Goal: Task Accomplishment & Management: Complete application form

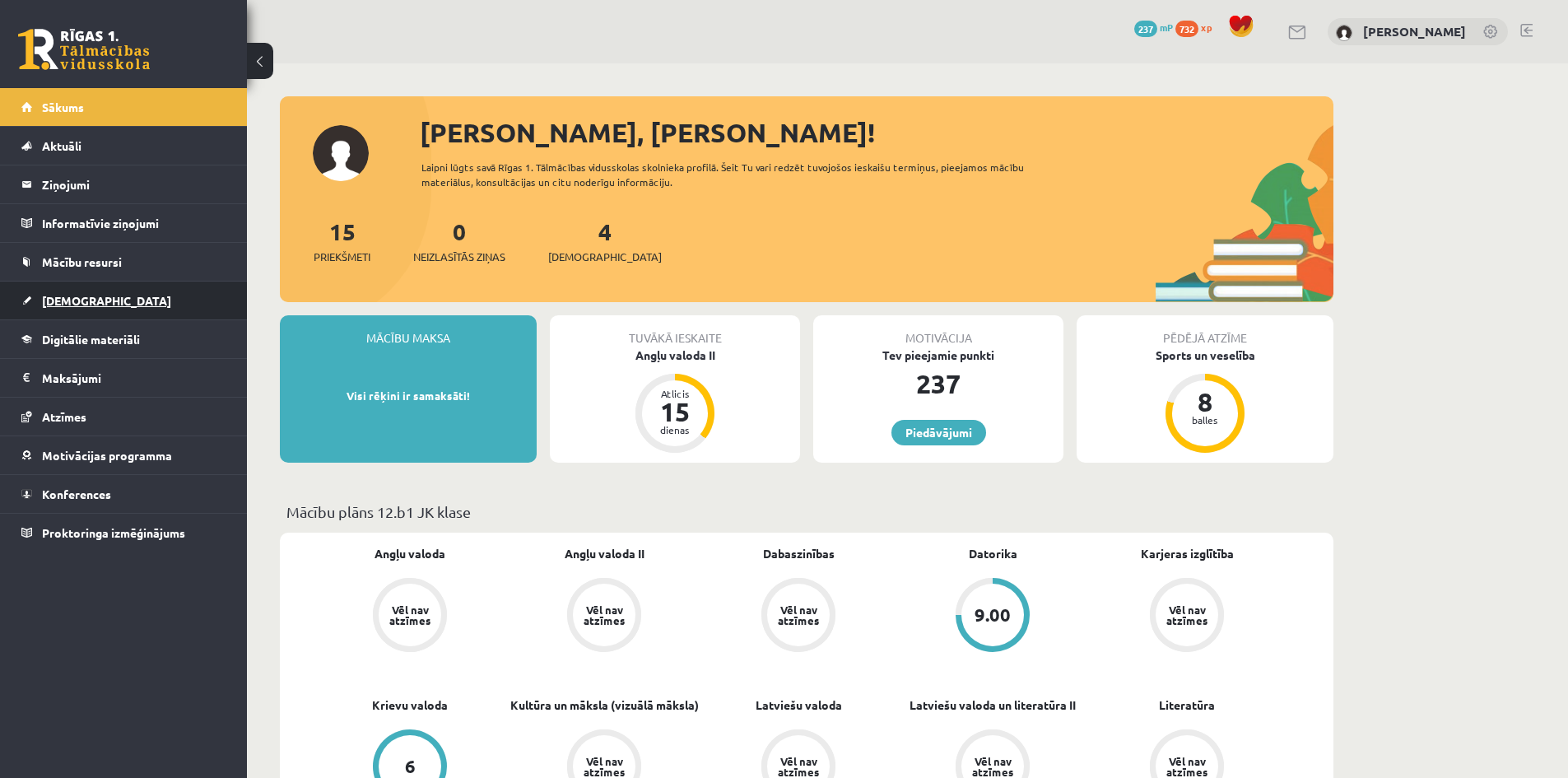
click at [92, 295] on span "[DEMOGRAPHIC_DATA]" at bounding box center [106, 300] width 129 height 15
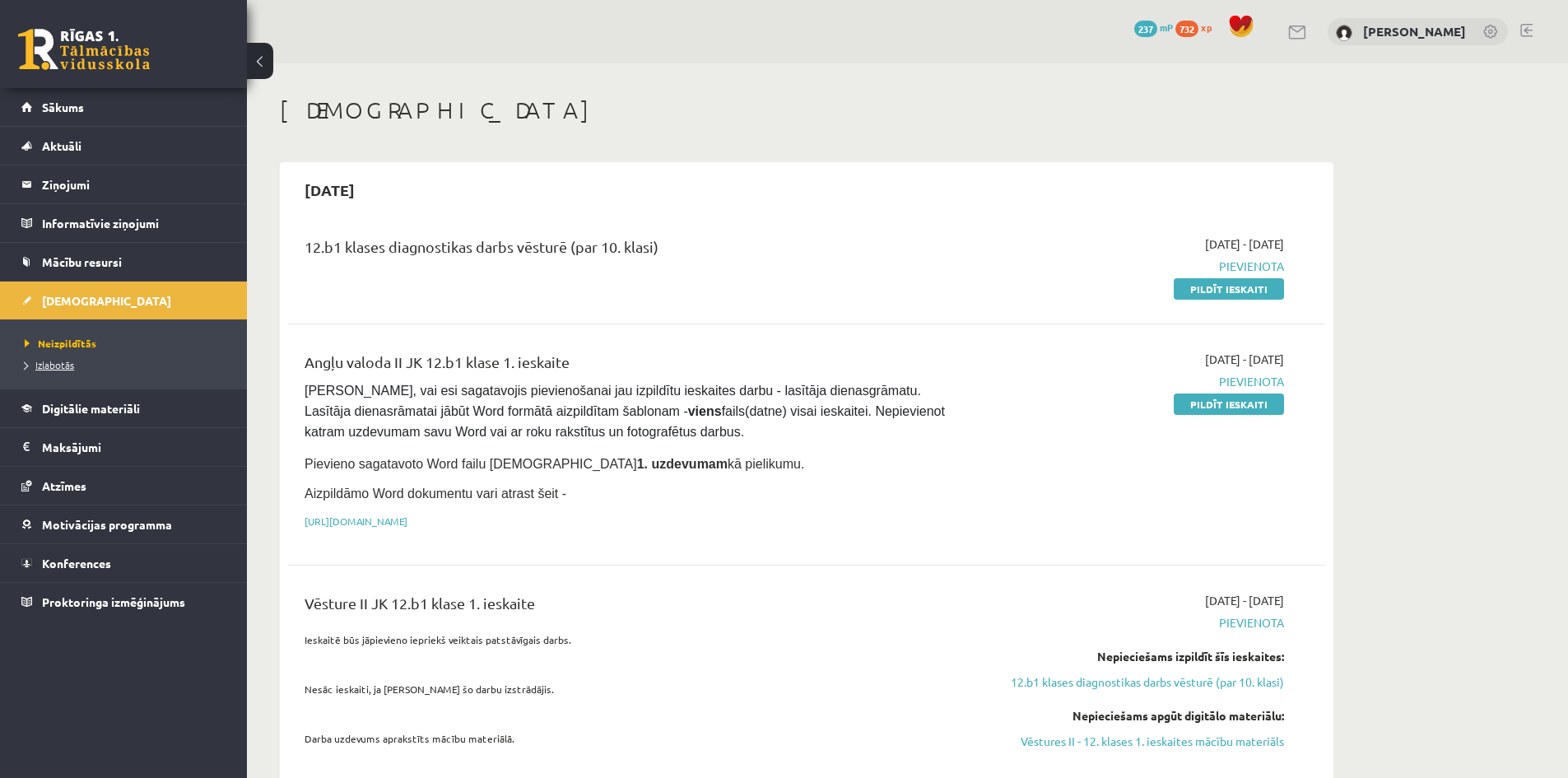
click at [69, 358] on link "Izlabotās" at bounding box center [128, 364] width 206 height 15
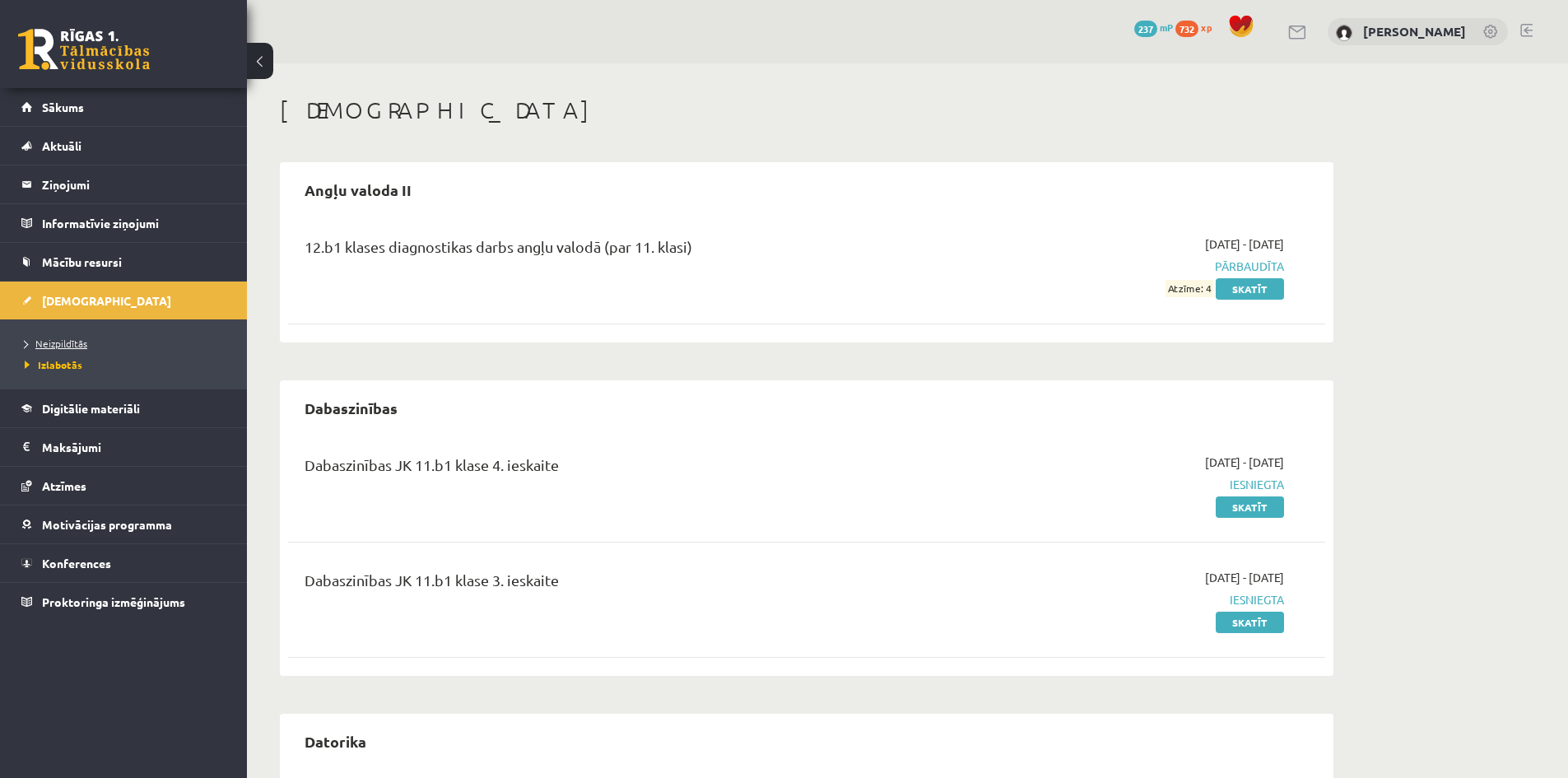
click at [75, 341] on span "Neizpildītās" at bounding box center [56, 342] width 63 height 13
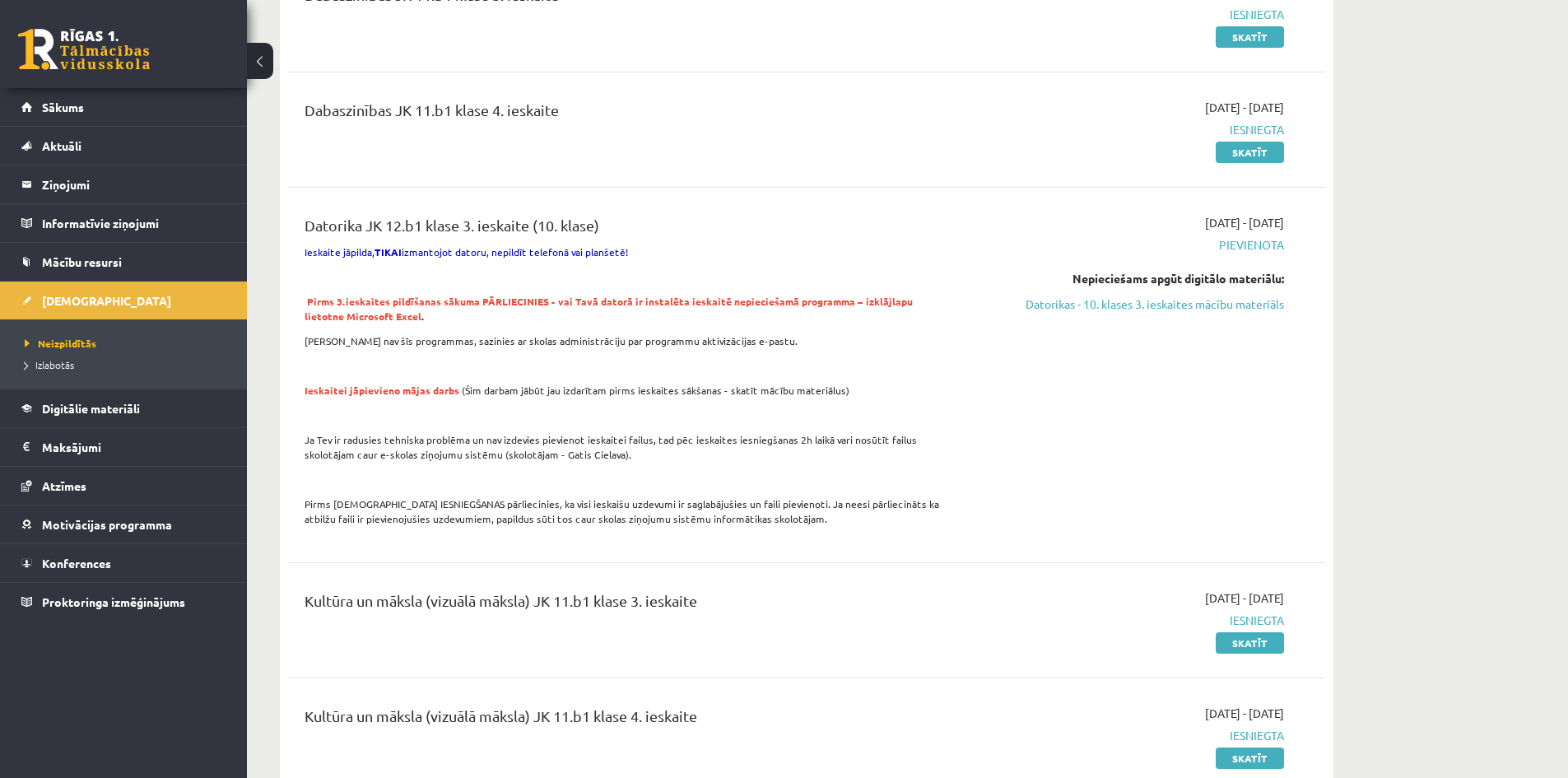
scroll to position [1152, 0]
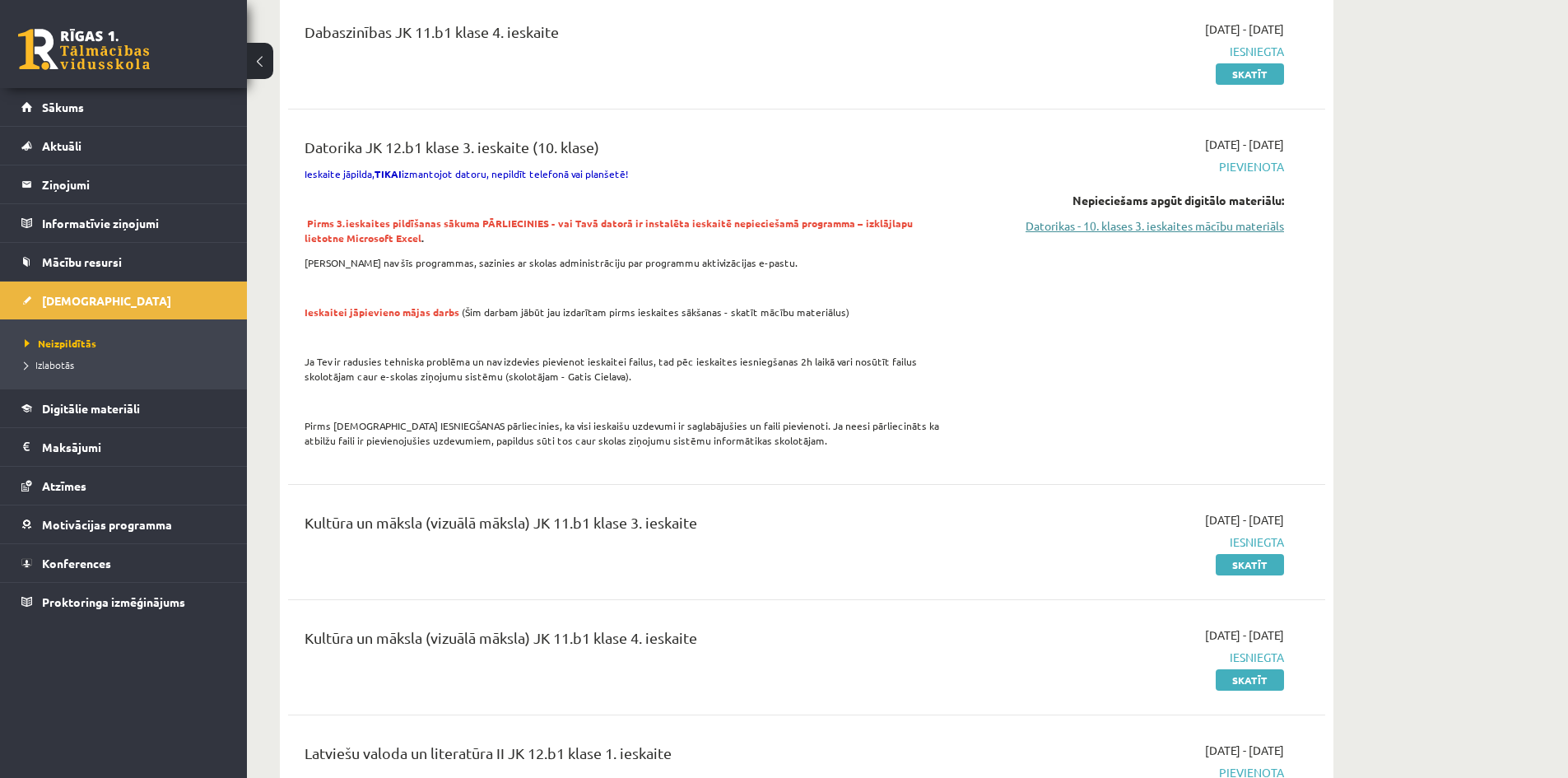
click at [1135, 223] on link "Datorikas - 10. klases 3. ieskaites mācību materiāls" at bounding box center [1129, 226] width 310 height 17
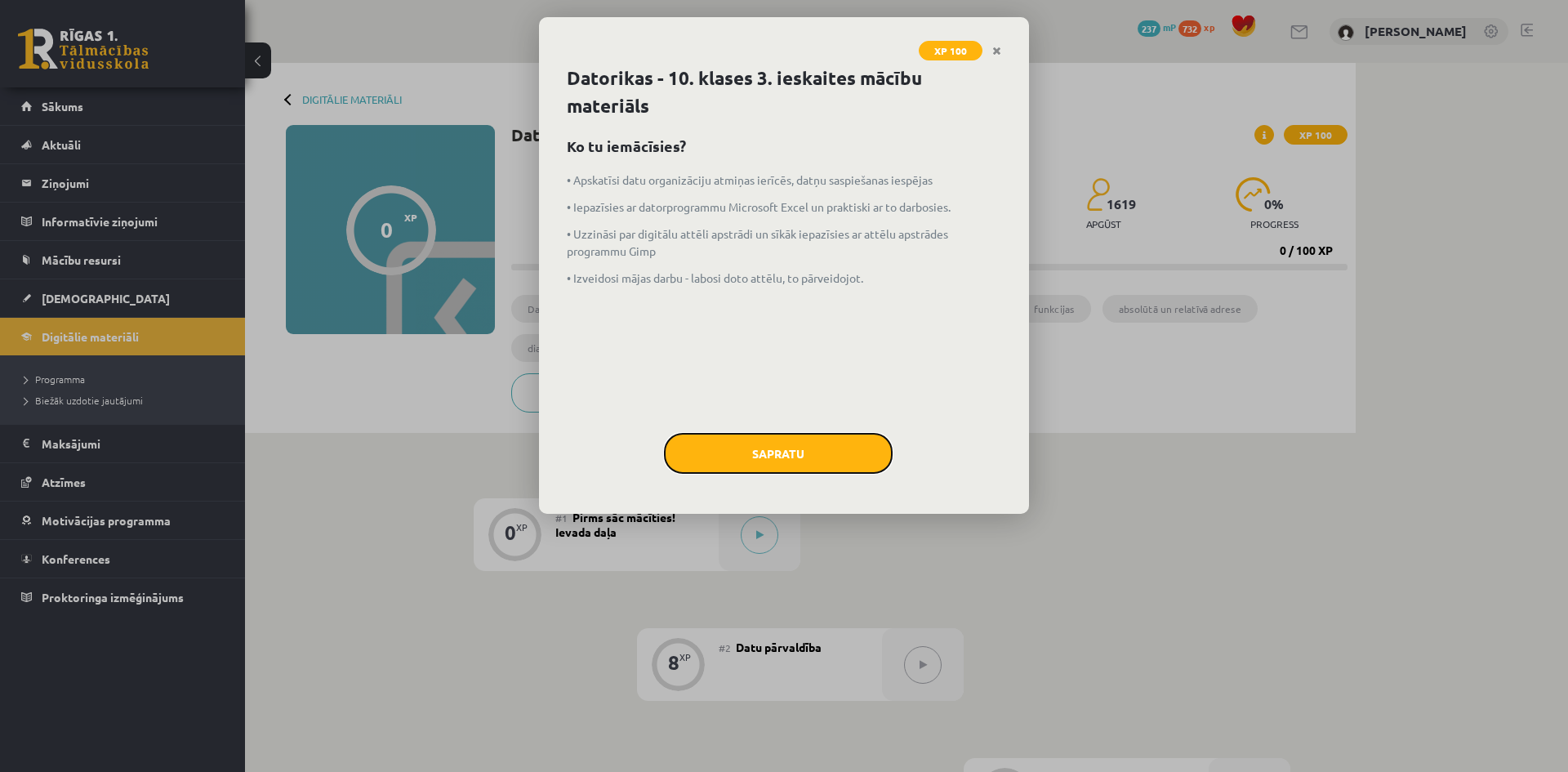
drag, startPoint x: 846, startPoint y: 447, endPoint x: 854, endPoint y: 437, distance: 12.8
click at [845, 448] on button "Sapratu" at bounding box center [778, 454] width 228 height 41
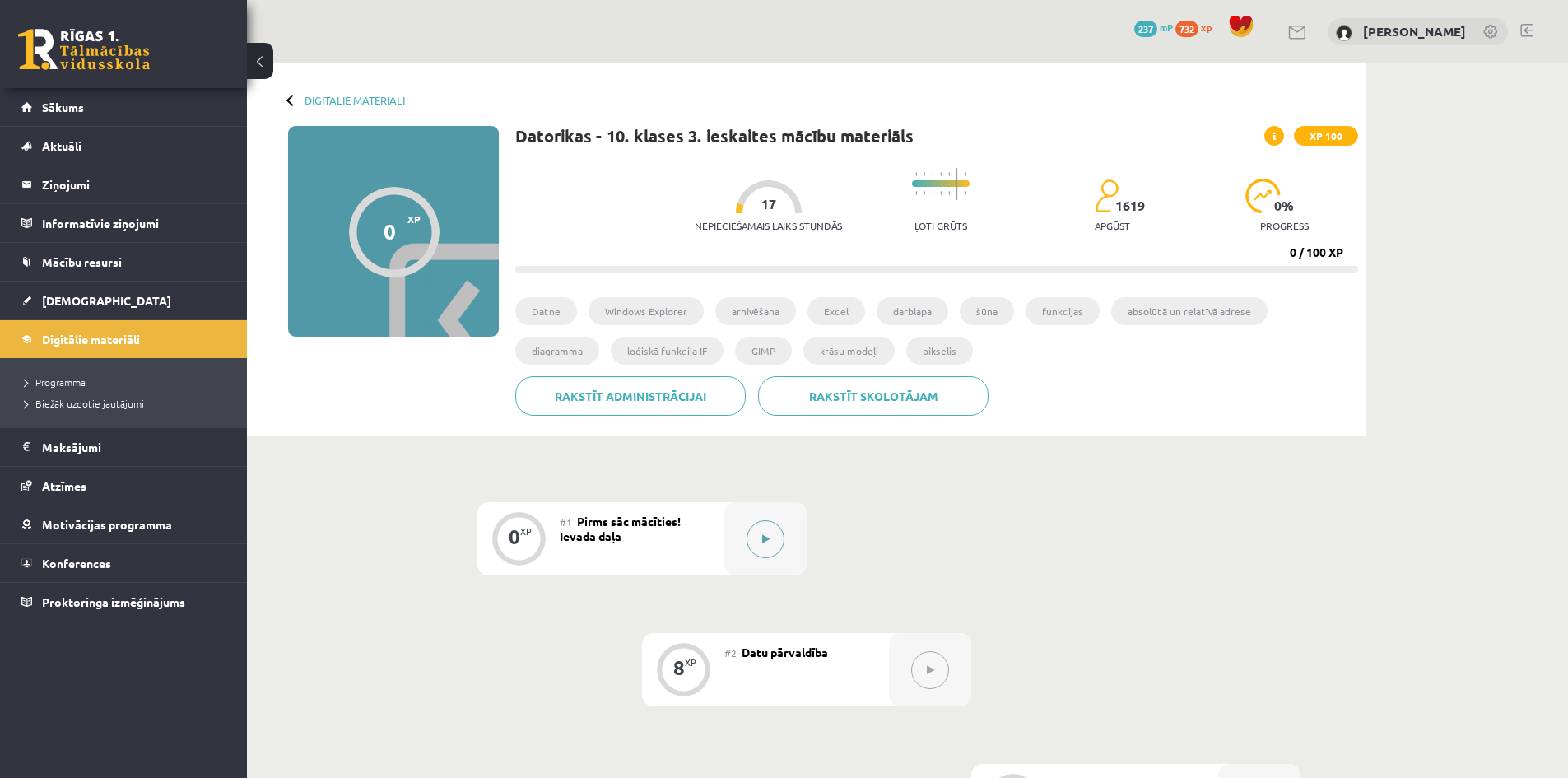
click at [754, 534] on button at bounding box center [766, 539] width 38 height 38
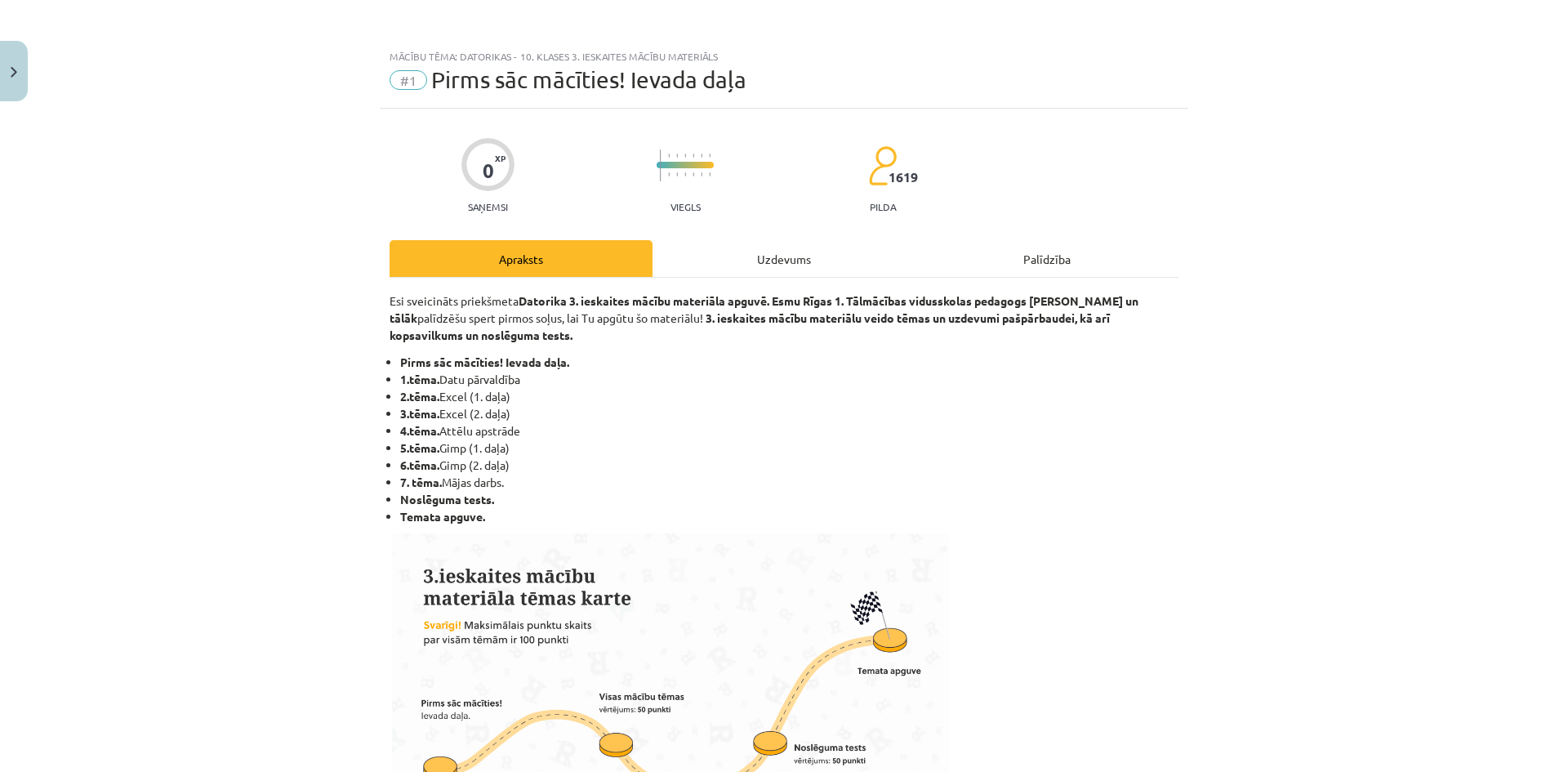
click at [735, 274] on div "Uzdevums" at bounding box center [784, 258] width 263 height 37
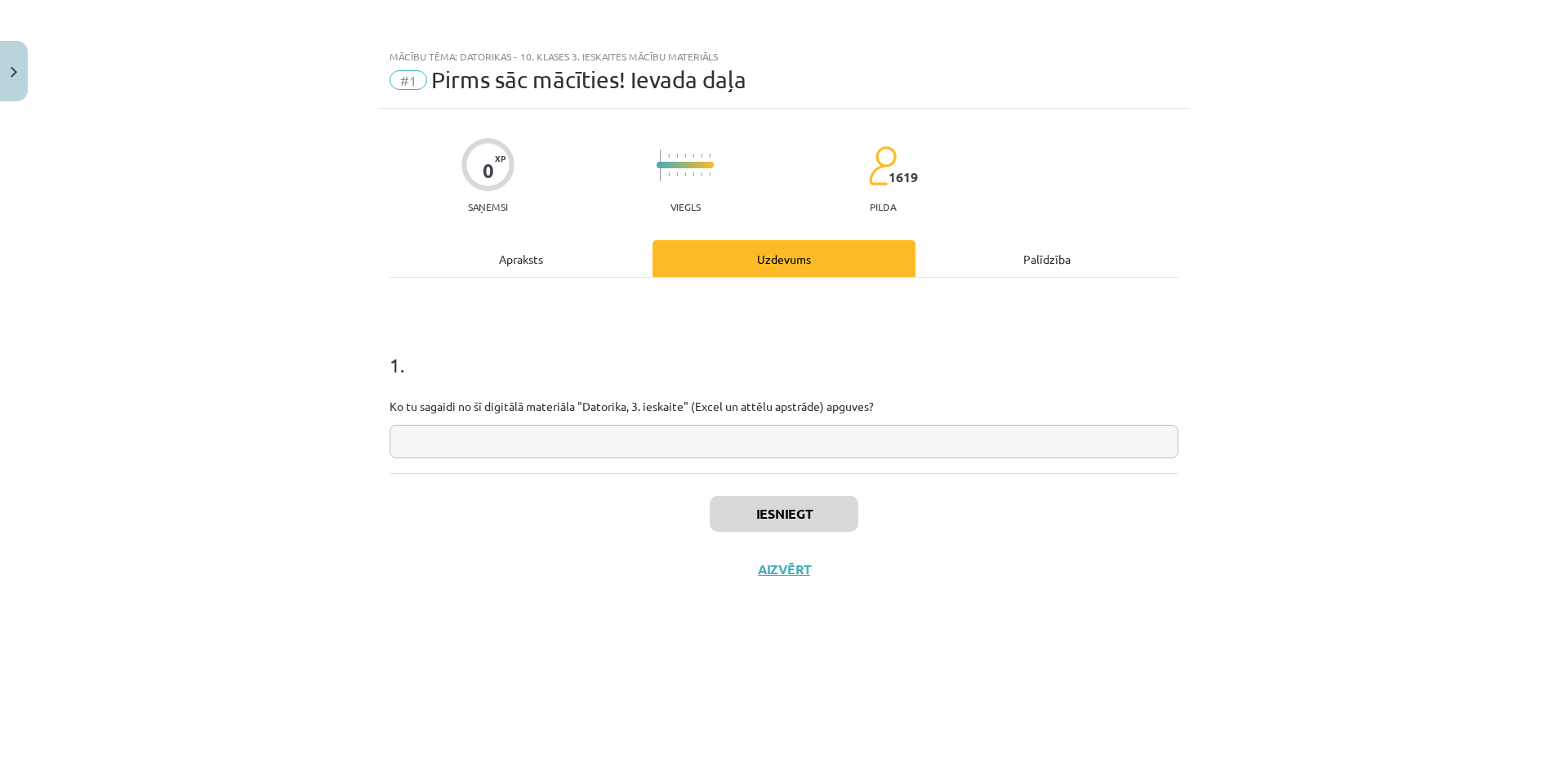
click at [727, 439] on input "text" at bounding box center [784, 441] width 789 height 33
type input "**********"
click at [761, 504] on button "Iesniegt" at bounding box center [783, 514] width 149 height 36
click at [791, 563] on button "Nākamā nodarbība" at bounding box center [784, 579] width 160 height 37
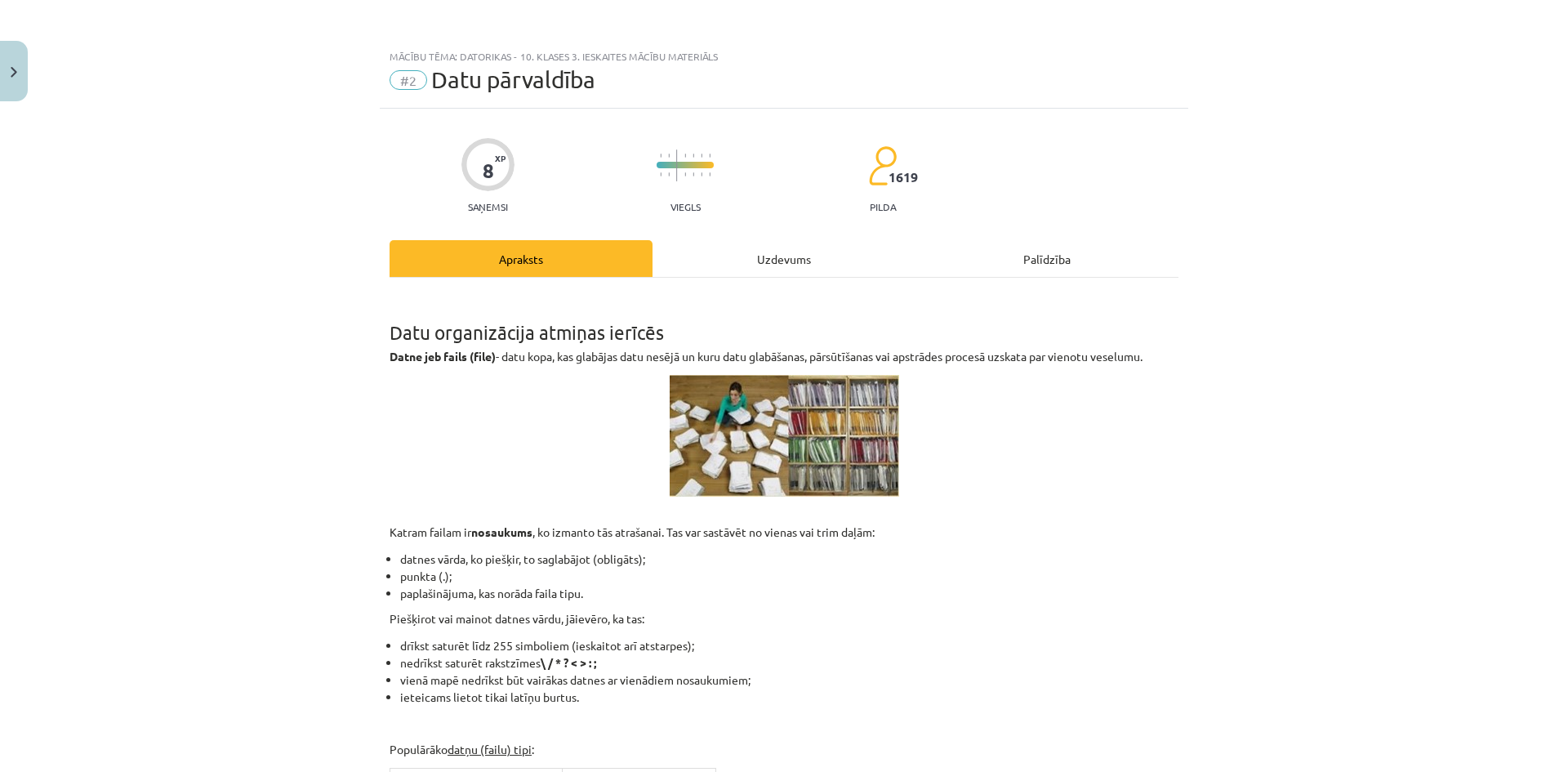
click at [788, 264] on div "Uzdevums" at bounding box center [784, 258] width 263 height 37
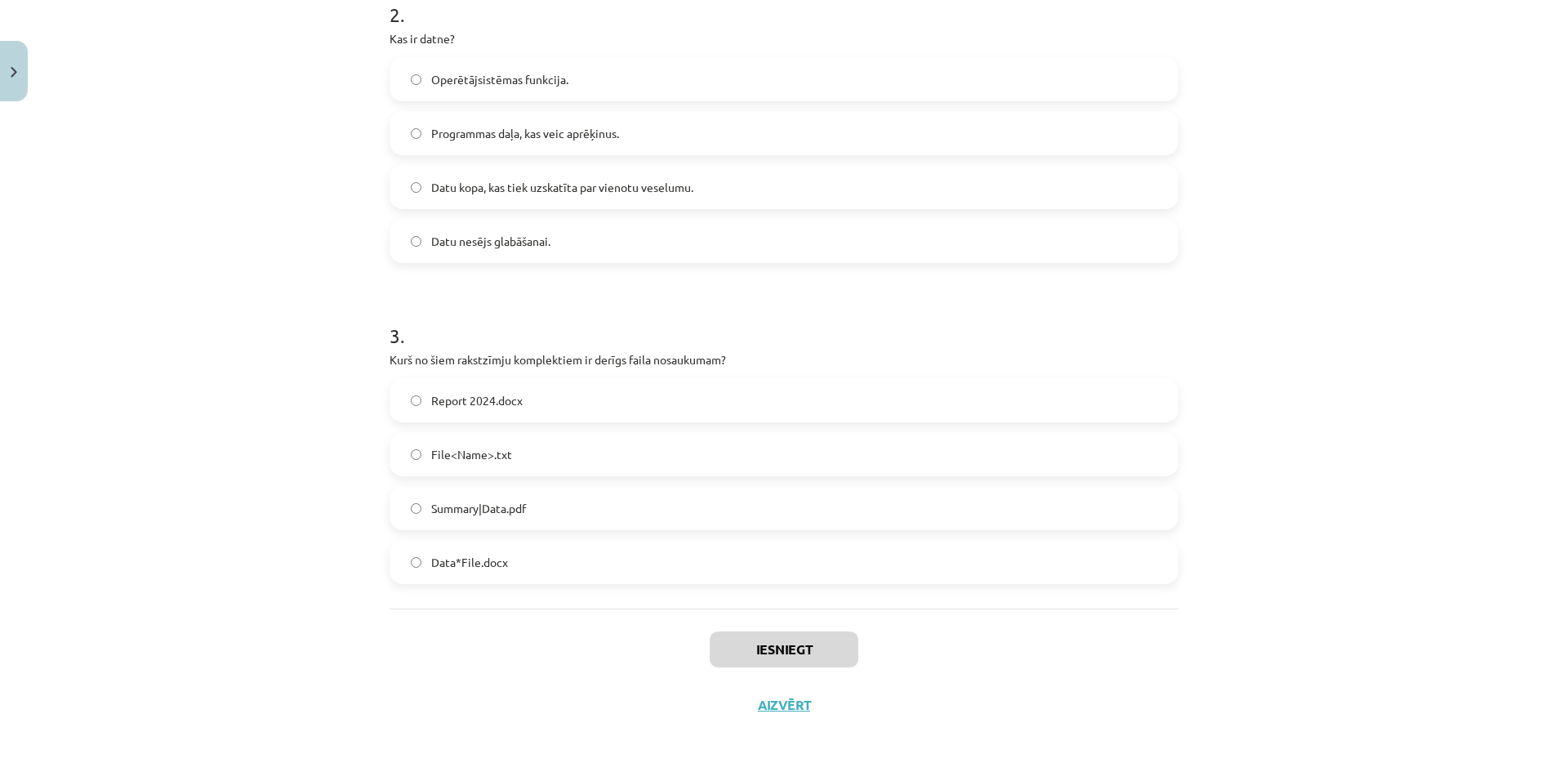
scroll to position [673, 0]
click at [522, 396] on label "Report 2024.docx" at bounding box center [784, 398] width 786 height 41
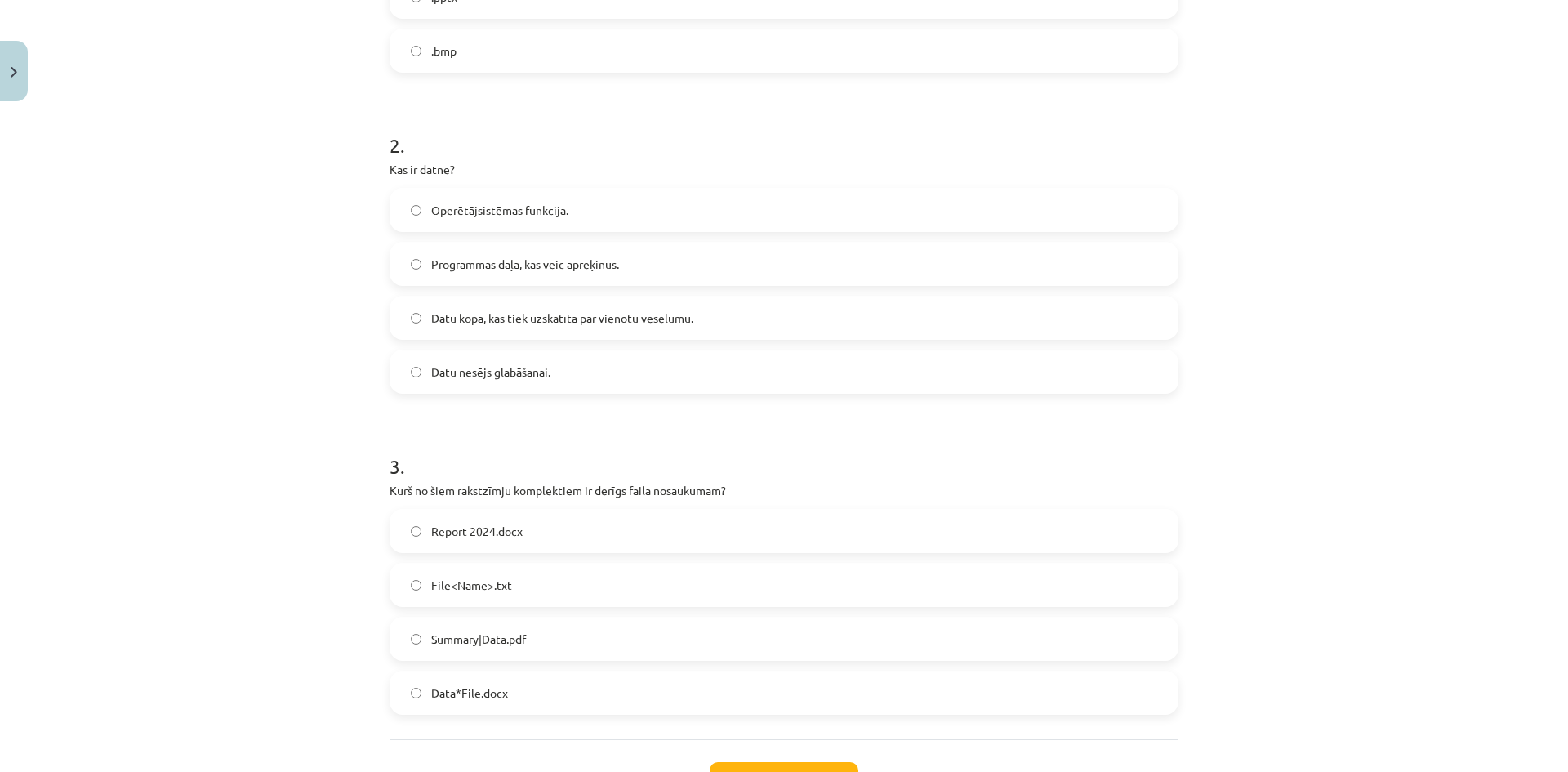
scroll to position [510, 0]
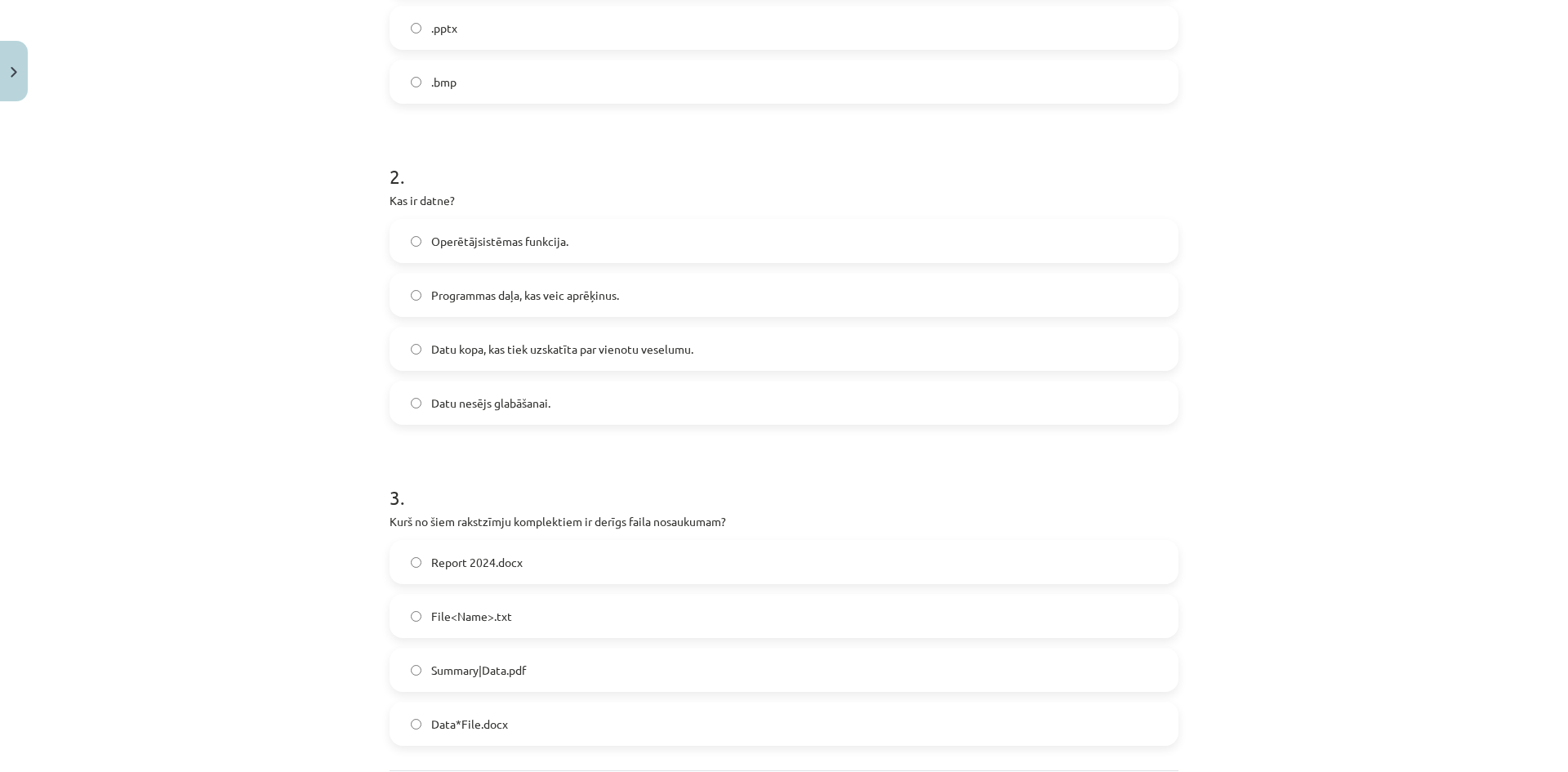
click at [518, 347] on span "Datu kopa, kas tiek uzskatīta par vienotu veselumu." at bounding box center [562, 349] width 262 height 17
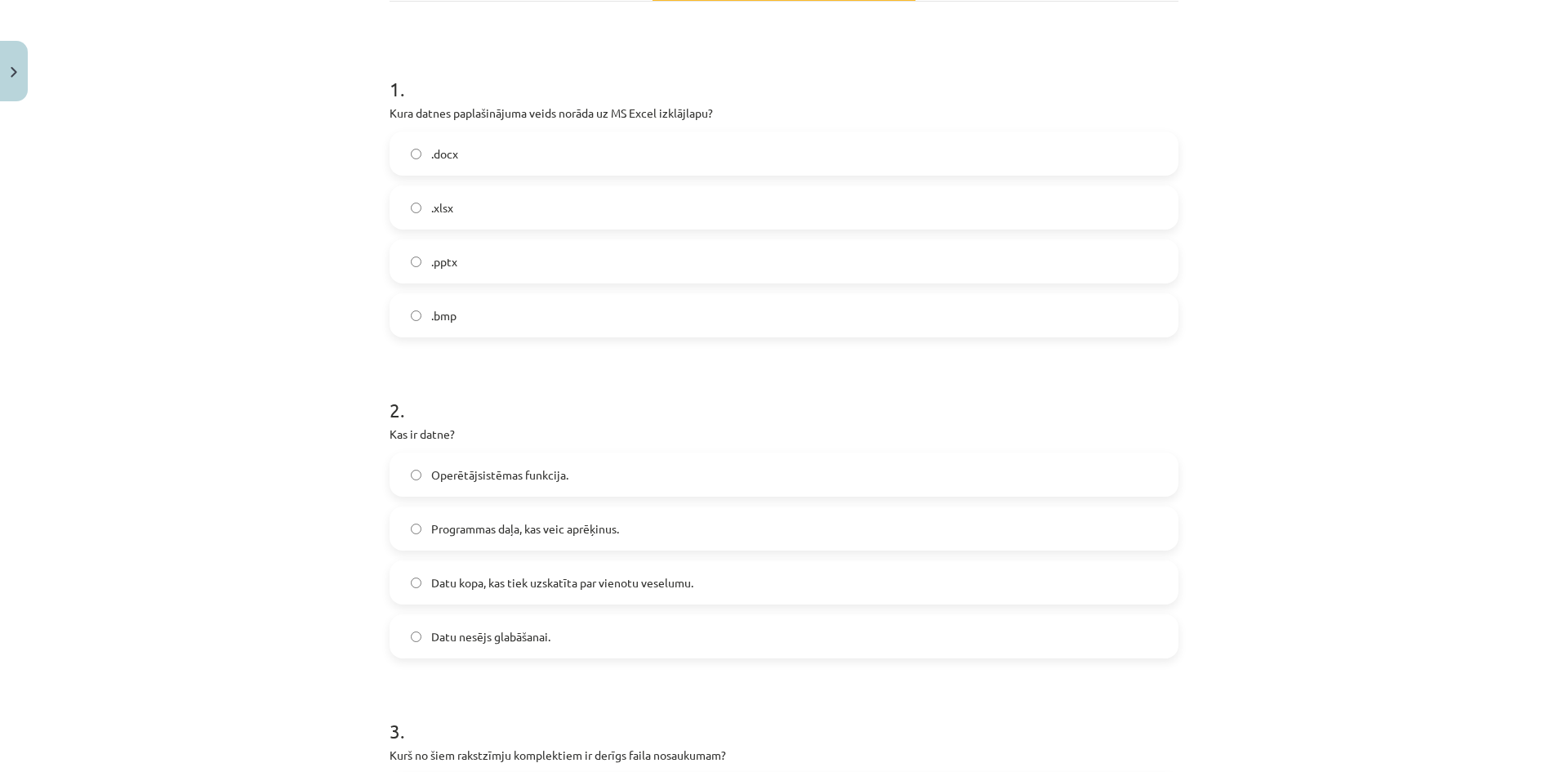
scroll to position [264, 0]
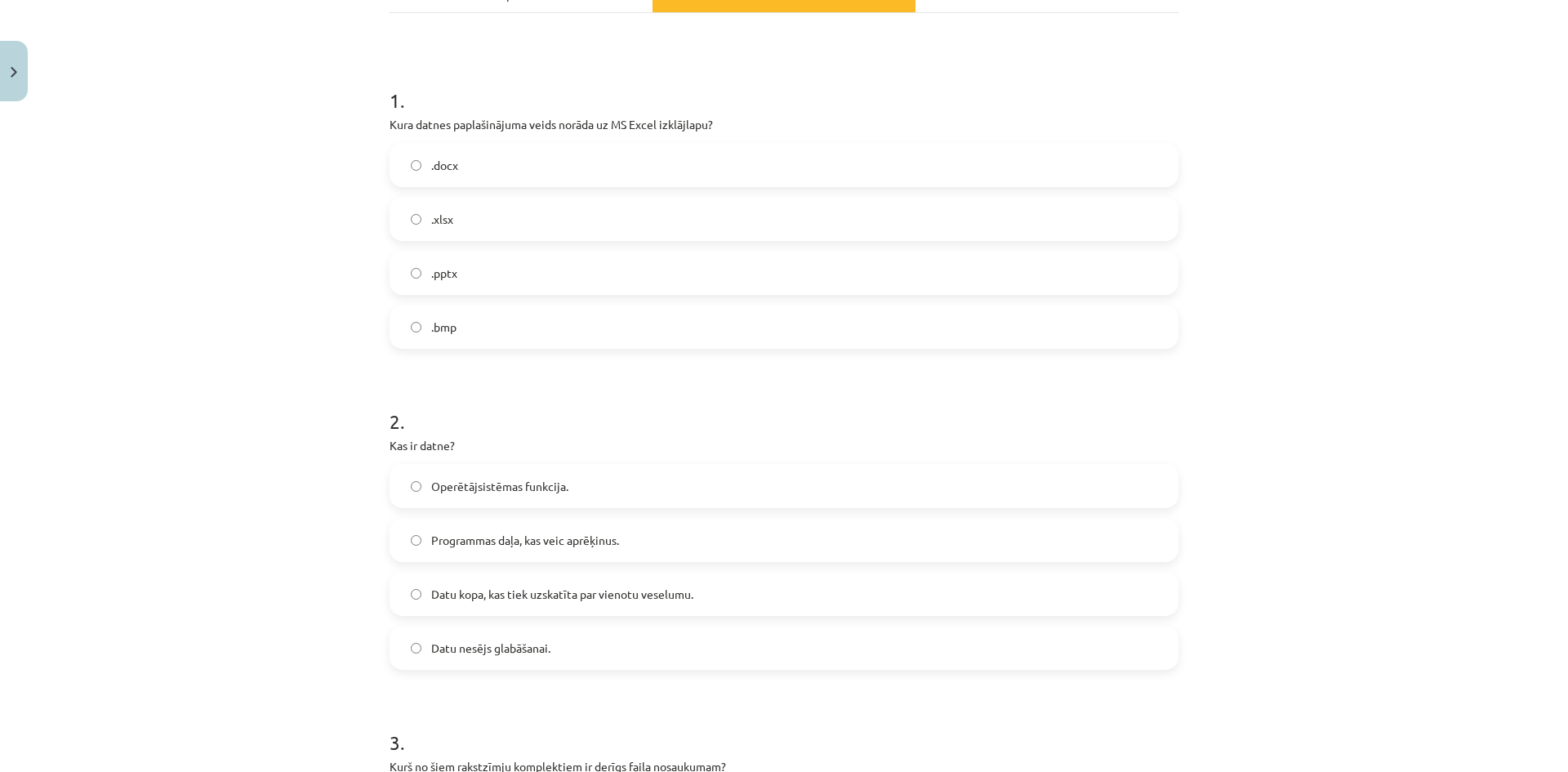
click at [488, 219] on label ".xlsx" at bounding box center [784, 219] width 786 height 41
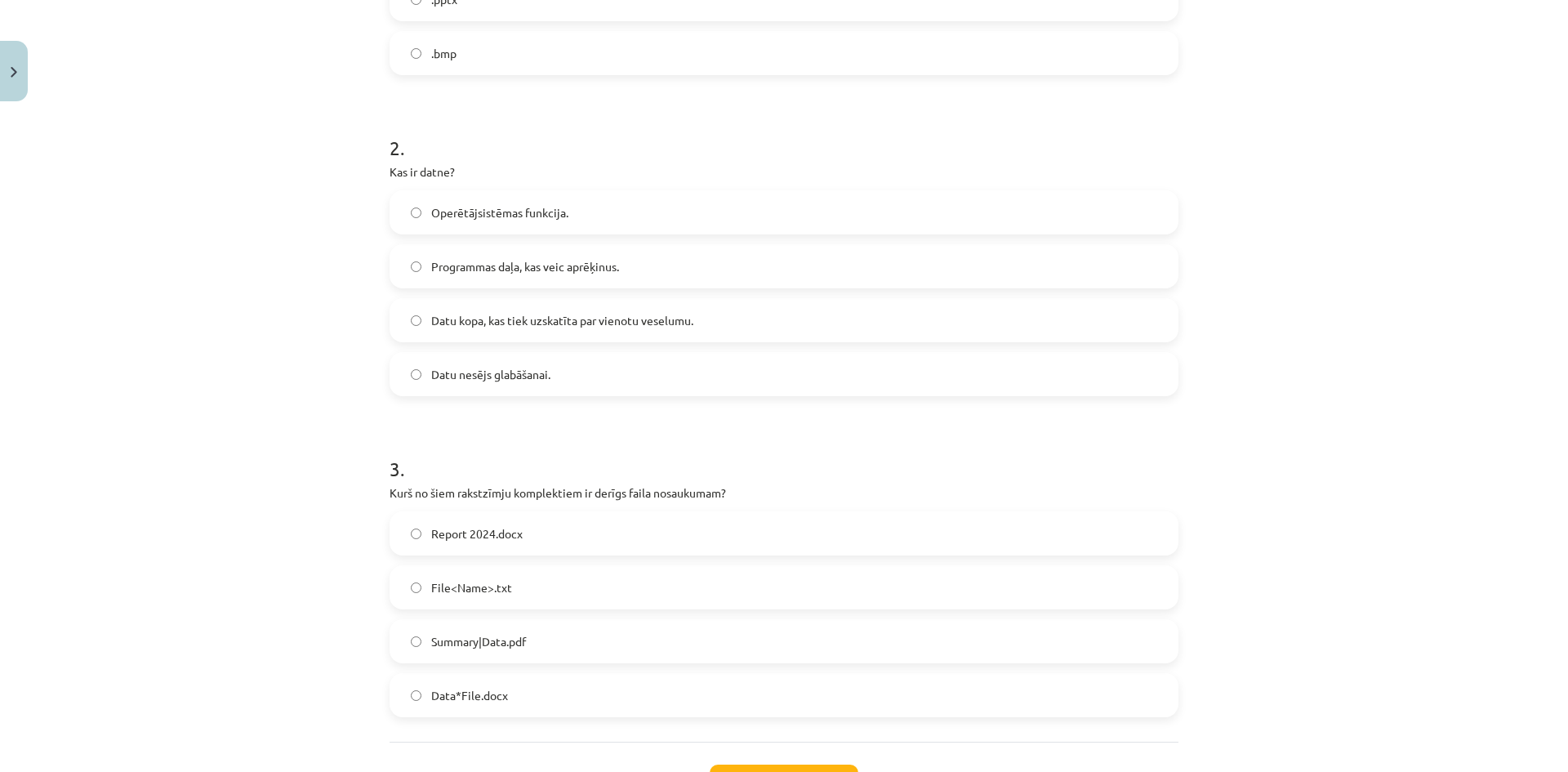
scroll to position [673, 0]
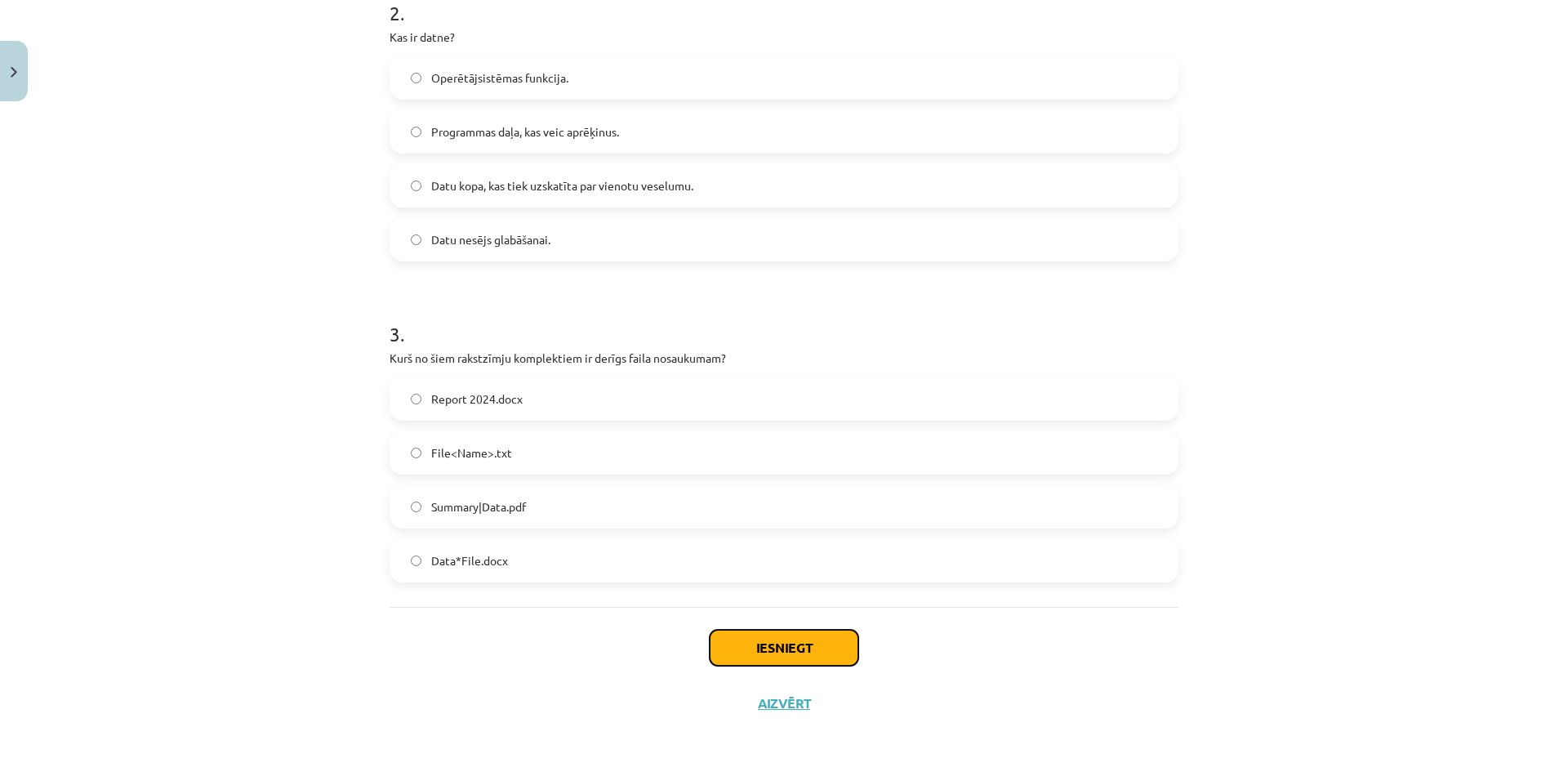
click at [759, 634] on button "Iesniegt" at bounding box center [783, 647] width 149 height 36
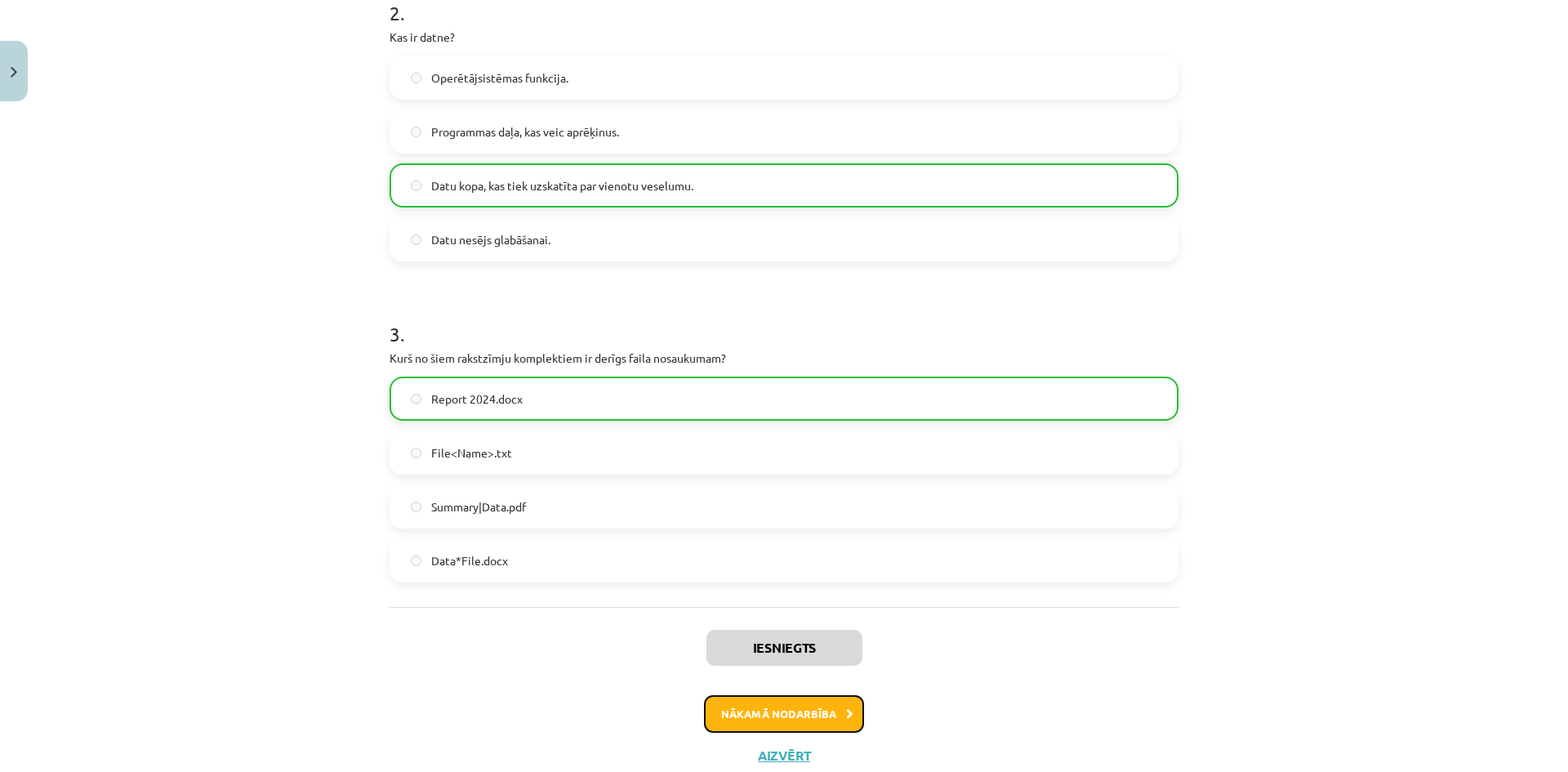
click at [750, 713] on button "Nākamā nodarbība" at bounding box center [784, 713] width 160 height 37
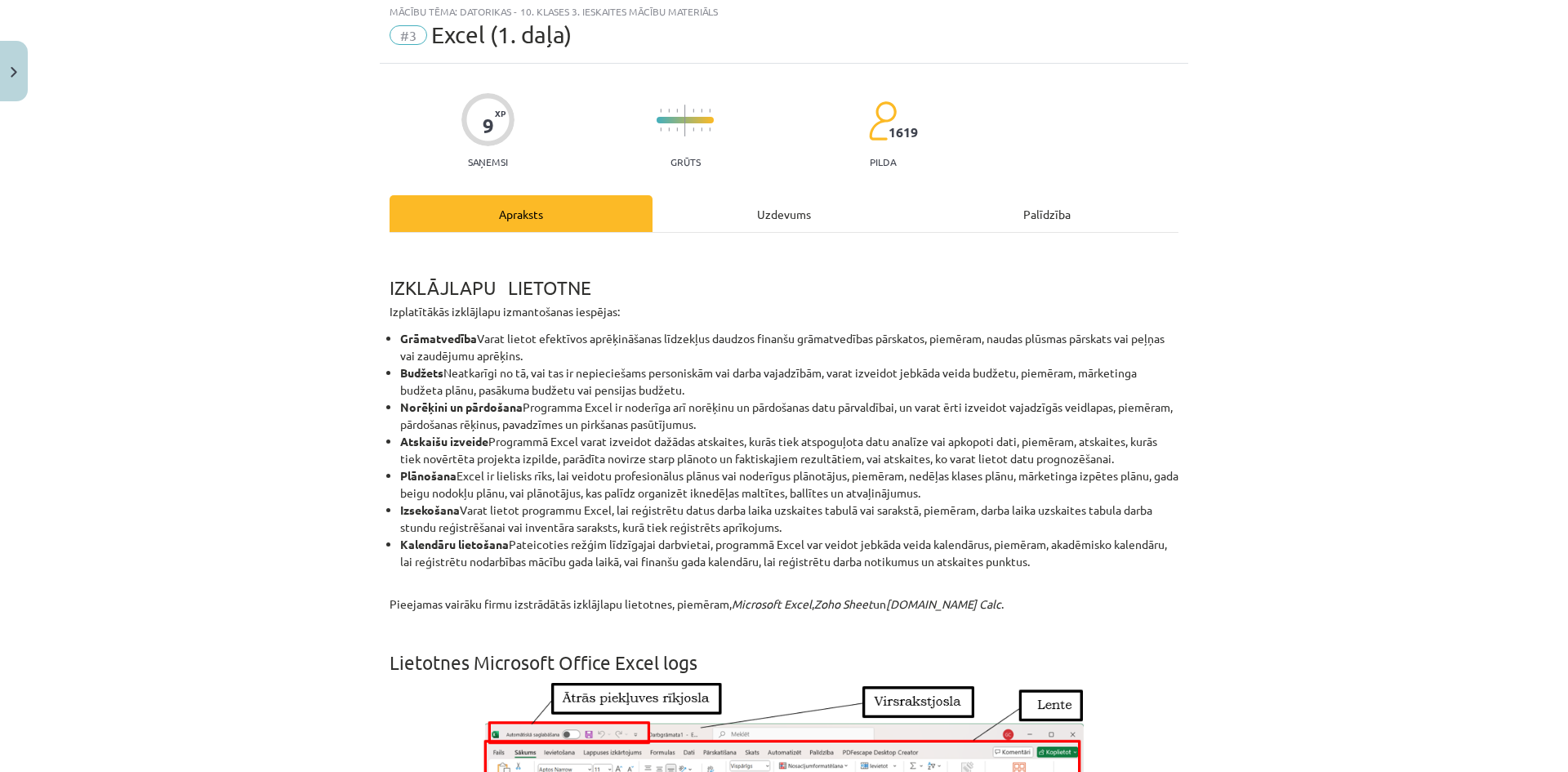
scroll to position [41, 0]
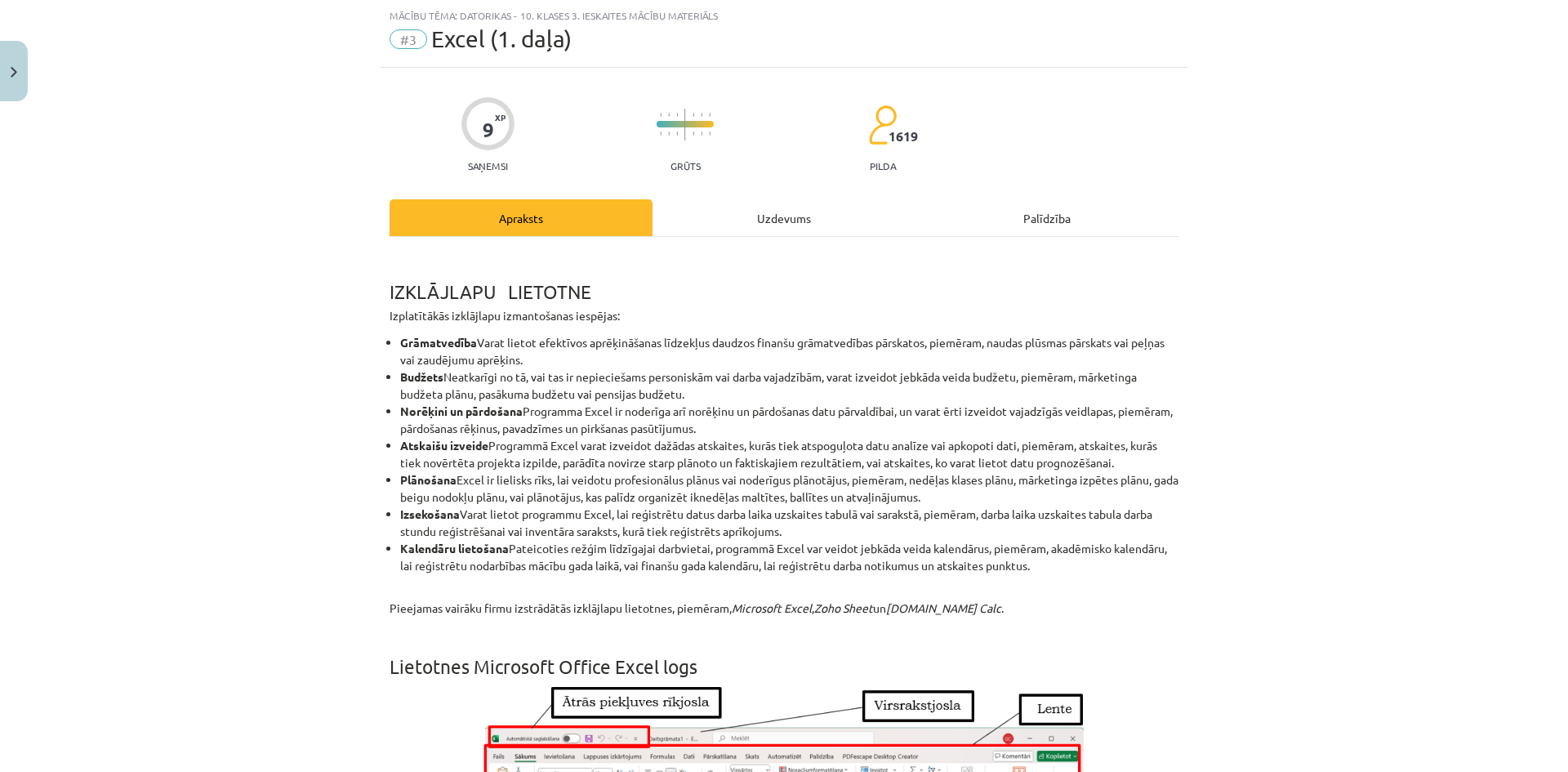
click at [759, 227] on div "Uzdevums" at bounding box center [784, 217] width 263 height 37
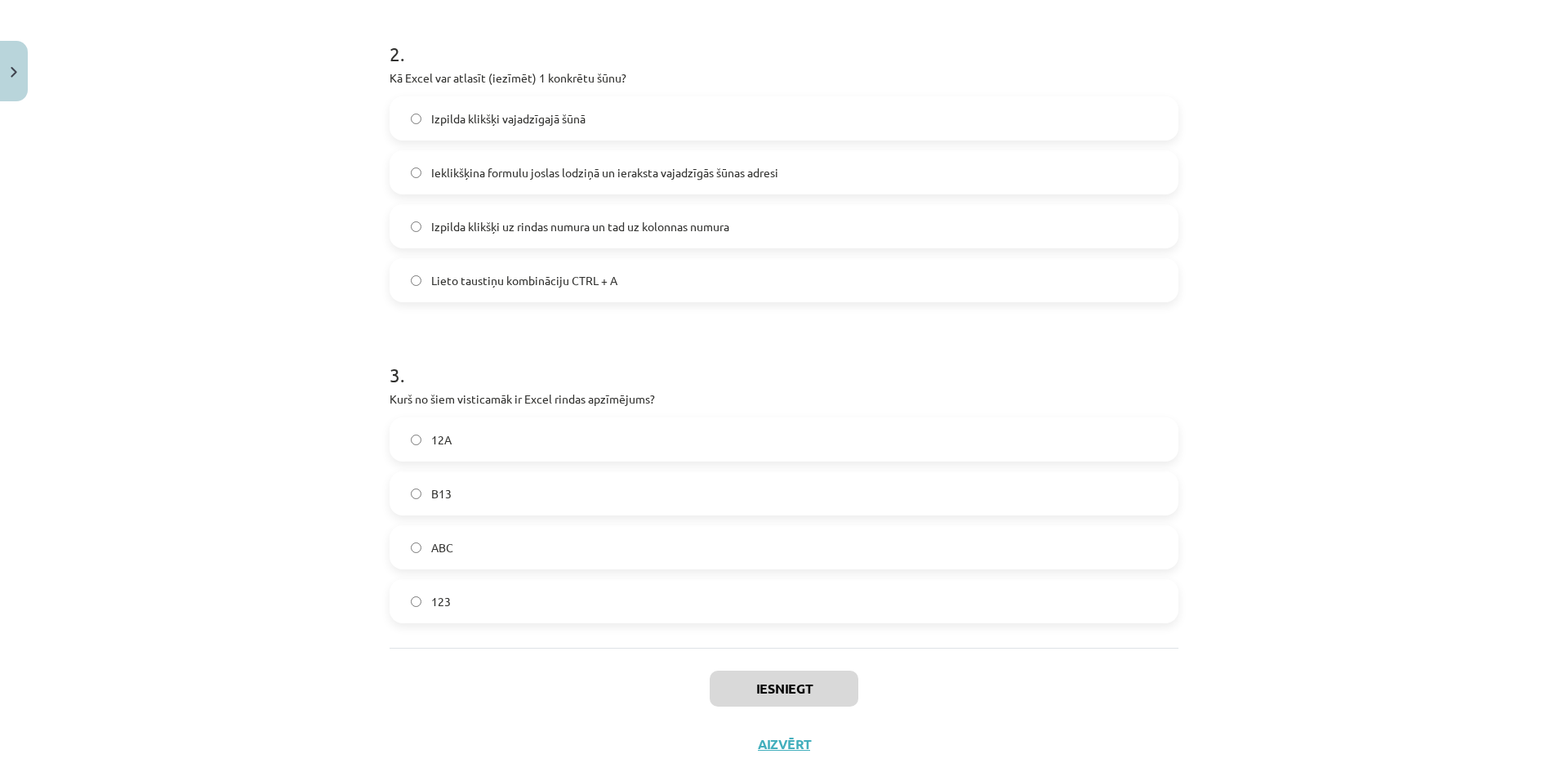
scroll to position [673, 0]
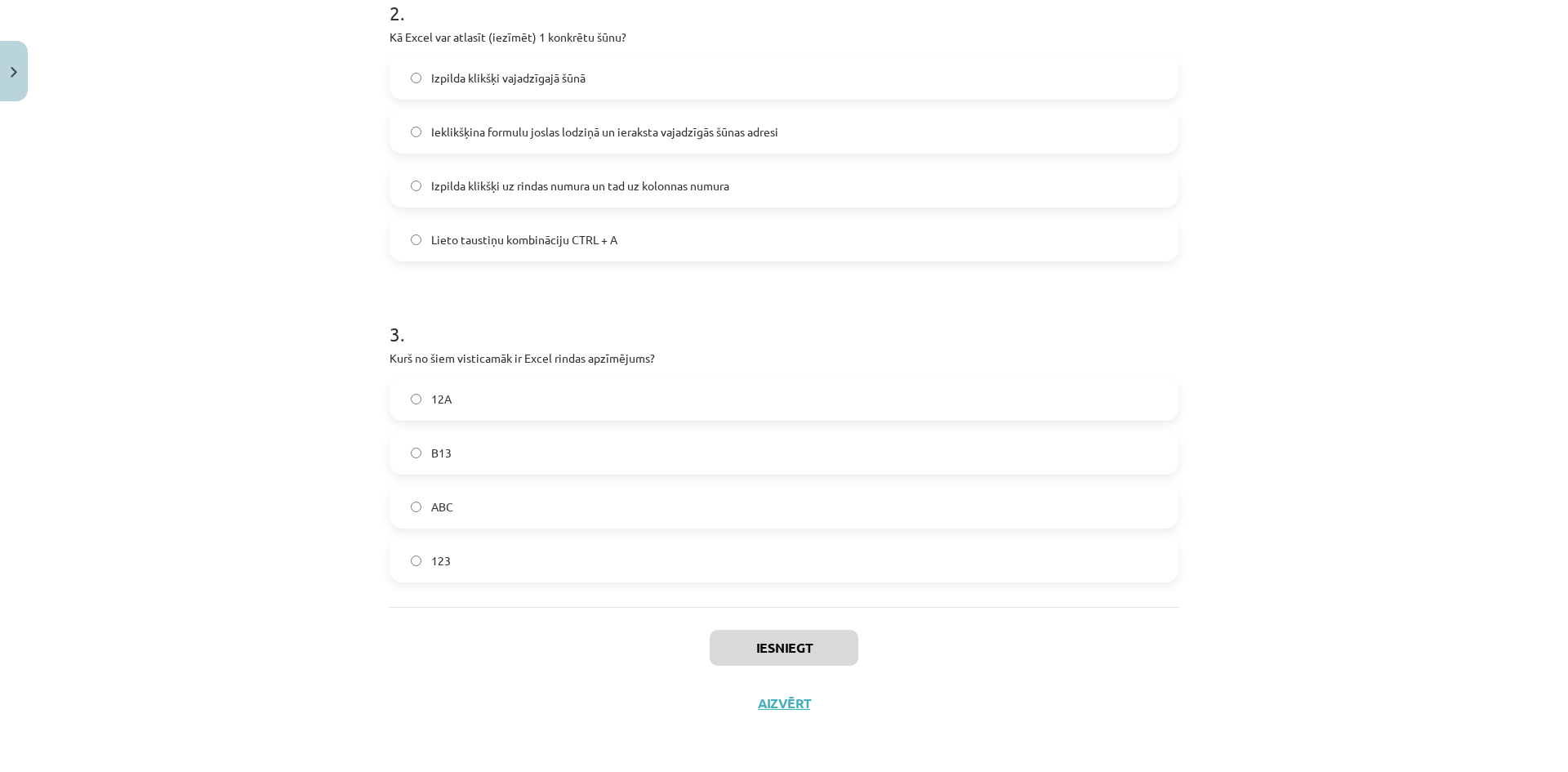
click at [439, 550] on label "123" at bounding box center [784, 560] width 786 height 41
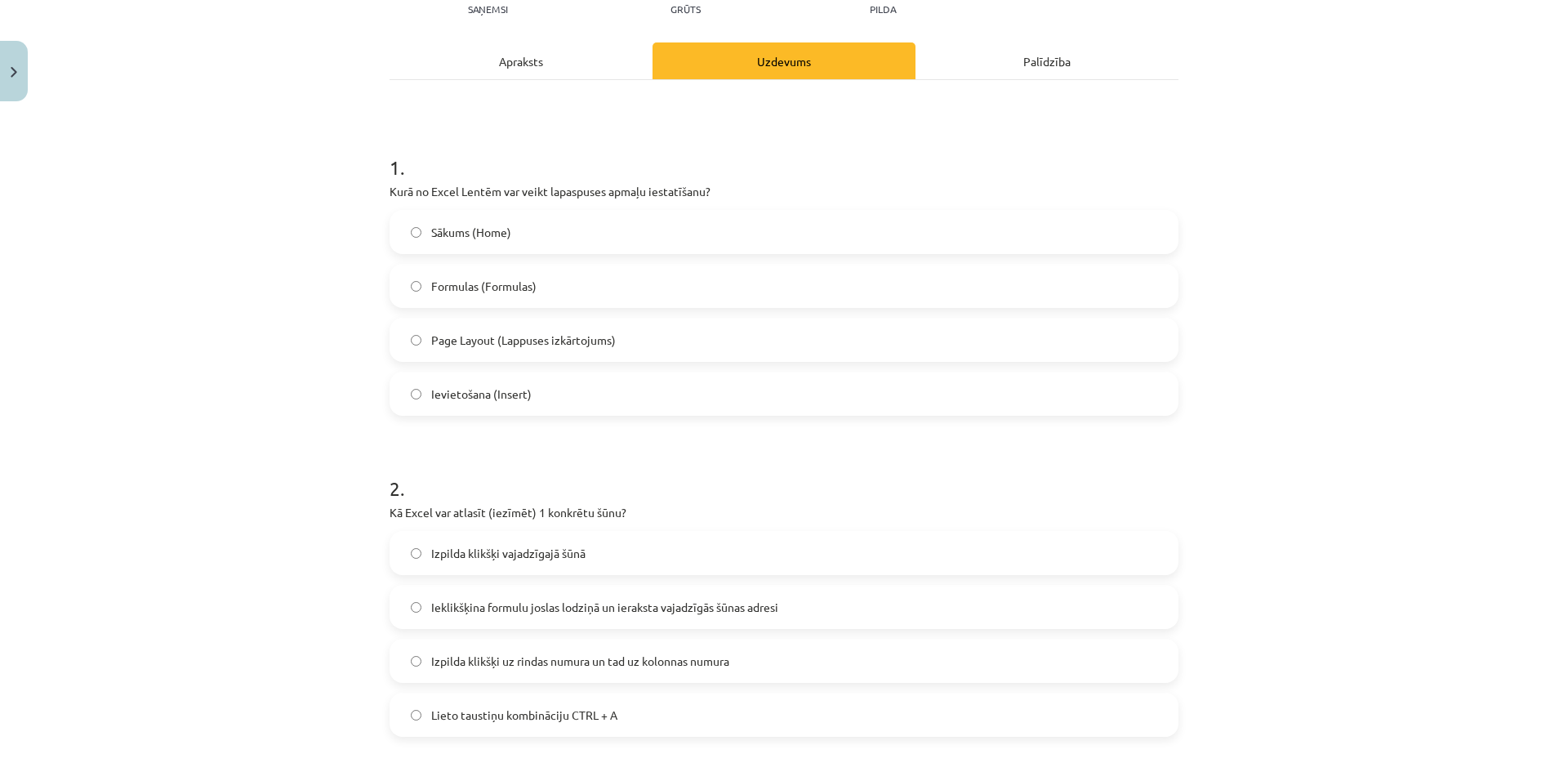
scroll to position [183, 0]
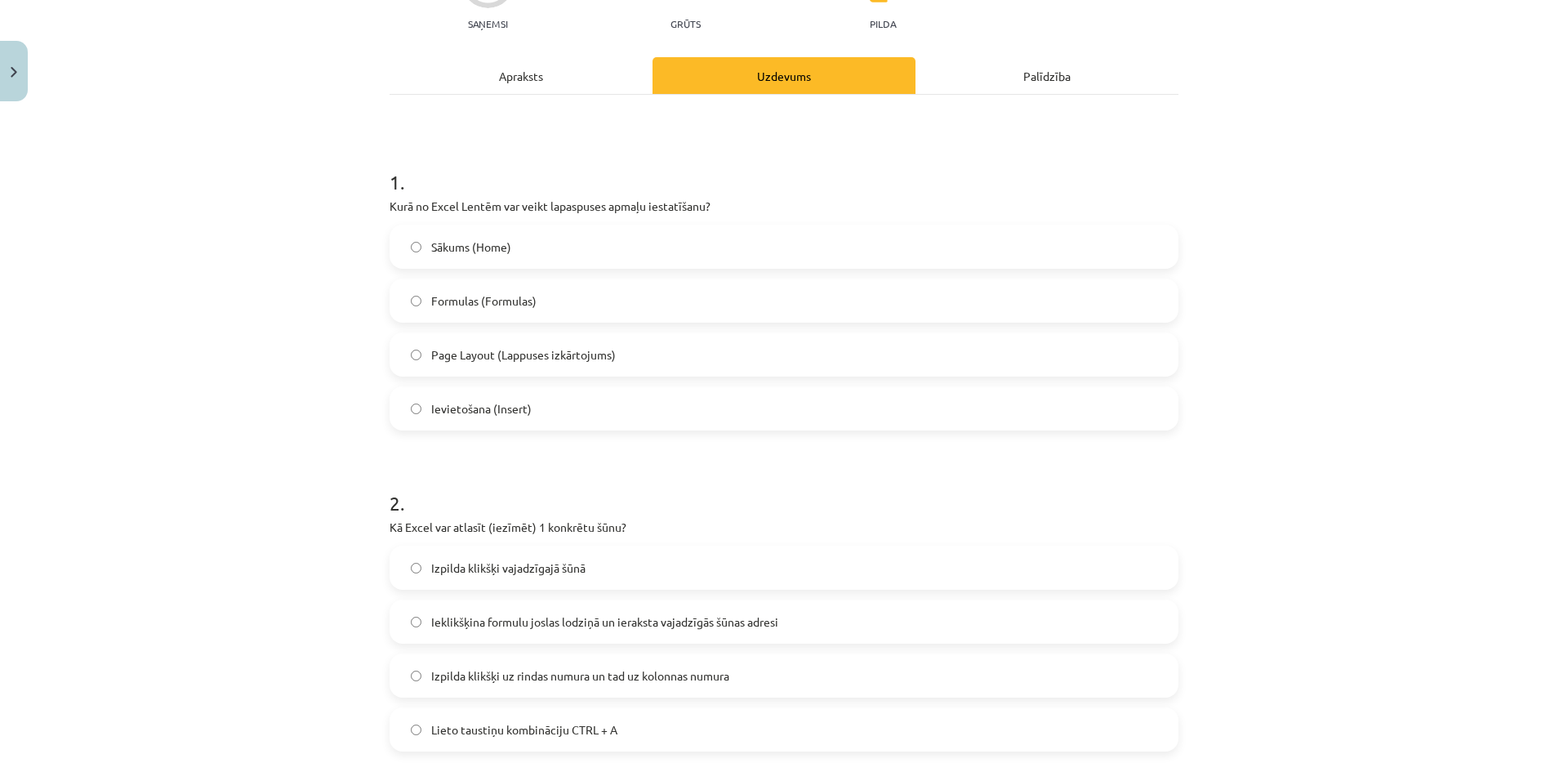
click at [484, 355] on span "Page Layout (Lappuses izkārtojums)" at bounding box center [523, 355] width 184 height 17
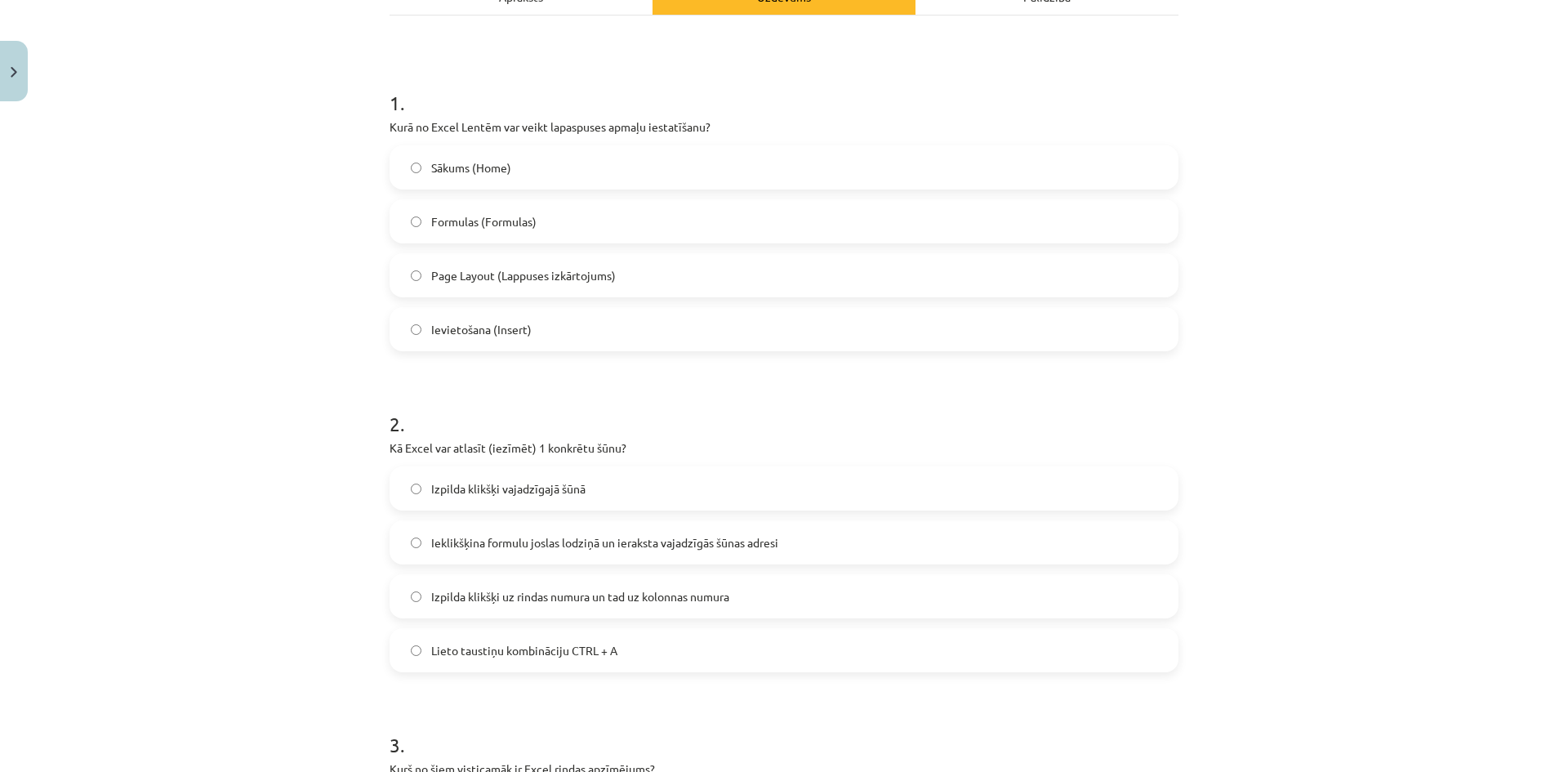
scroll to position [264, 0]
click at [507, 482] on span "Izpilda klikšķi vajadzīgajā šūnā" at bounding box center [509, 486] width 155 height 17
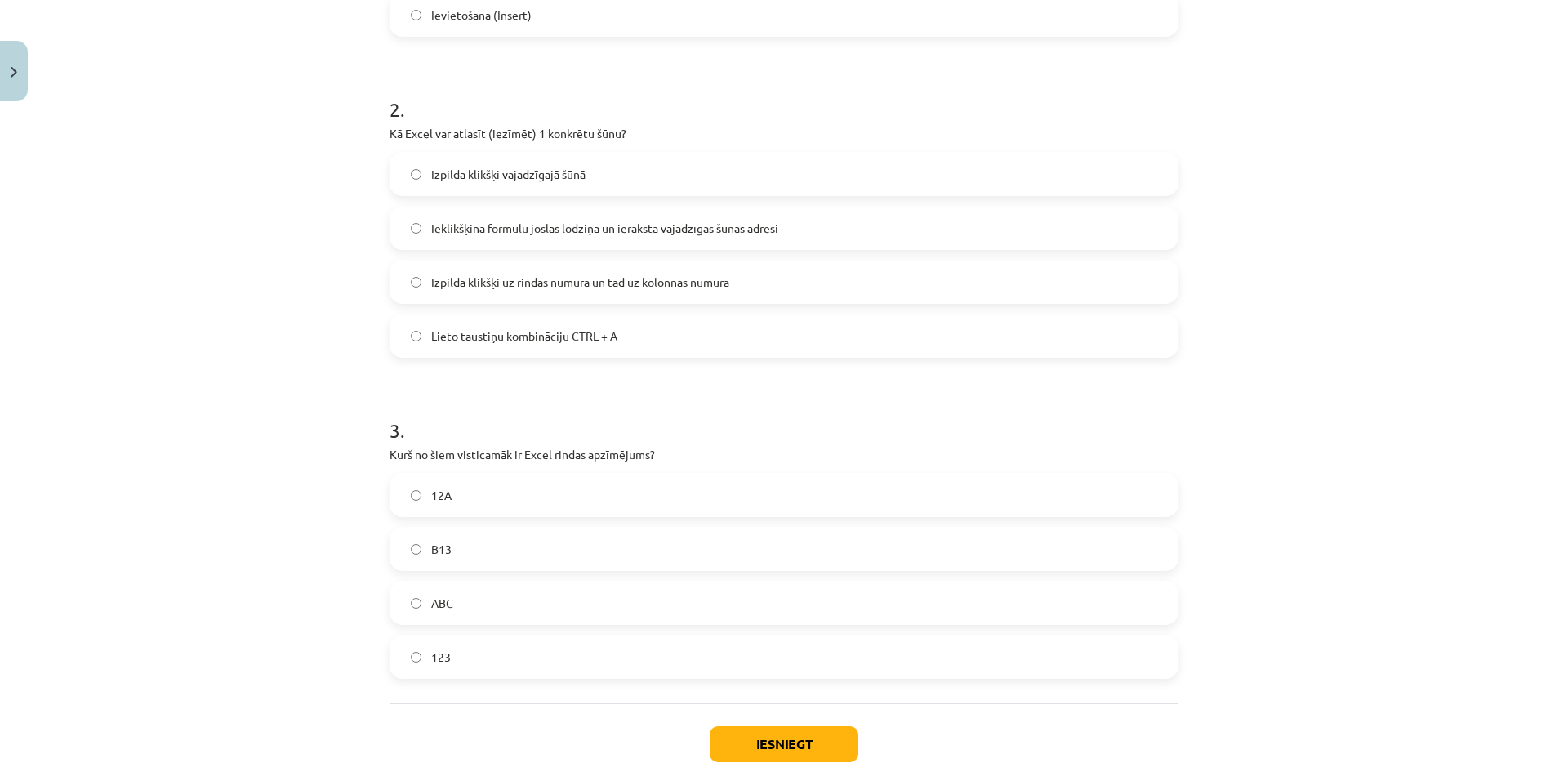
scroll to position [673, 0]
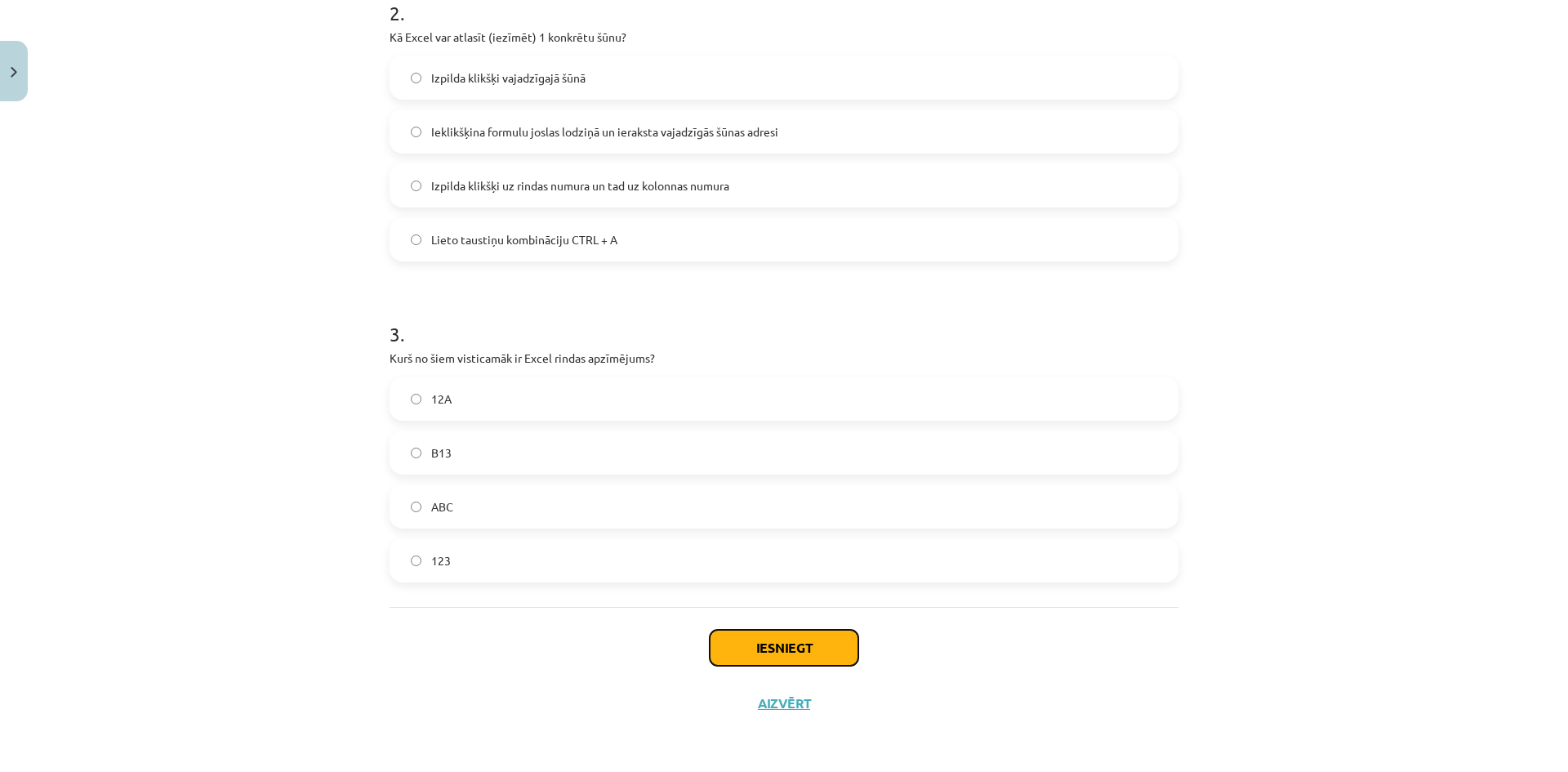
click at [743, 639] on button "Iesniegt" at bounding box center [783, 647] width 149 height 36
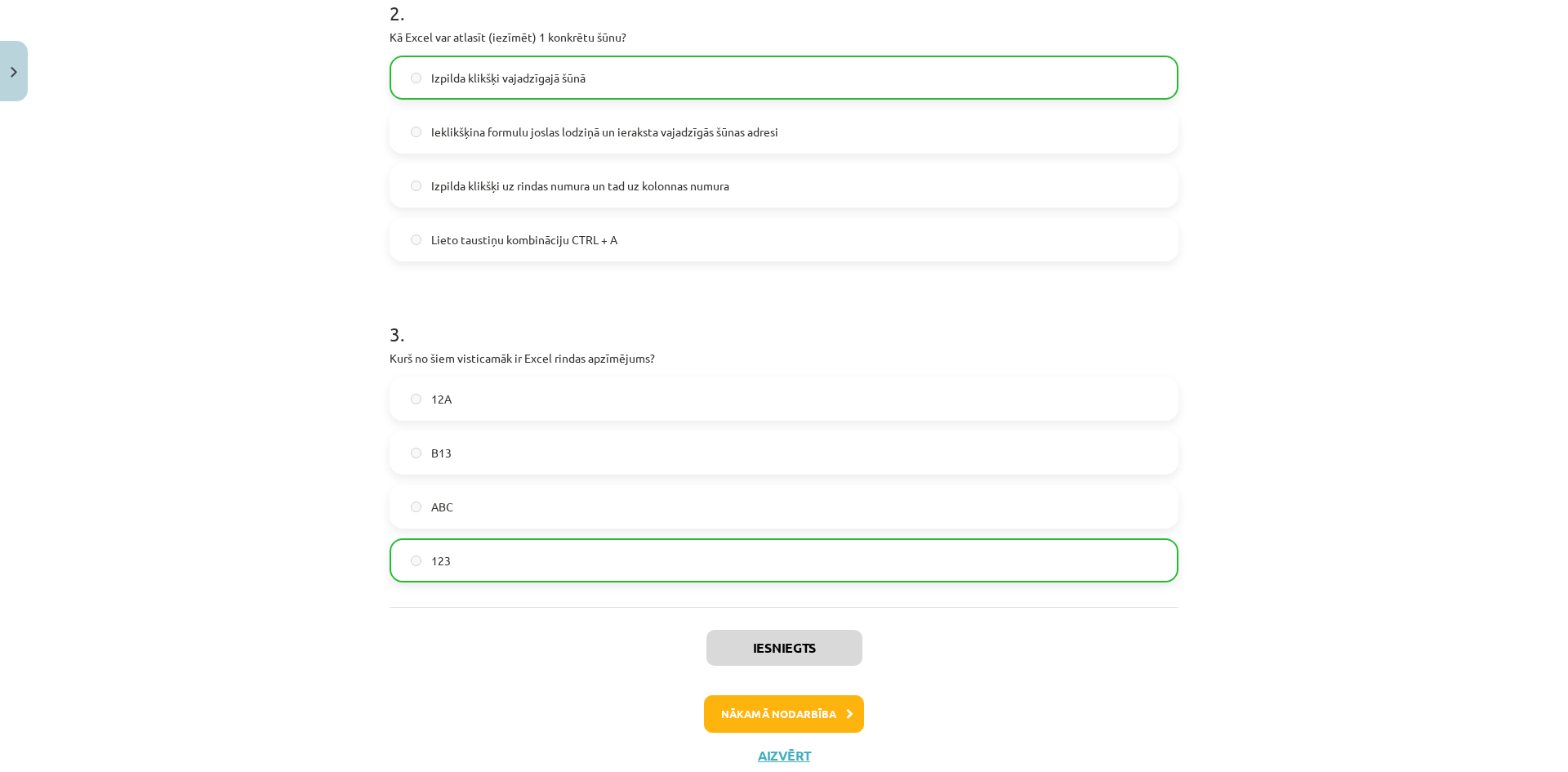
drag, startPoint x: 462, startPoint y: 194, endPoint x: 1152, endPoint y: 387, distance: 716.5
click at [1189, 355] on div "Mācību tēma: Datorikas - 10. klases 3. ieskaites mācību materiāls #3 Excel (1. …" at bounding box center [784, 386] width 1568 height 772
click at [772, 701] on button "Nākamā nodarbība" at bounding box center [784, 713] width 160 height 37
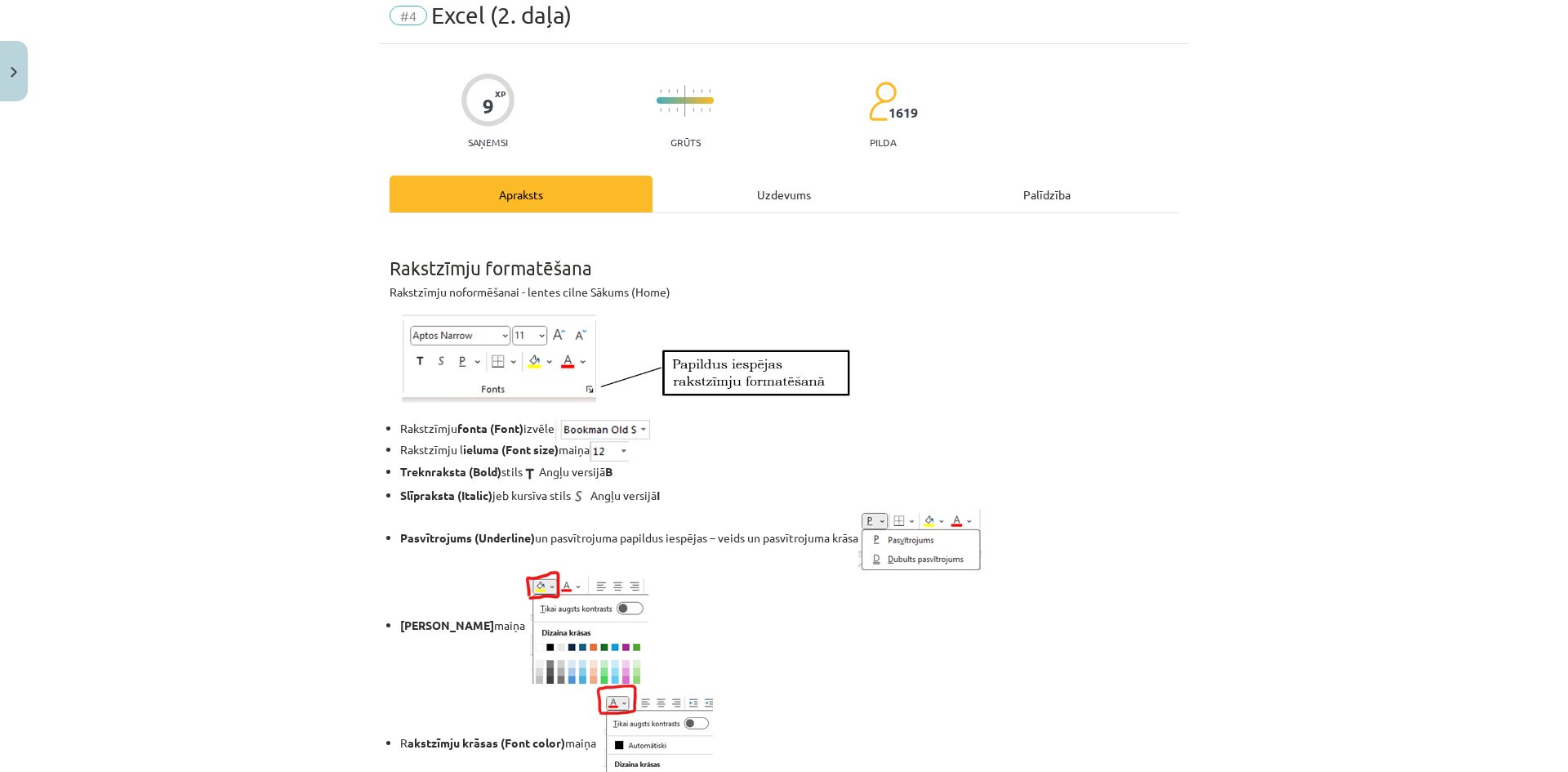
scroll to position [41, 0]
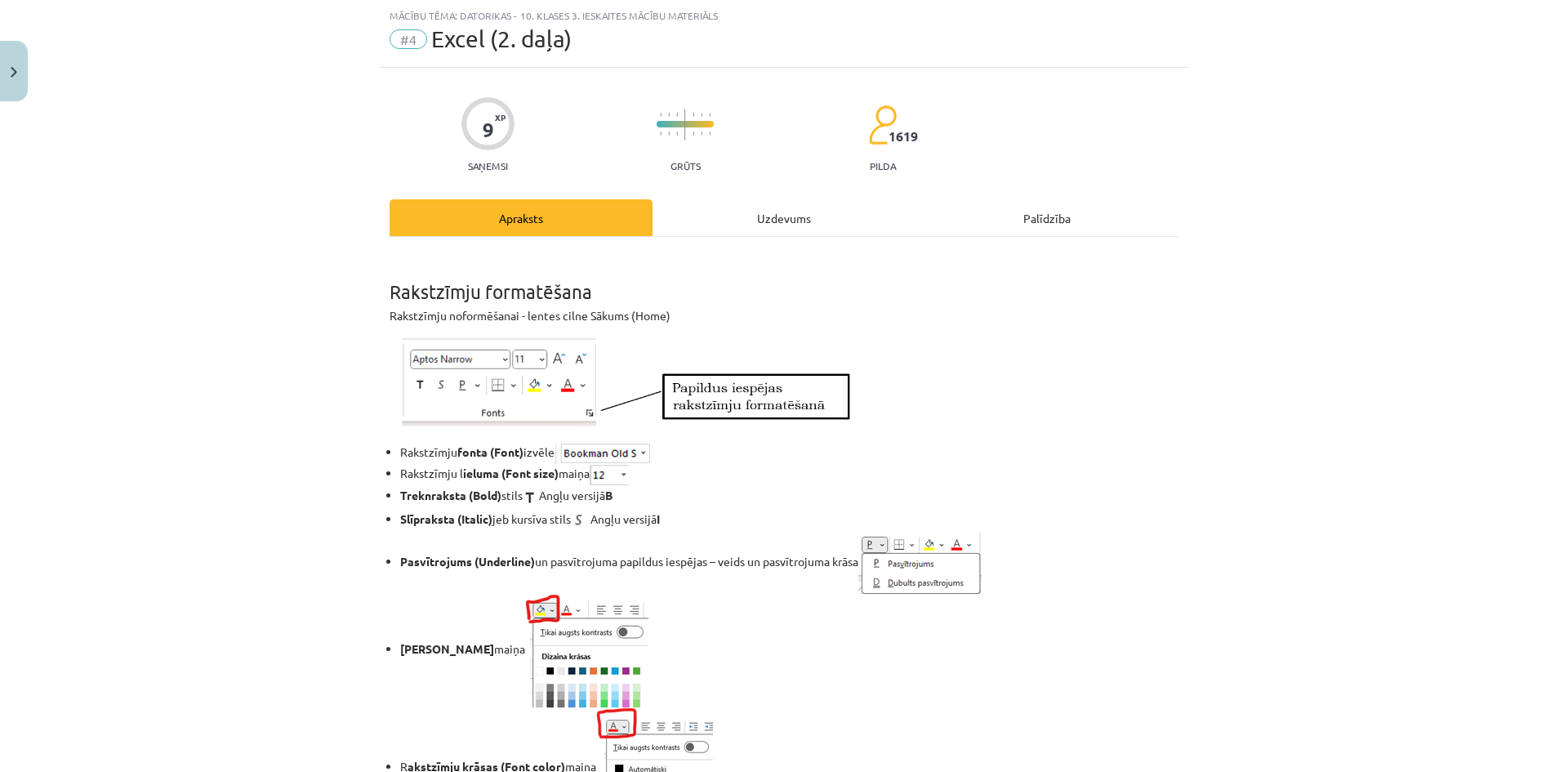
click at [742, 220] on div "Uzdevums" at bounding box center [784, 217] width 263 height 37
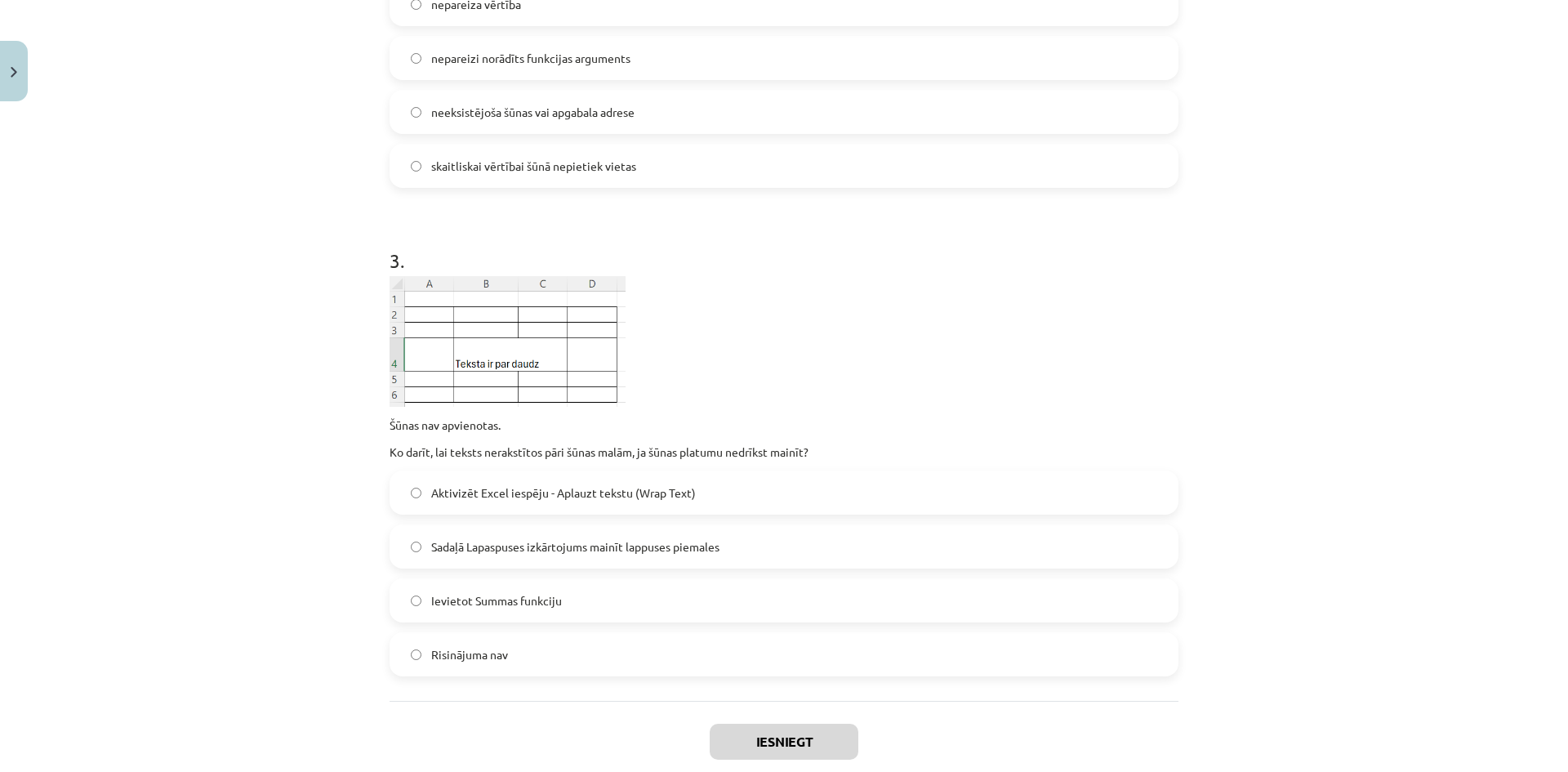
scroll to position [775, 0]
click at [567, 487] on span "Aktivizēt Excel iespēju - Aplauzt tekstu (Wrap Text)" at bounding box center [563, 492] width 264 height 17
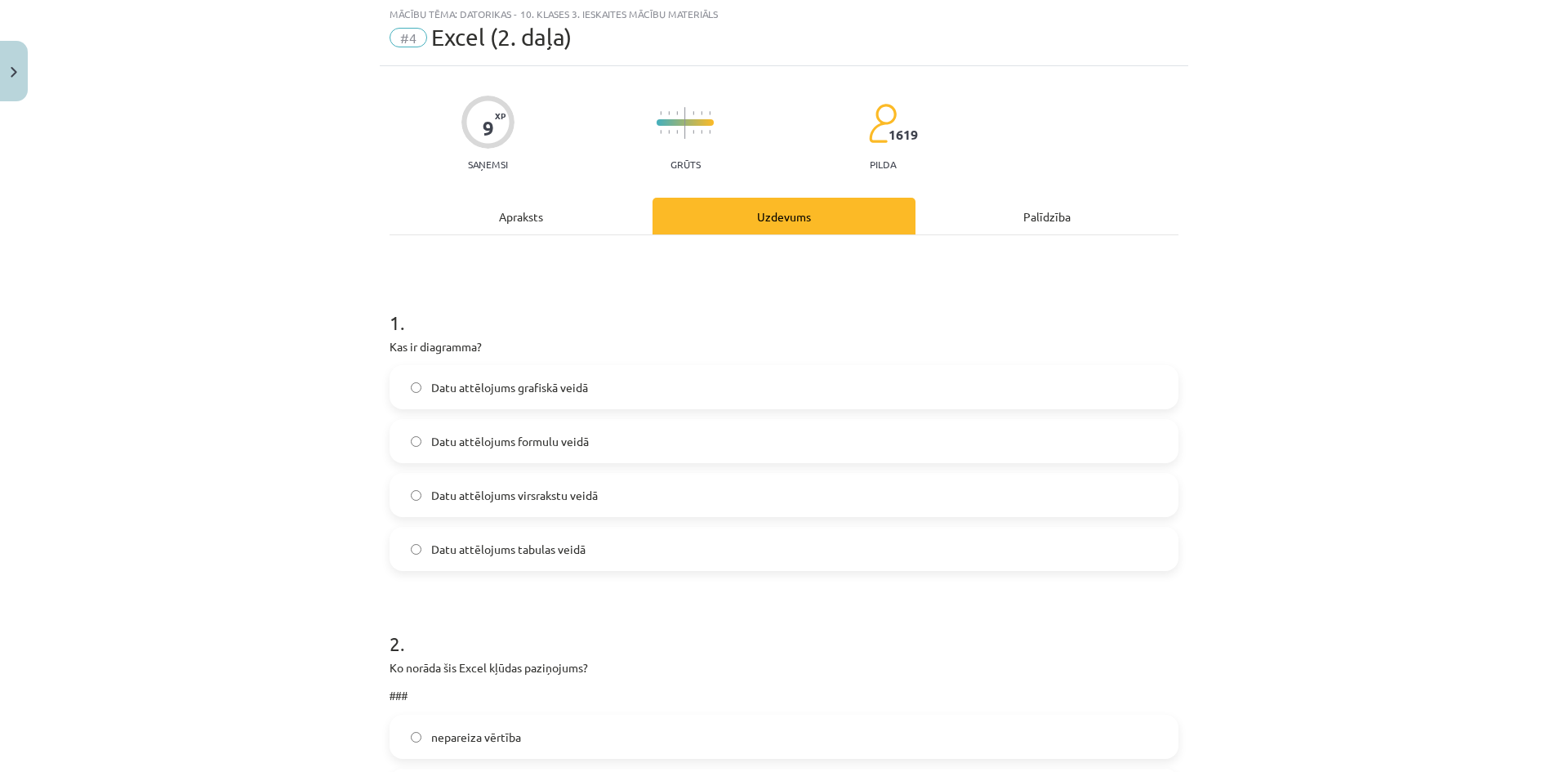
scroll to position [41, 0]
click at [539, 391] on span "Datu attēlojums grafiskā veidā" at bounding box center [510, 389] width 157 height 17
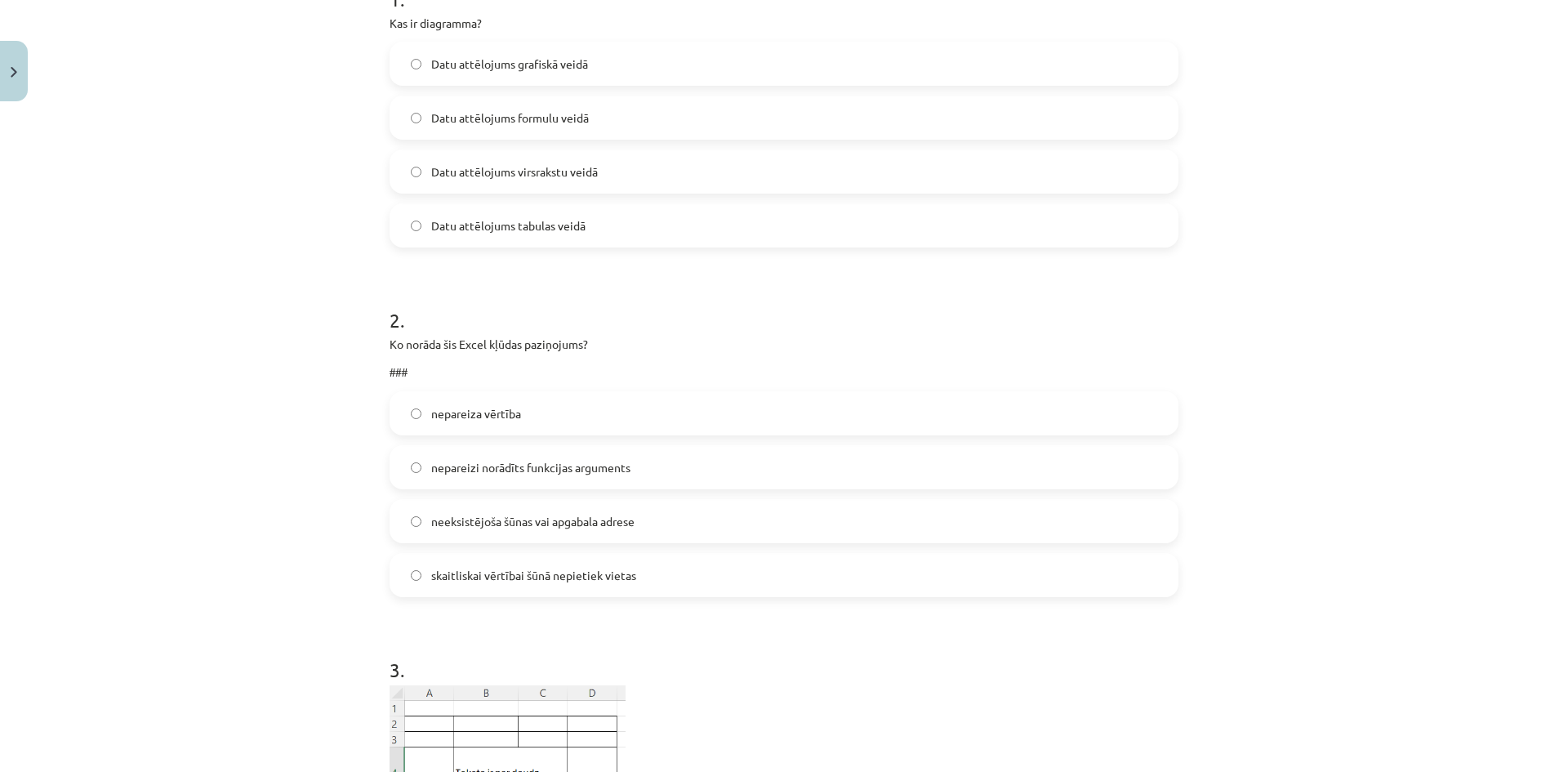
scroll to position [368, 0]
click at [511, 586] on label "skaitliskai vērtībai šūnā nepietiek vietas" at bounding box center [784, 573] width 786 height 41
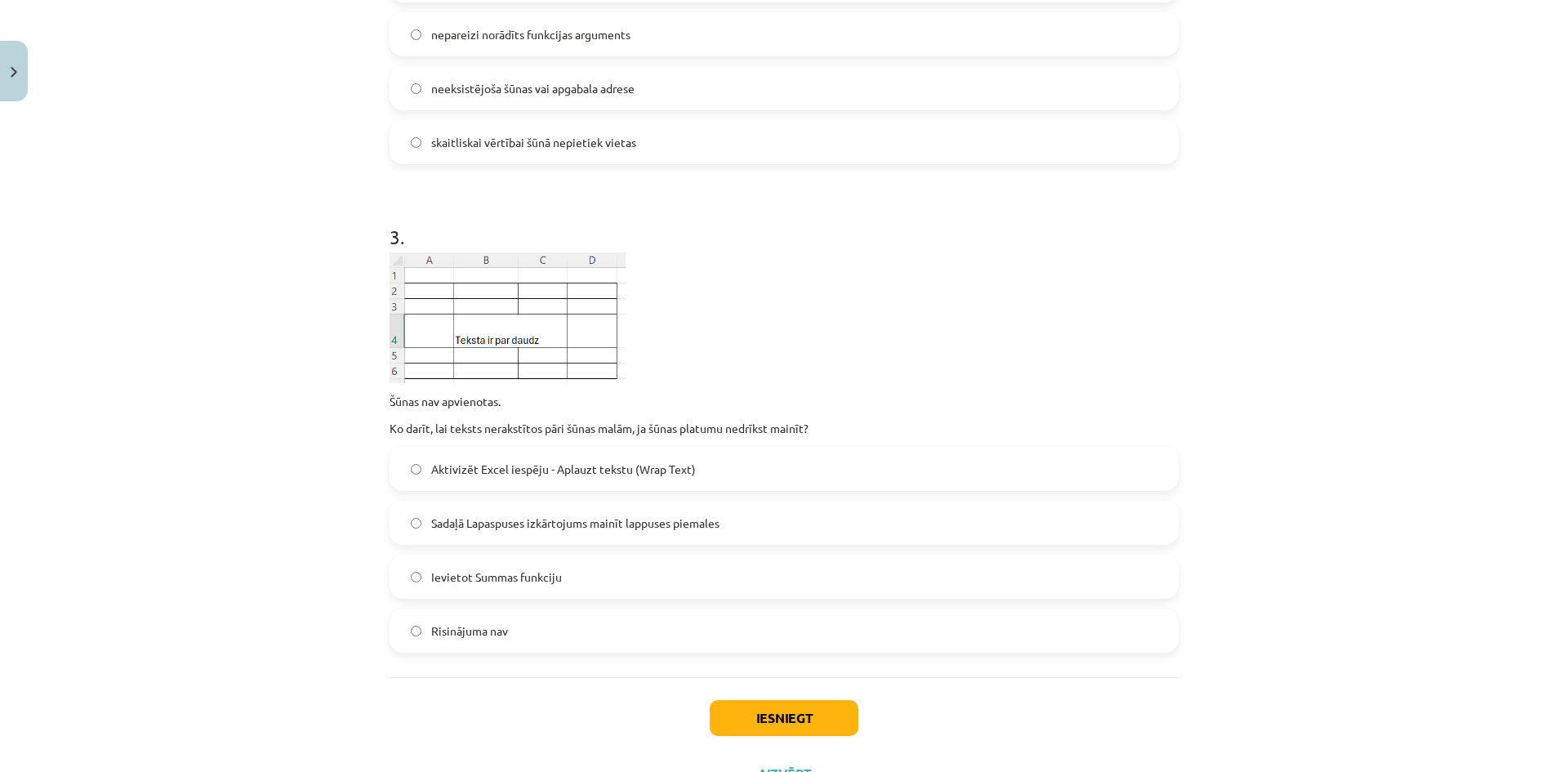
scroll to position [868, 0]
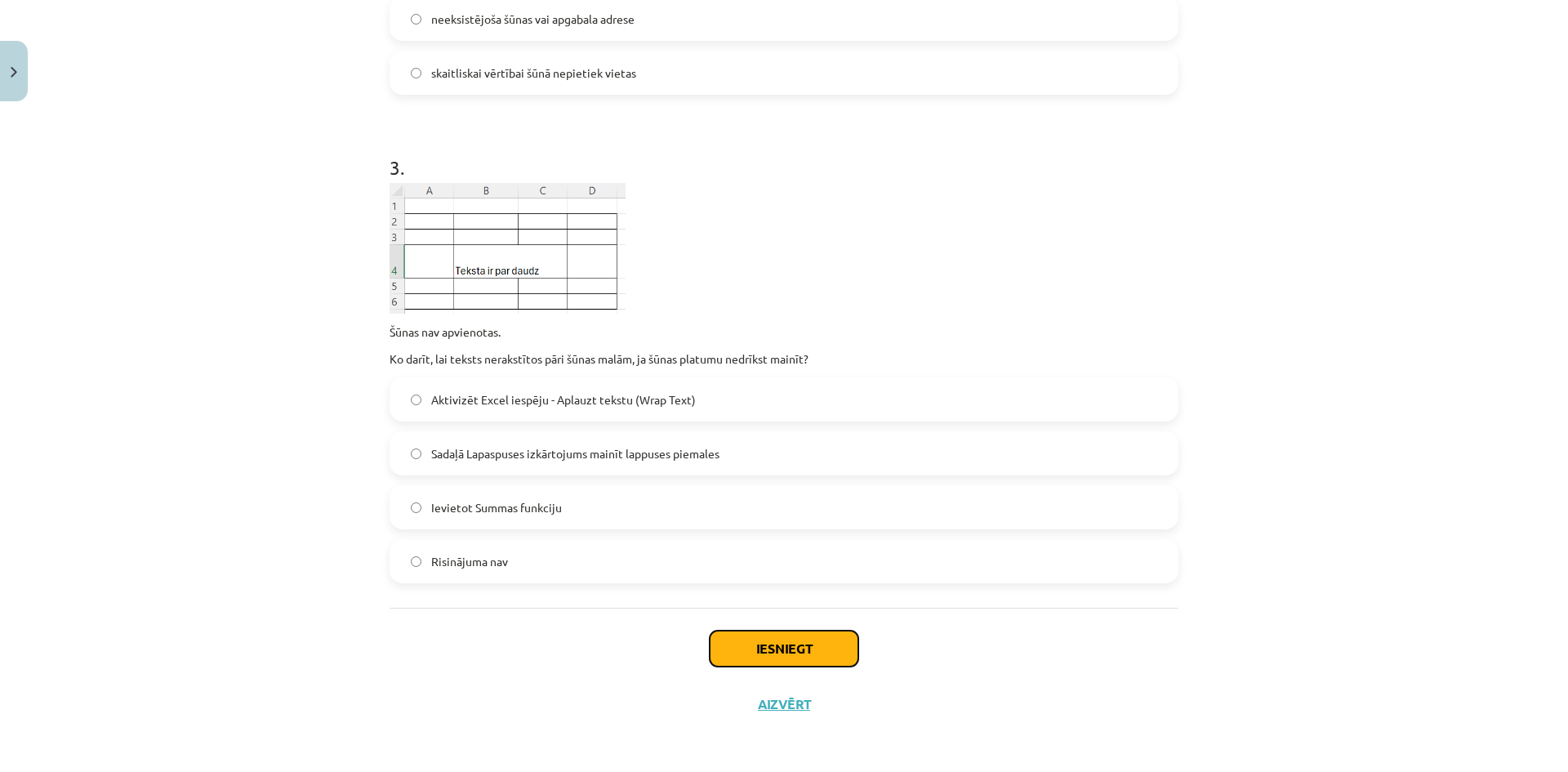
click at [753, 641] on button "Iesniegt" at bounding box center [783, 648] width 149 height 36
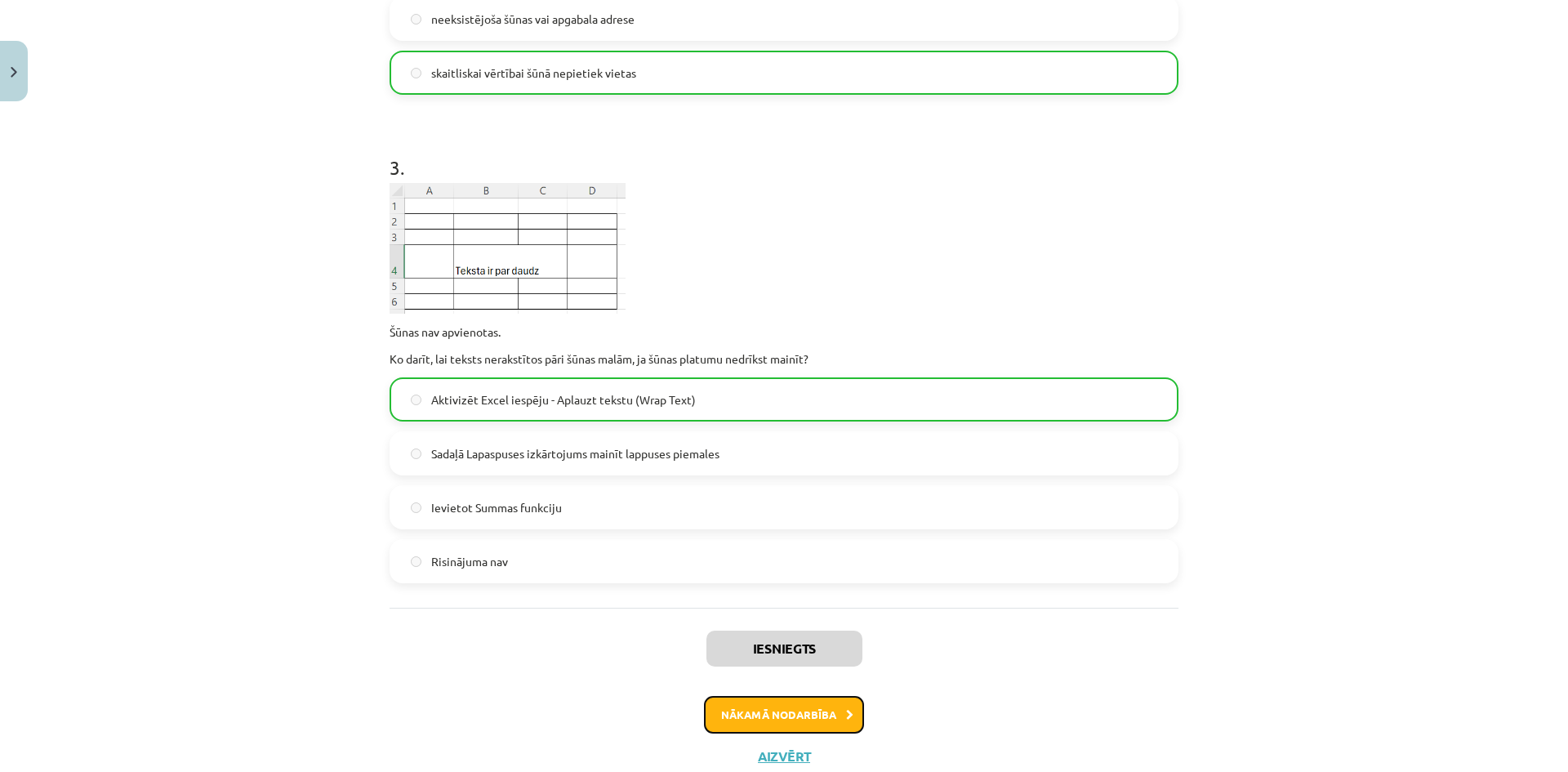
click at [808, 711] on button "Nākamā nodarbība" at bounding box center [784, 714] width 160 height 37
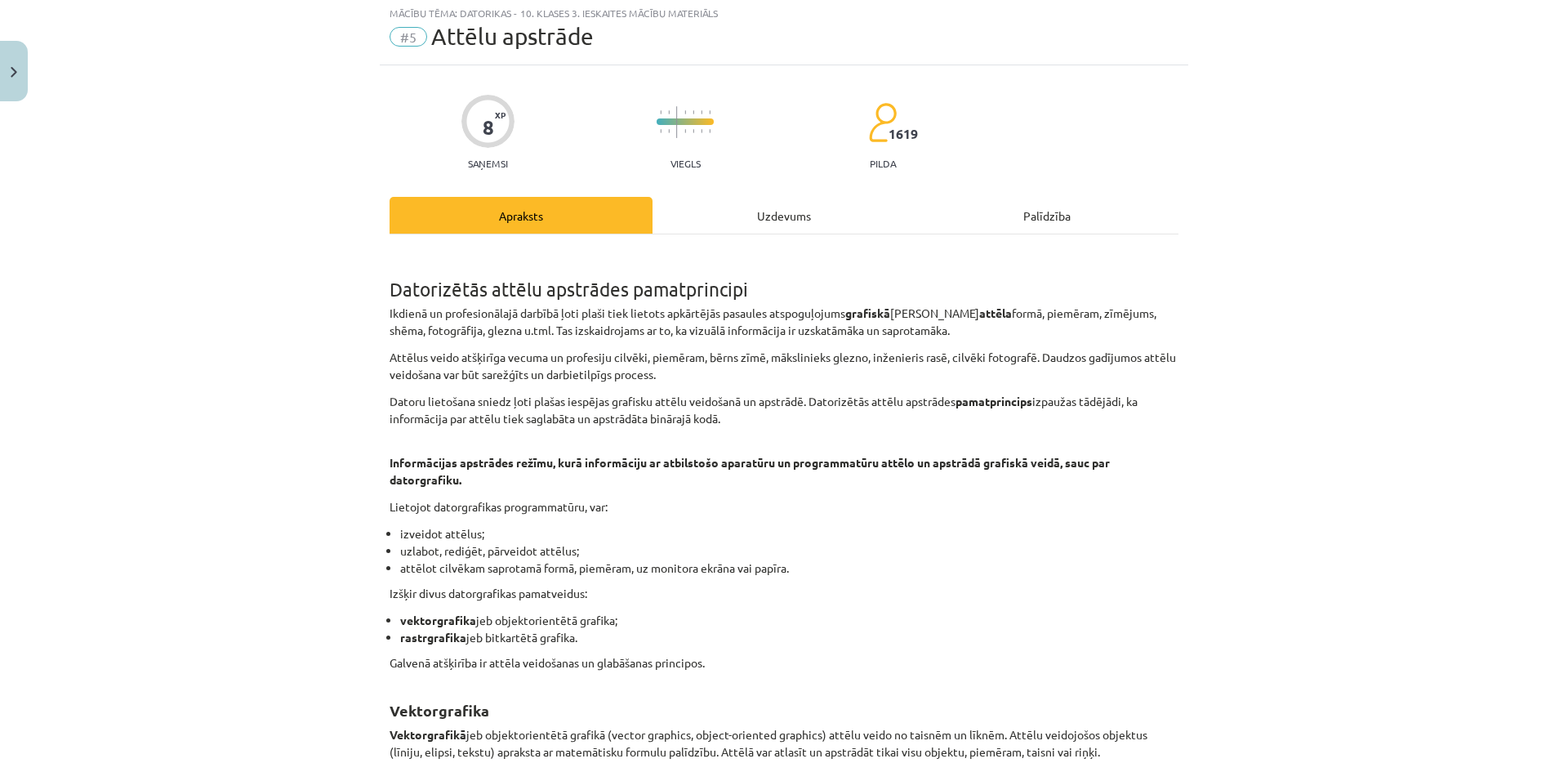
scroll to position [41, 0]
click at [769, 216] on div "Uzdevums" at bounding box center [784, 217] width 263 height 37
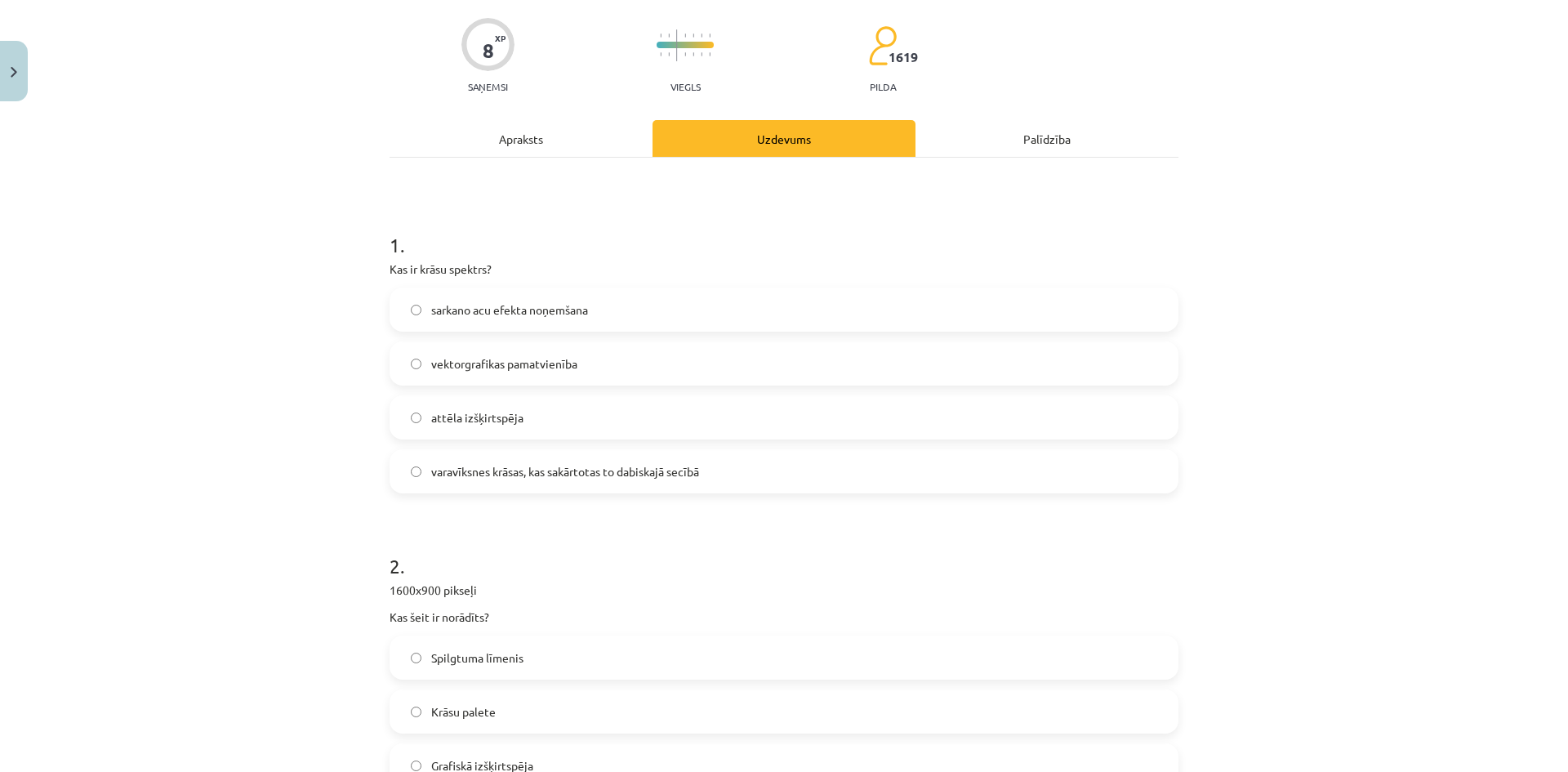
scroll to position [122, 0]
click at [620, 461] on span "varavīksnes krāsas, kas sakārtotas to dabiskajā secībā" at bounding box center [565, 469] width 268 height 17
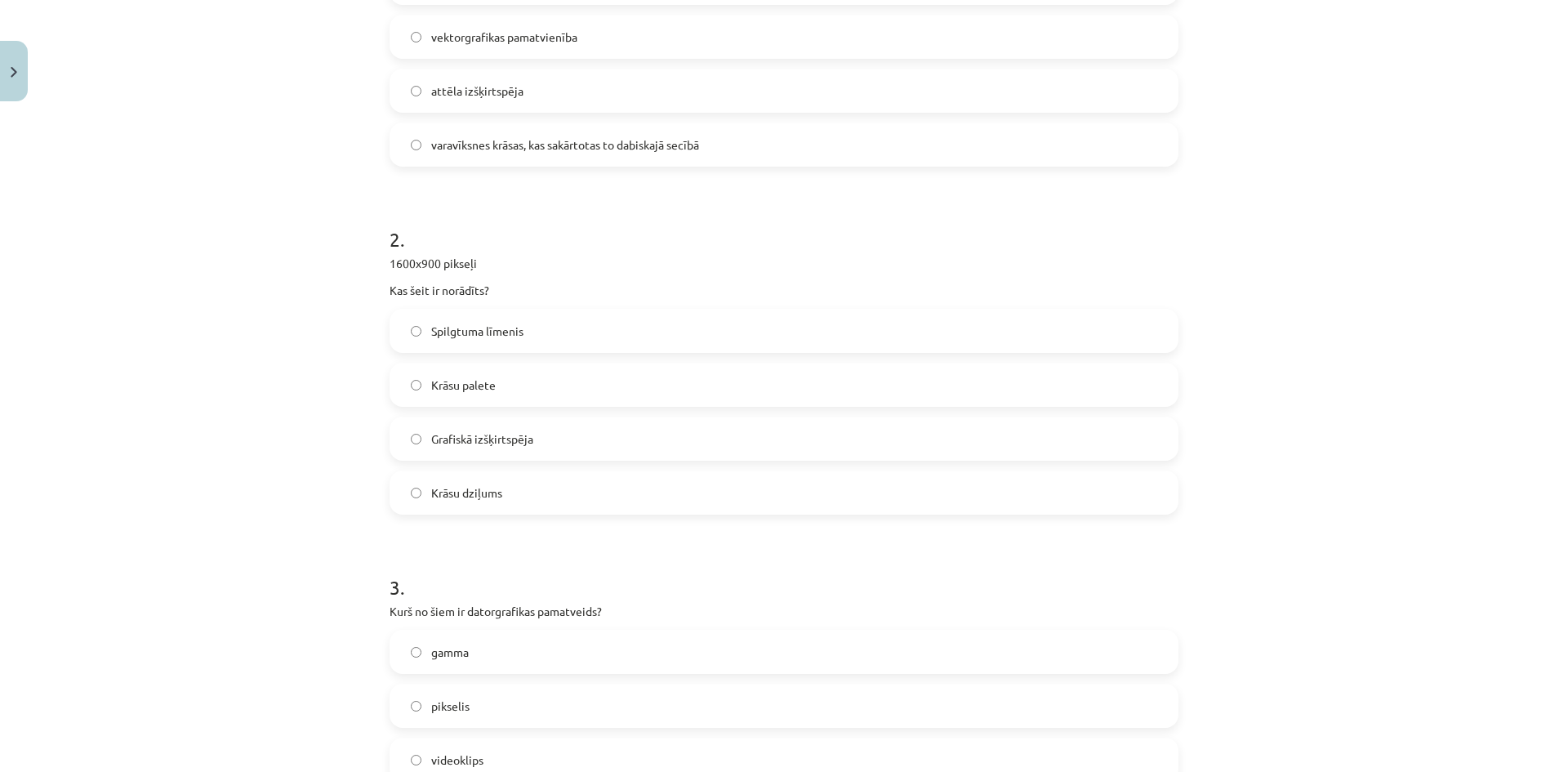
scroll to position [449, 0]
click at [465, 436] on span "Grafiskā izšķirtspēja" at bounding box center [482, 437] width 102 height 17
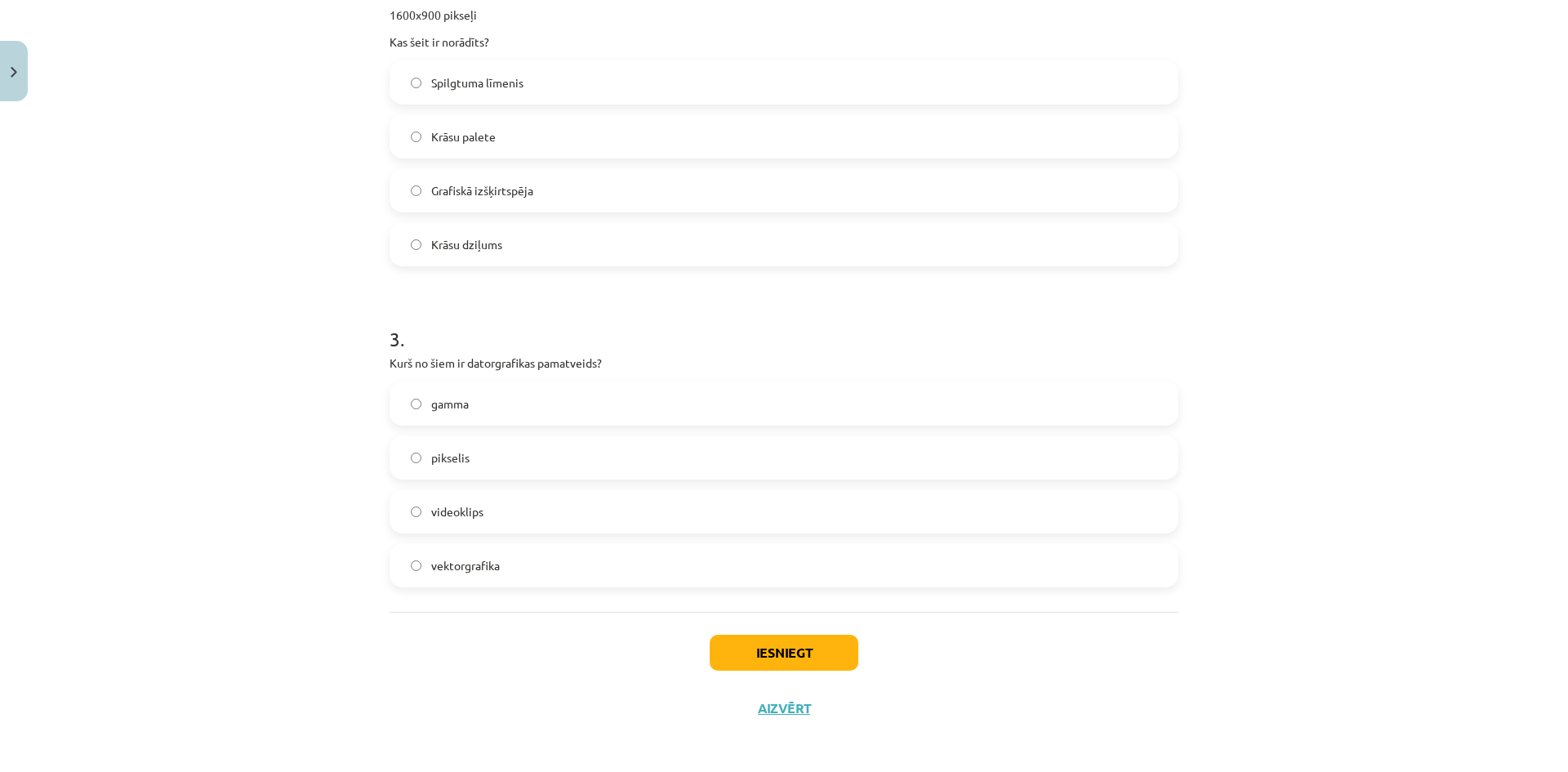
scroll to position [700, 0]
click at [448, 556] on span "vektorgrafika" at bounding box center [465, 561] width 69 height 17
click at [759, 632] on button "Iesniegt" at bounding box center [783, 647] width 149 height 36
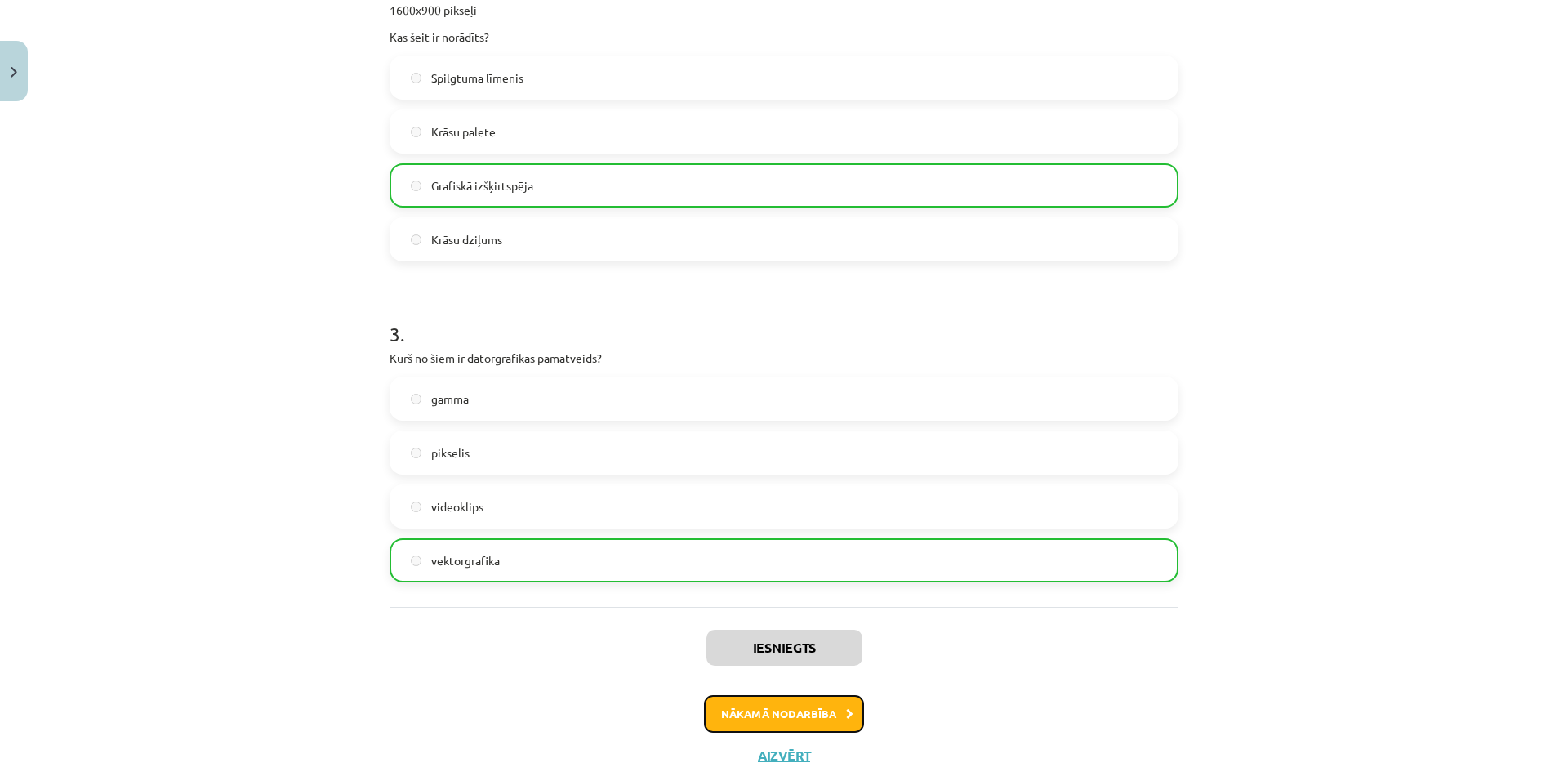
click at [732, 708] on button "Nākamā nodarbība" at bounding box center [784, 713] width 160 height 37
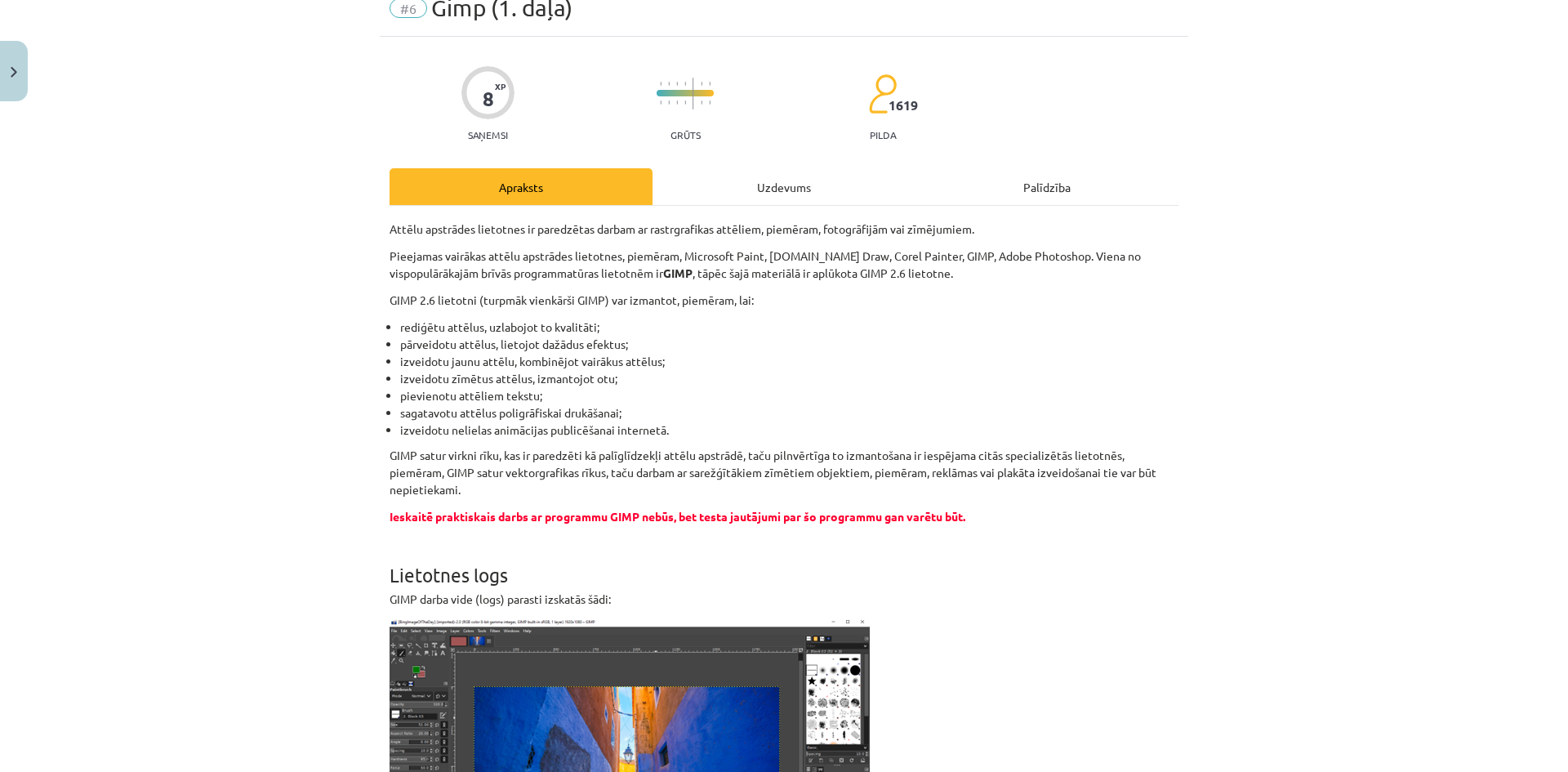
scroll to position [41, 0]
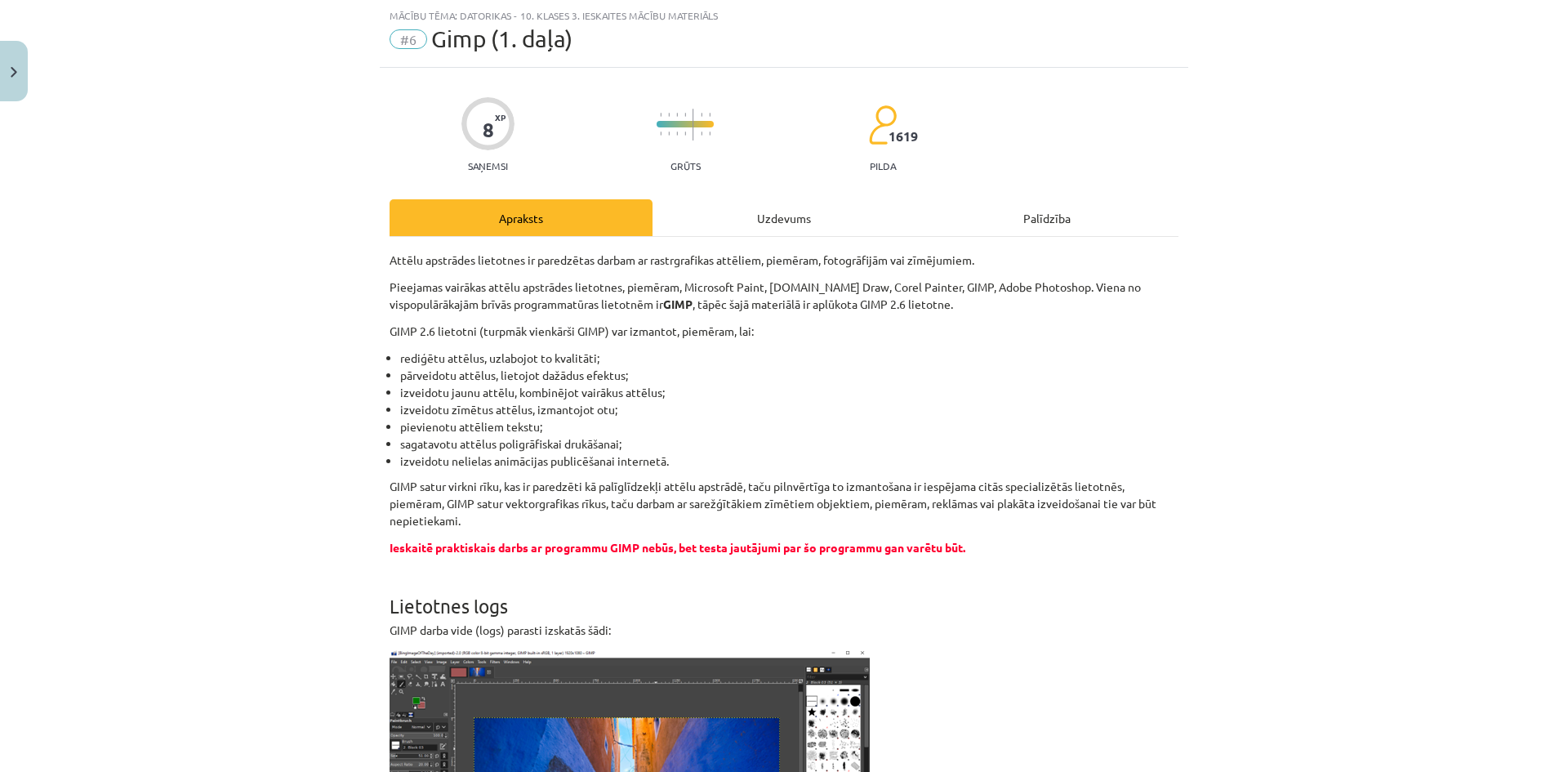
click at [757, 252] on p "Attēlu apstrādes lietotnes ir paredzētas darbam ar rastrgrafikas attēliem, piem…" at bounding box center [784, 260] width 789 height 17
click at [770, 226] on div "Uzdevums" at bounding box center [784, 217] width 263 height 37
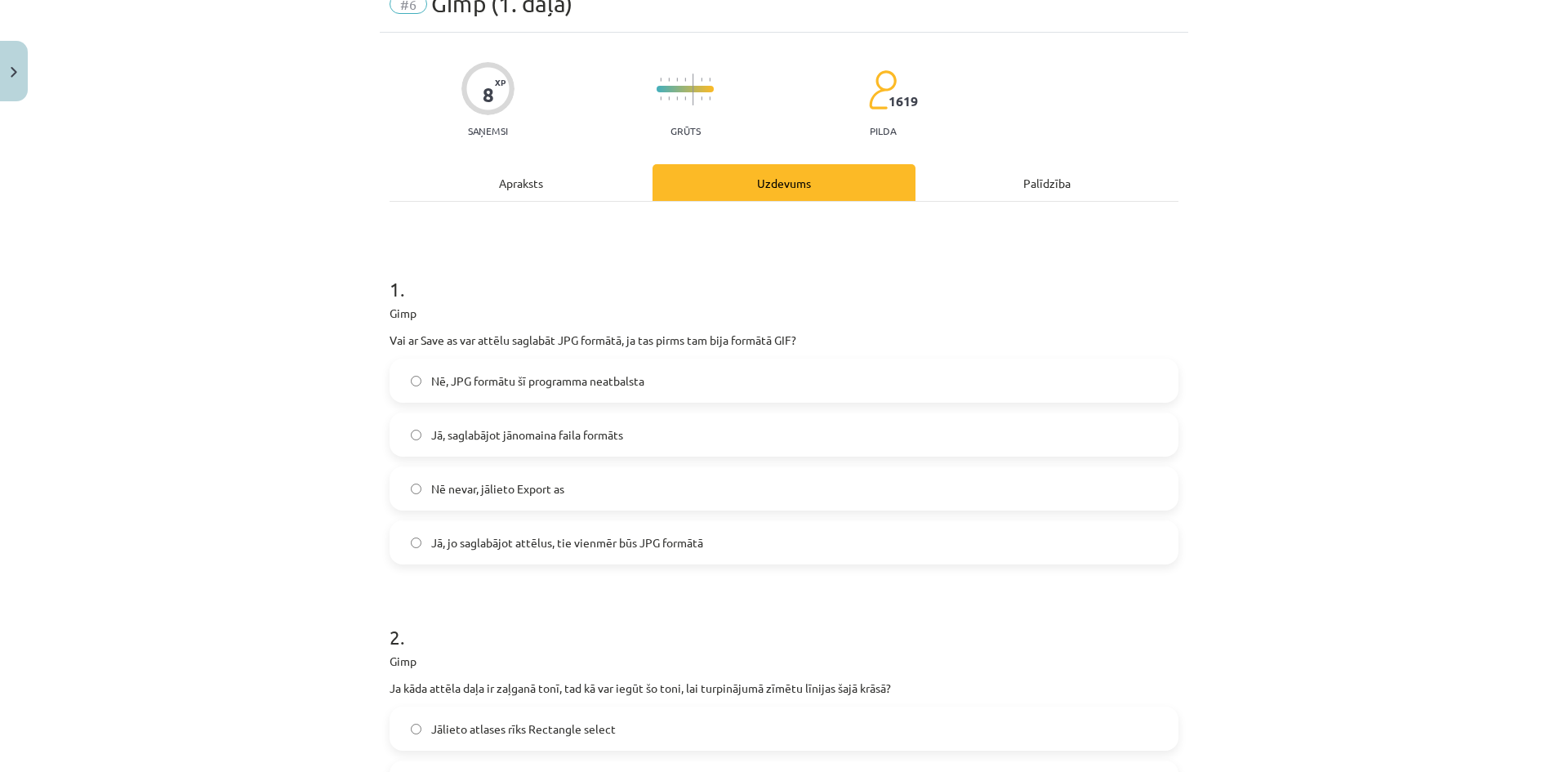
scroll to position [122, 0]
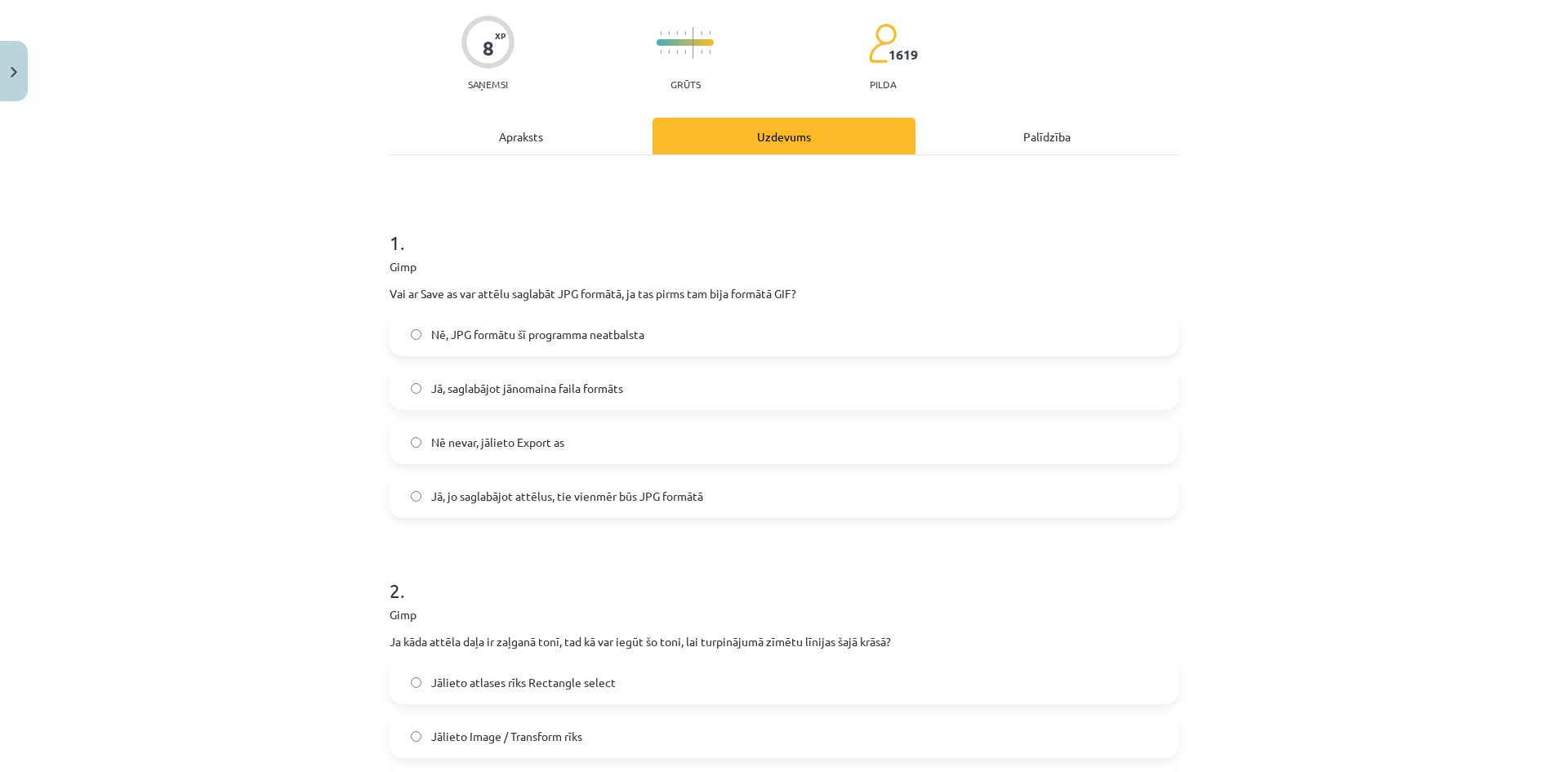
click at [598, 447] on label "Nē nevar, jālieto Export as" at bounding box center [784, 442] width 786 height 41
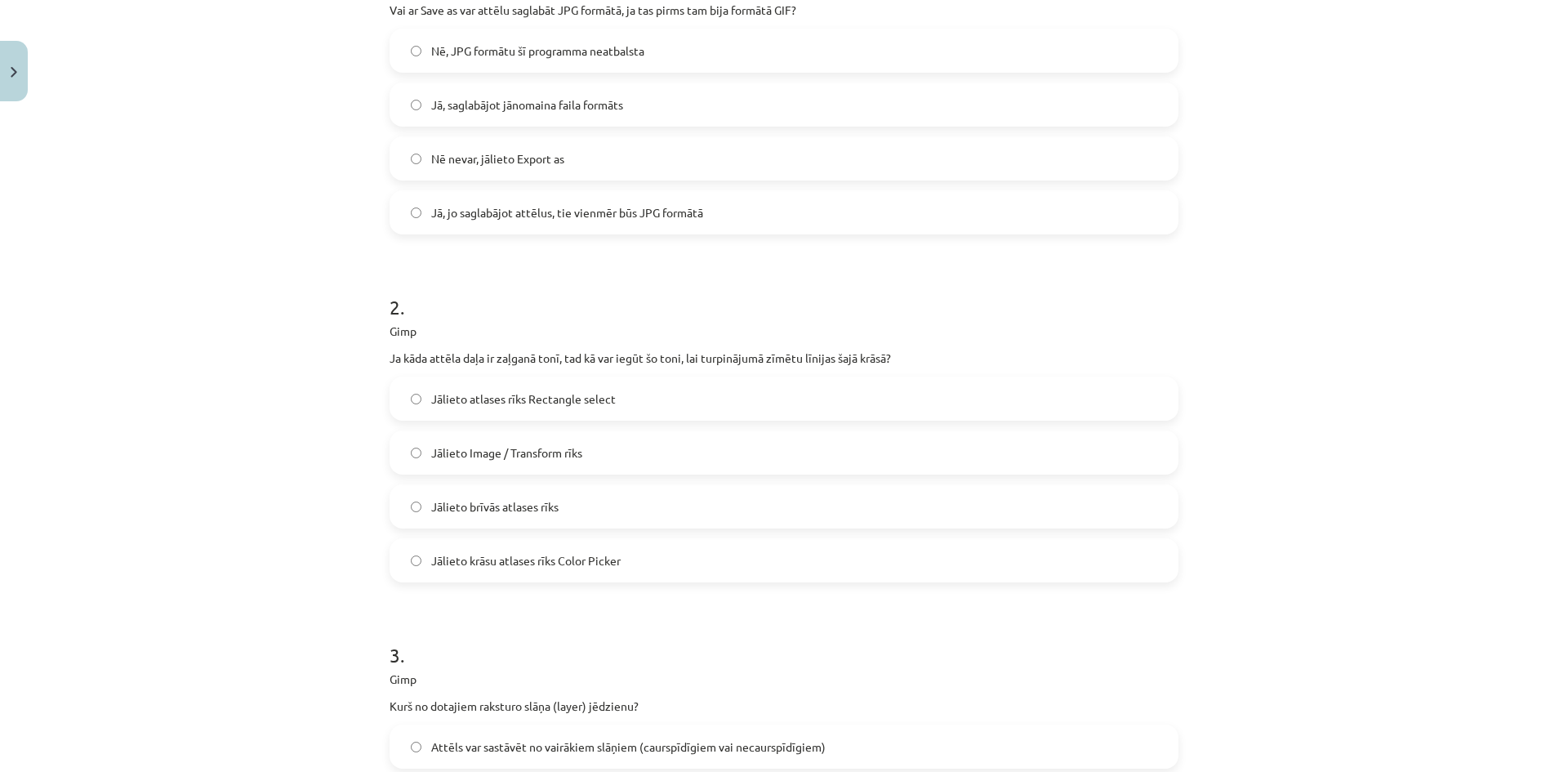
scroll to position [409, 0]
click at [629, 549] on label "Jālieto krāsu atlases rīks Color Picker" at bounding box center [784, 558] width 786 height 41
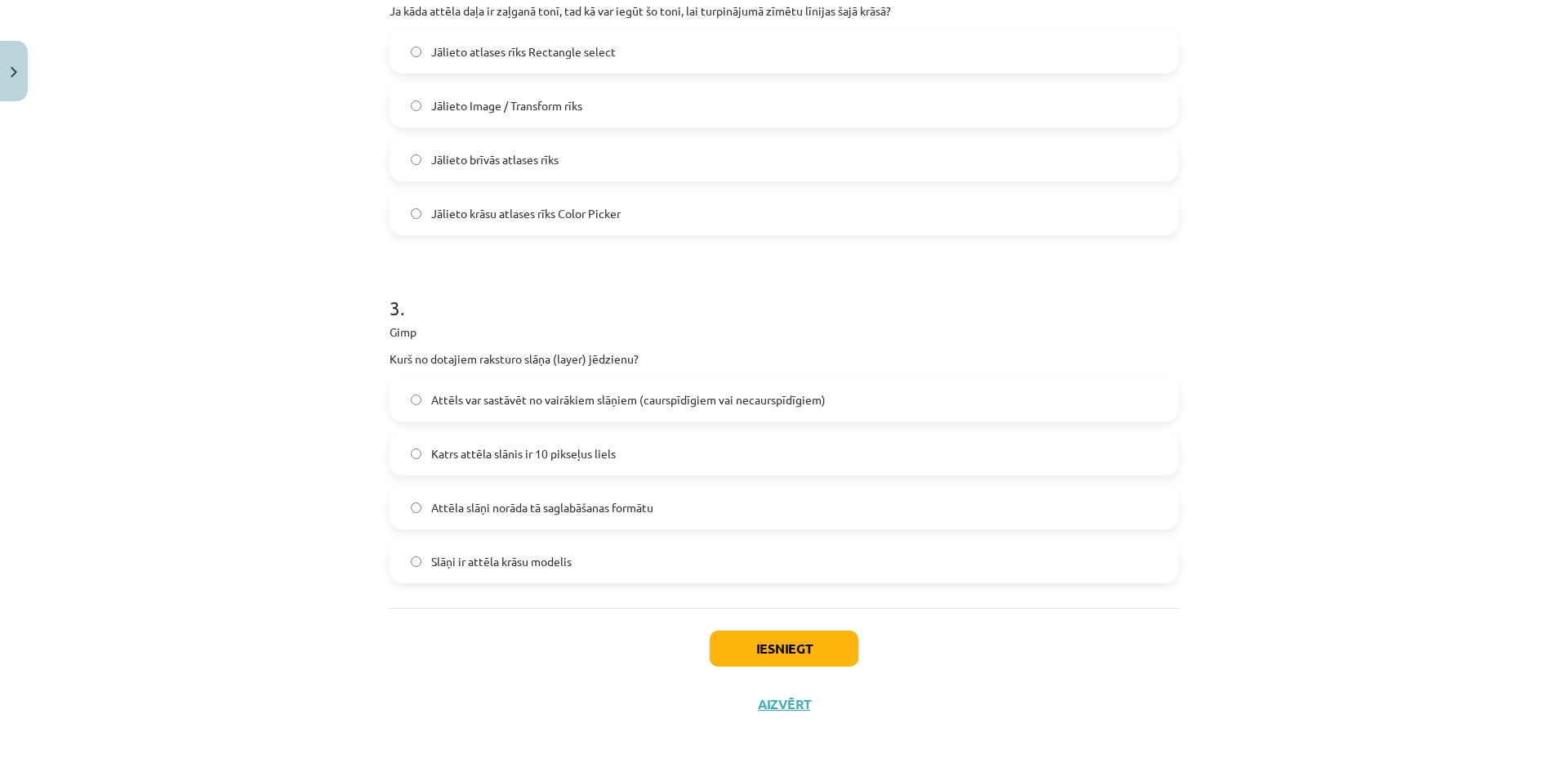
scroll to position [753, 0]
click at [676, 419] on div "Attēls var sastāvēt no vairākiem slāņiem (caurspīdīgiem vai necaurspīdīgiem)" at bounding box center [784, 398] width 789 height 44
click at [674, 412] on label "Attēls var sastāvēt no vairākiem slāņiem (caurspīdīgiem vai necaurspīdīgiem)" at bounding box center [784, 398] width 786 height 41
click at [758, 645] on button "Iesniegt" at bounding box center [783, 647] width 149 height 36
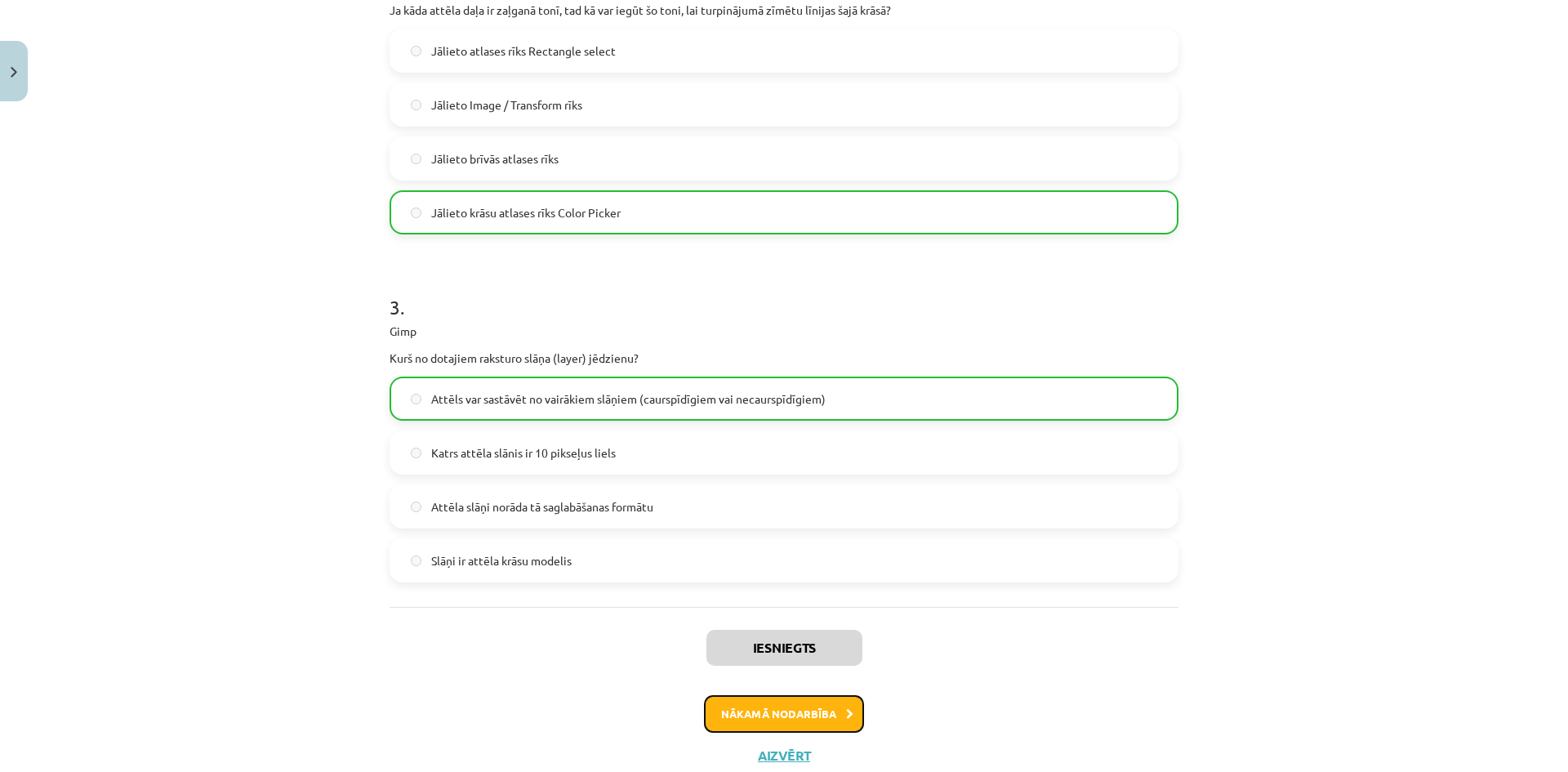
click at [748, 711] on button "Nākamā nodarbība" at bounding box center [784, 713] width 160 height 37
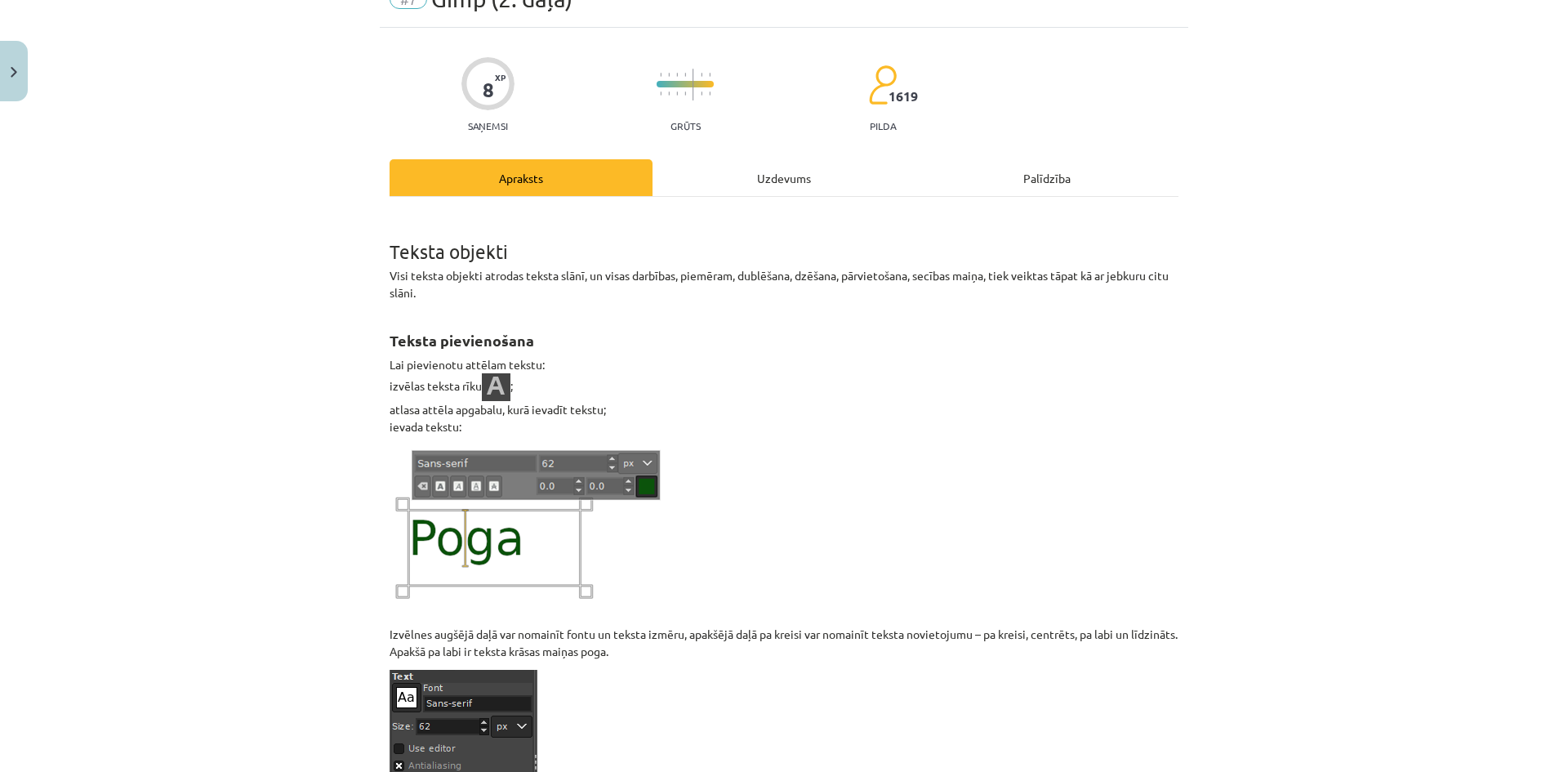
scroll to position [41, 0]
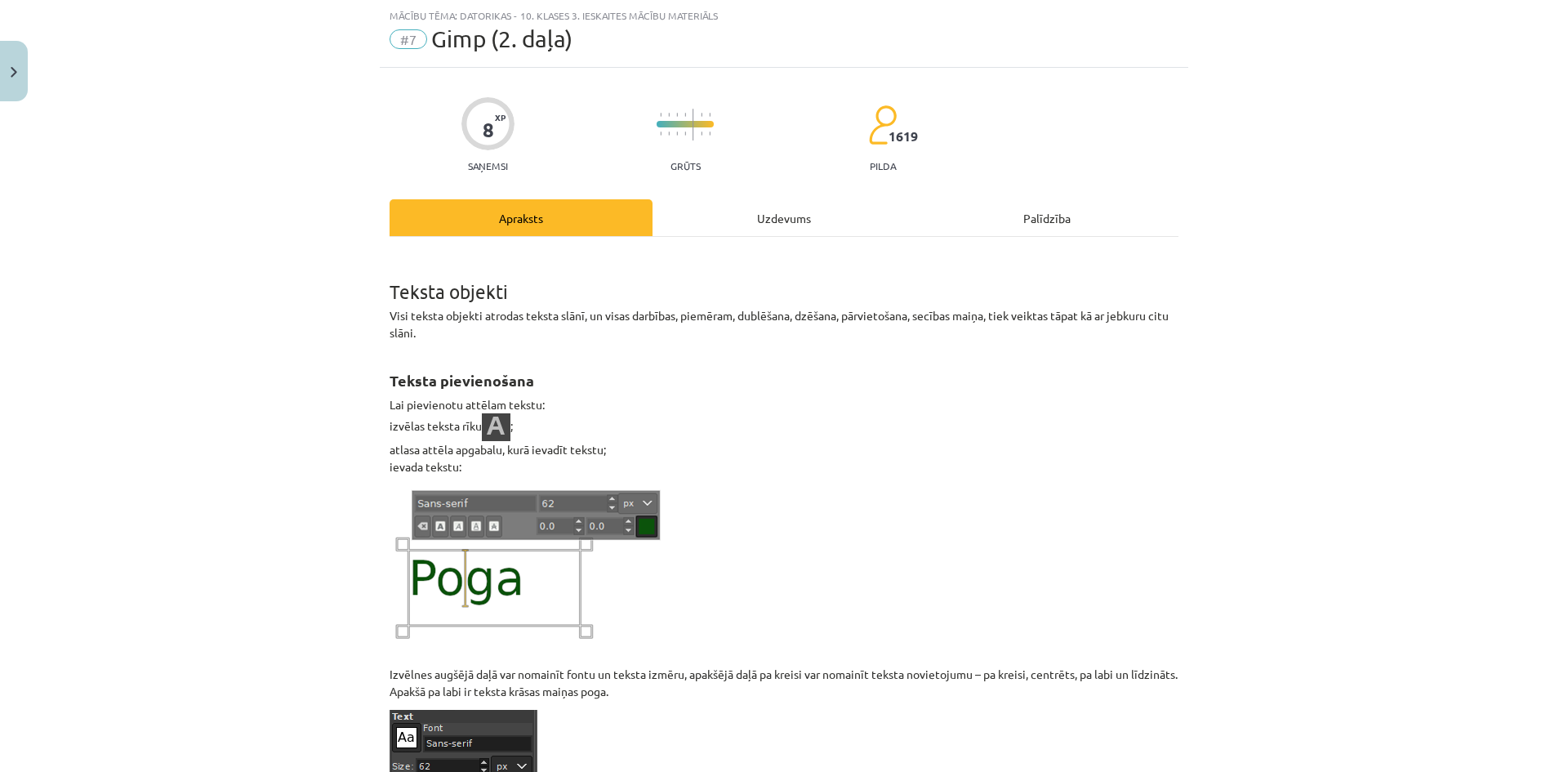
click at [783, 226] on div "Uzdevums" at bounding box center [784, 217] width 263 height 37
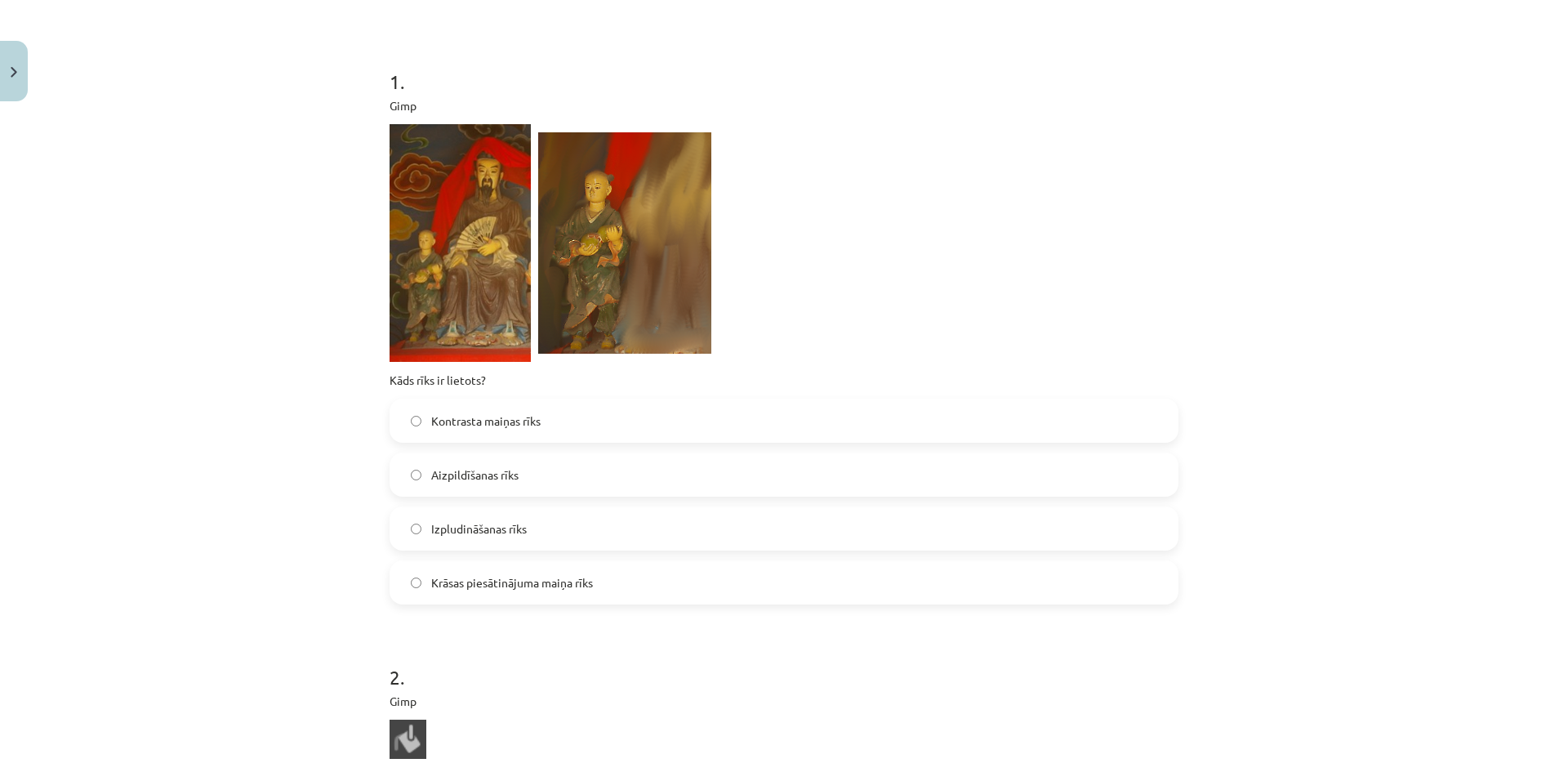
scroll to position [285, 0]
click at [528, 523] on label "Izpludināšanas rīks" at bounding box center [784, 526] width 786 height 41
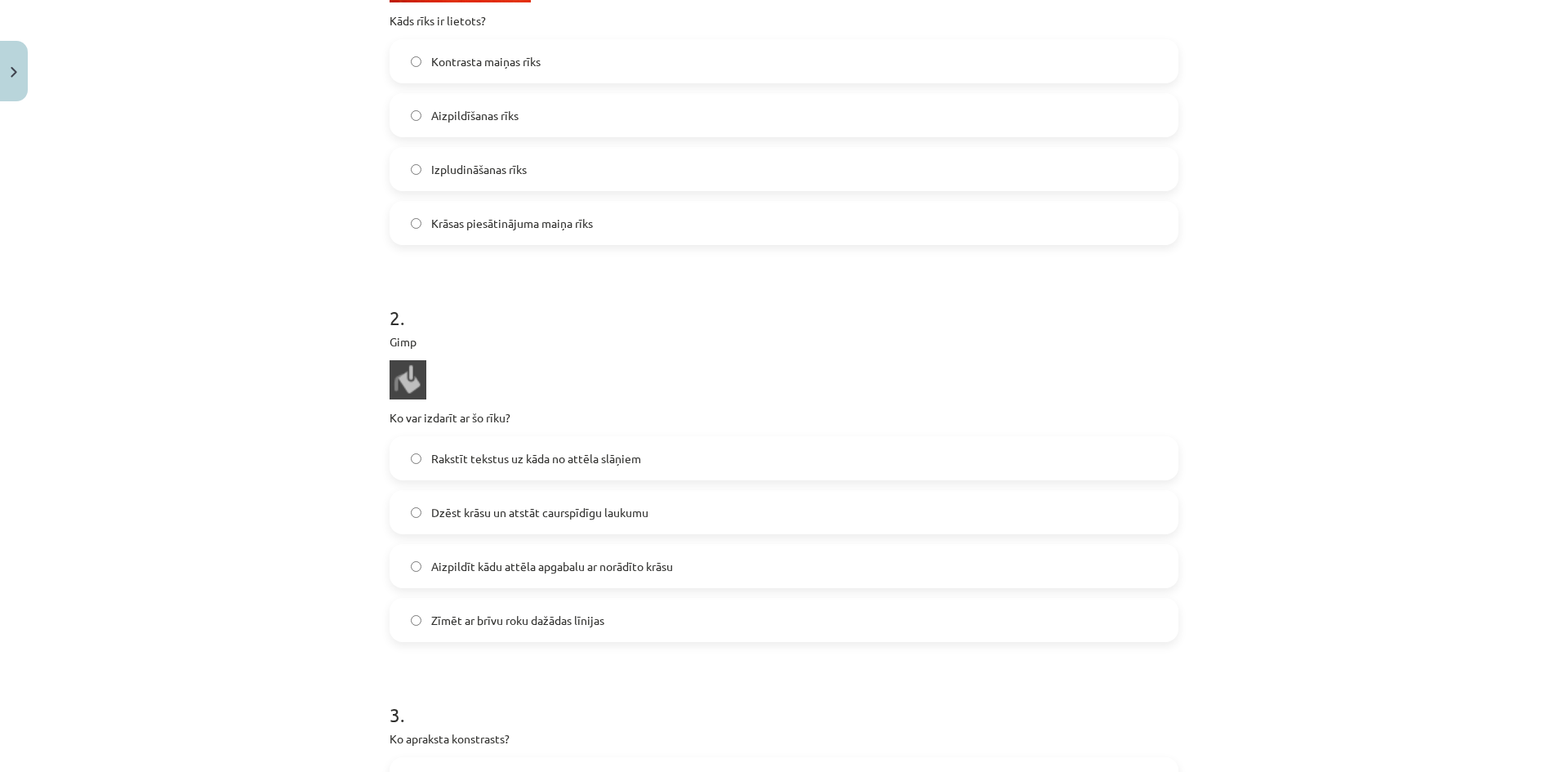
scroll to position [694, 0]
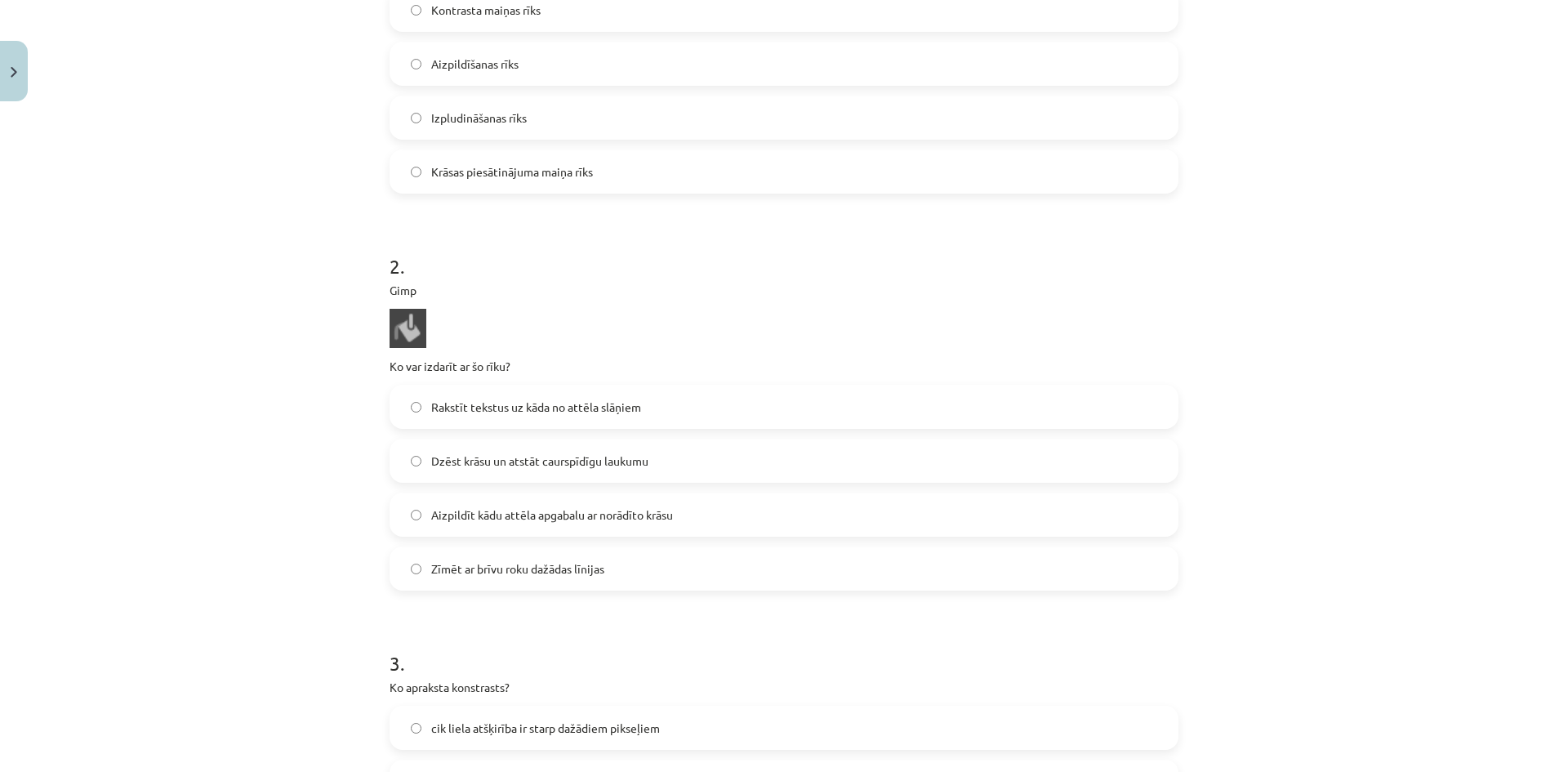
click at [505, 513] on span "Aizpildīt kādu attēla apgabalu ar norādīto krāsu" at bounding box center [552, 515] width 242 height 17
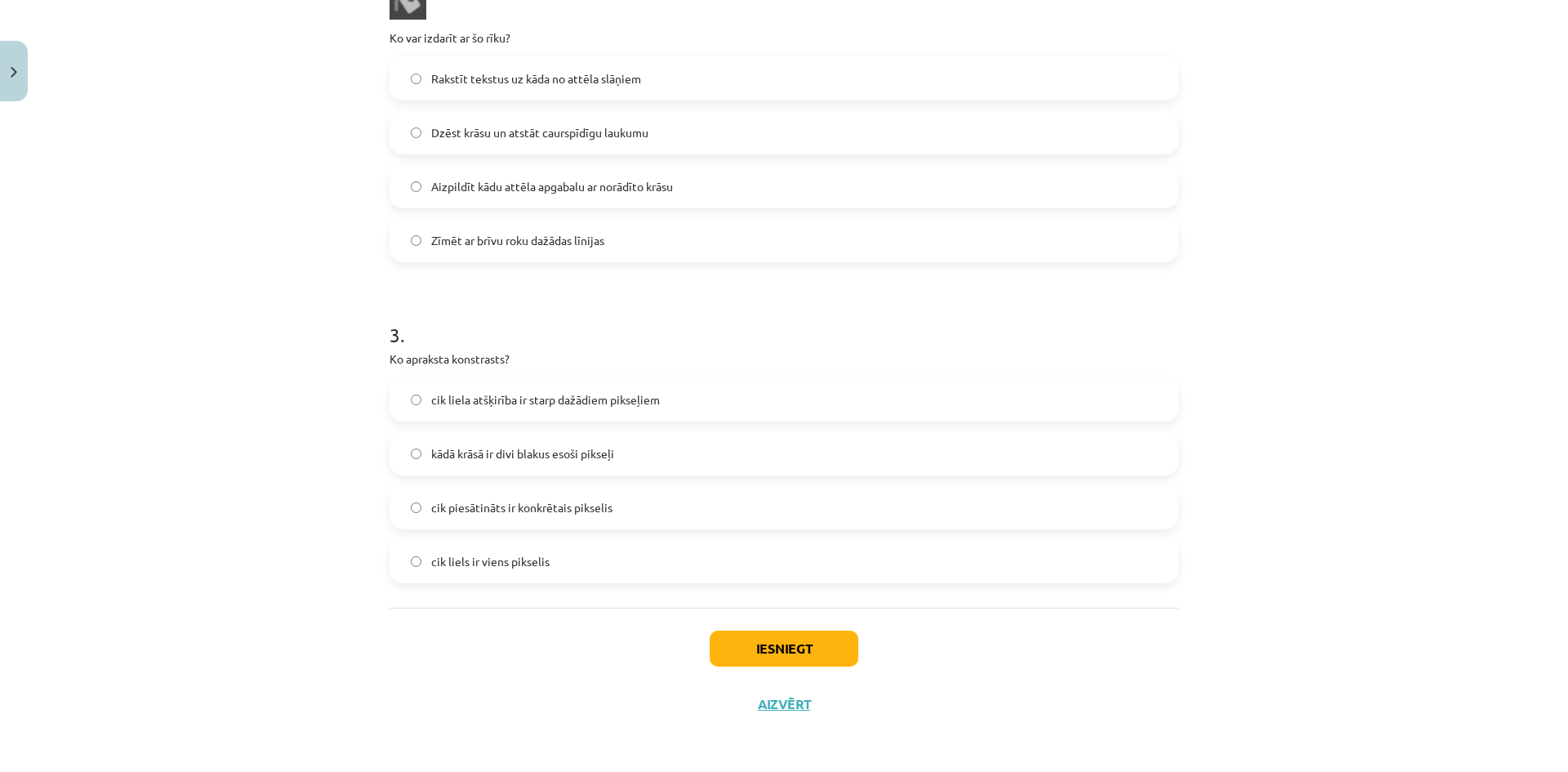
scroll to position [1023, 0]
click at [471, 380] on label "cik liela atšķirība ir starp dažādiem pikseļiem" at bounding box center [784, 398] width 786 height 41
click at [737, 623] on div "Iesniegt Aizvērt" at bounding box center [784, 663] width 789 height 115
click at [743, 629] on button "Iesniegt" at bounding box center [783, 647] width 149 height 36
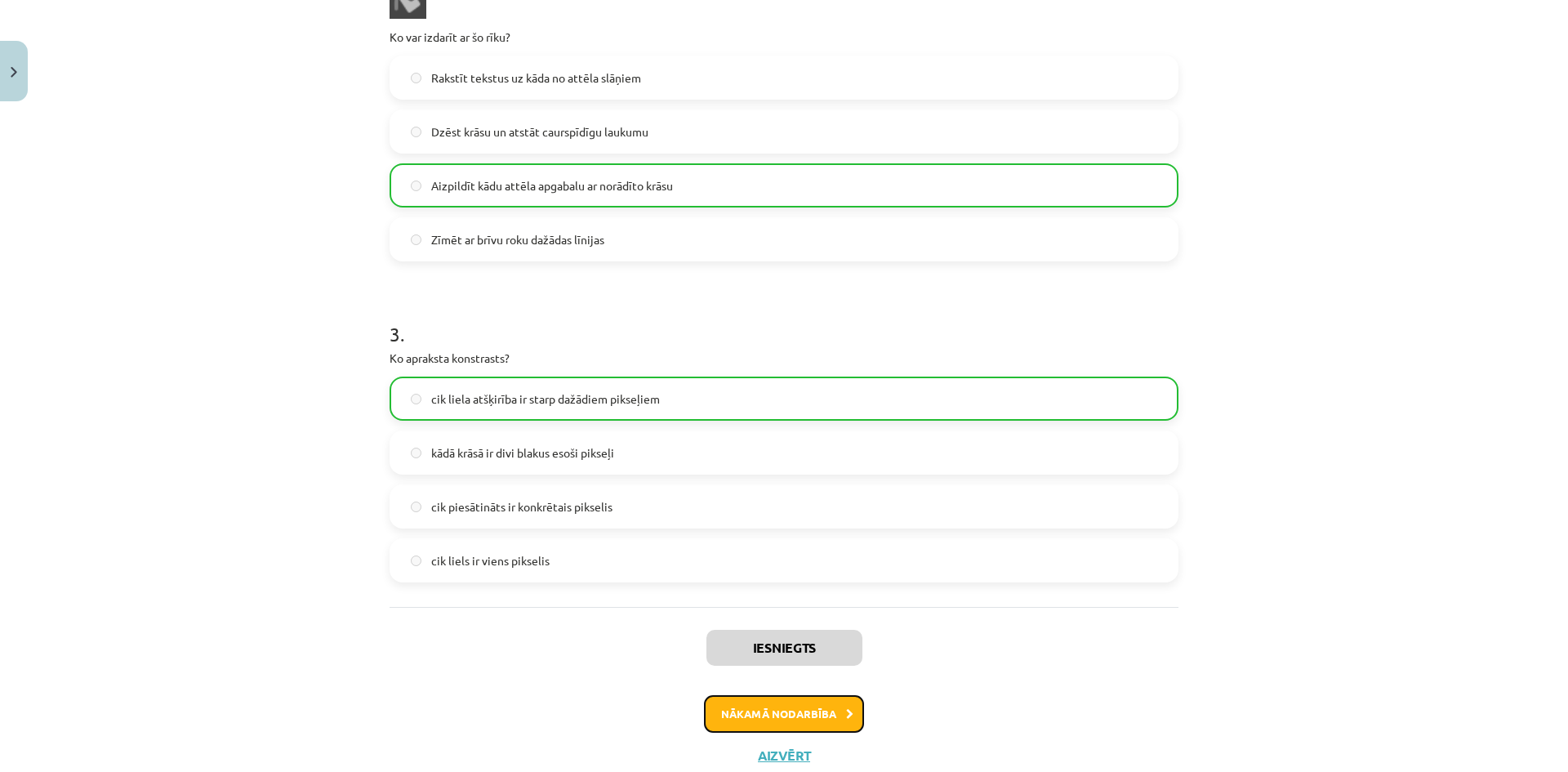
click at [763, 715] on button "Nākamā nodarbība" at bounding box center [784, 713] width 160 height 37
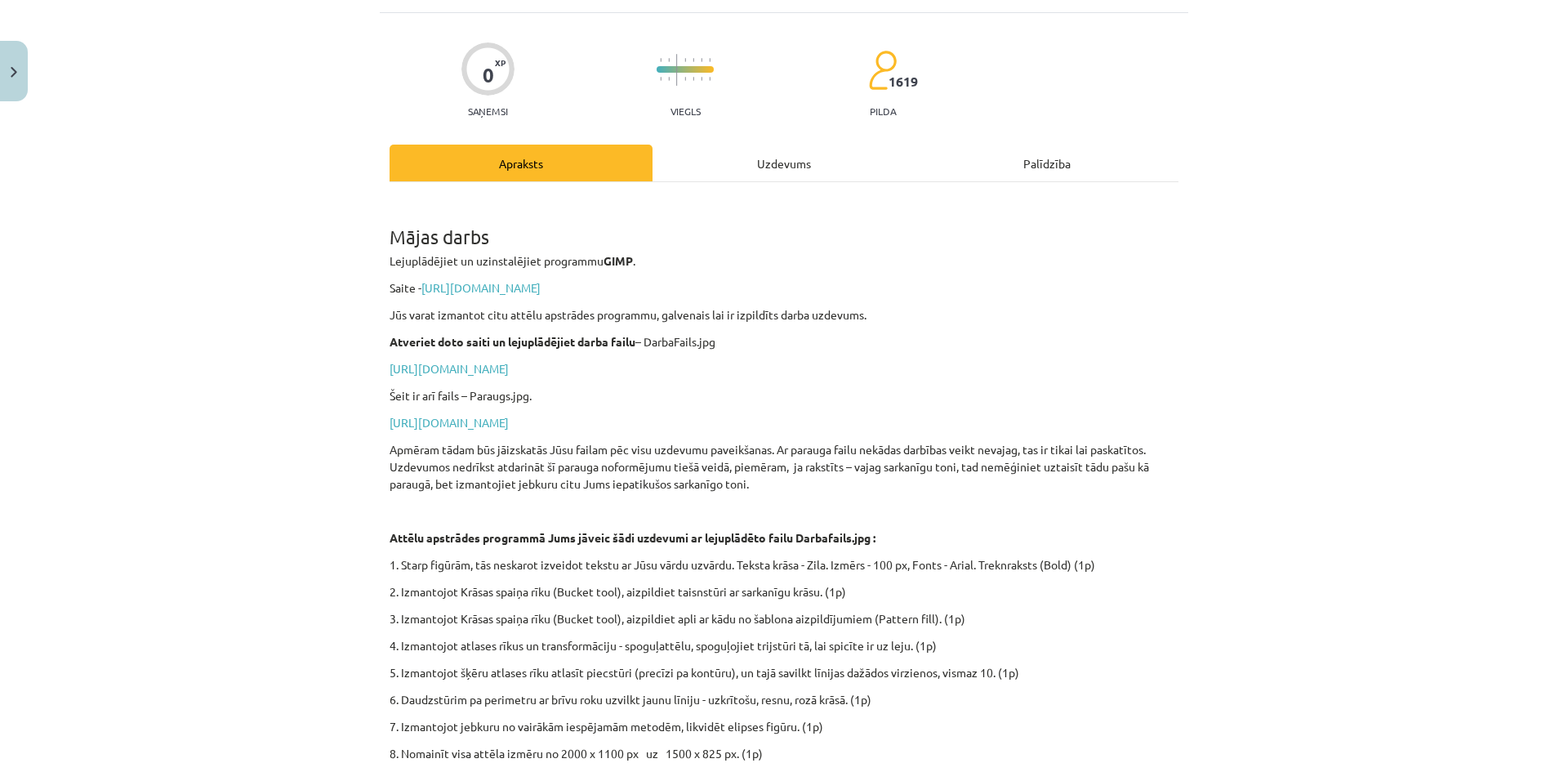
scroll to position [41, 0]
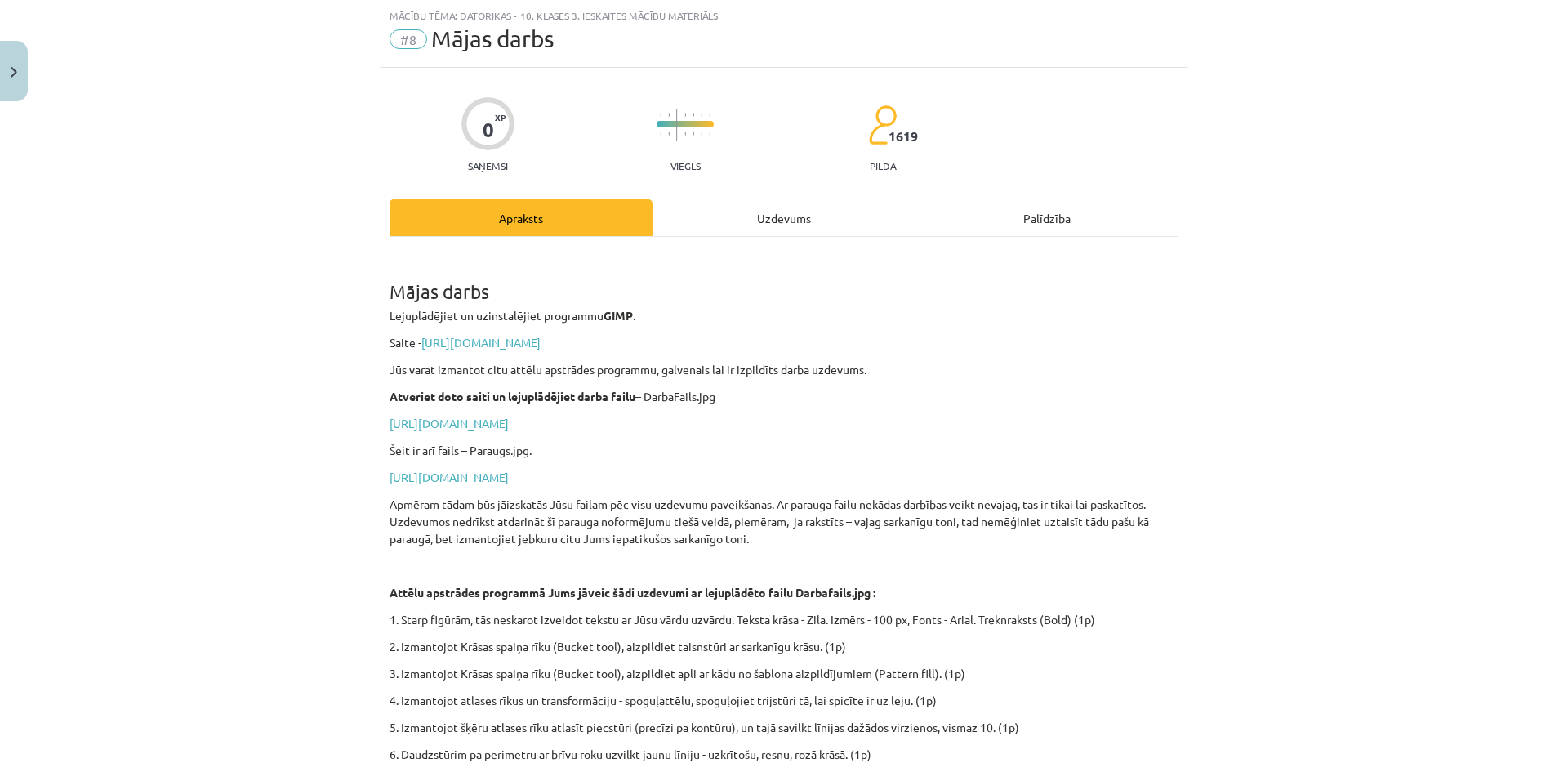
click at [754, 222] on div "Uzdevums" at bounding box center [784, 217] width 263 height 37
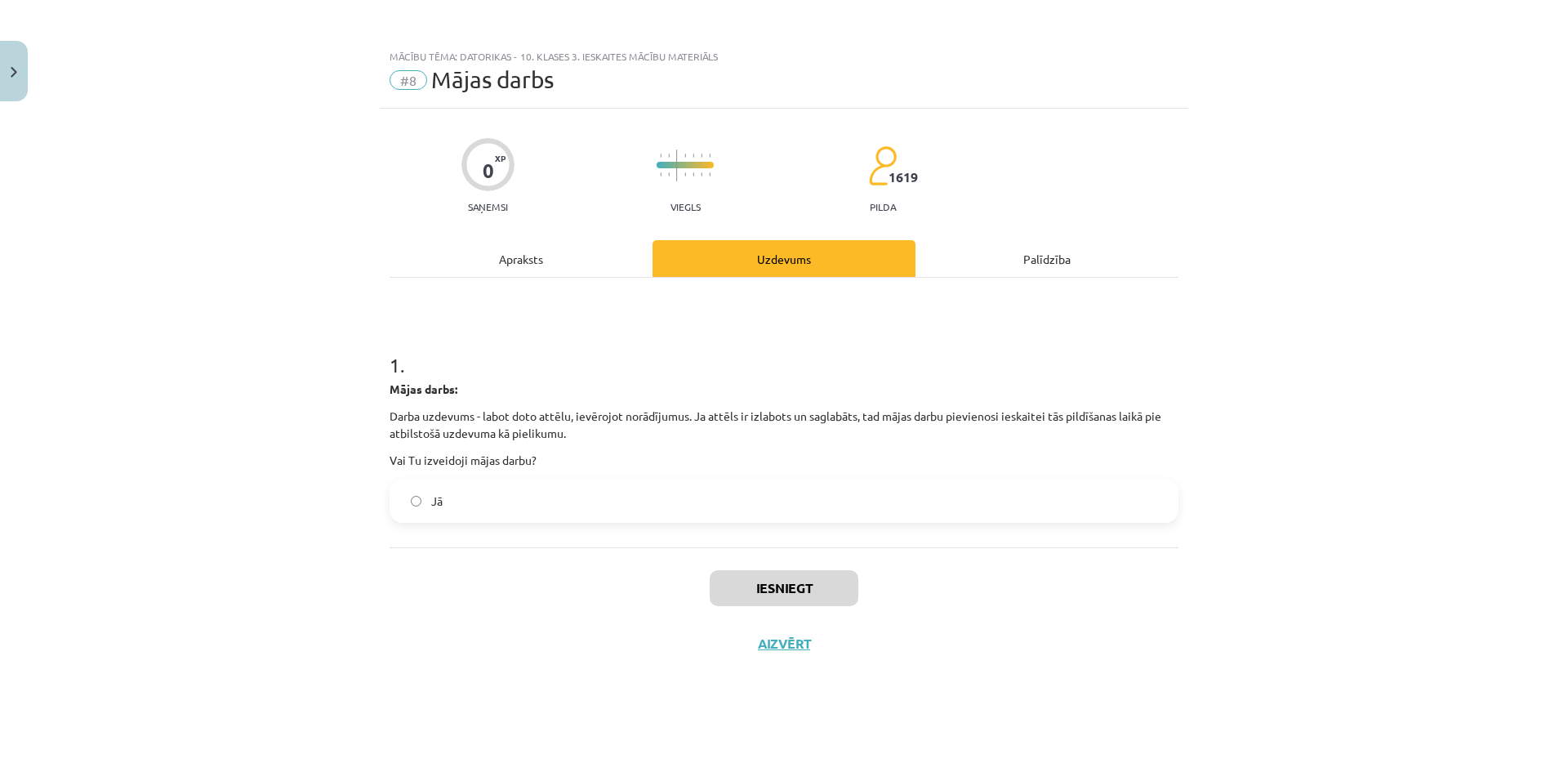
click at [538, 263] on div "Apraksts" at bounding box center [522, 258] width 263 height 37
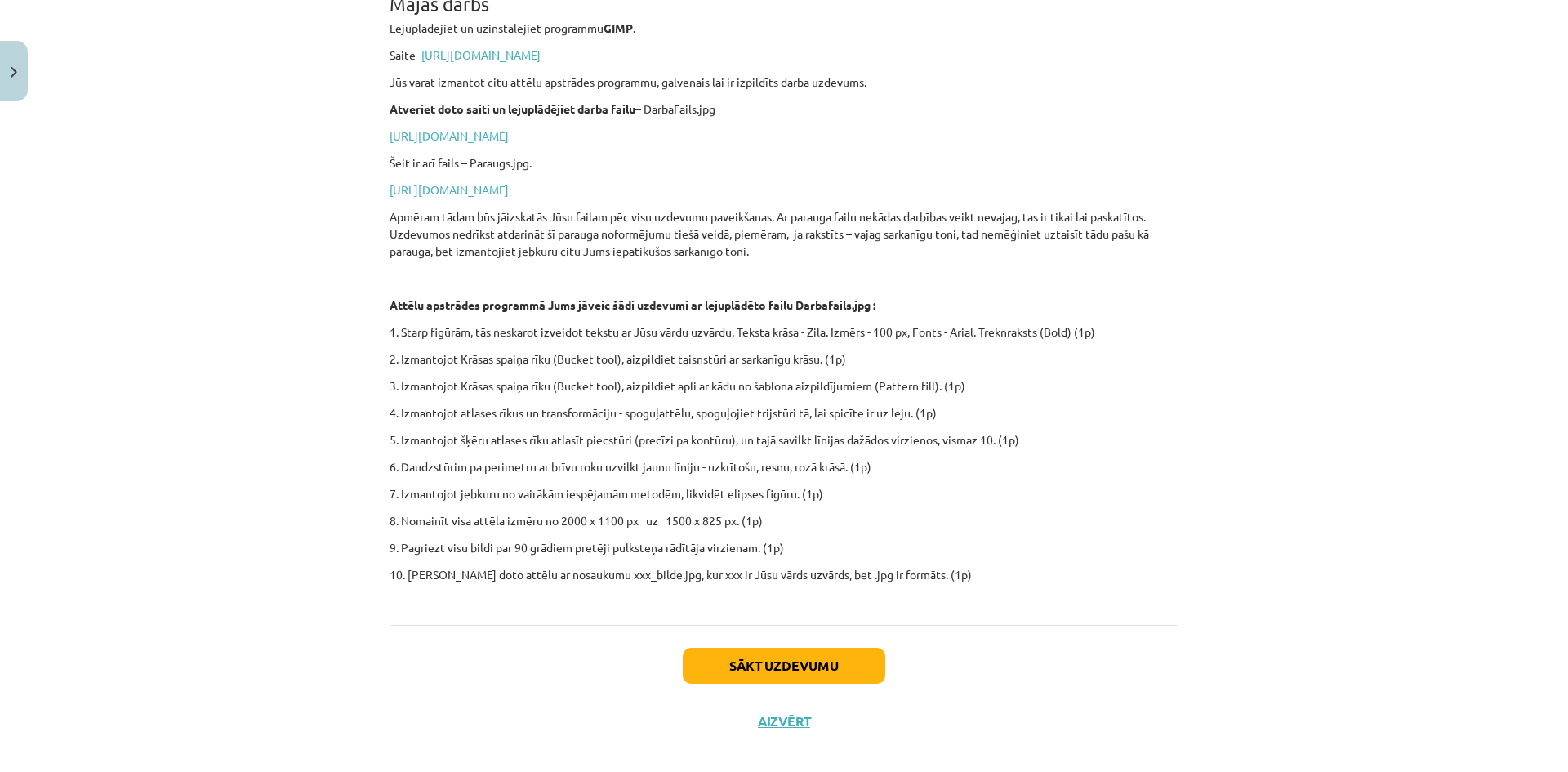
scroll to position [347, 0]
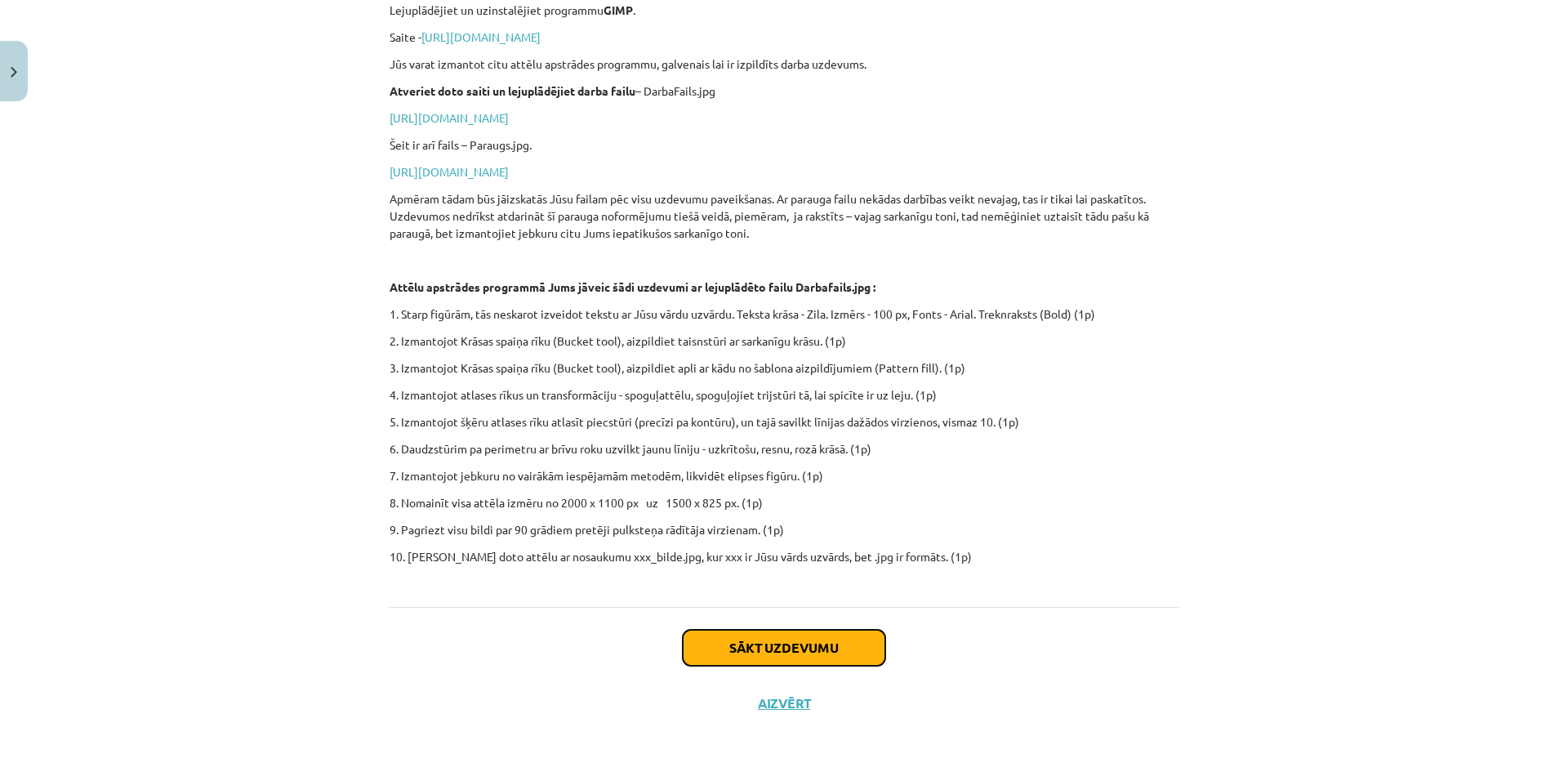
click at [733, 640] on button "Sākt uzdevumu" at bounding box center [784, 647] width 202 height 36
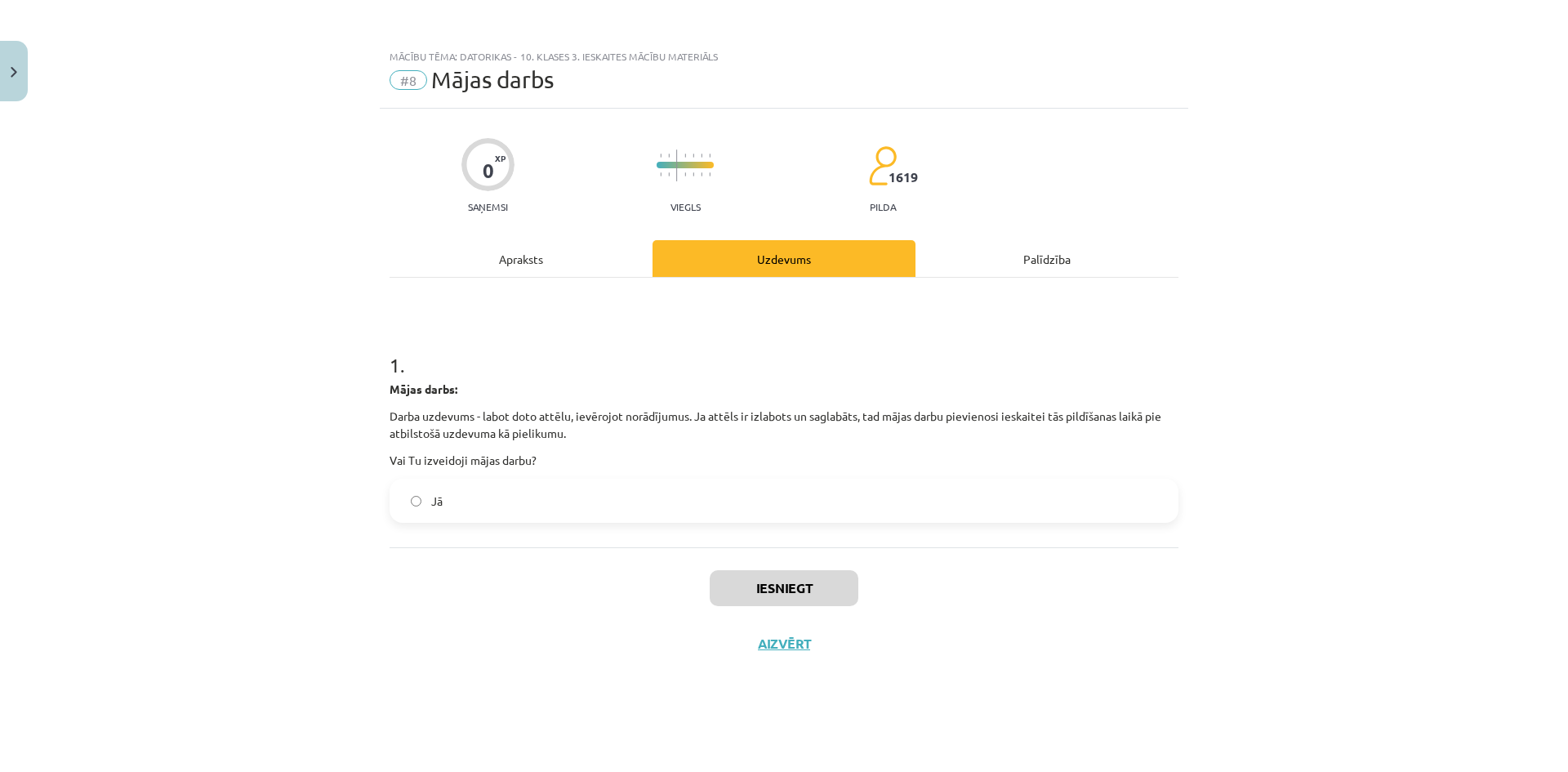
click at [600, 504] on label "Jā" at bounding box center [784, 500] width 786 height 41
click at [739, 580] on button "Iesniegt" at bounding box center [783, 588] width 149 height 36
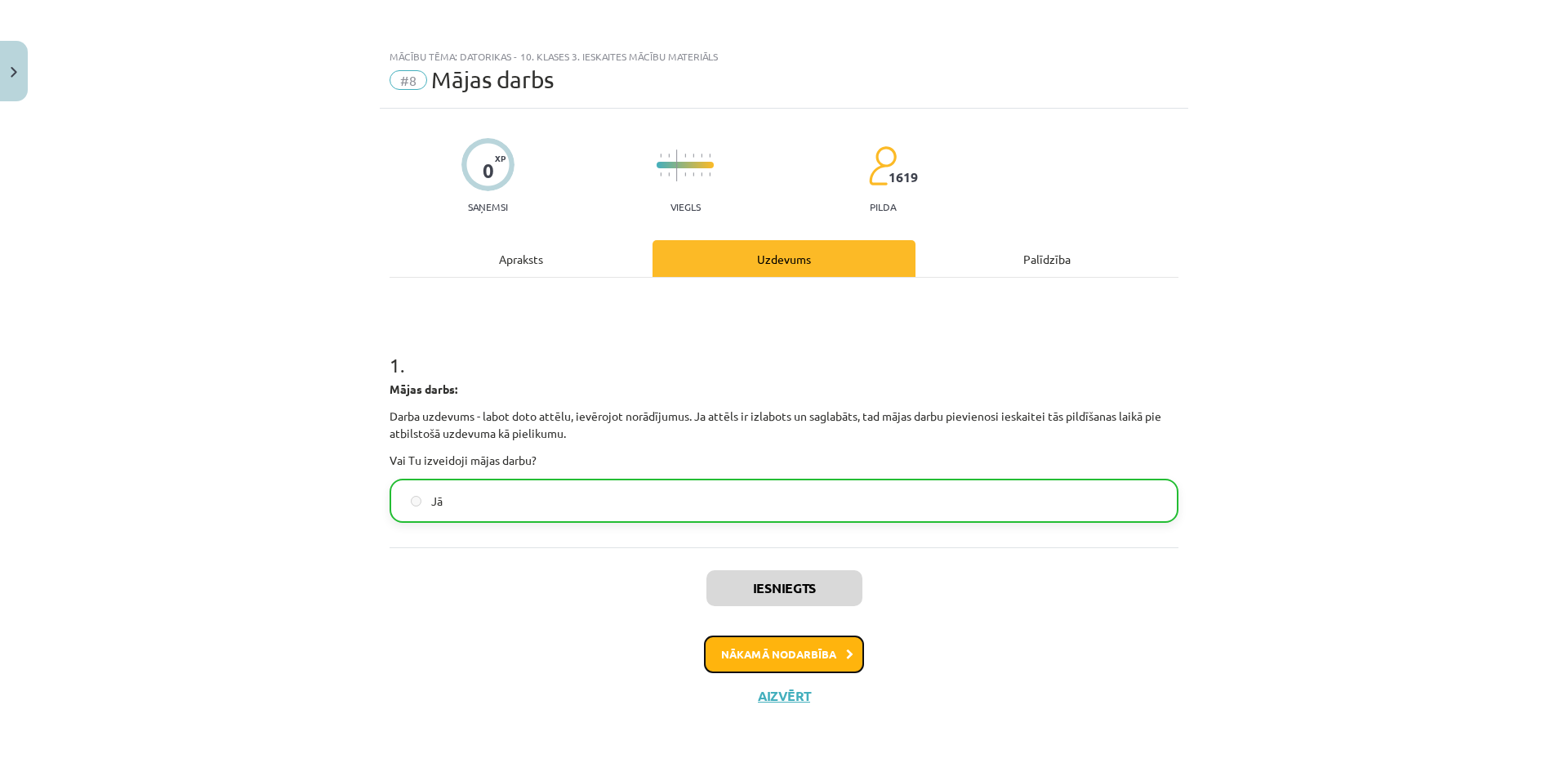
click at [758, 645] on button "Nākamā nodarbība" at bounding box center [784, 654] width 160 height 37
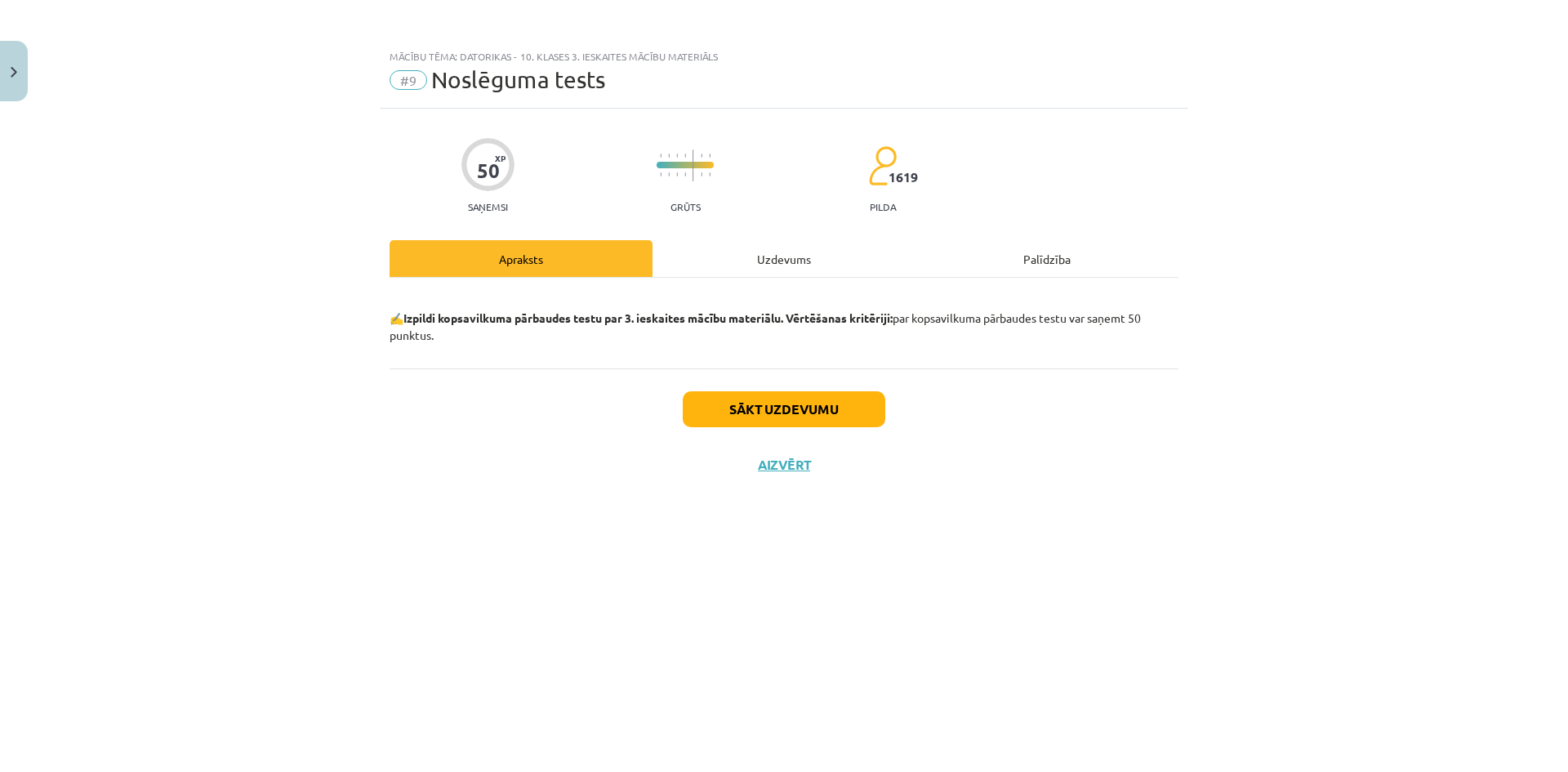
click at [785, 269] on div "Uzdevums" at bounding box center [784, 258] width 263 height 37
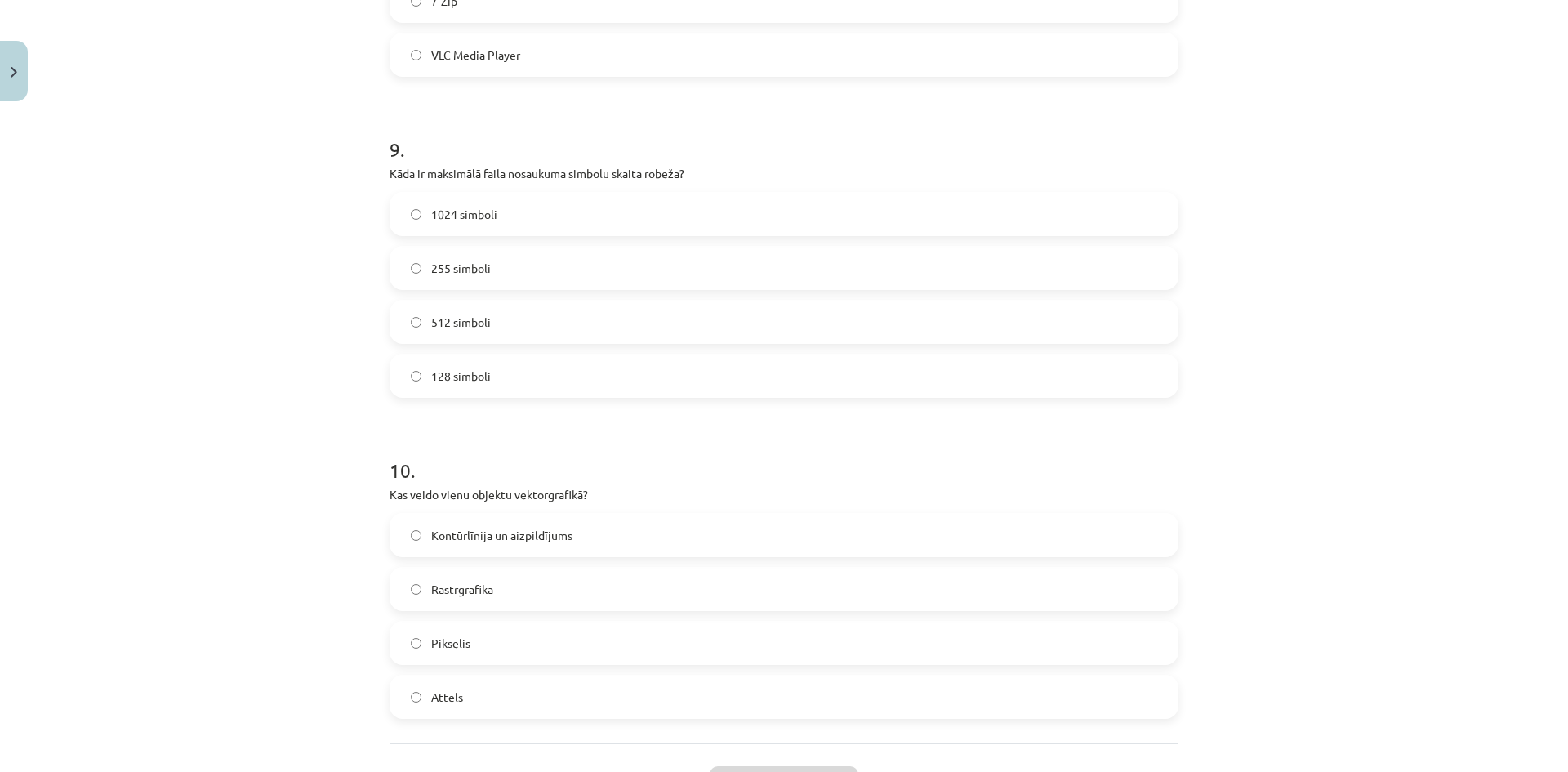
scroll to position [3102, 0]
click at [527, 272] on label "255 simboli" at bounding box center [784, 263] width 786 height 41
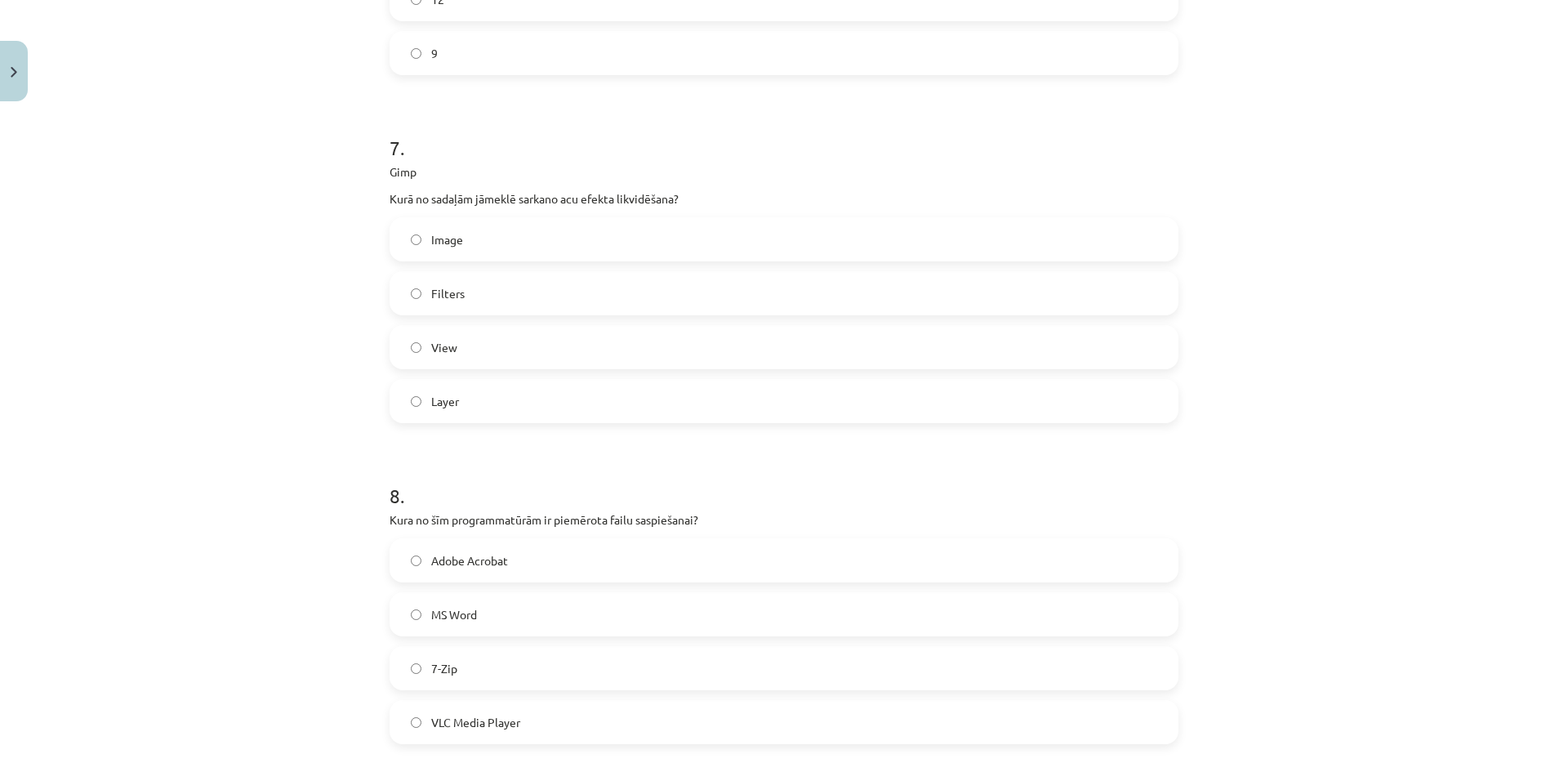
scroll to position [2368, 0]
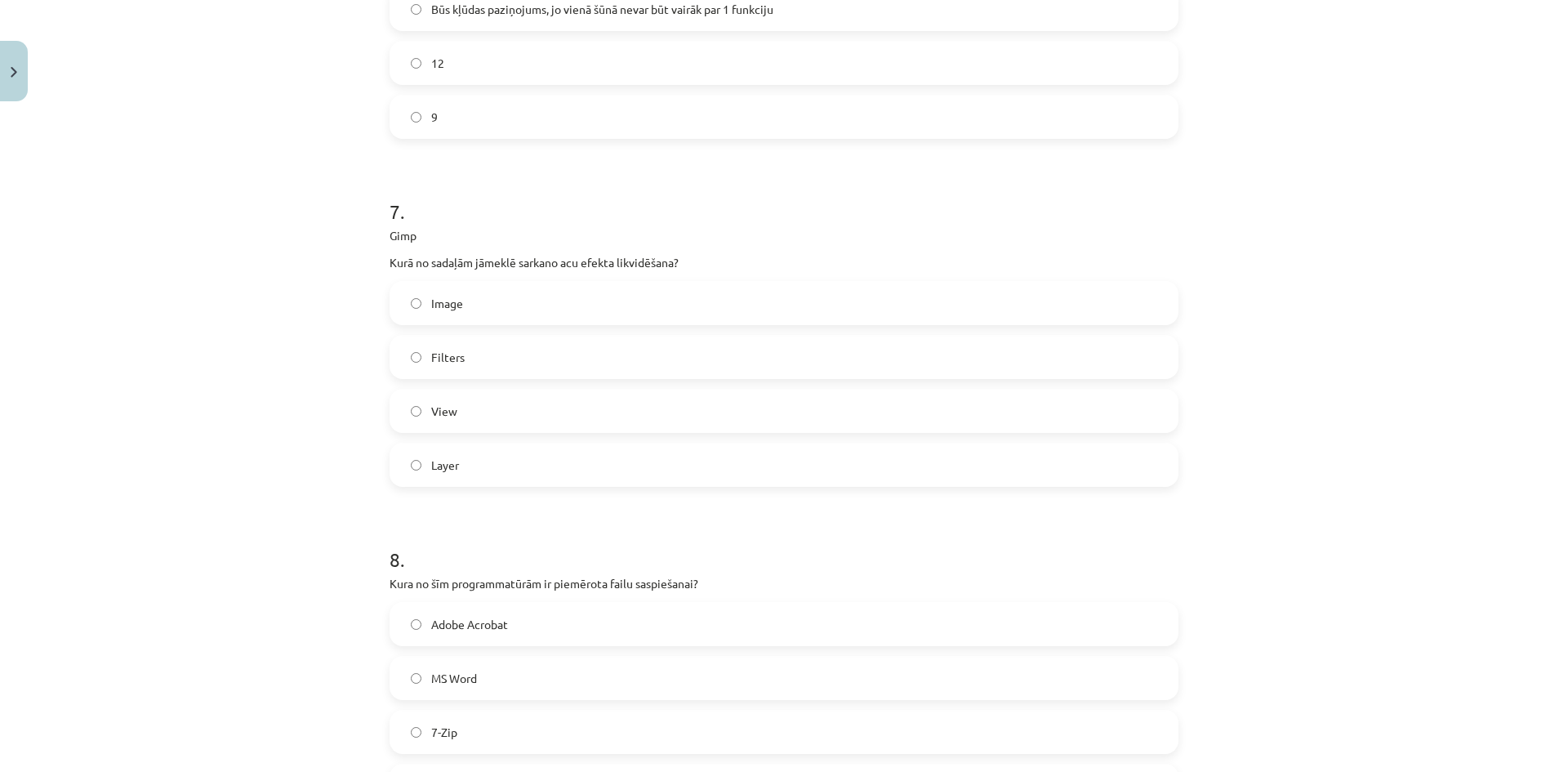
click at [460, 358] on label "Filters" at bounding box center [784, 357] width 786 height 41
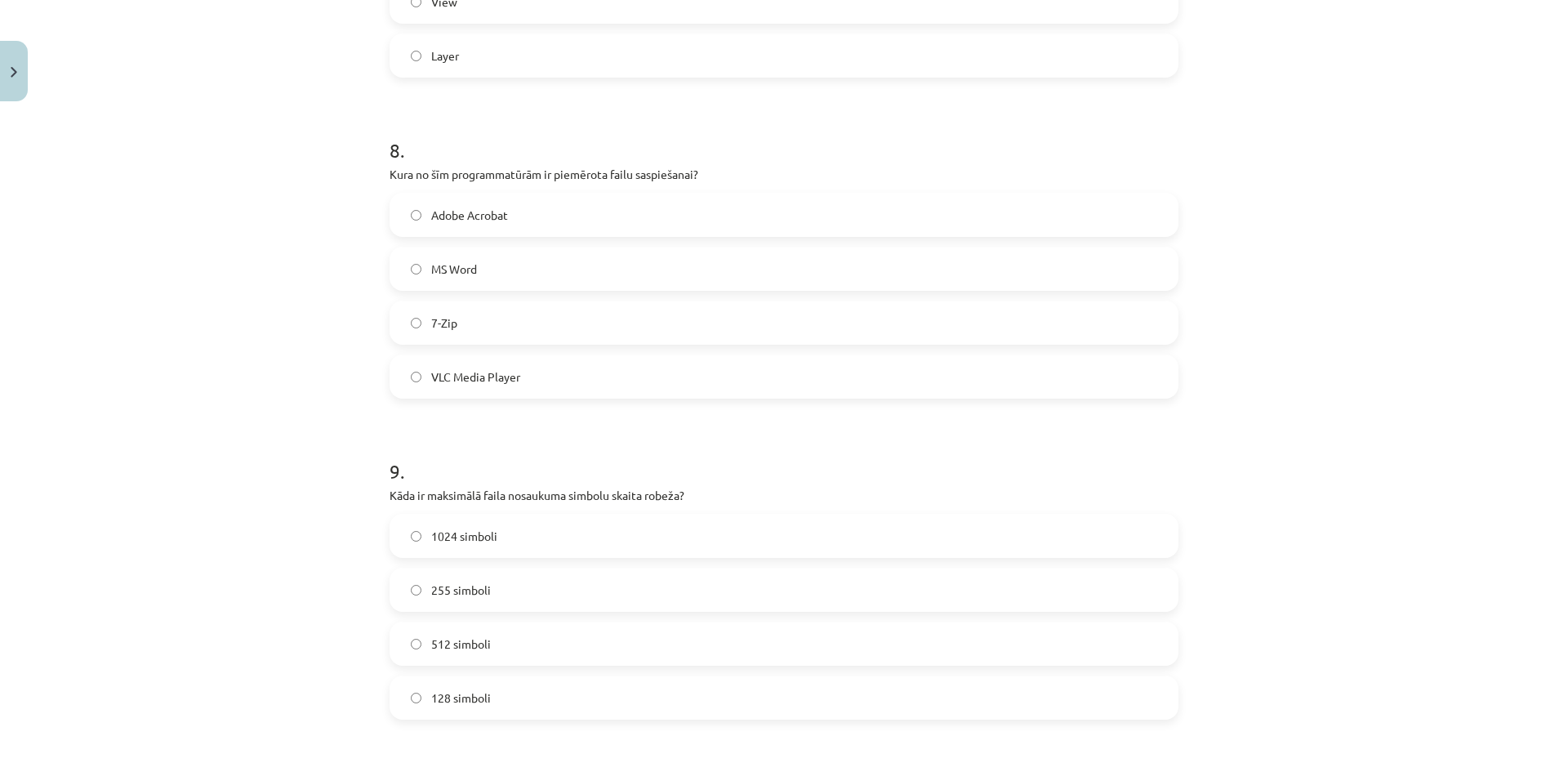
scroll to position [2663, 0]
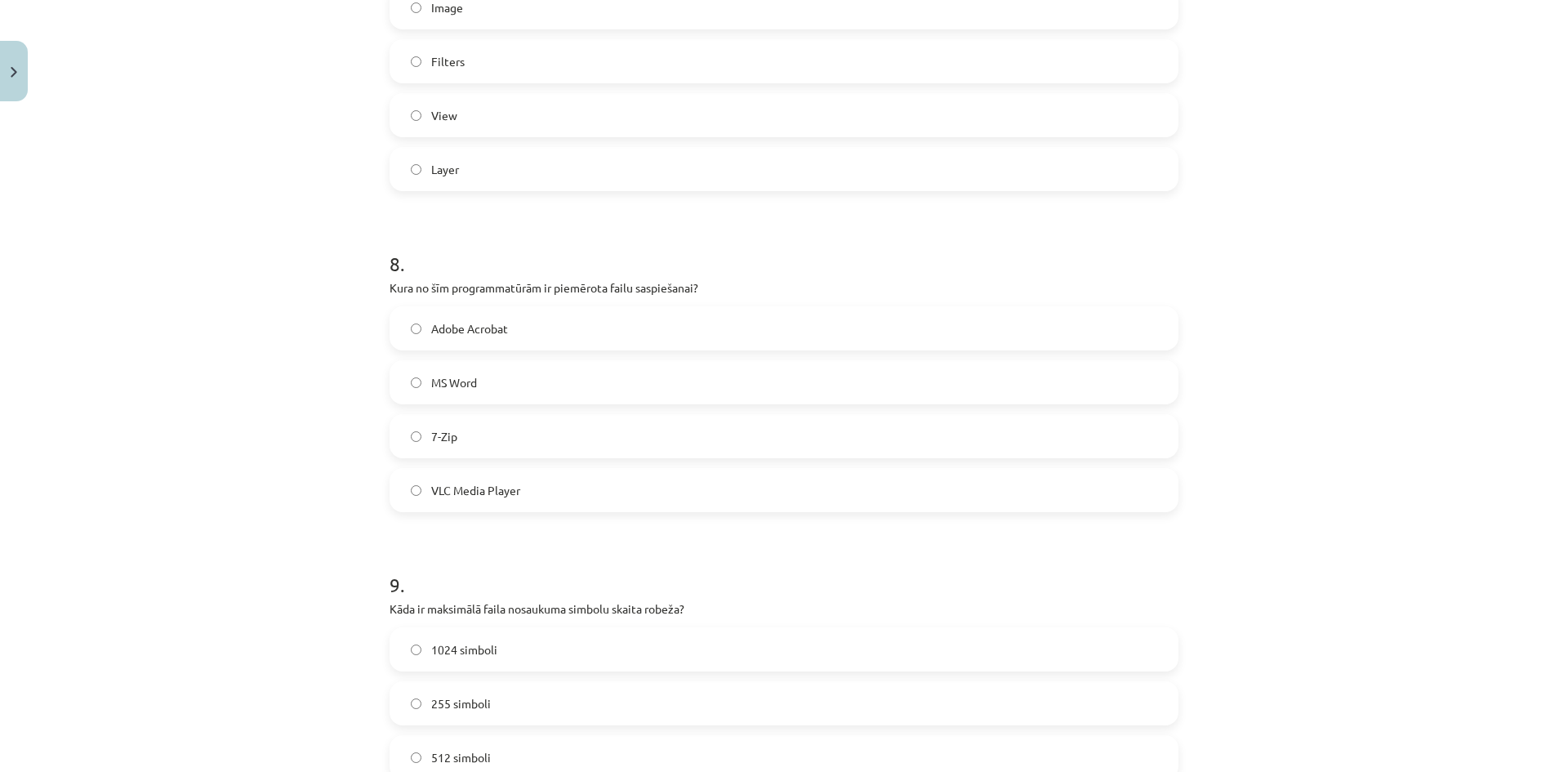
click at [460, 440] on label "7-Zip" at bounding box center [784, 436] width 786 height 41
drag, startPoint x: 508, startPoint y: 448, endPoint x: 505, endPoint y: 432, distance: 16.3
drag, startPoint x: 505, startPoint y: 432, endPoint x: 348, endPoint y: 252, distance: 238.8
click at [348, 252] on div "Mācību tēma: Datorikas - 10. klases 3. ieskaites mācību materiāls #9 Noslēguma …" at bounding box center [784, 386] width 1568 height 772
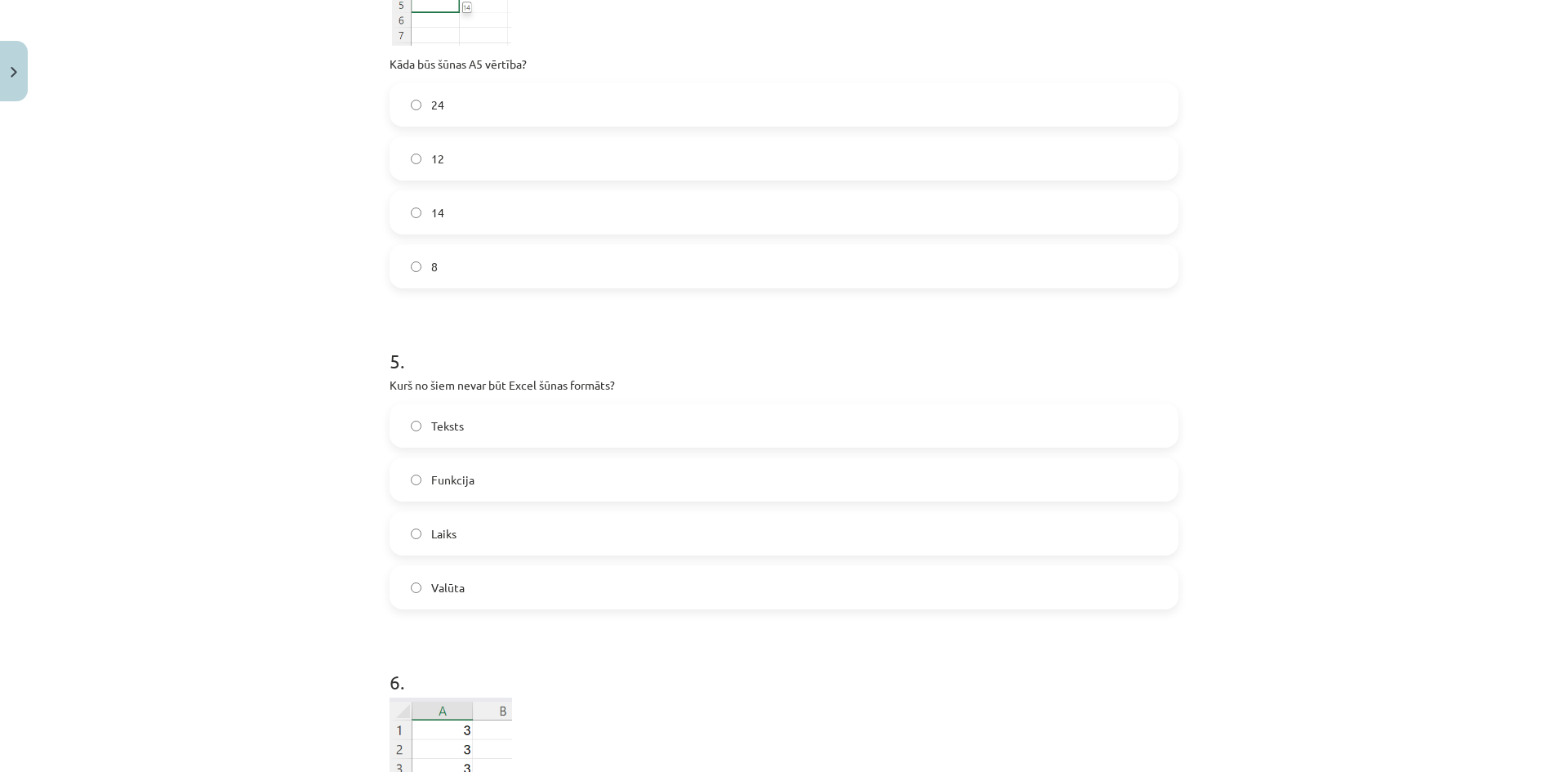
scroll to position [1357, 0]
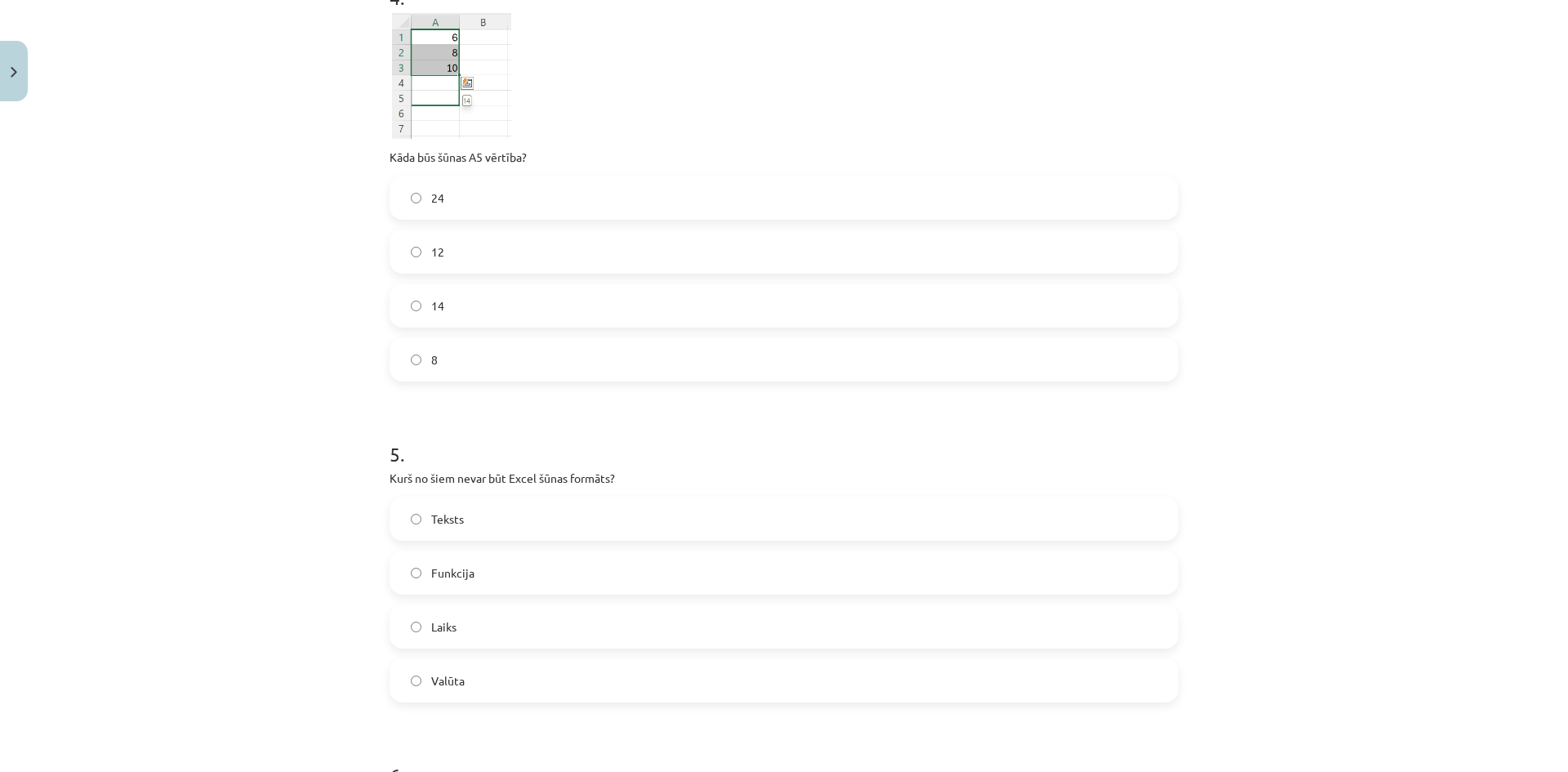
click at [451, 309] on label "14" at bounding box center [784, 306] width 786 height 41
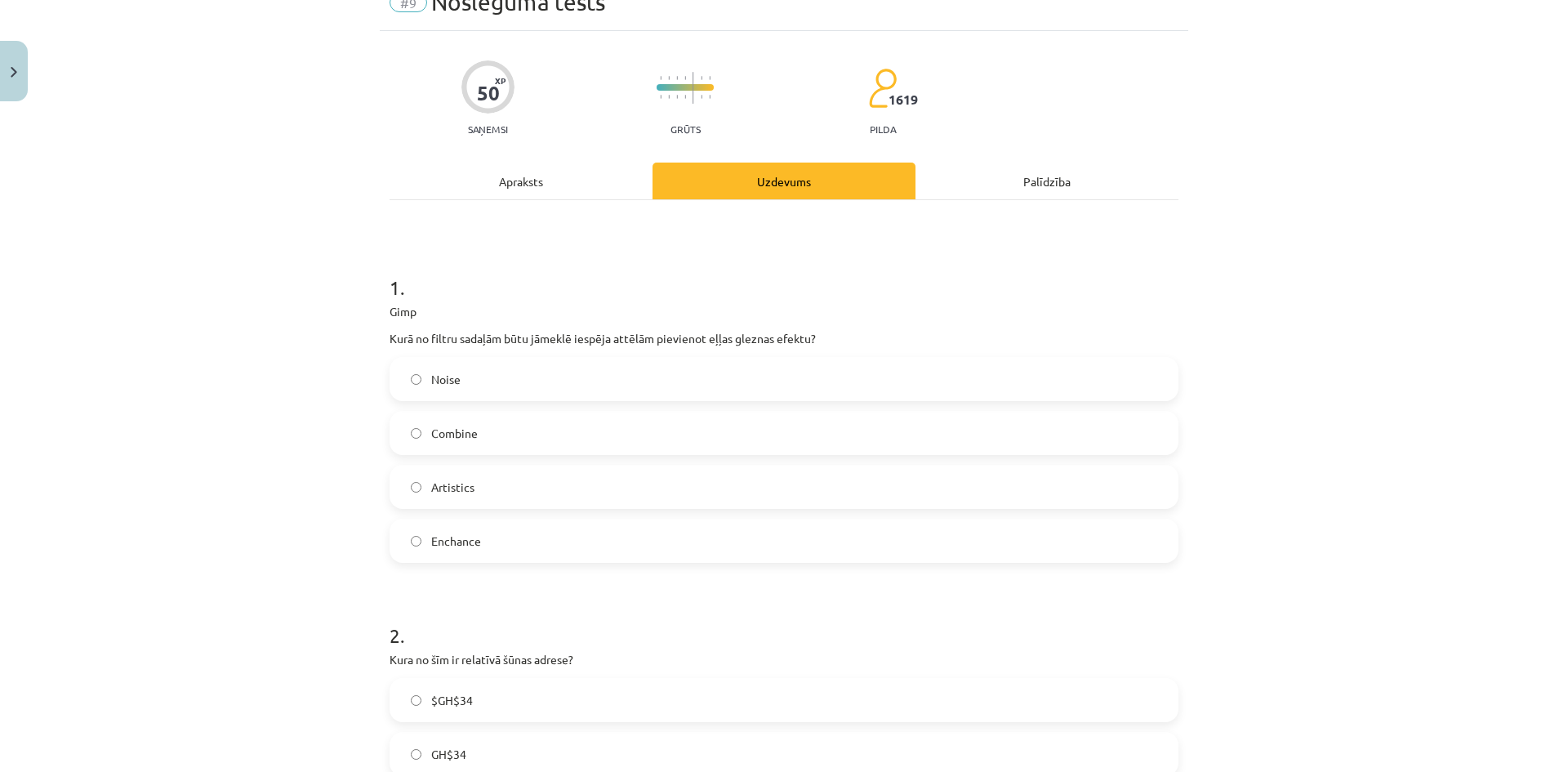
scroll to position [82, 0]
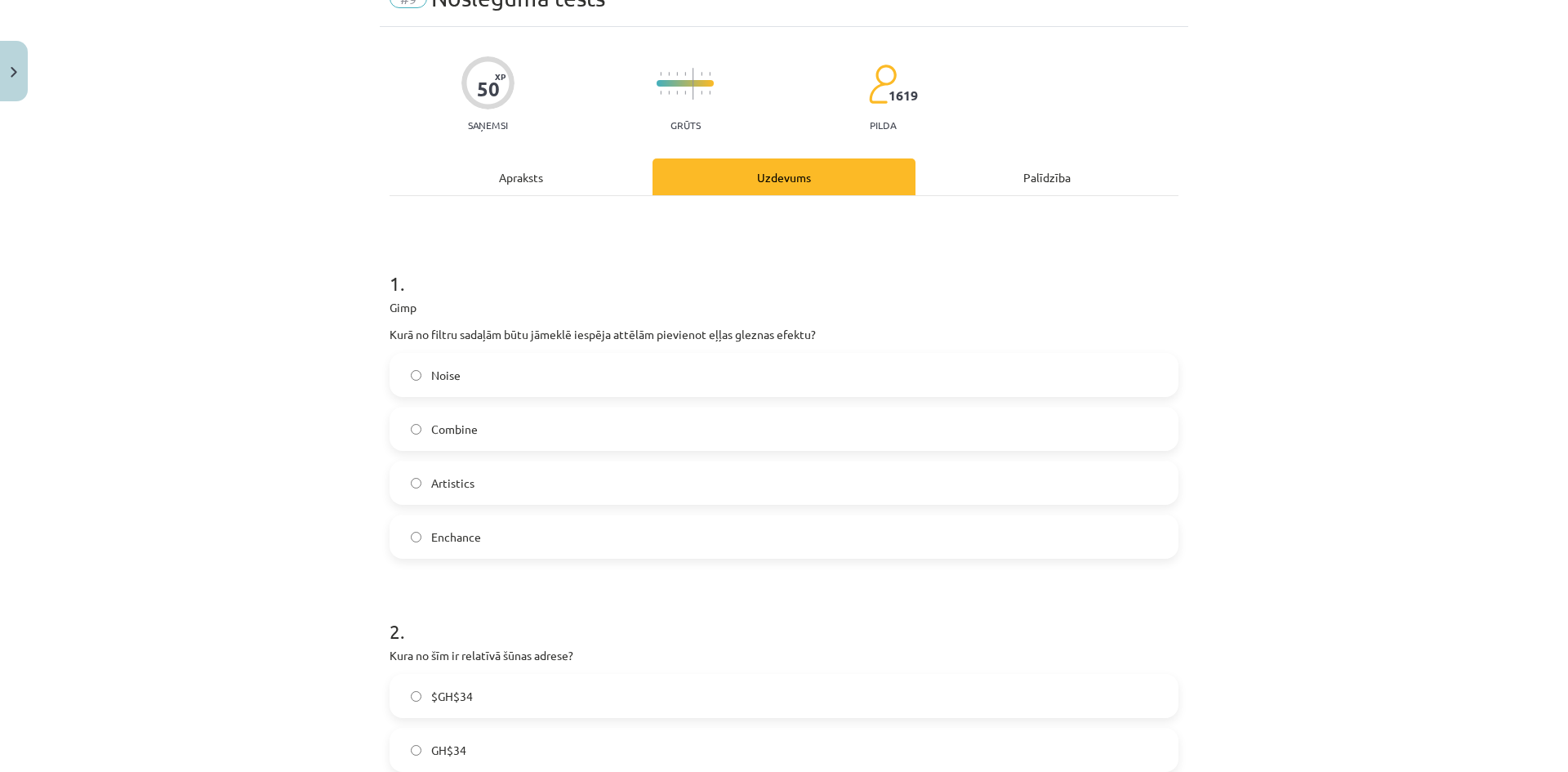
click at [477, 495] on label "Artistics" at bounding box center [784, 482] width 786 height 41
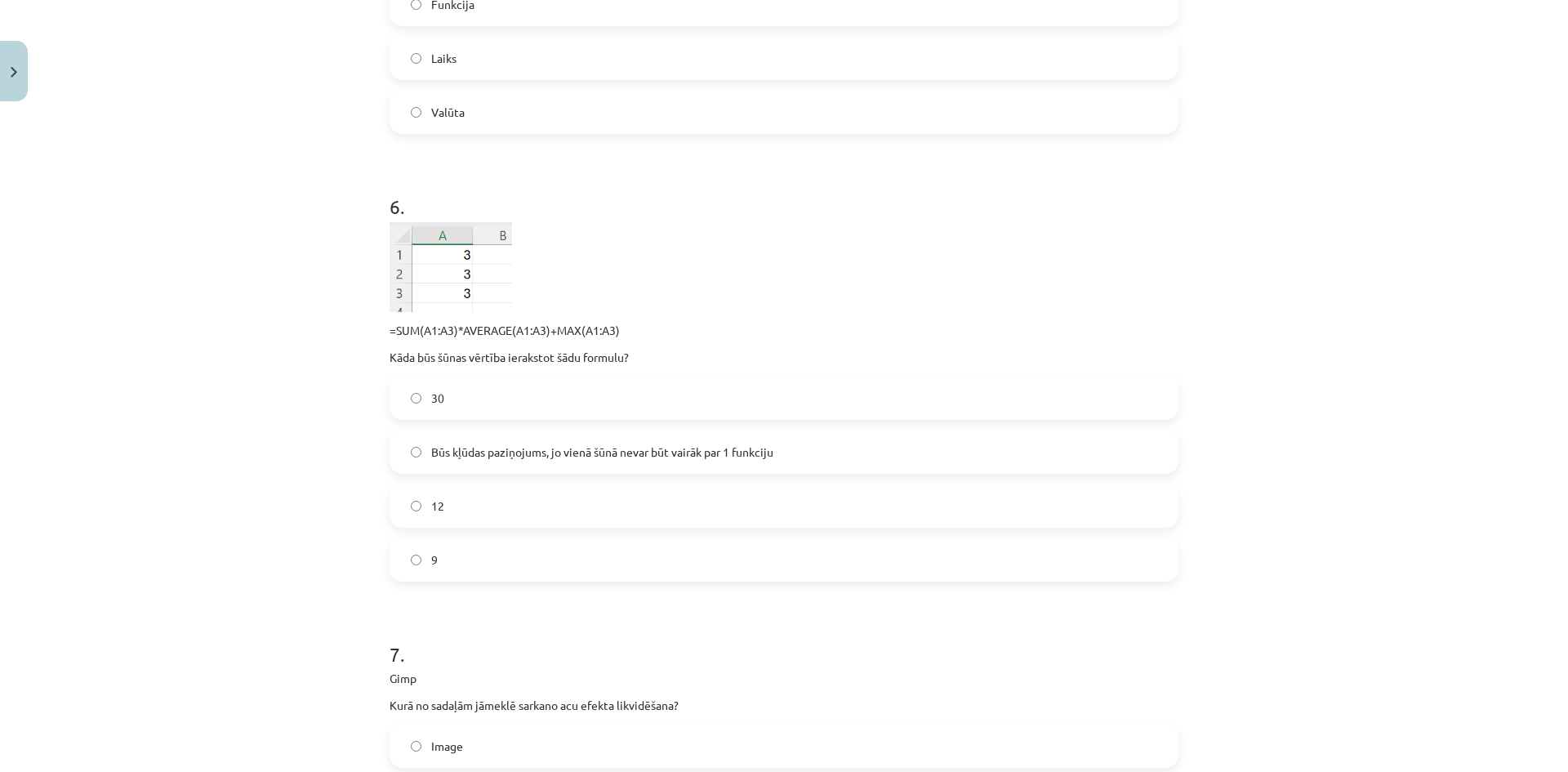
scroll to position [1959, 0]
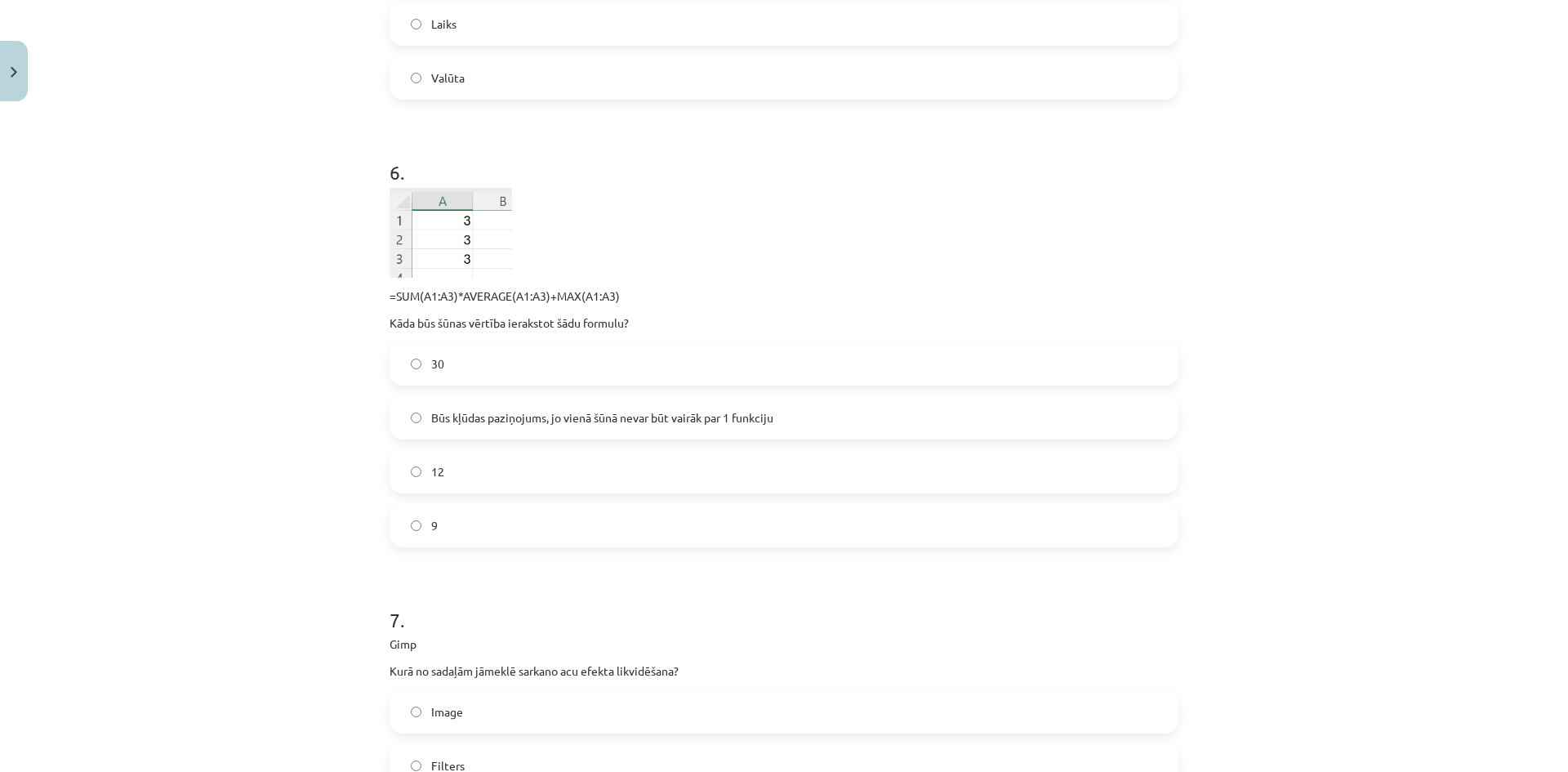
click at [441, 367] on label "30" at bounding box center [784, 363] width 786 height 41
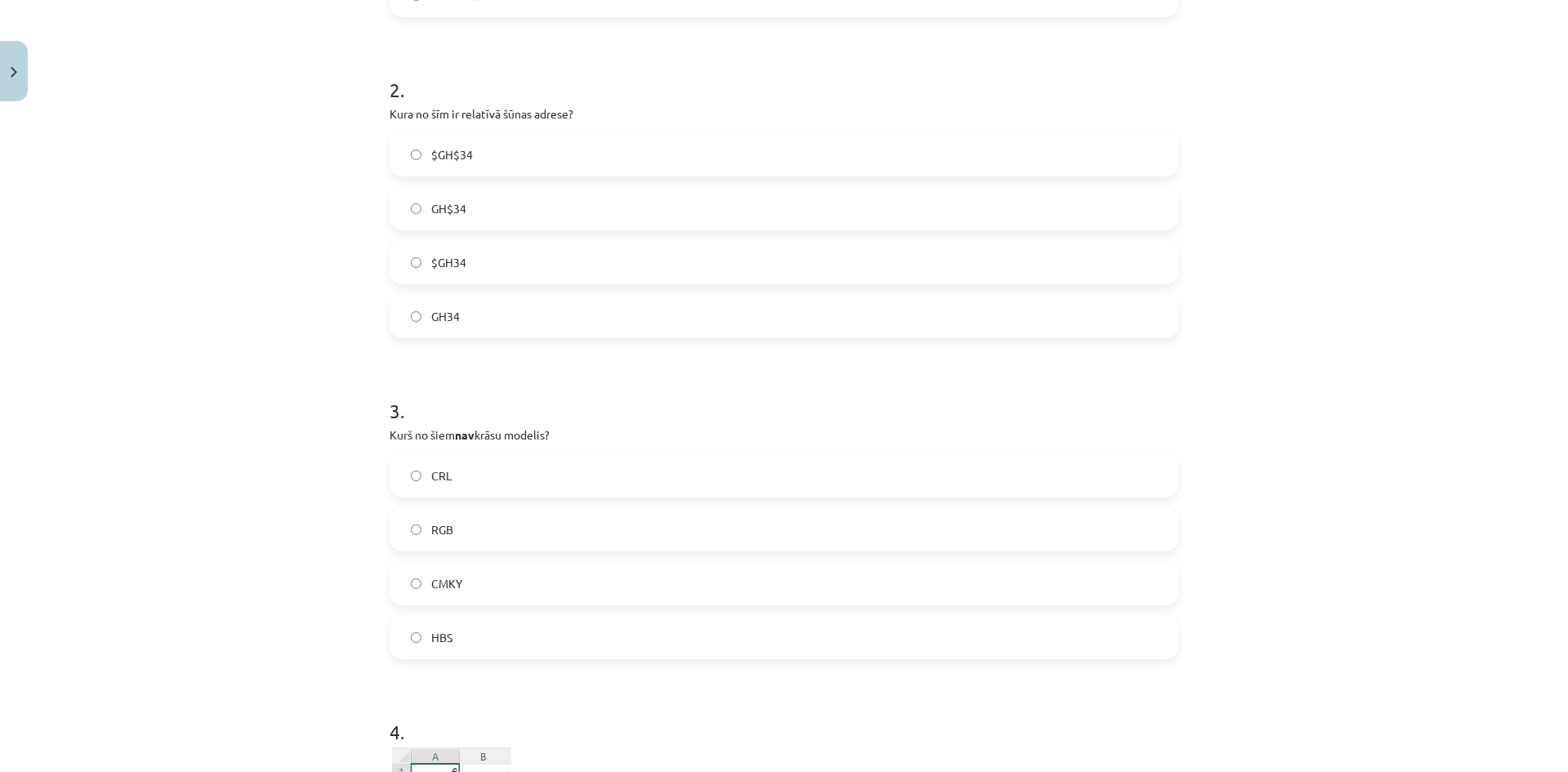
scroll to position [623, 0]
click at [464, 315] on label "GH34" at bounding box center [784, 317] width 786 height 41
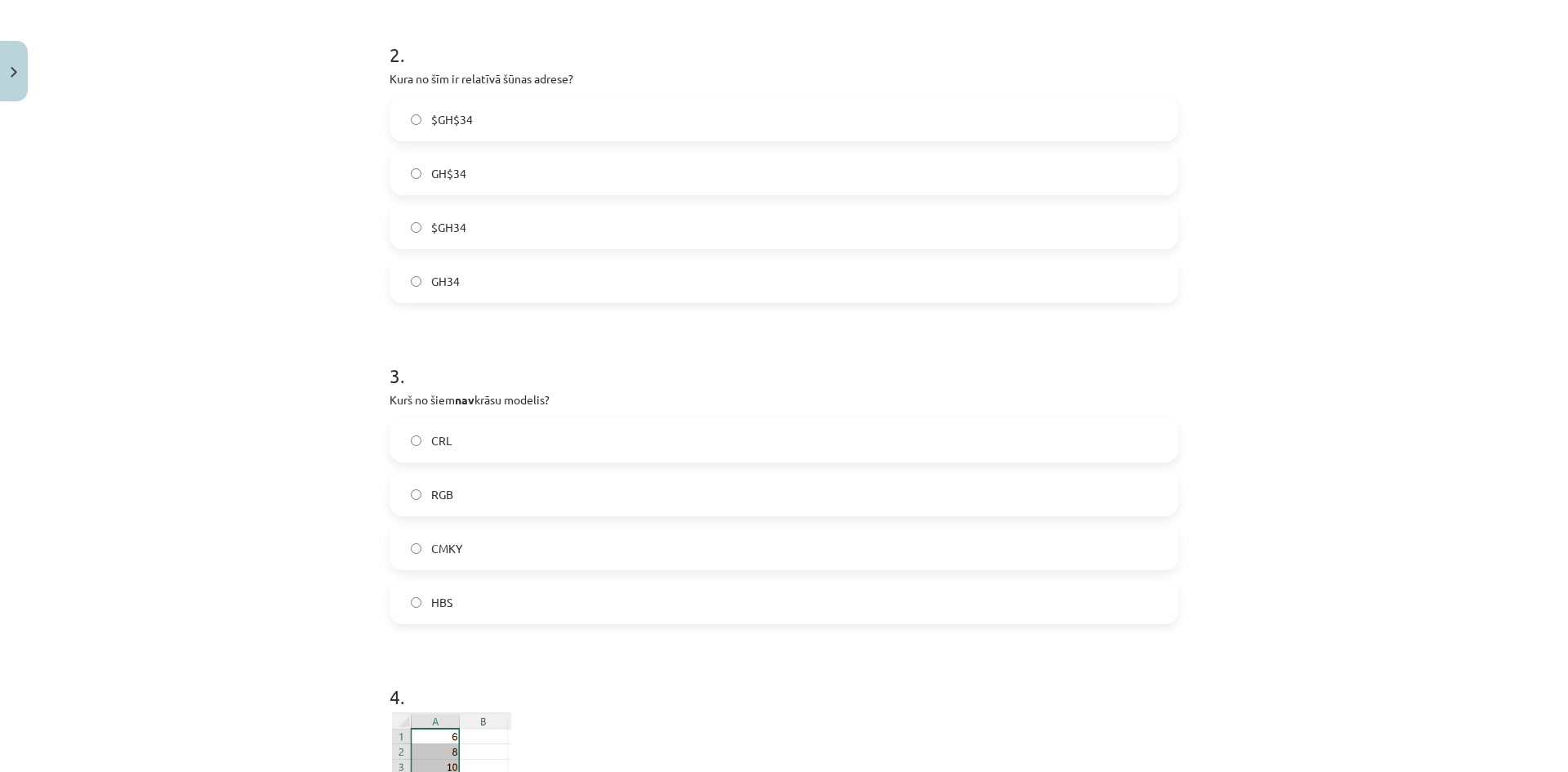
scroll to position [704, 0]
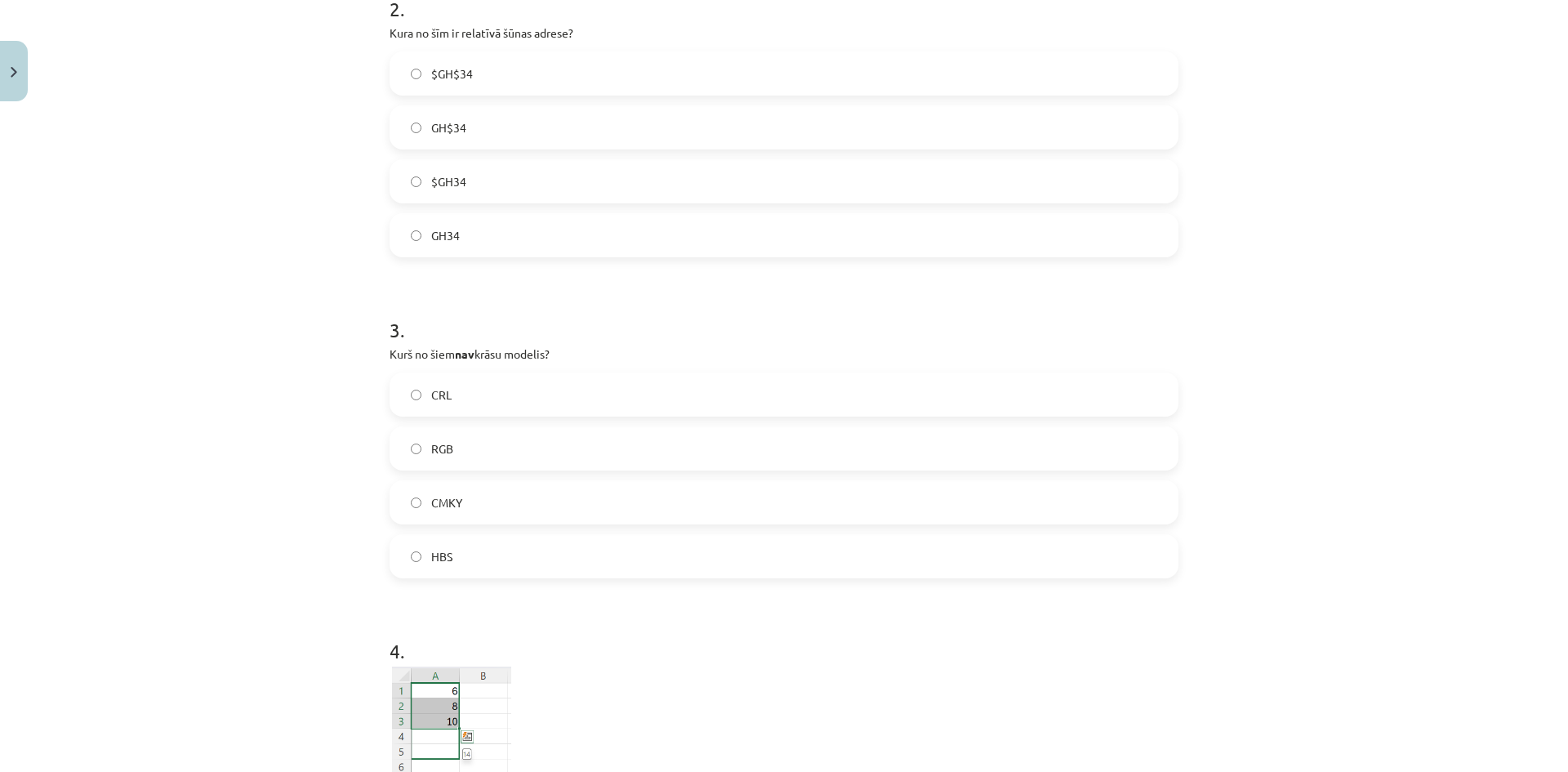
click at [461, 395] on label "CRL" at bounding box center [784, 394] width 786 height 41
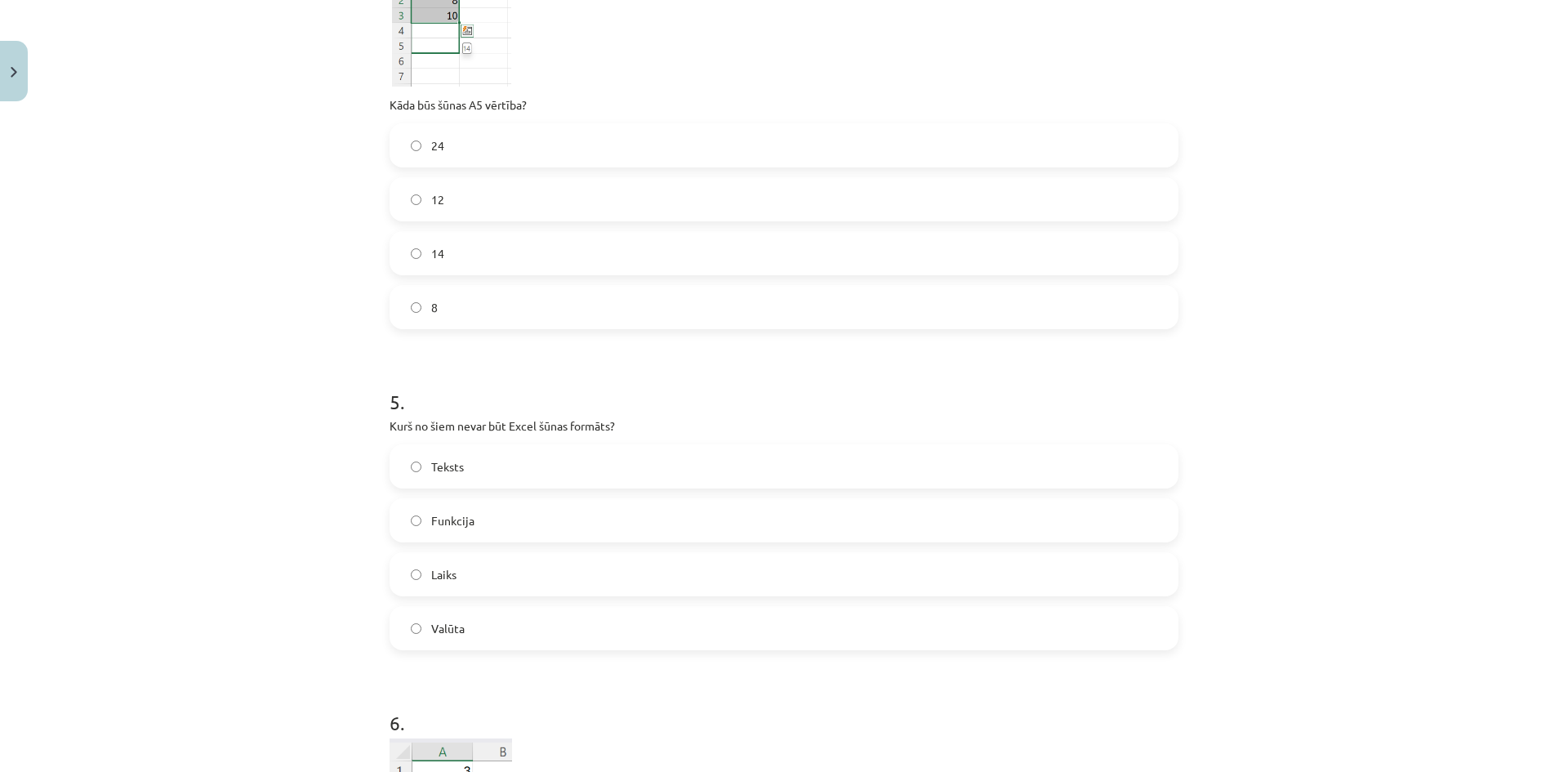
scroll to position [1683, 0]
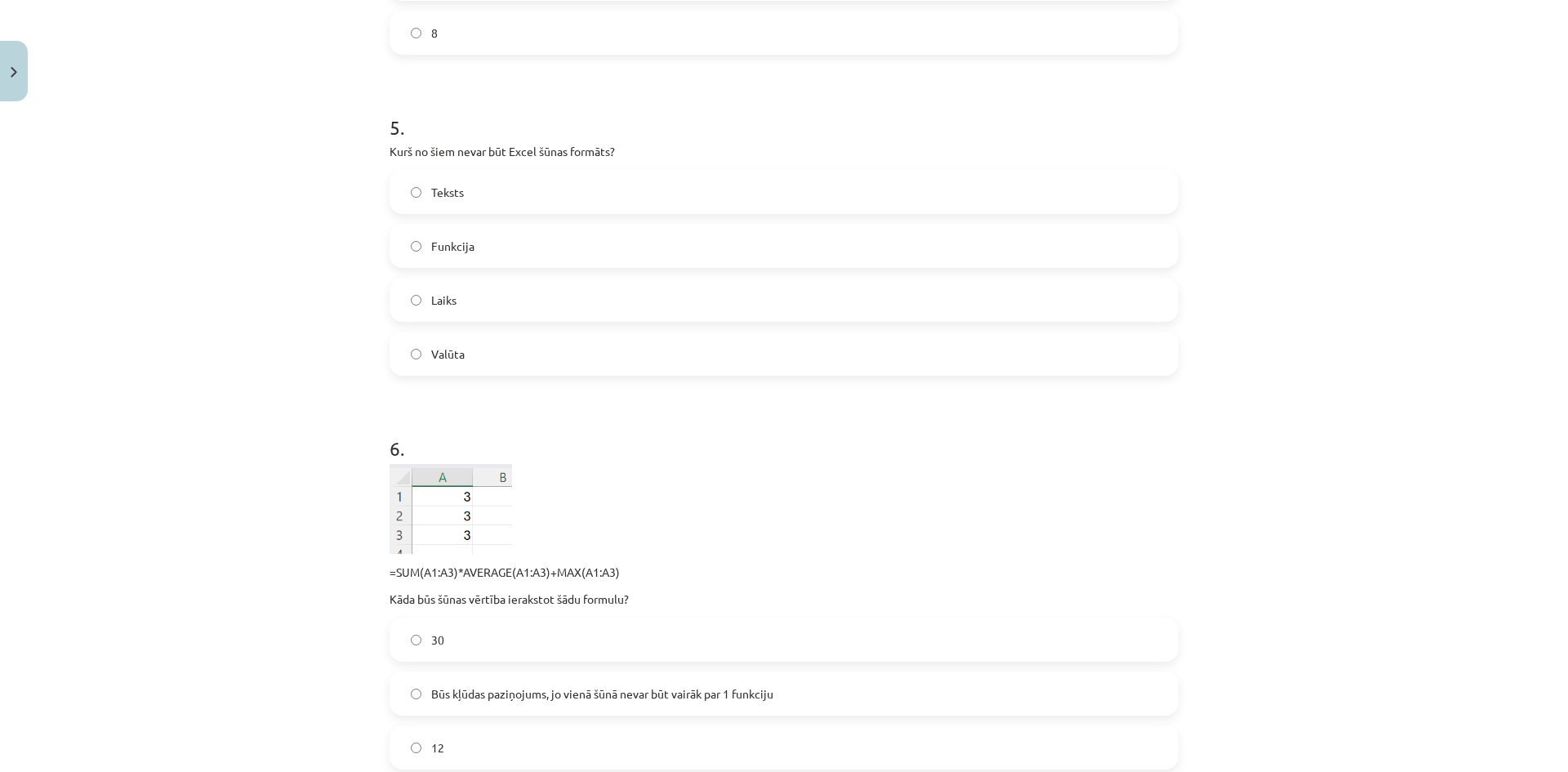
click at [465, 255] on label "Funkcija" at bounding box center [784, 245] width 786 height 41
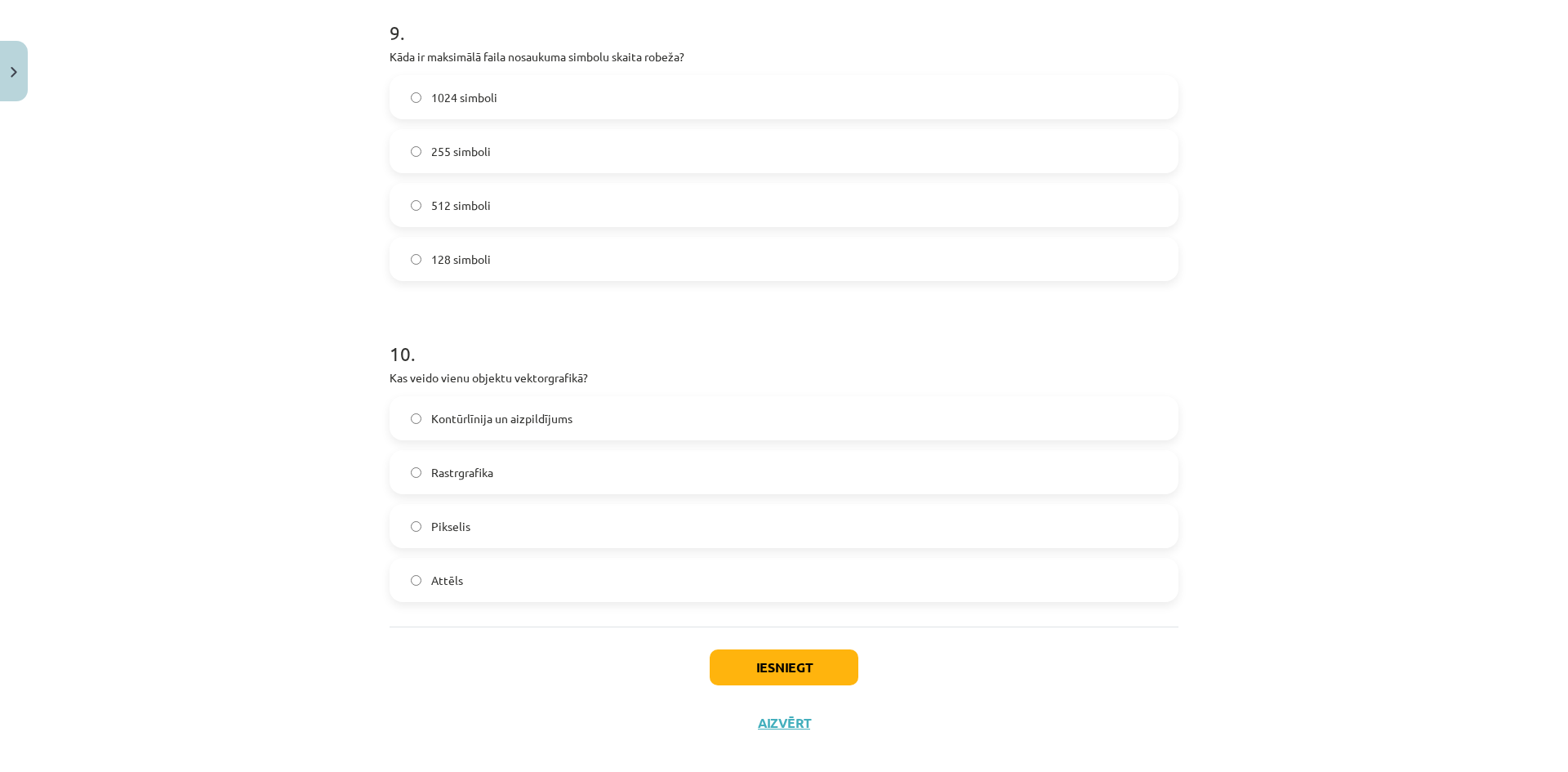
scroll to position [3235, 0]
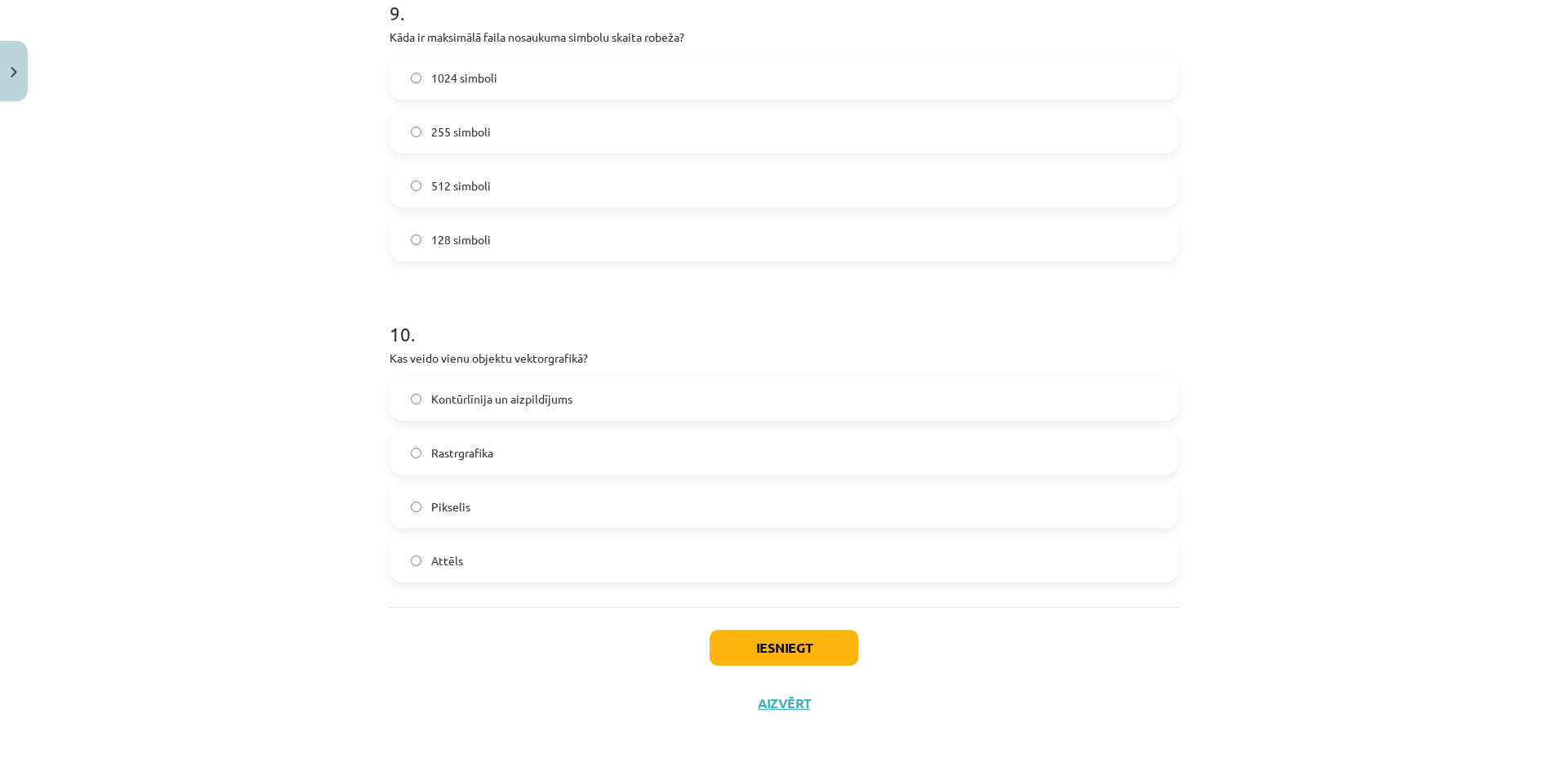
click at [516, 397] on span "Kontūrlīnija un aizpildījums" at bounding box center [502, 399] width 141 height 17
click at [792, 639] on button "Iesniegt" at bounding box center [783, 647] width 149 height 36
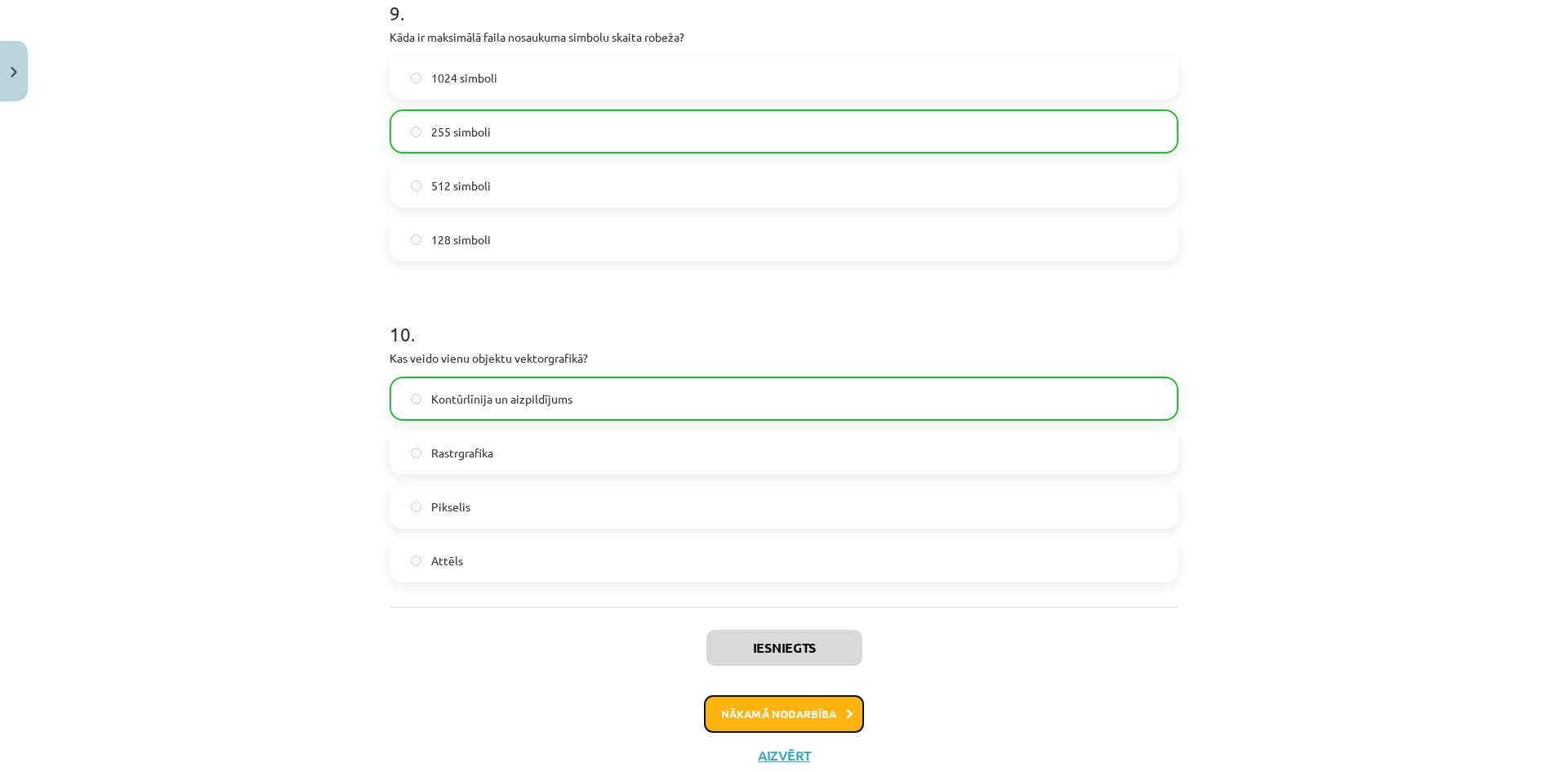
click at [793, 716] on button "Nākamā nodarbība" at bounding box center [784, 713] width 160 height 37
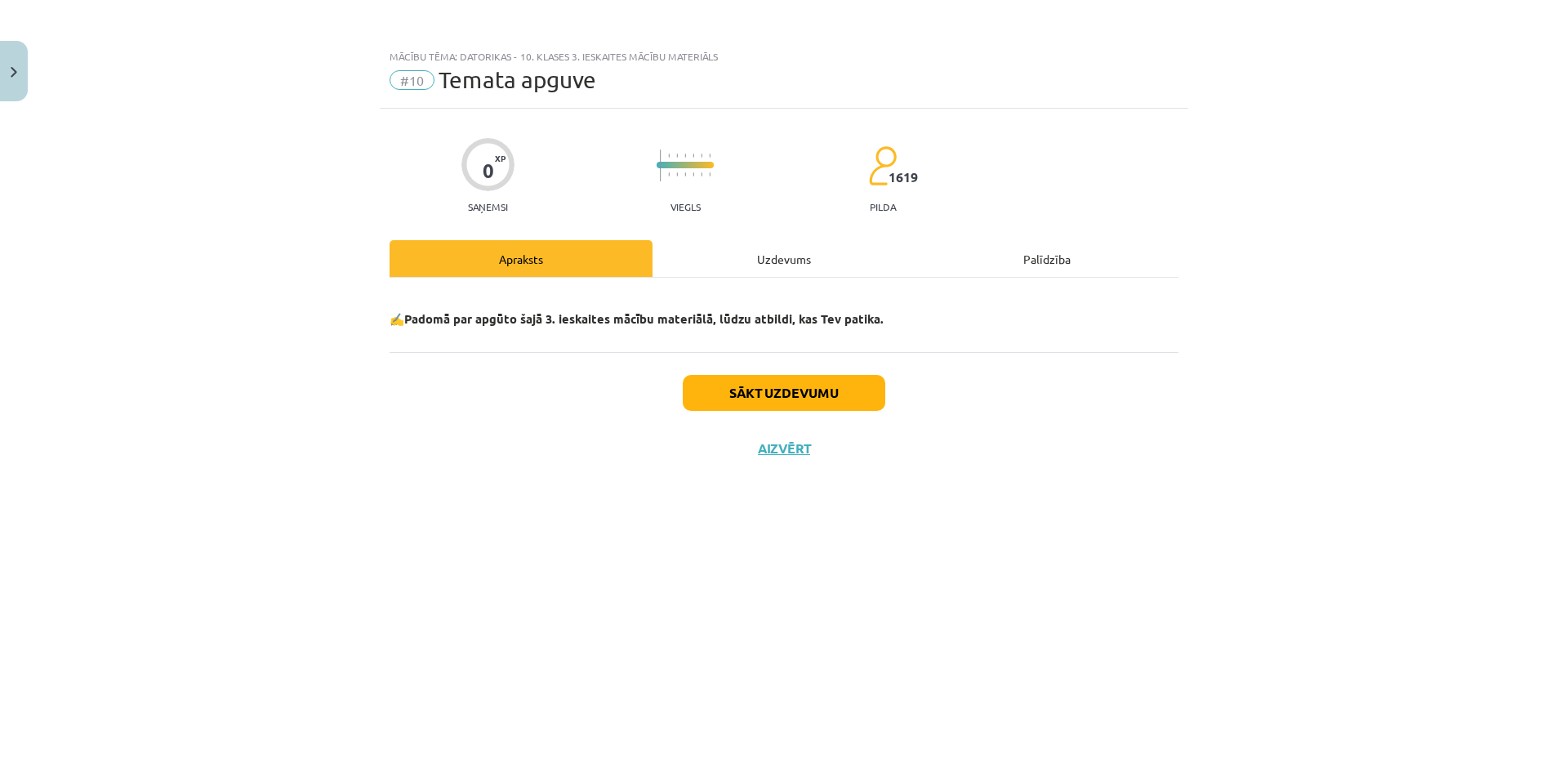
click at [771, 277] on hr at bounding box center [784, 277] width 789 height 1
click at [770, 264] on div "Uzdevums" at bounding box center [784, 258] width 263 height 37
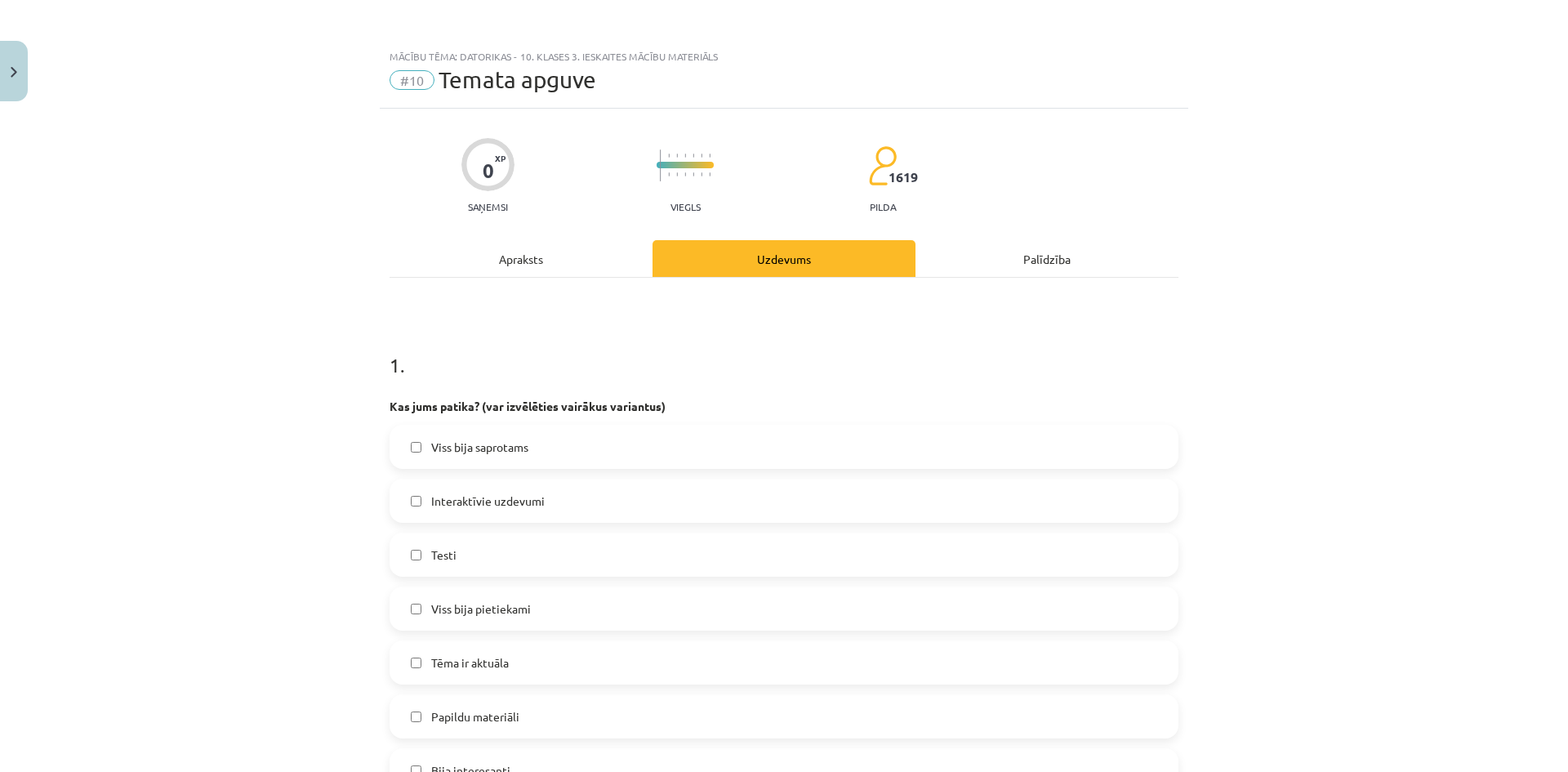
click at [450, 442] on span "Viss bija saprotams" at bounding box center [480, 447] width 97 height 17
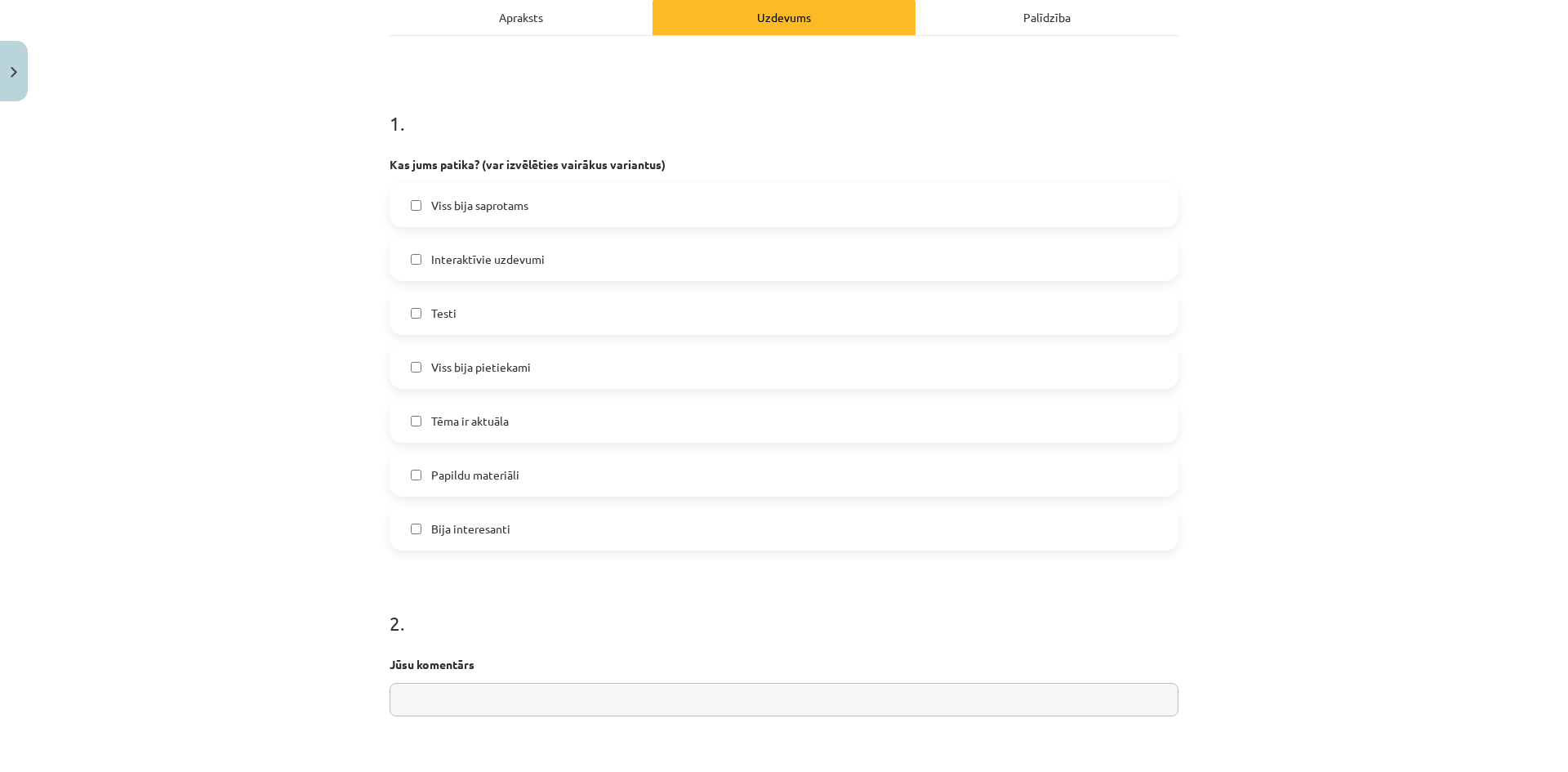
scroll to position [245, 0]
click at [476, 257] on span "Interaktīvie uzdevumi" at bounding box center [488, 256] width 114 height 17
click at [488, 315] on label "Testi" at bounding box center [784, 309] width 786 height 41
click at [476, 409] on span "Tēma ir aktuāla" at bounding box center [470, 418] width 77 height 17
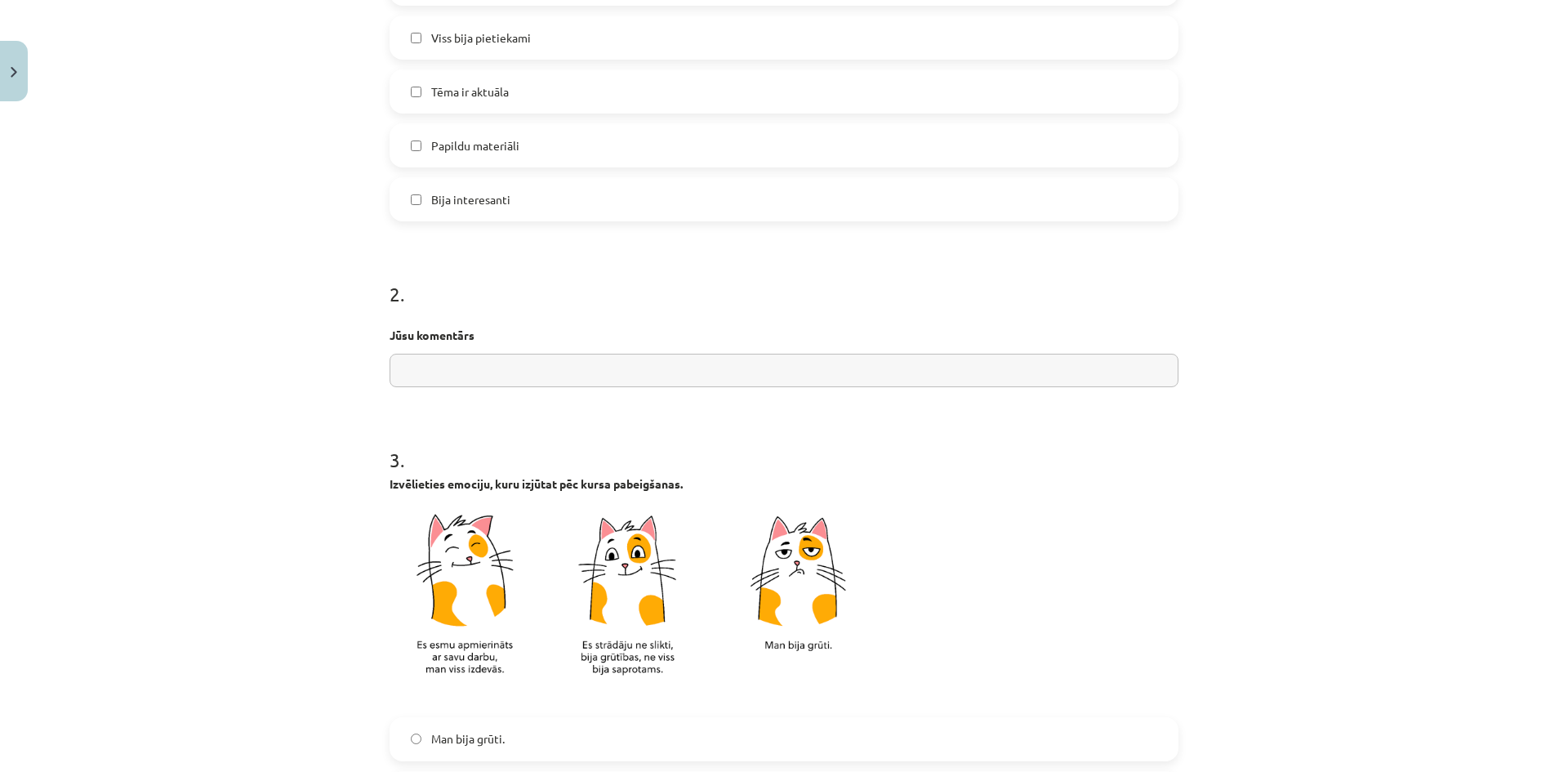
scroll to position [572, 0]
click at [476, 372] on input "text" at bounding box center [784, 369] width 789 height 33
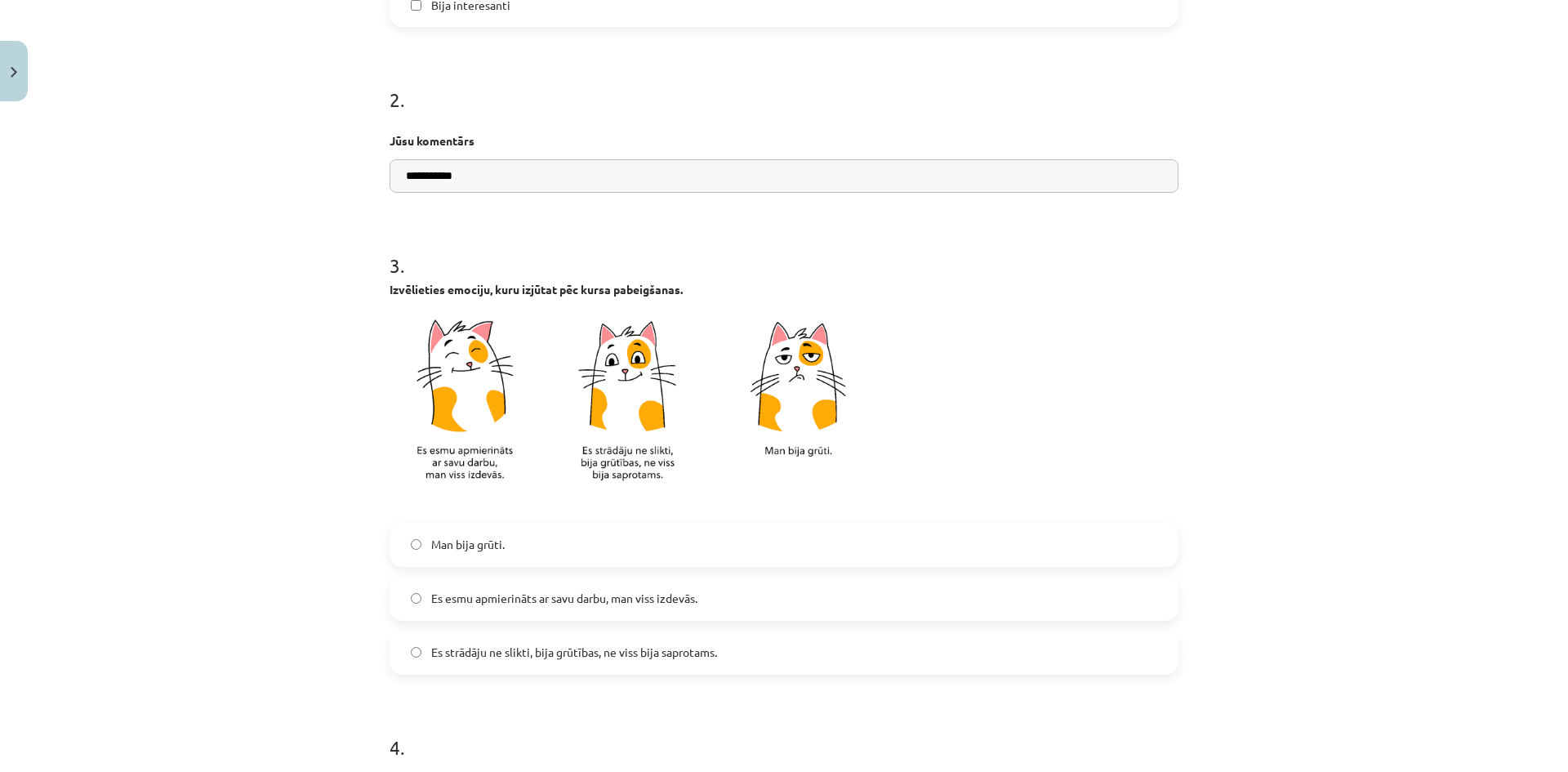
scroll to position [816, 0]
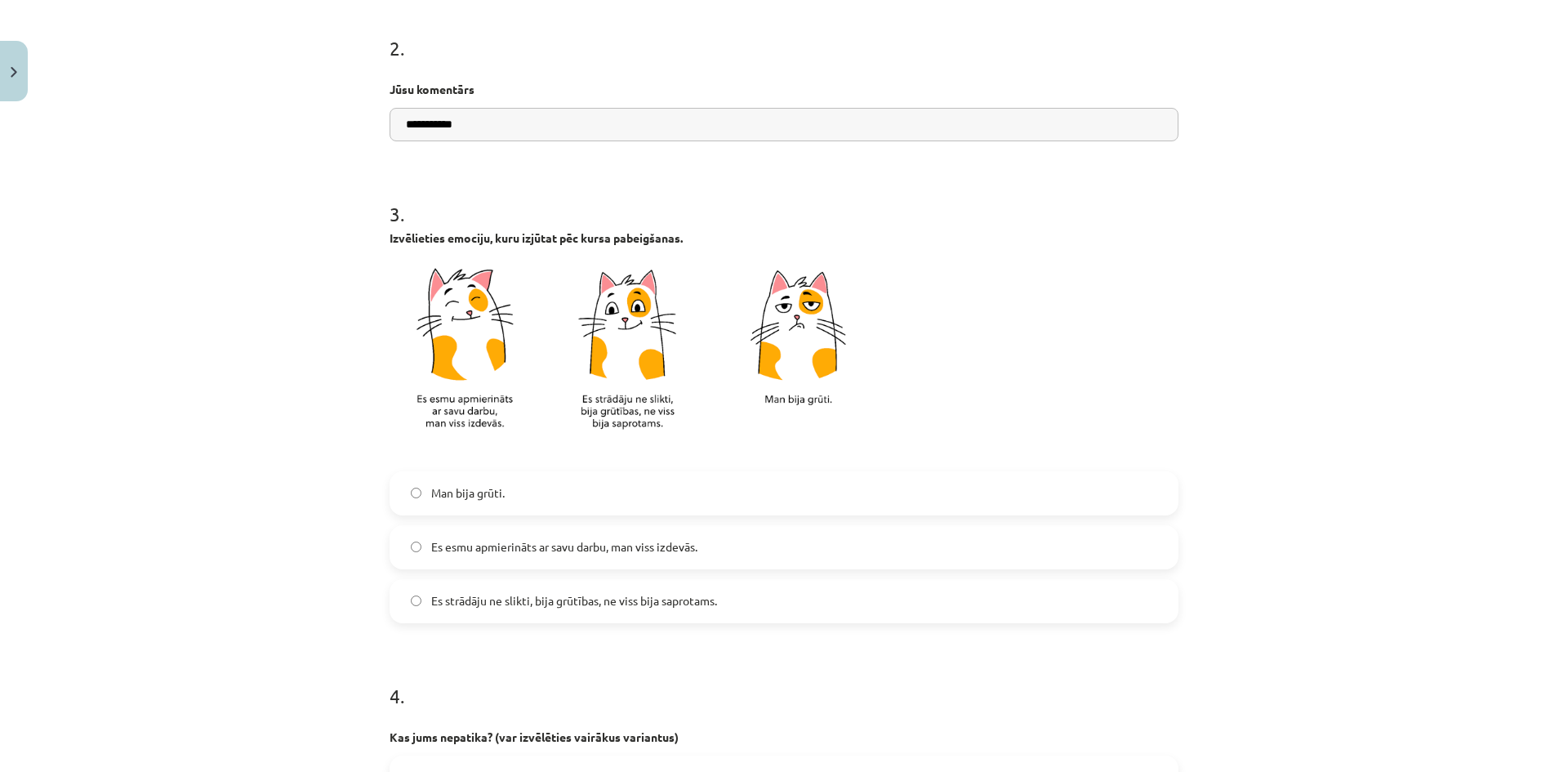
type input "**********"
click at [468, 549] on span "Es esmu apmierināts ar savu darbu, man viss izdevās." at bounding box center [564, 547] width 266 height 17
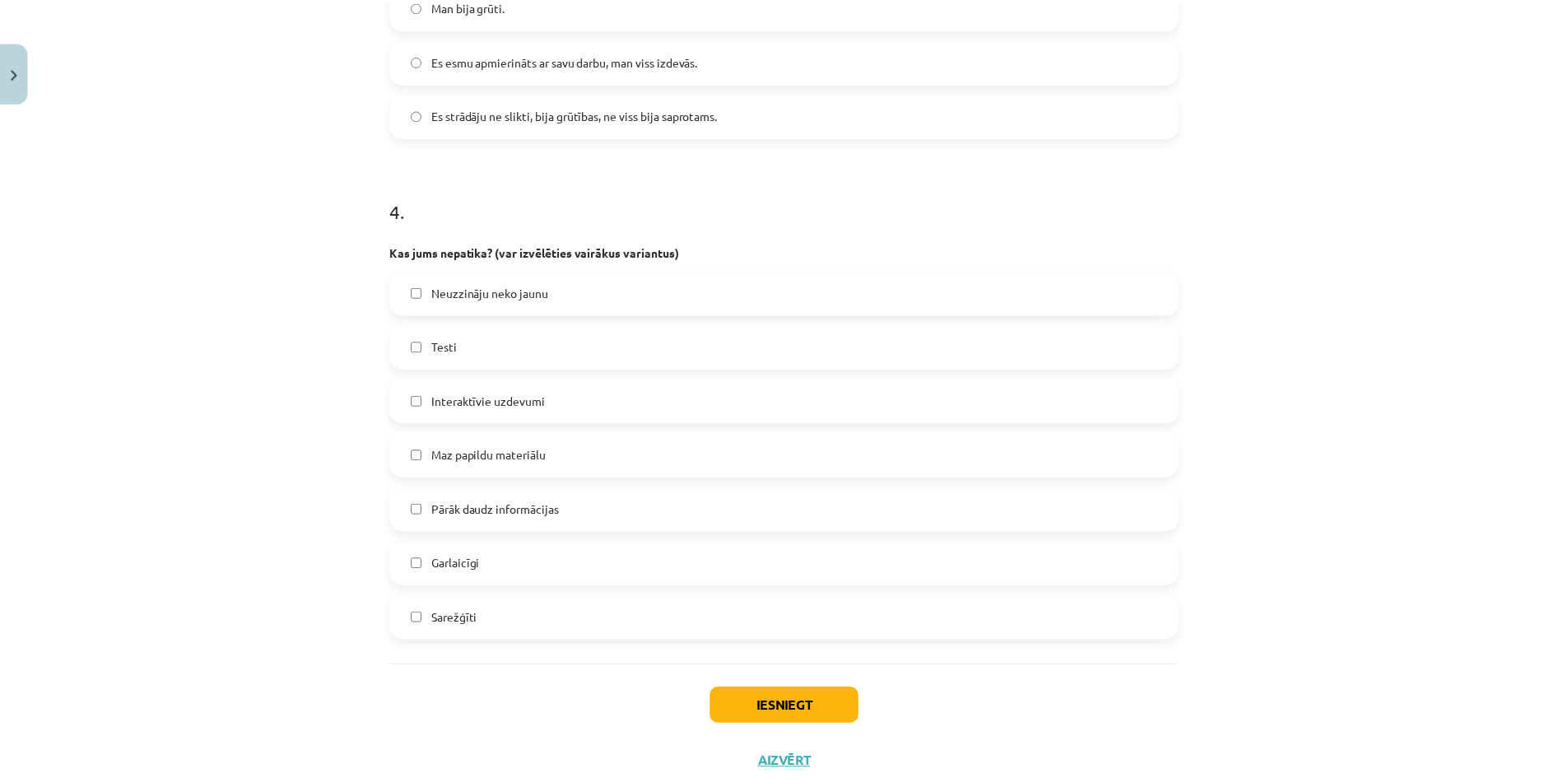
scroll to position [1316, 0]
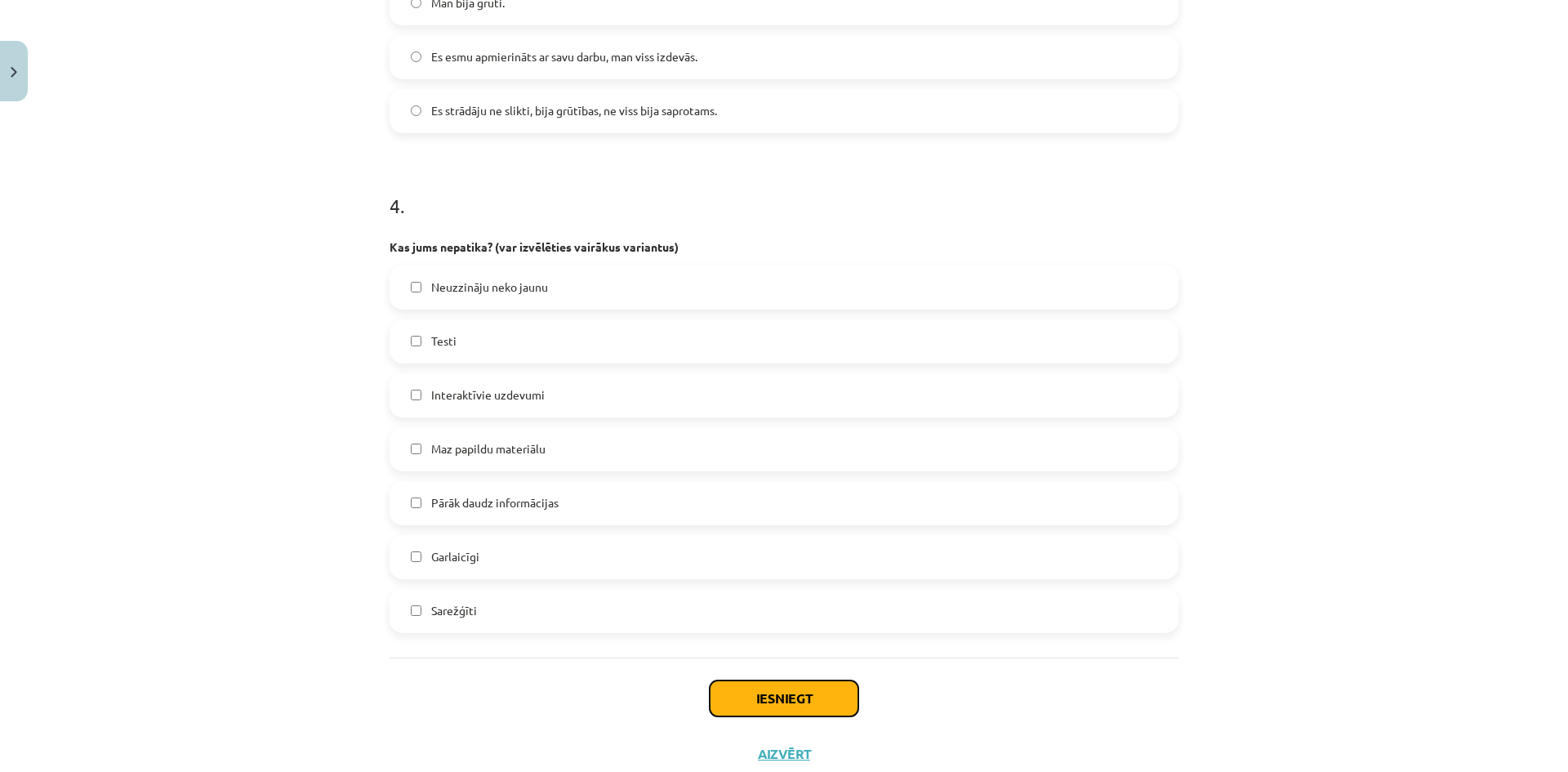
click at [756, 695] on button "Iesniegt" at bounding box center [783, 698] width 149 height 36
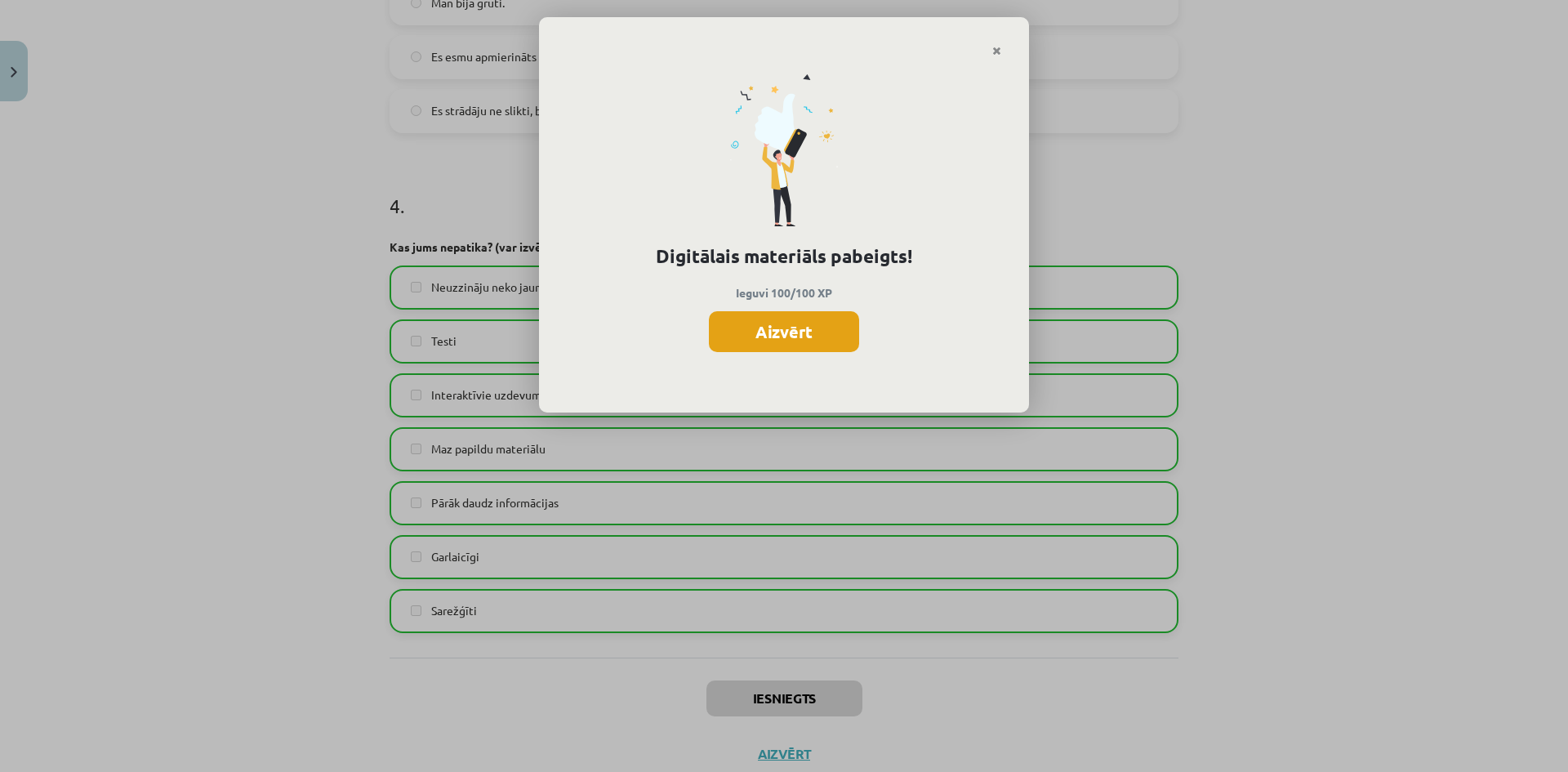
click at [761, 328] on button "Aizvērt" at bounding box center [783, 331] width 150 height 41
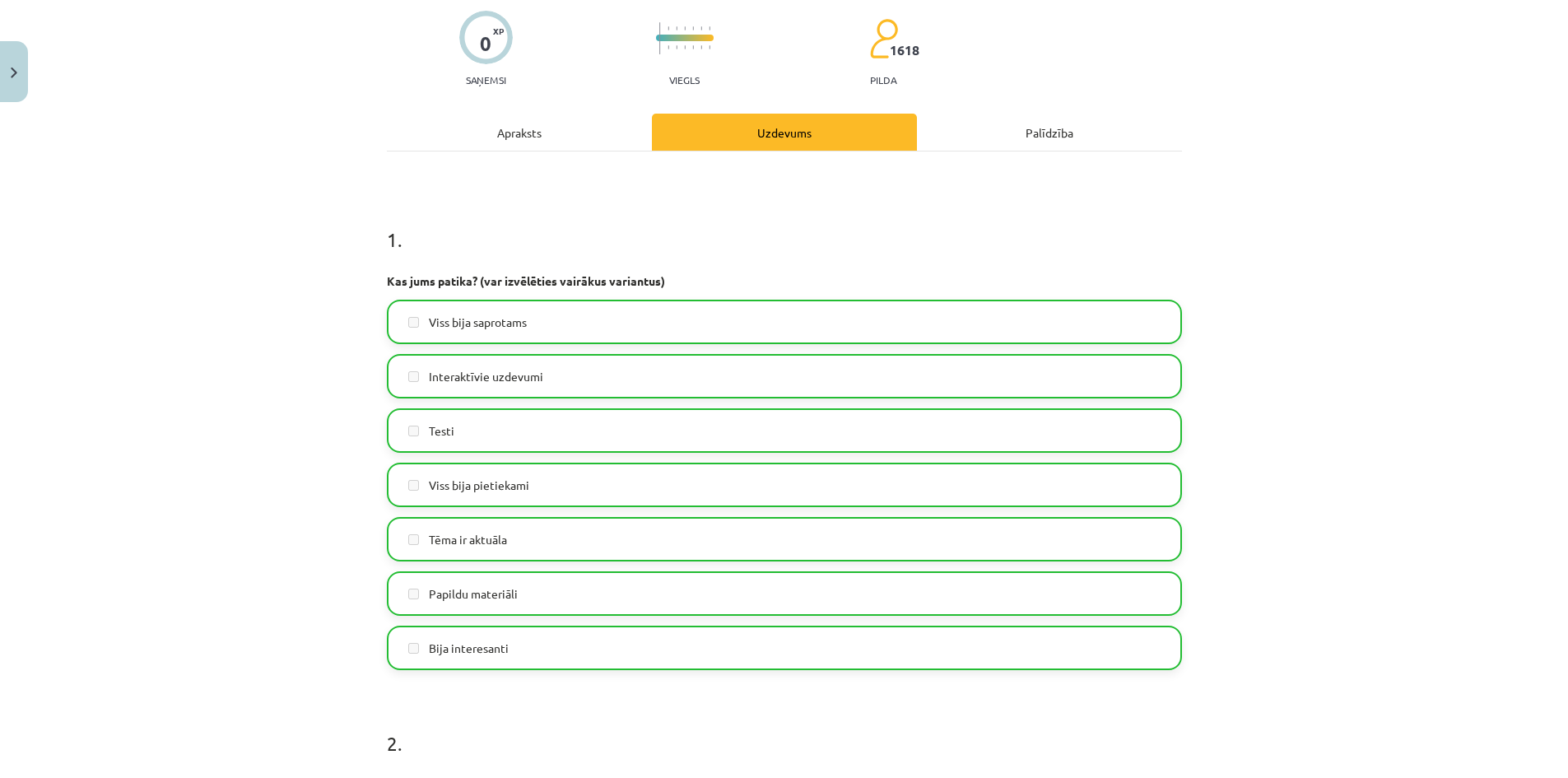
scroll to position [0, 0]
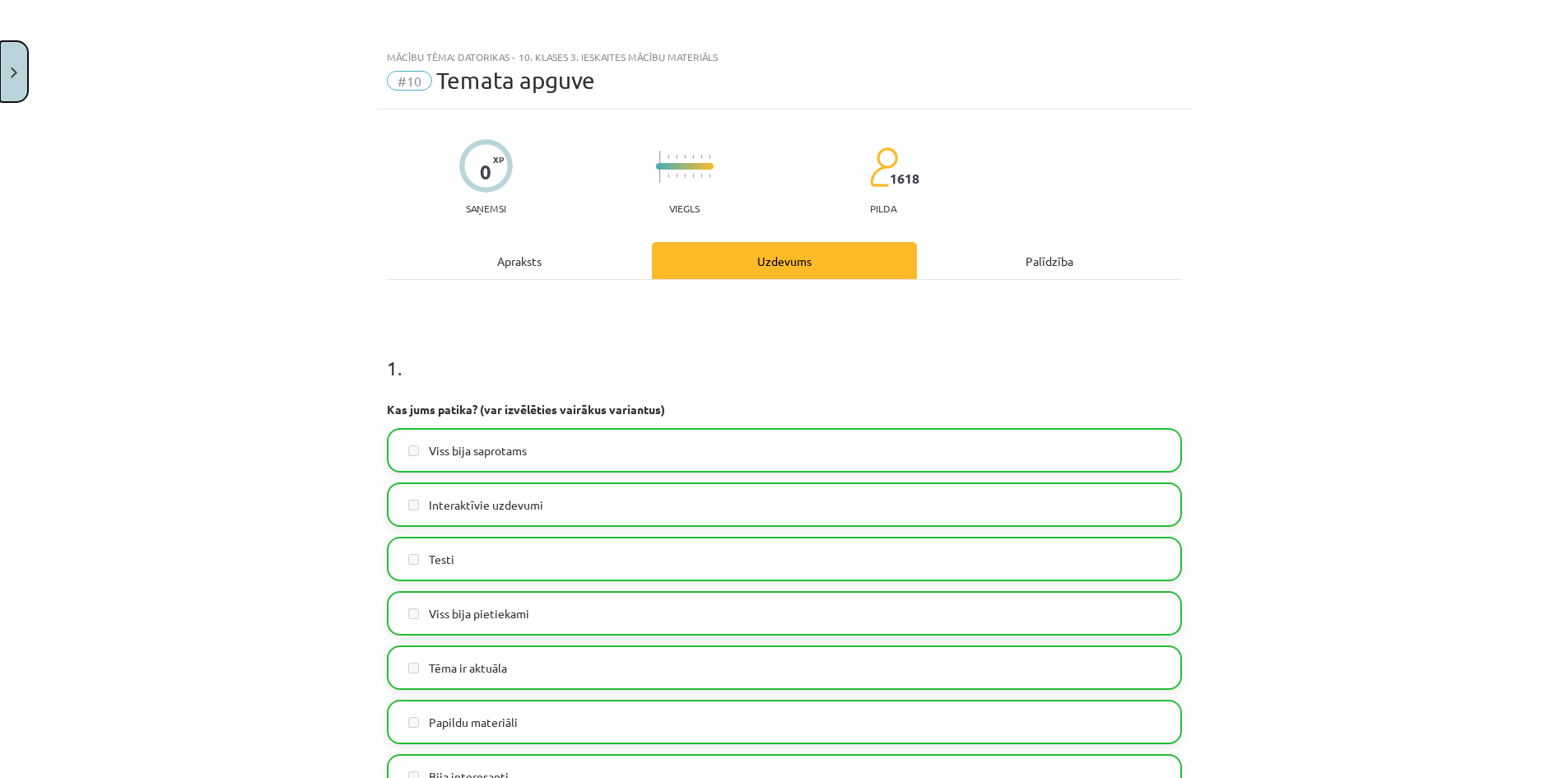
click at [0, 66] on button "Close" at bounding box center [14, 71] width 28 height 61
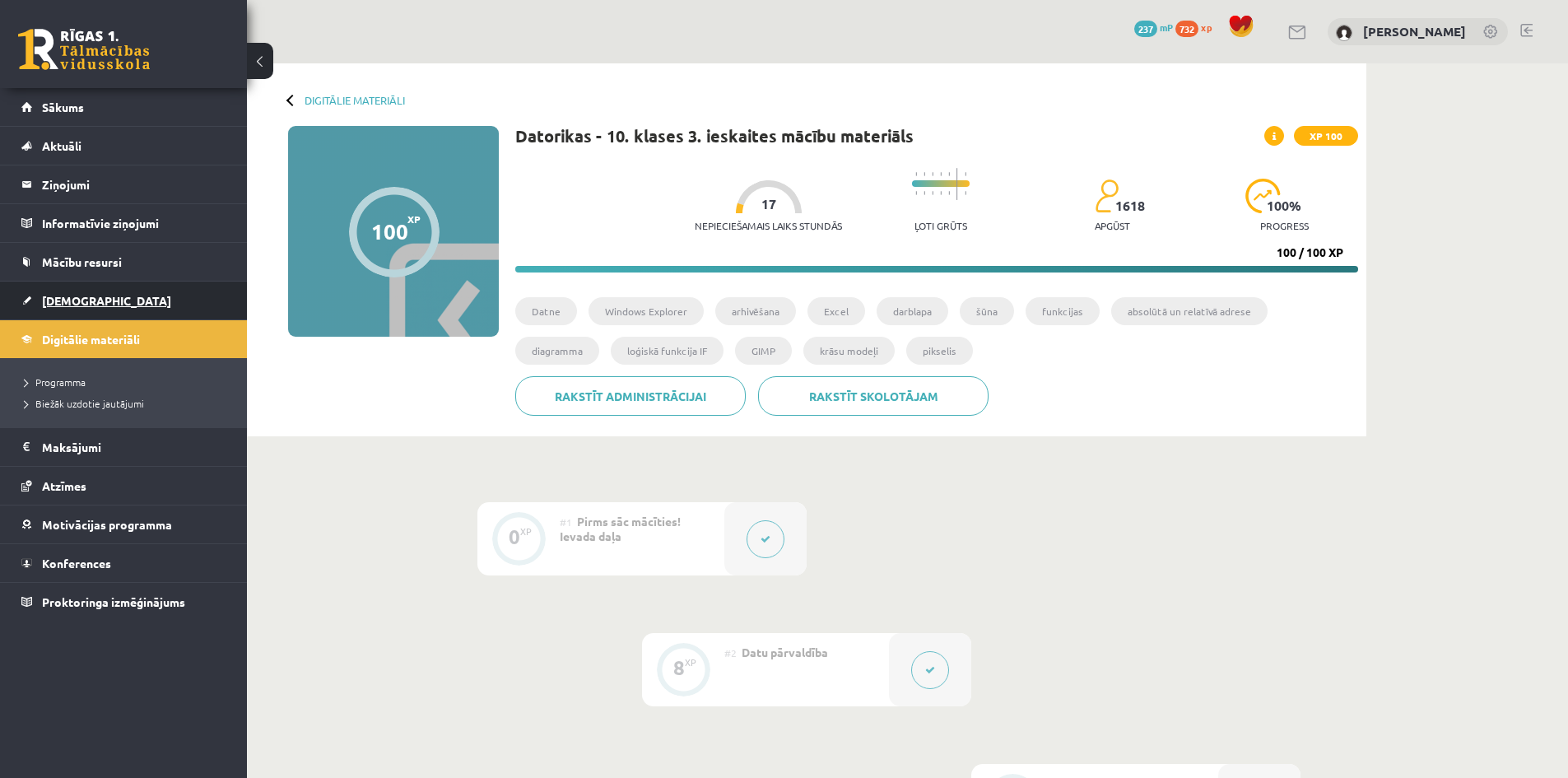
click at [117, 299] on link "[DEMOGRAPHIC_DATA]" at bounding box center [123, 300] width 205 height 38
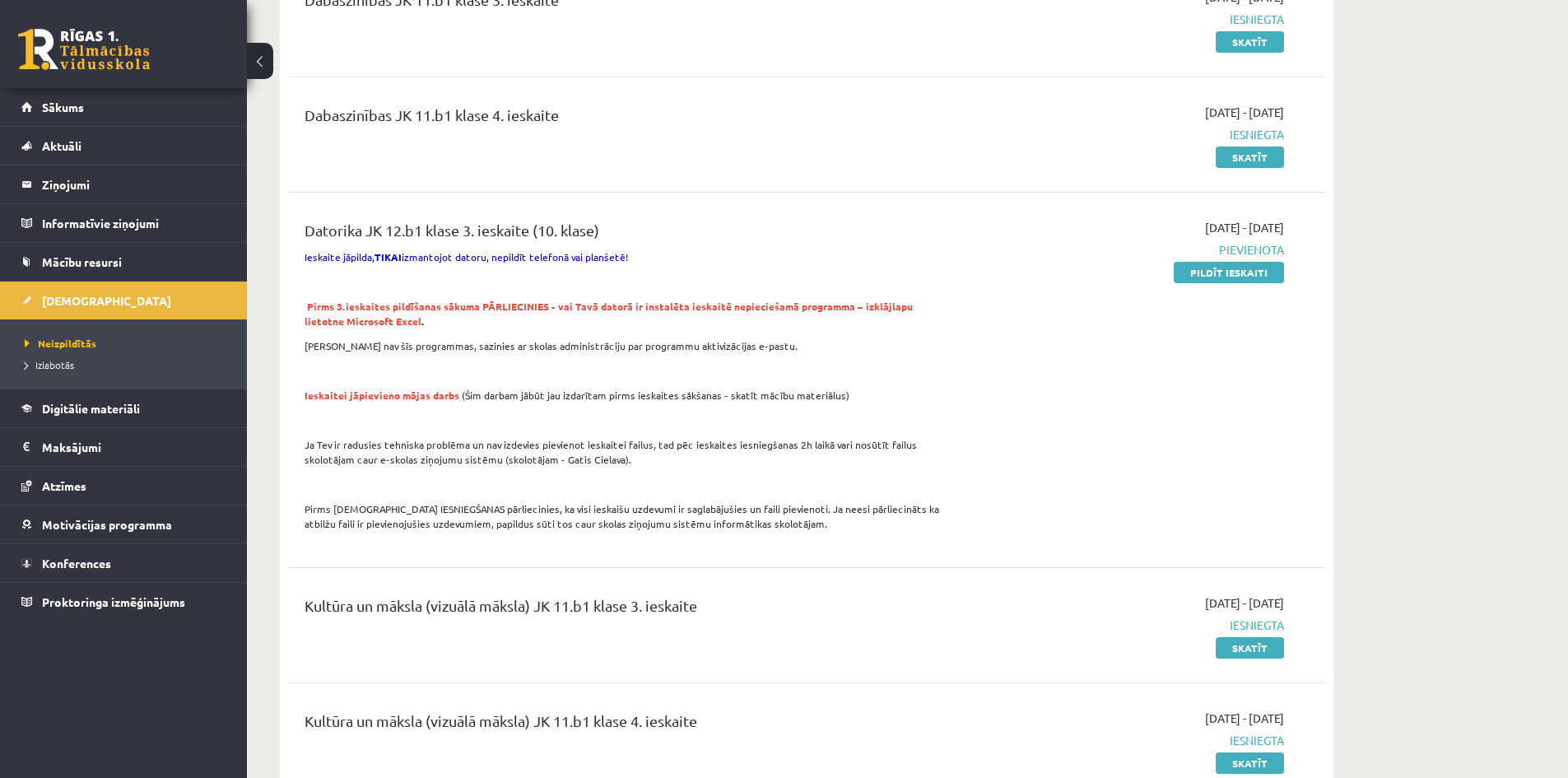
scroll to position [1070, 0]
drag, startPoint x: 1218, startPoint y: 270, endPoint x: 873, endPoint y: 88, distance: 390.1
click at [1218, 270] on link "Pildīt ieskaiti" at bounding box center [1229, 271] width 110 height 21
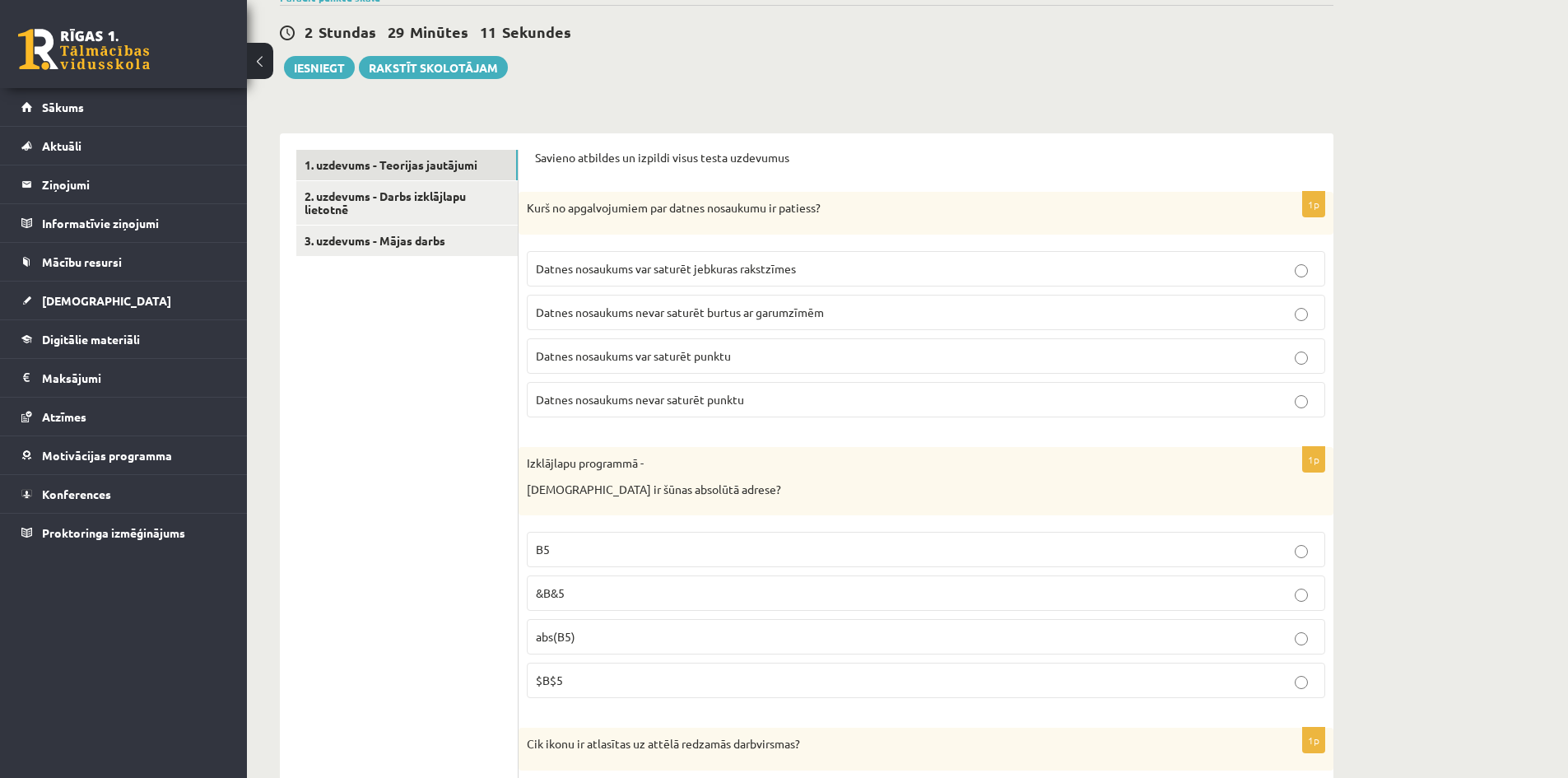
scroll to position [412, 0]
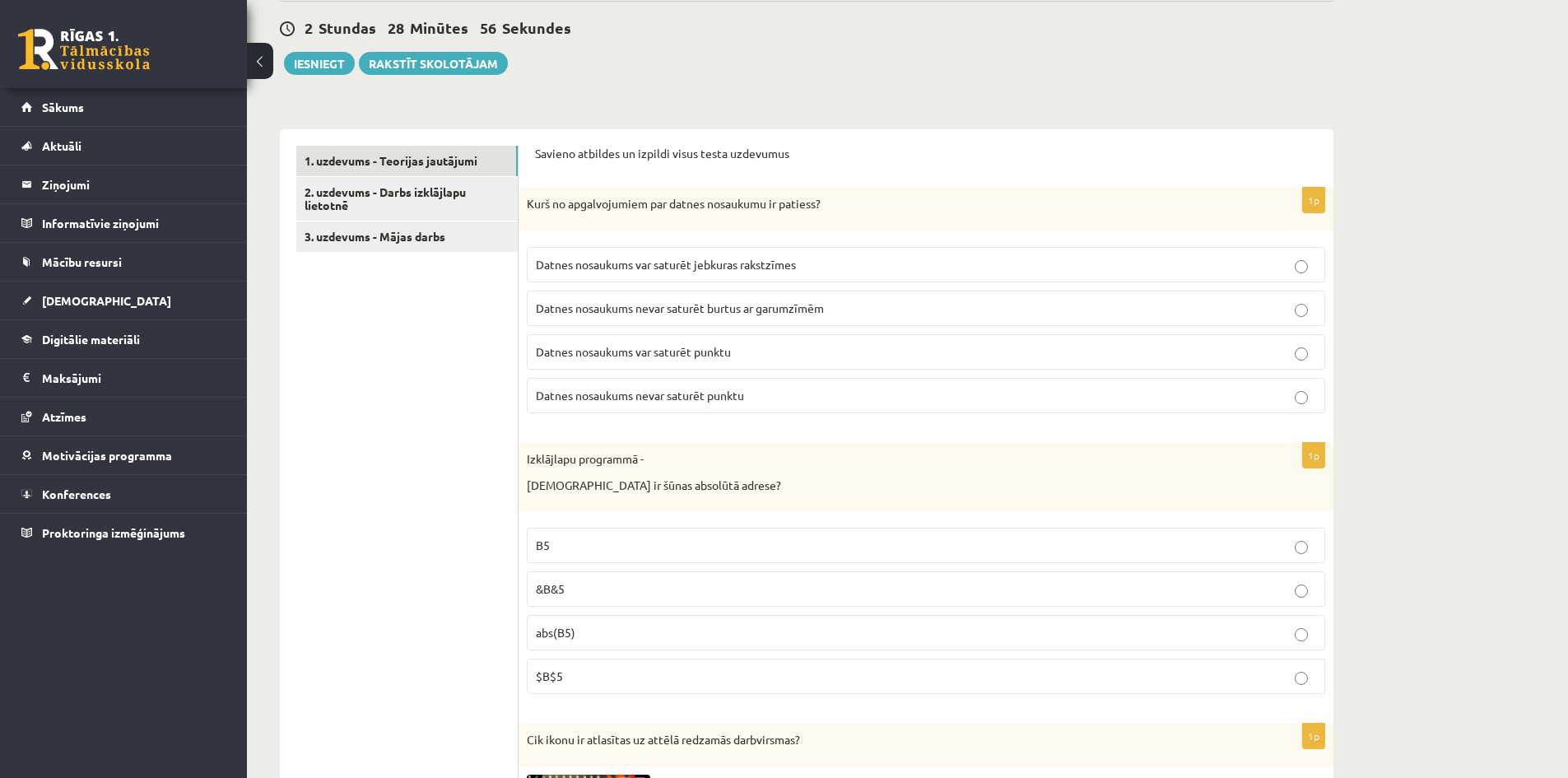
click at [671, 352] on span "Datnes nosaukums var saturēt punktu" at bounding box center [634, 351] width 195 height 15
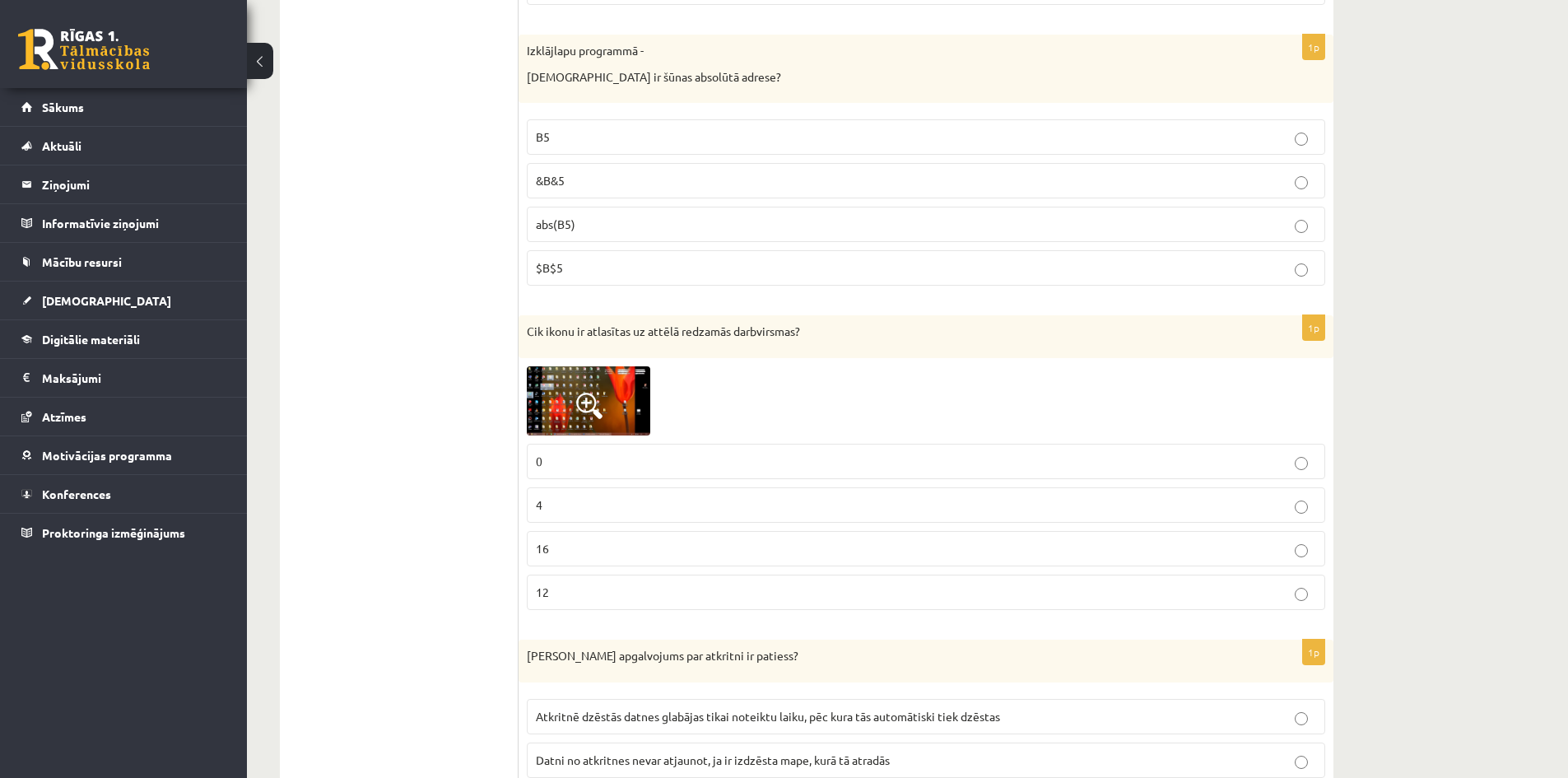
scroll to position [823, 0]
click at [580, 398] on span at bounding box center [589, 402] width 27 height 27
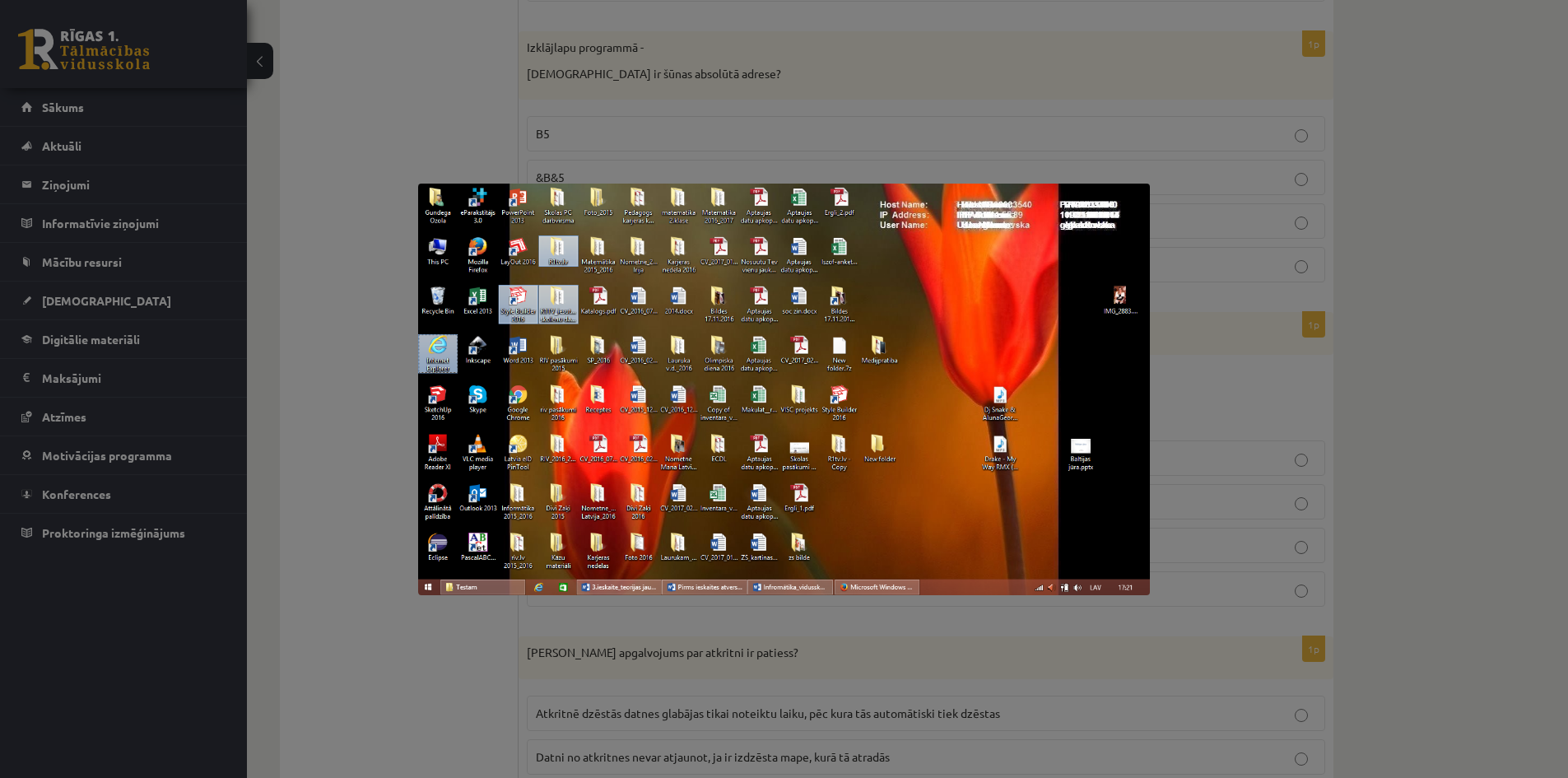
click at [349, 264] on div at bounding box center [784, 389] width 1568 height 778
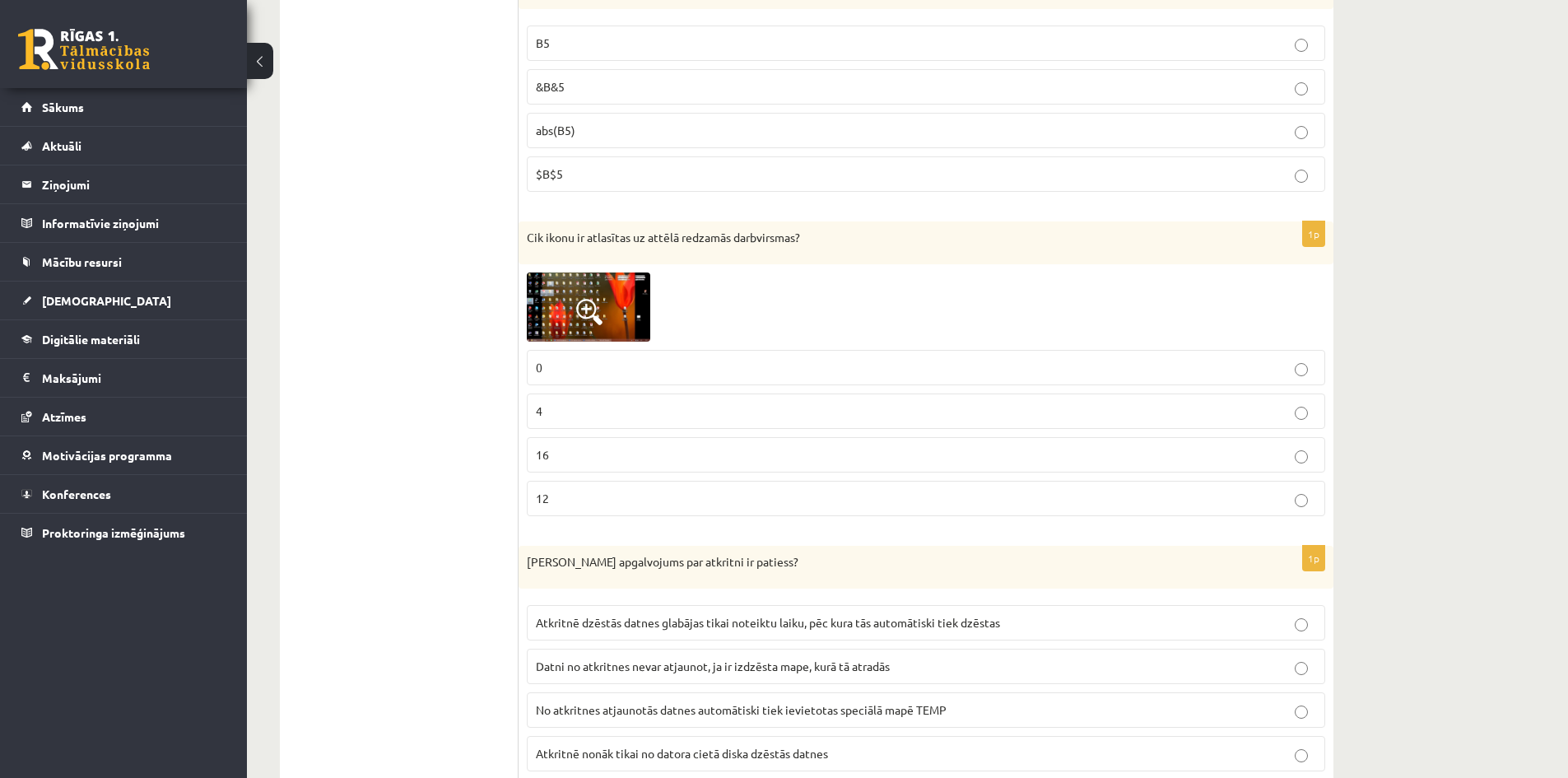
scroll to position [988, 0]
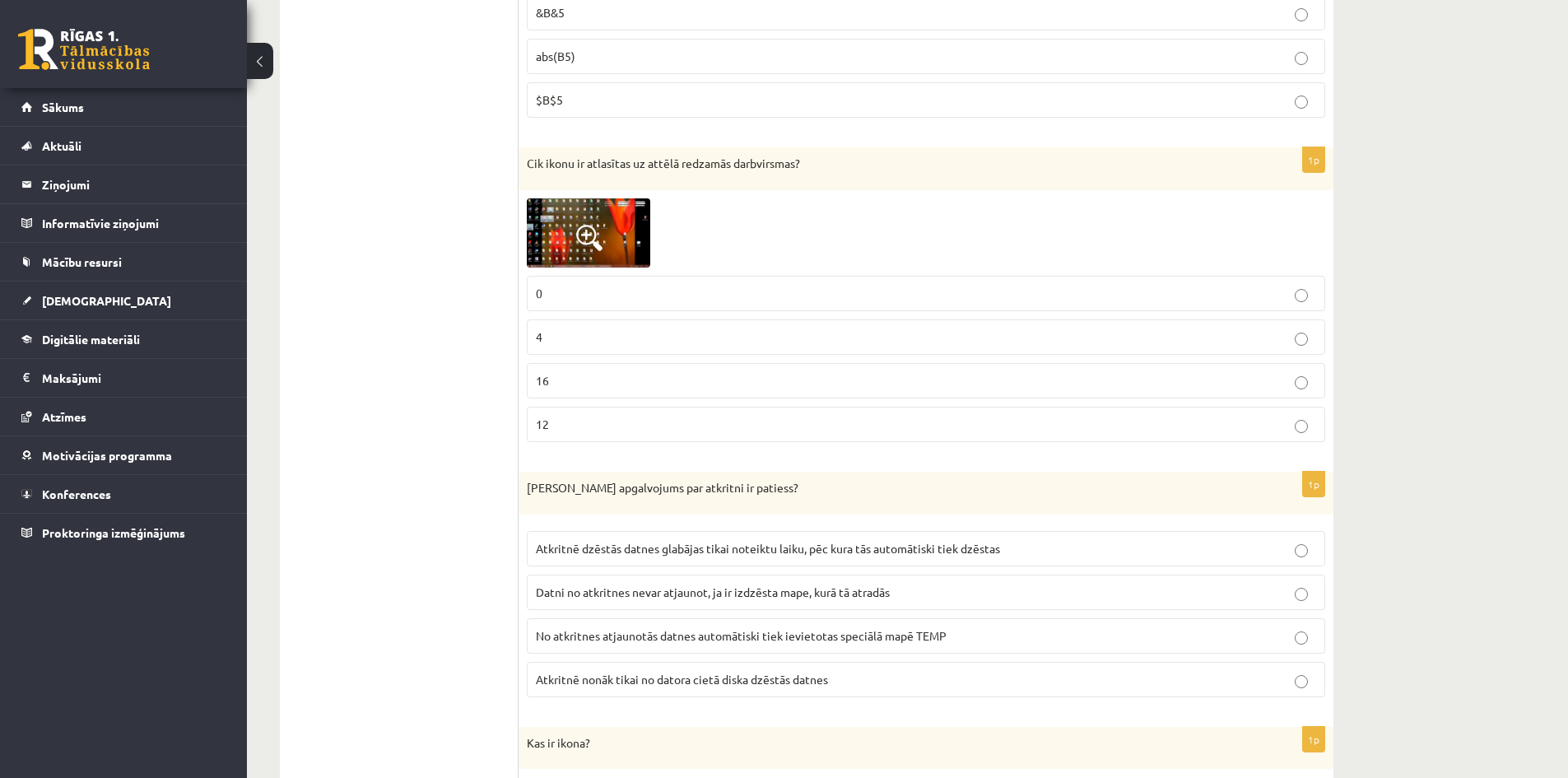
click at [569, 345] on p "4" at bounding box center [926, 337] width 780 height 17
click at [580, 239] on span at bounding box center [589, 237] width 27 height 27
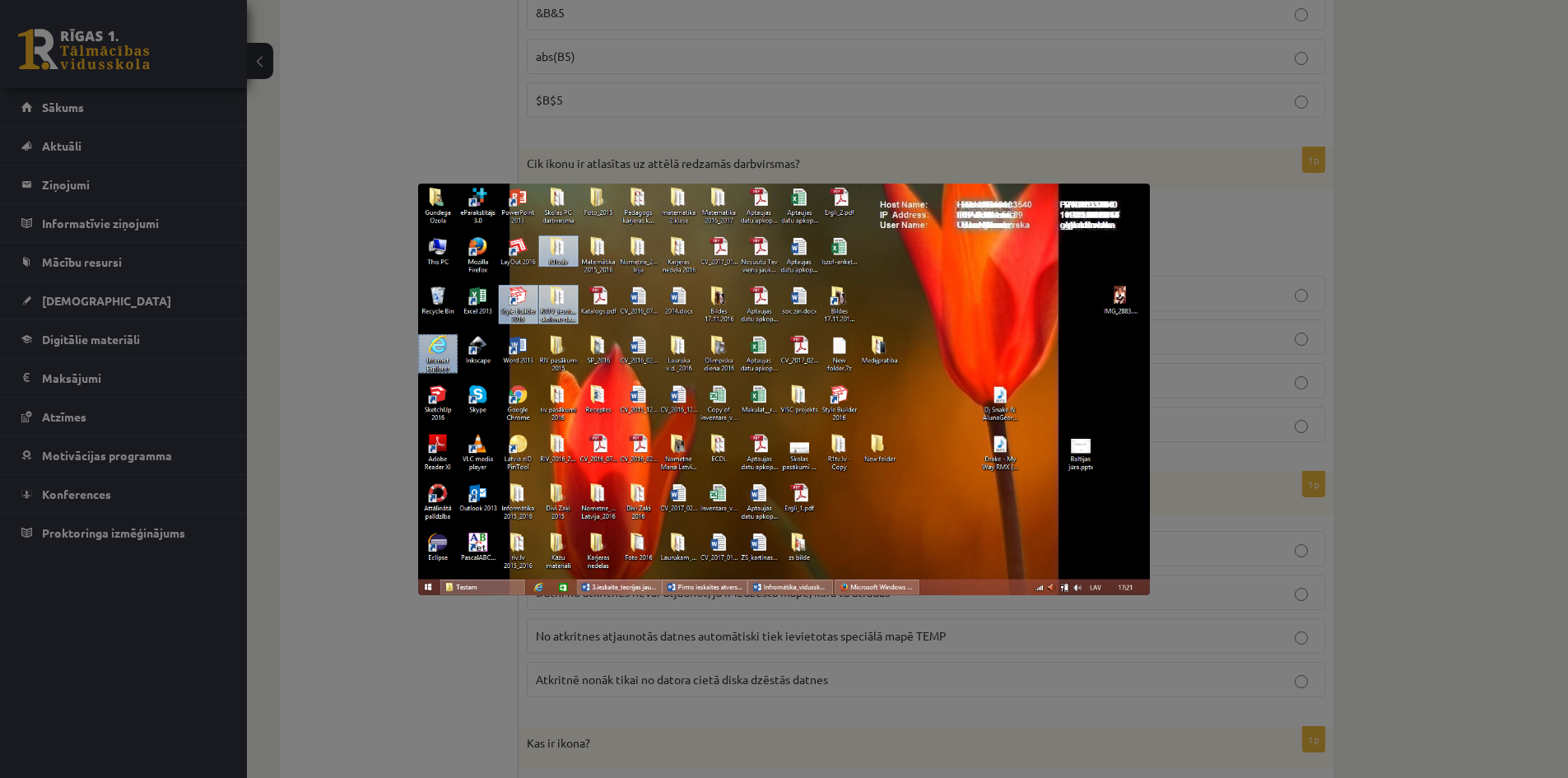
click at [349, 260] on div at bounding box center [784, 389] width 1568 height 778
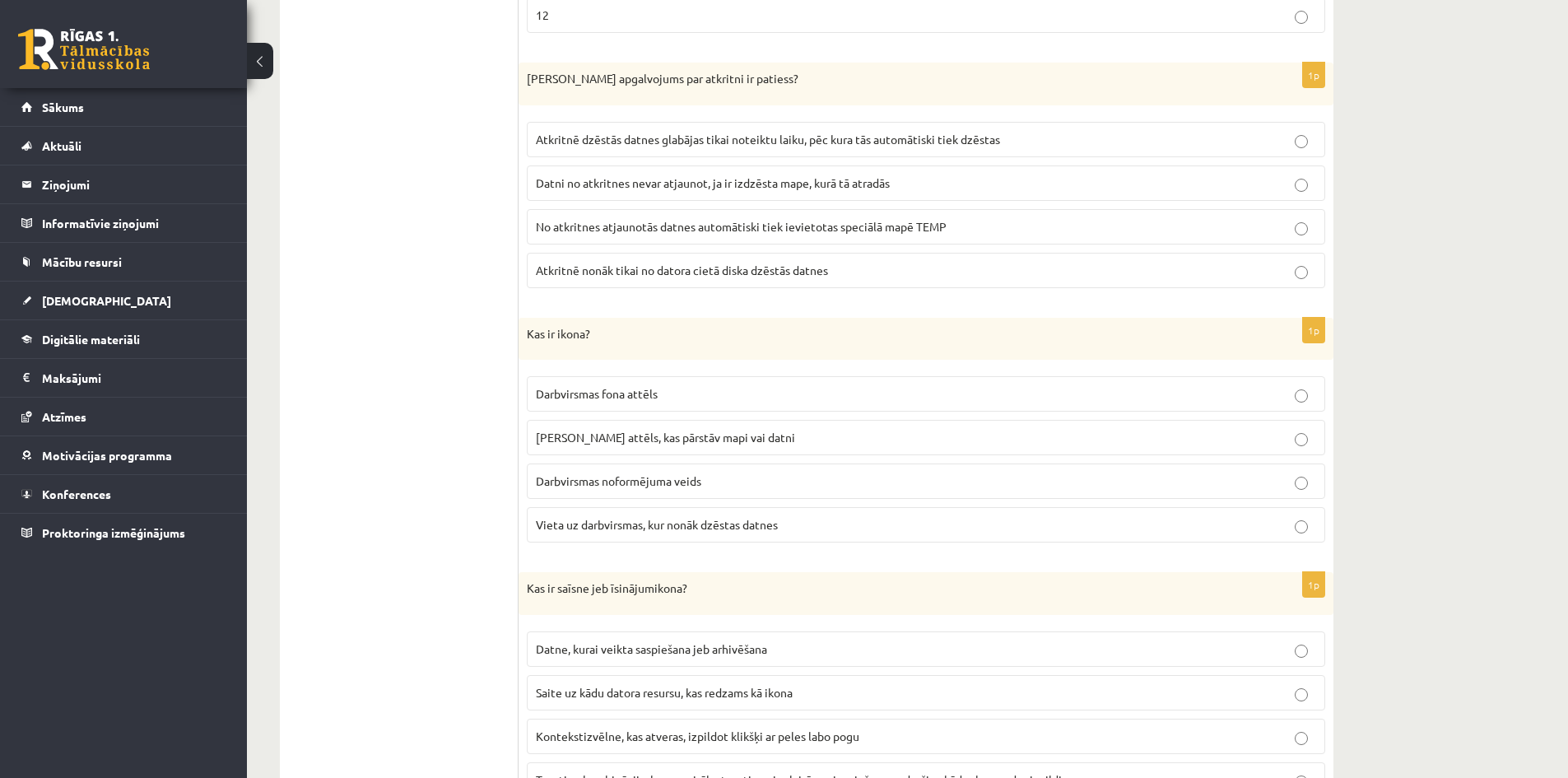
scroll to position [1399, 0]
click at [658, 435] on span "Neliels attēls, kas pārstāv mapi vai datni" at bounding box center [665, 434] width 259 height 15
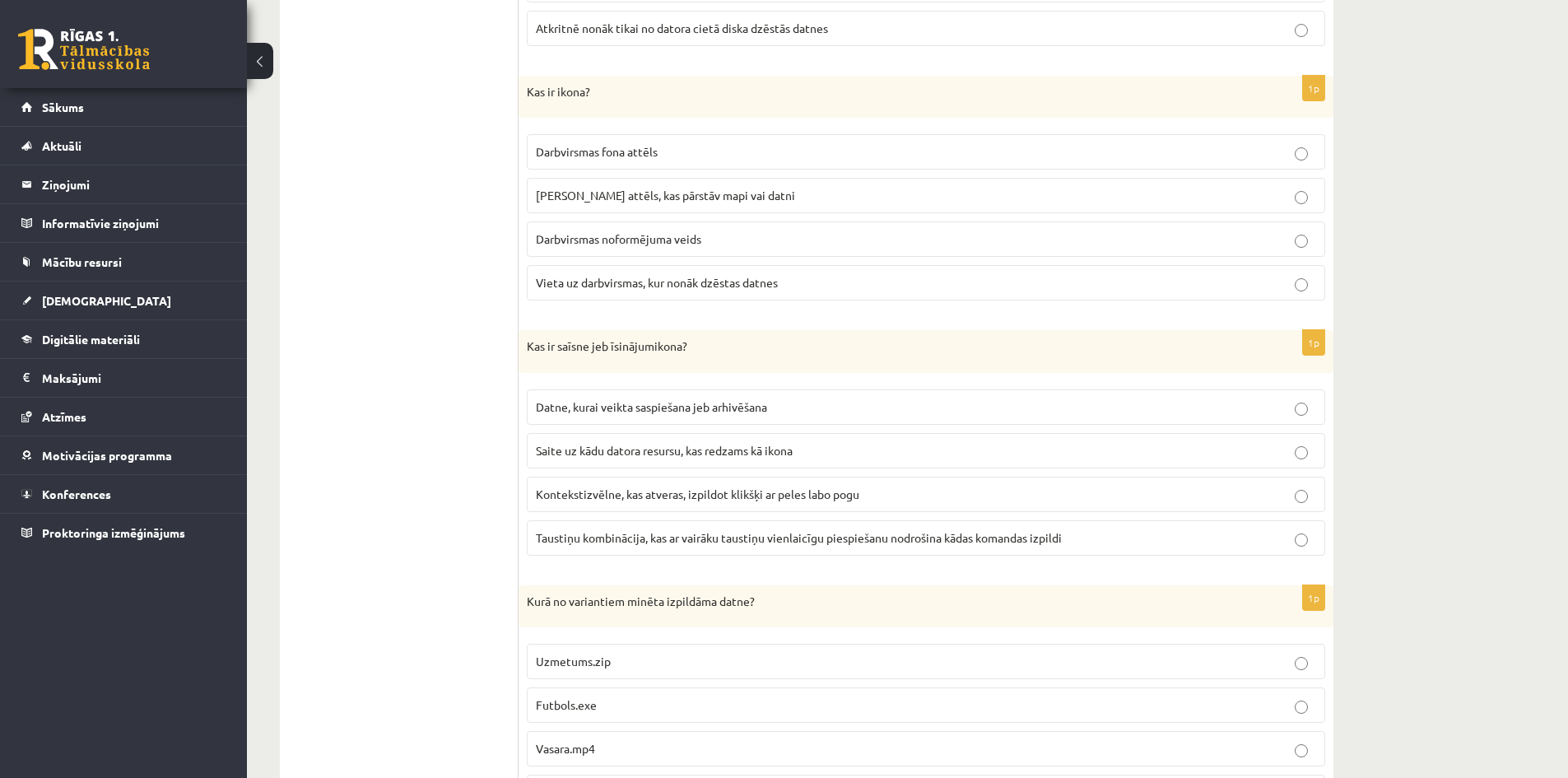
scroll to position [1646, 0]
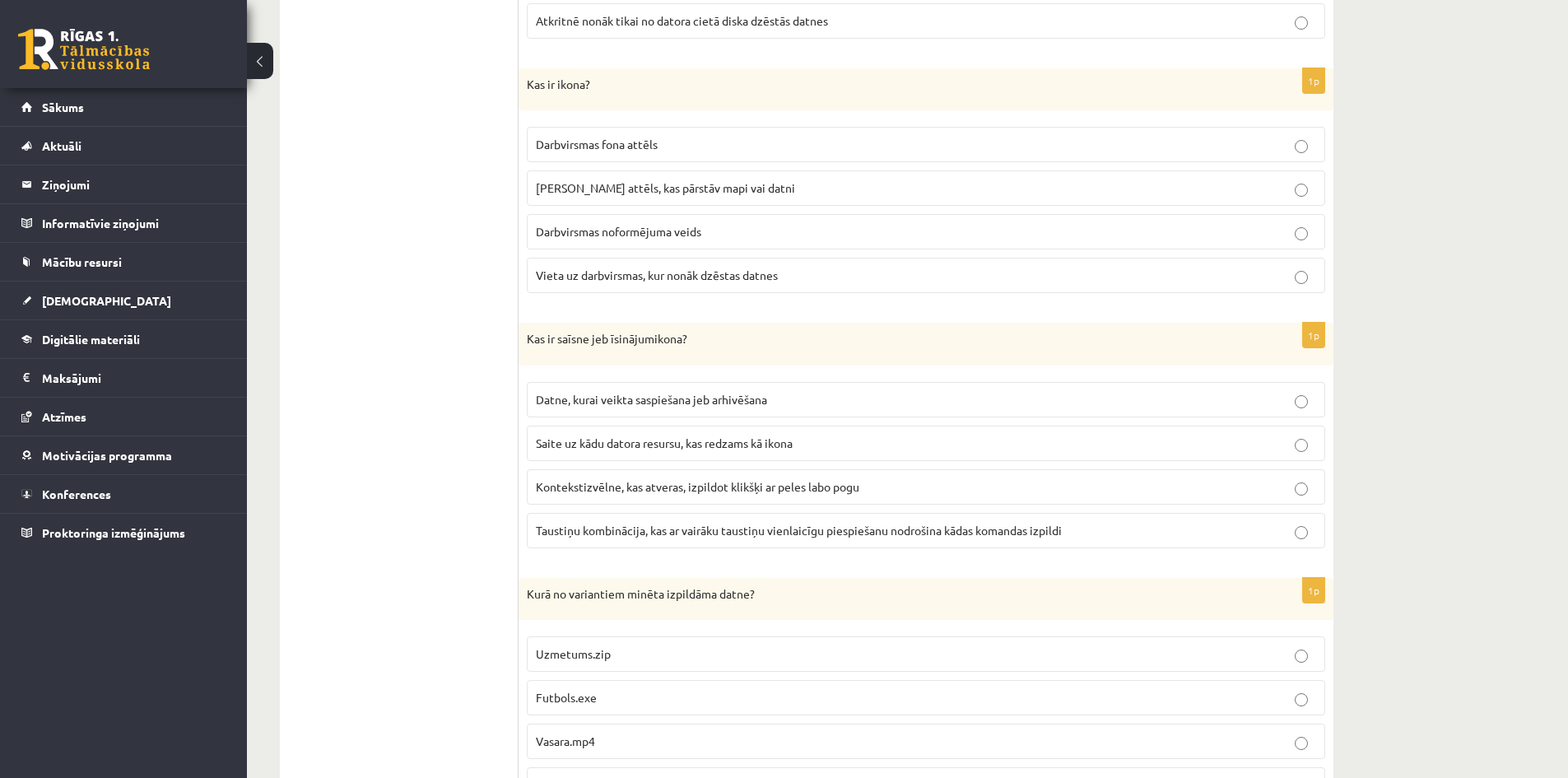
click at [617, 442] on span "Saite uz kādu datora resursu, kas redzams kā ikona" at bounding box center [665, 442] width 257 height 15
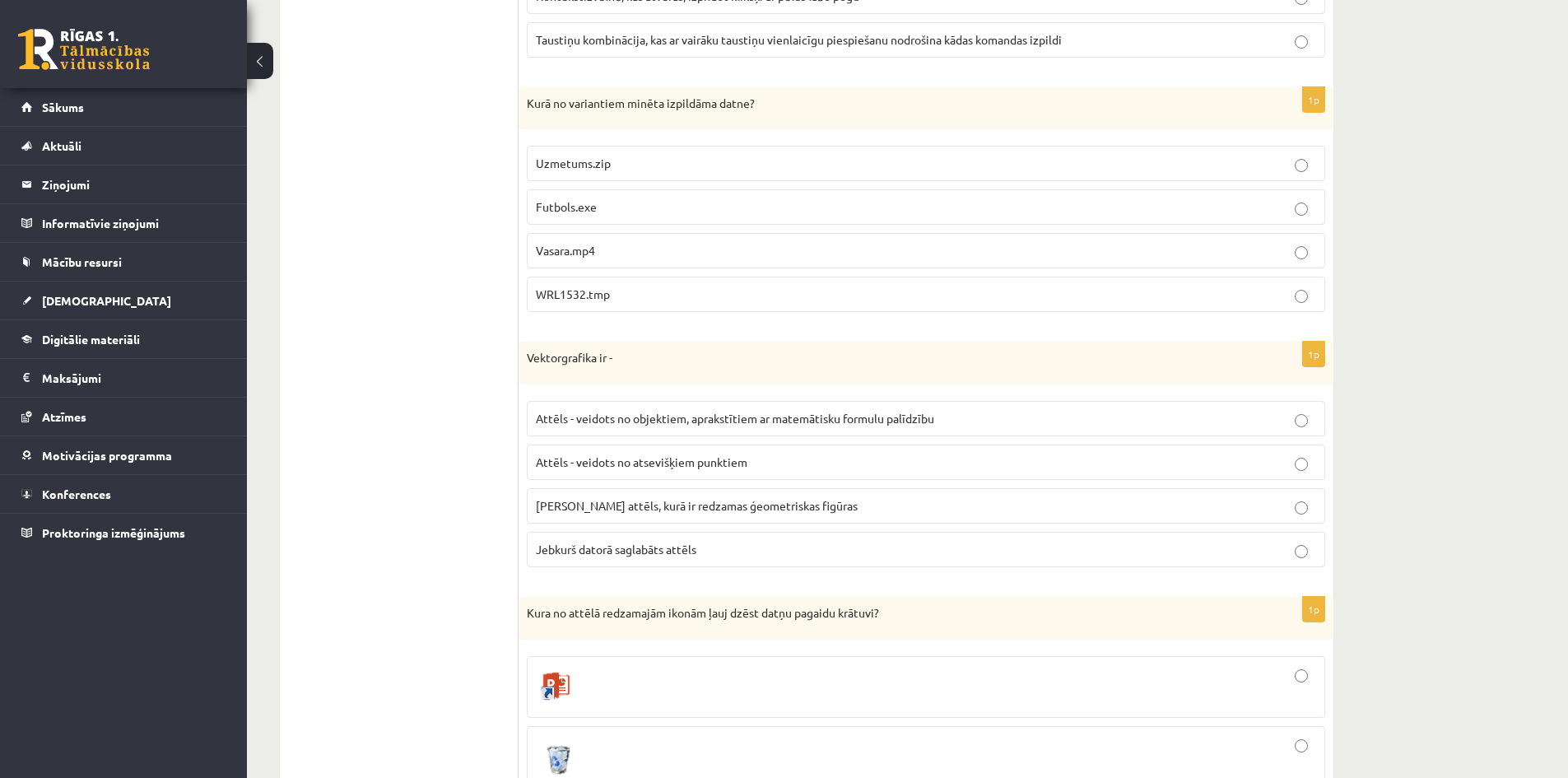
scroll to position [2140, 0]
click at [635, 416] on span "Attēls - veidots no objektiem, aprakstītiem ar matemātisku formulu palīdzību" at bounding box center [735, 414] width 398 height 15
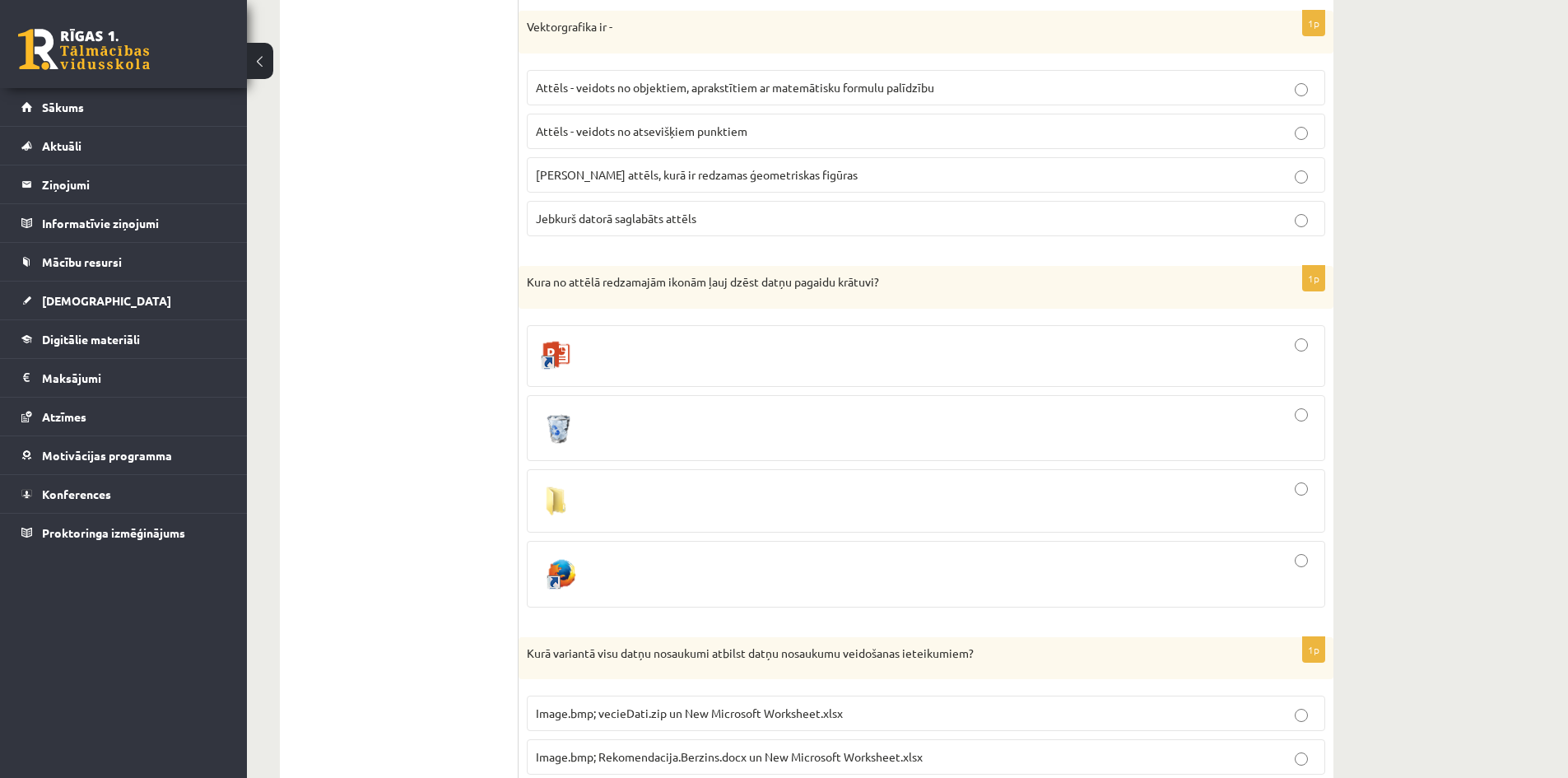
scroll to position [2468, 0]
click at [1237, 429] on div at bounding box center [926, 426] width 780 height 48
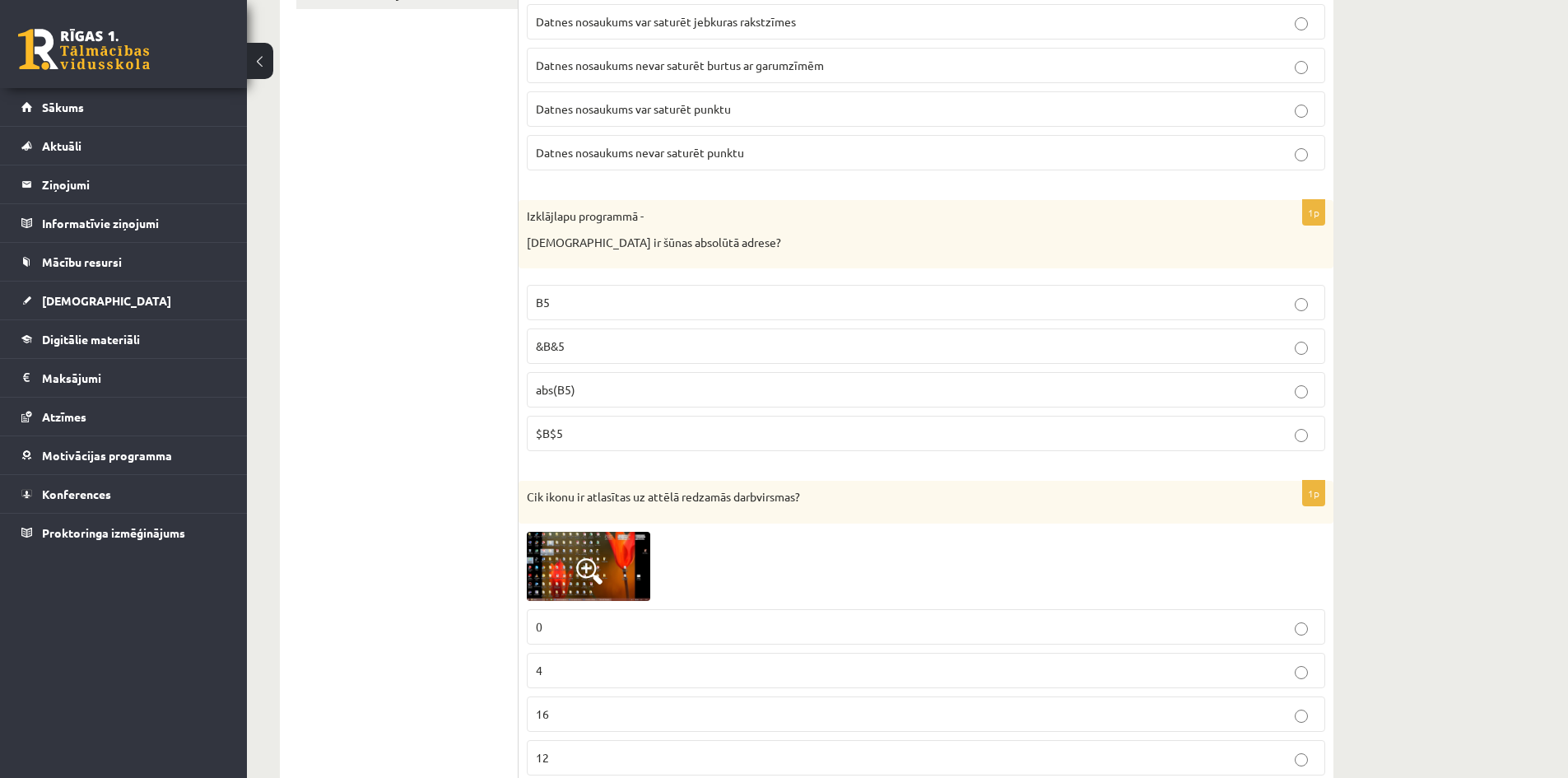
scroll to position [658, 0]
click at [586, 288] on label "B5" at bounding box center [926, 298] width 799 height 35
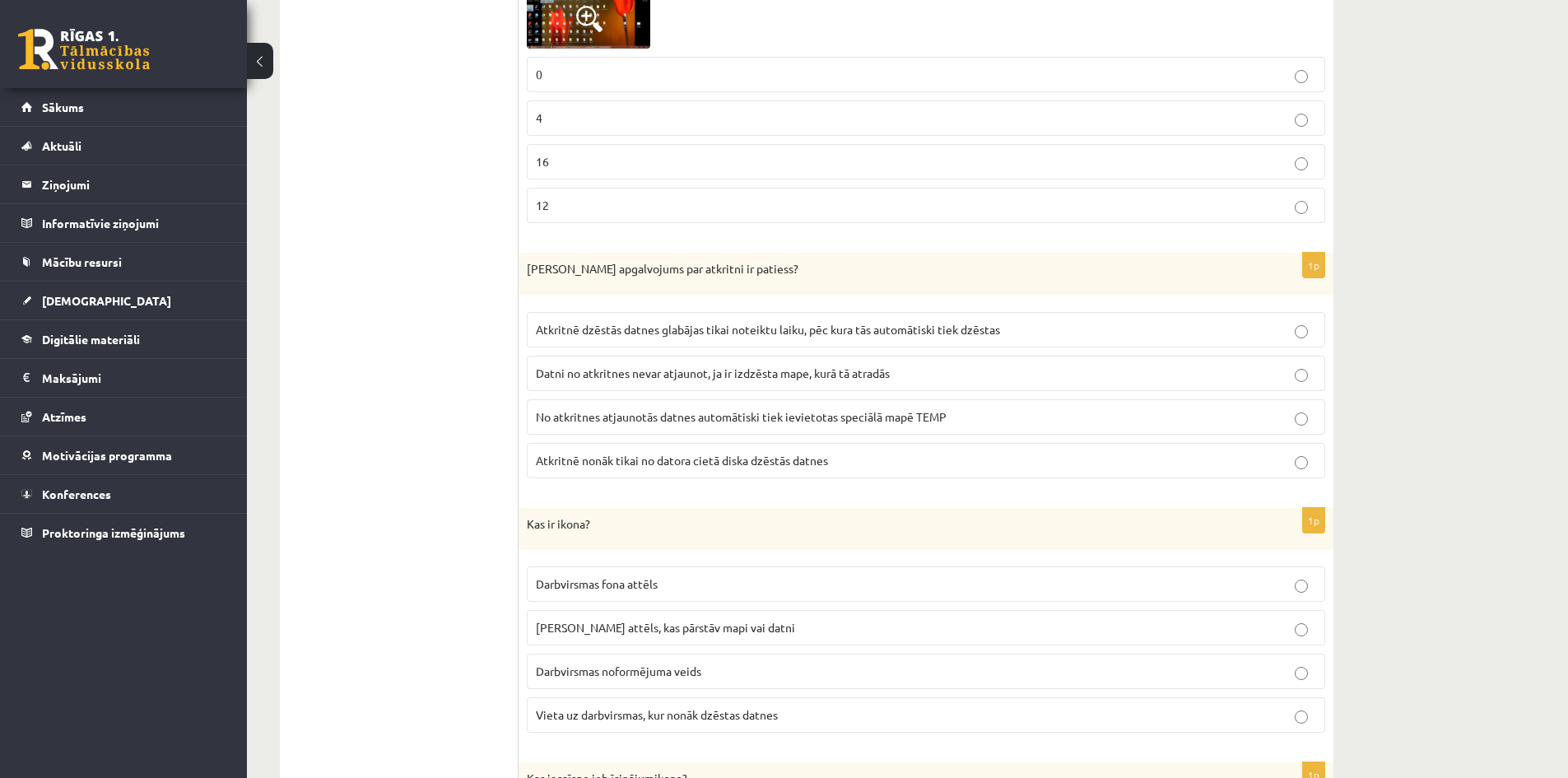
scroll to position [1234, 0]
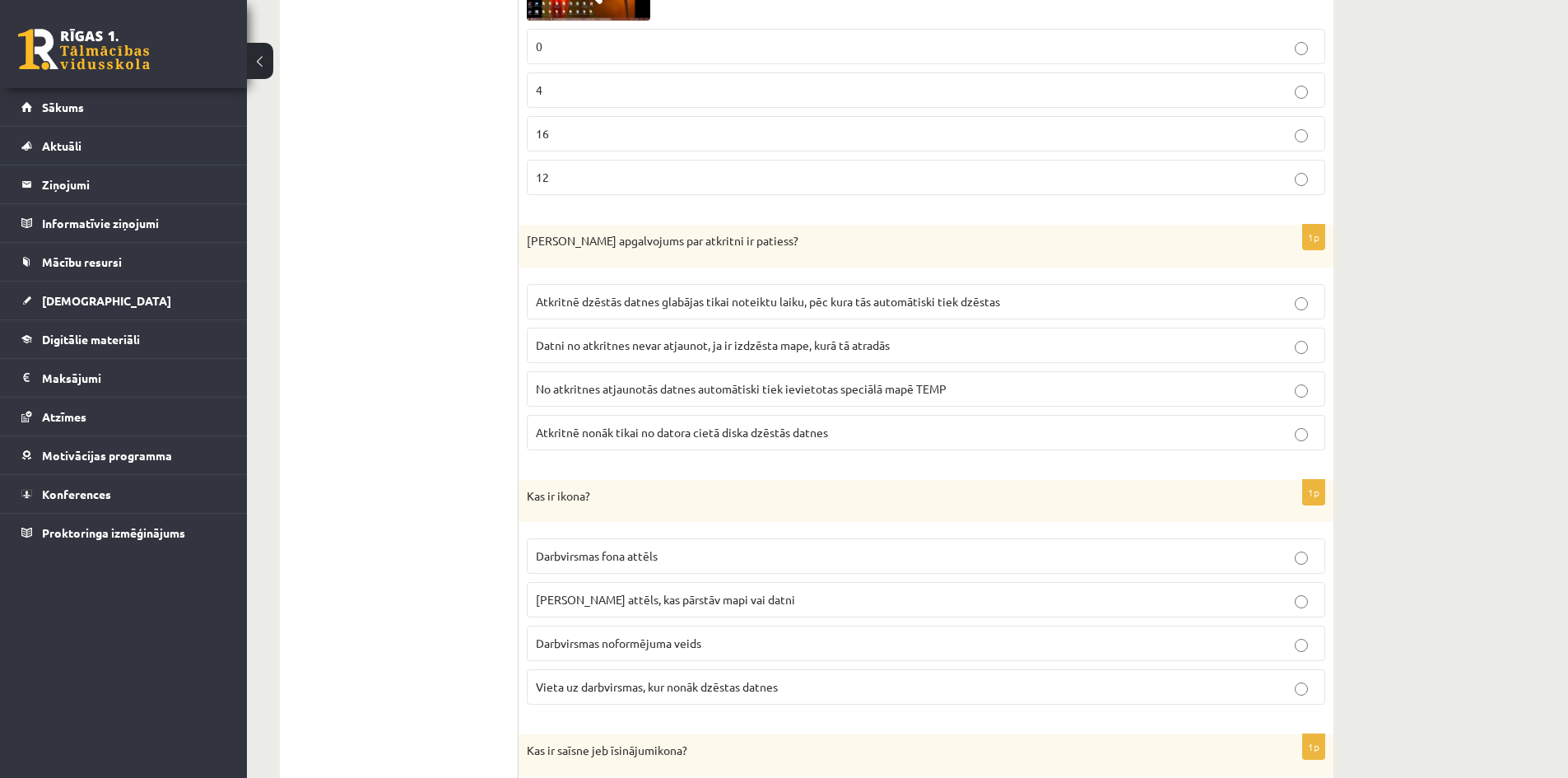
click at [839, 309] on p "Atkritnē dzēstās datnes glabājas tikai noteiktu laiku, pēc kura tās automātiski…" at bounding box center [926, 301] width 780 height 17
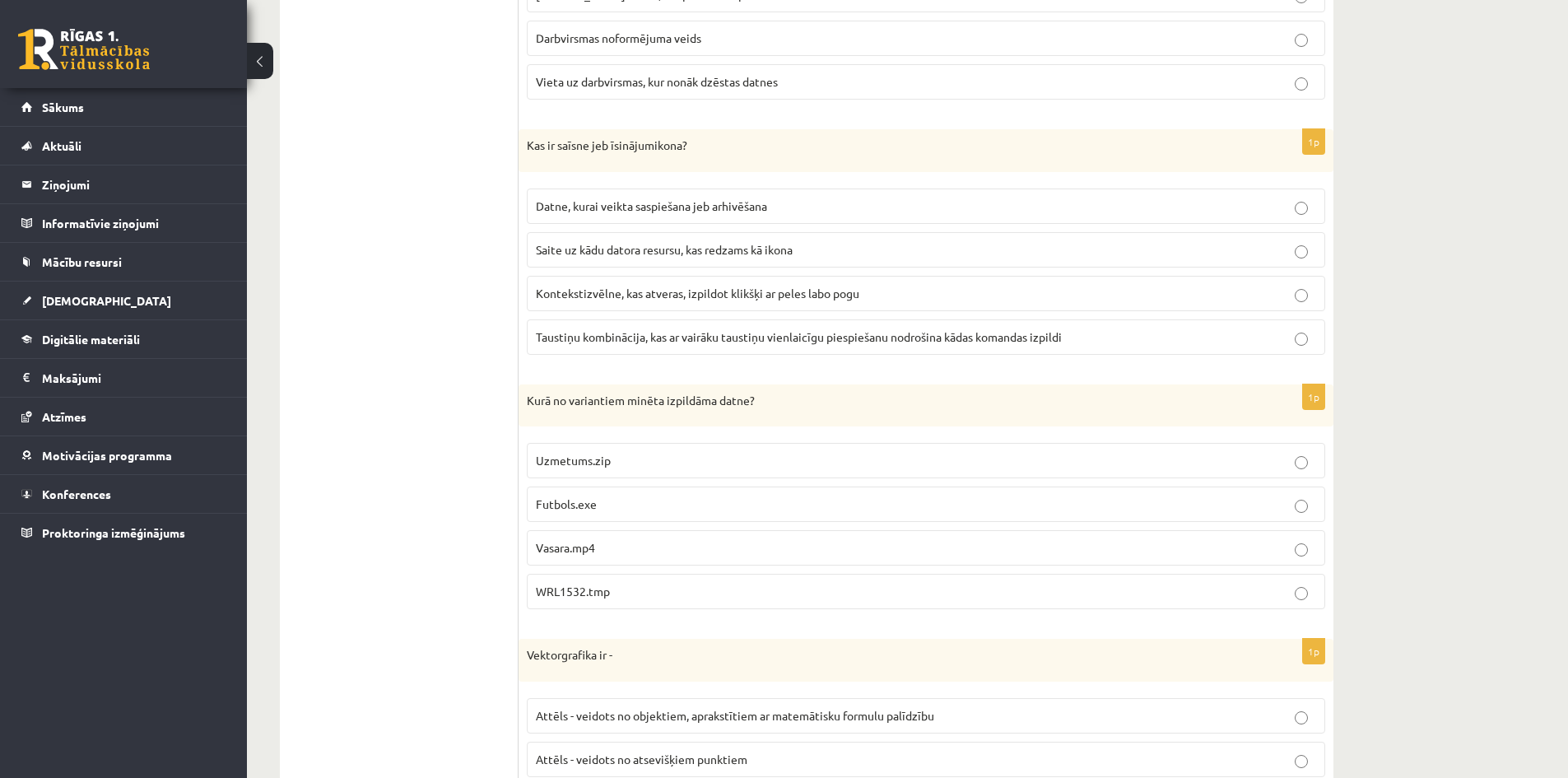
scroll to position [1892, 0]
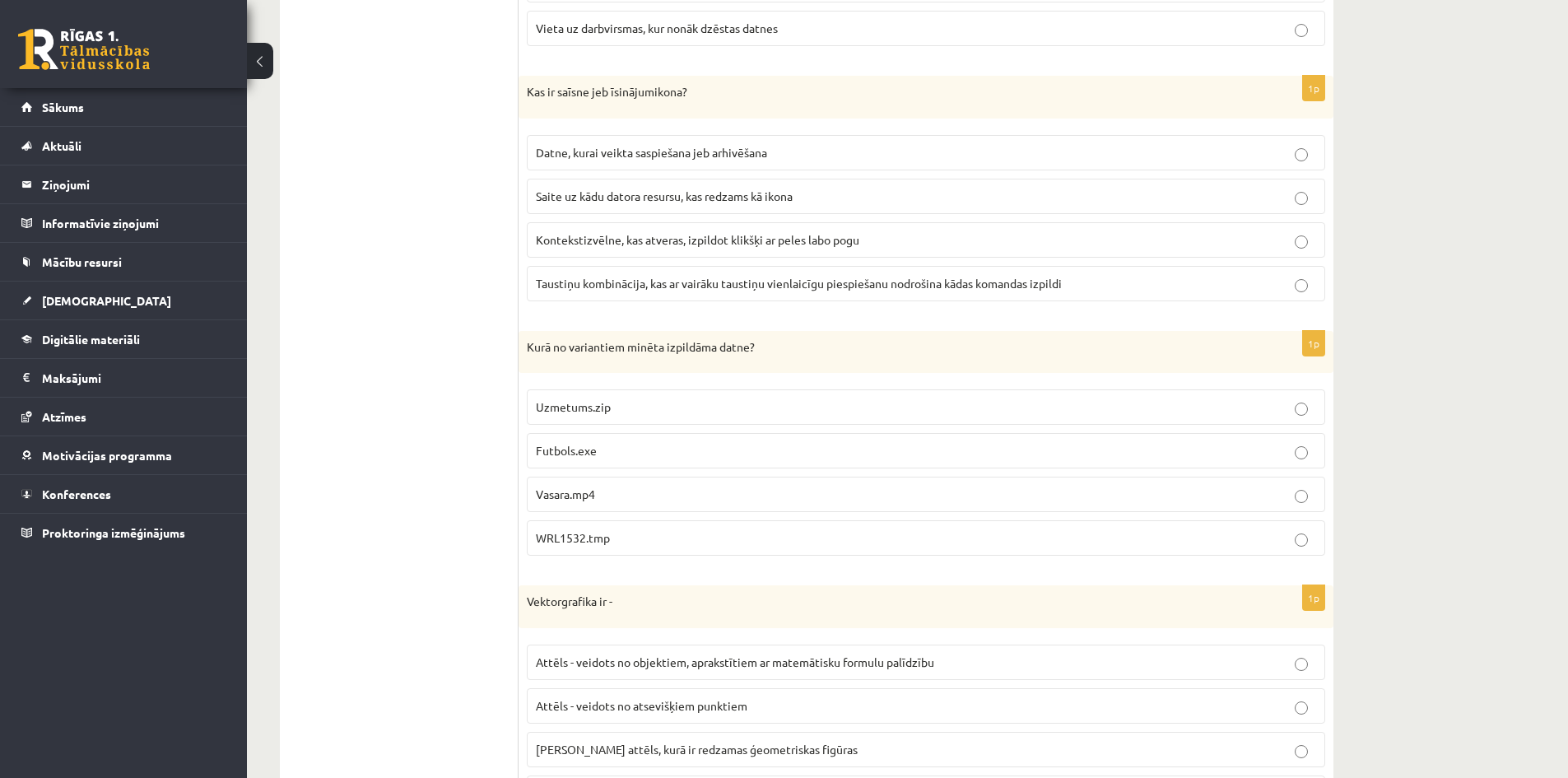
click at [610, 541] on span "WRL1532.tmp" at bounding box center [573, 537] width 75 height 15
click at [590, 454] on span "Futbols.exe" at bounding box center [566, 449] width 61 height 15
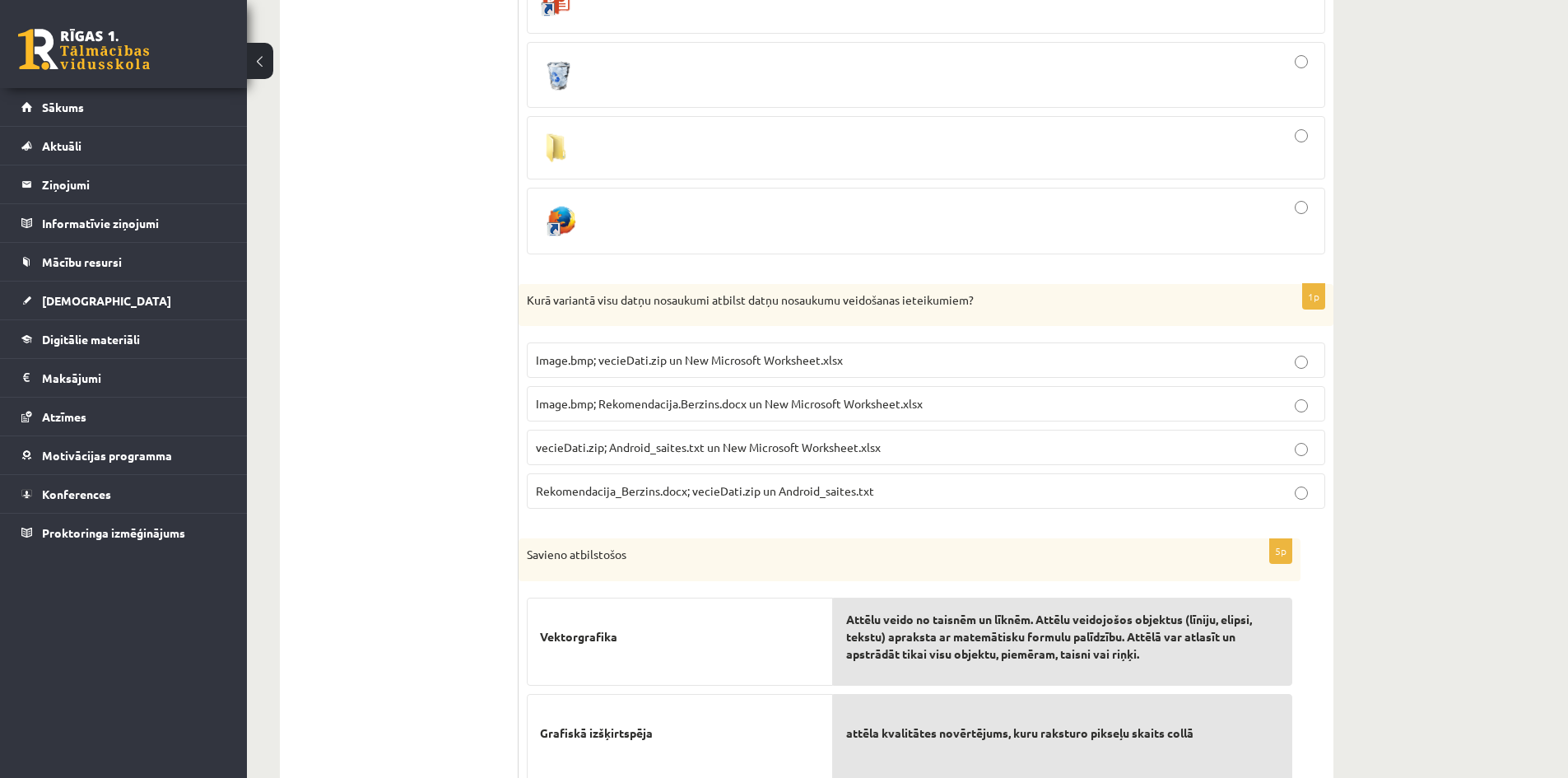
scroll to position [2880, 0]
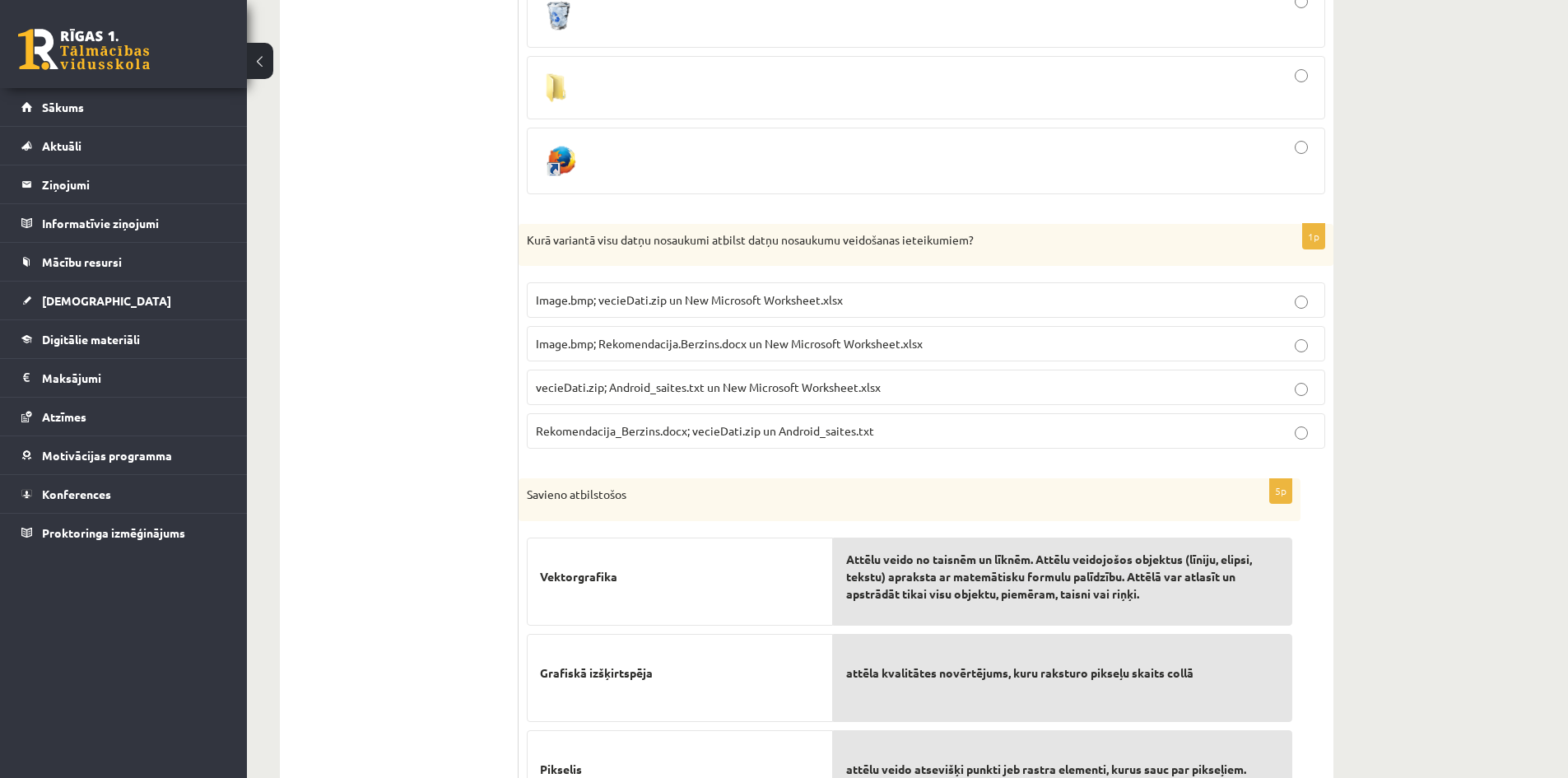
click at [565, 334] on label "Image.bmp; Rekomendacija.Berzins.docx un New Microsoft Worksheet.xlsx" at bounding box center [926, 343] width 799 height 35
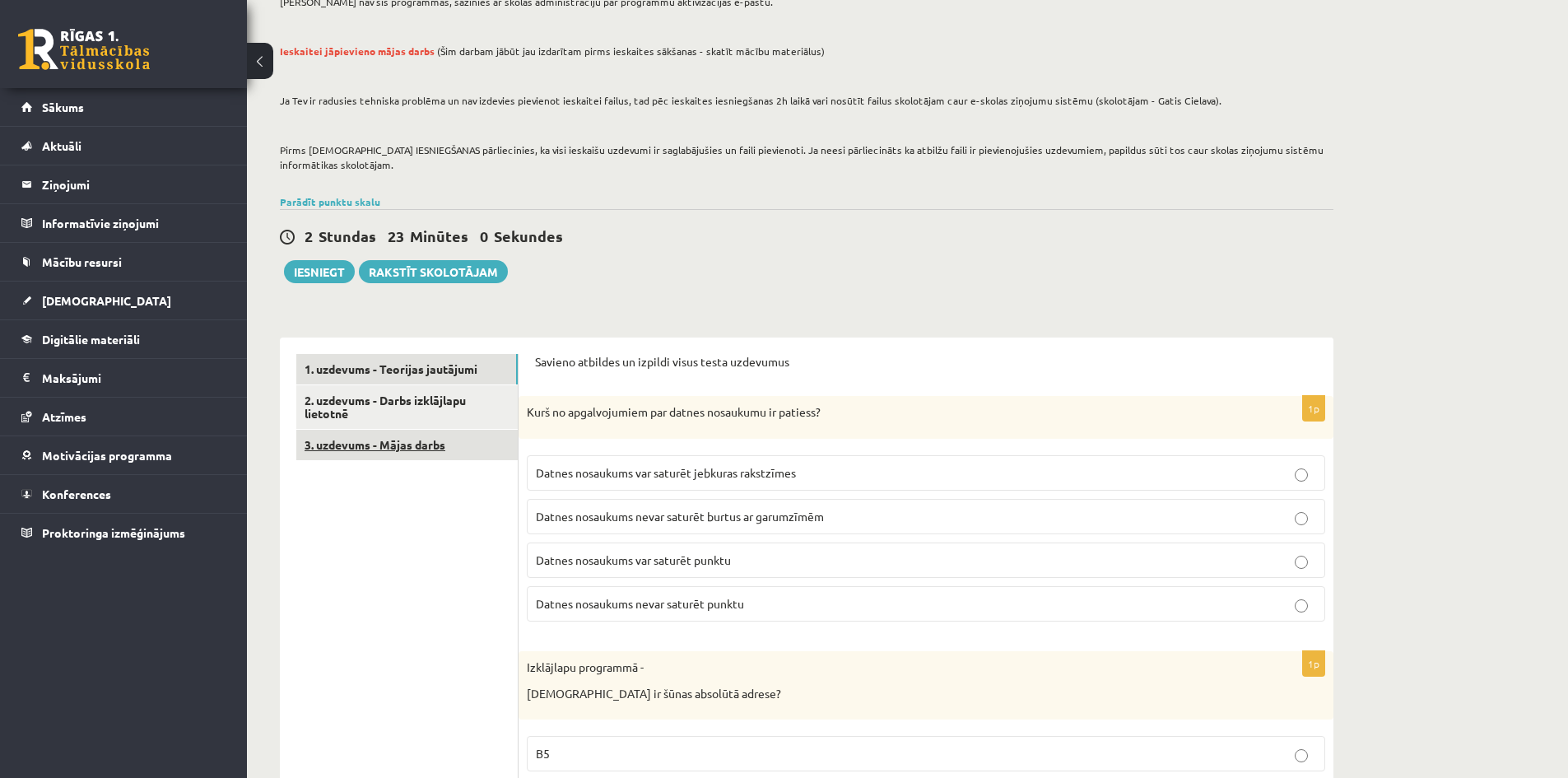
scroll to position [209, 0]
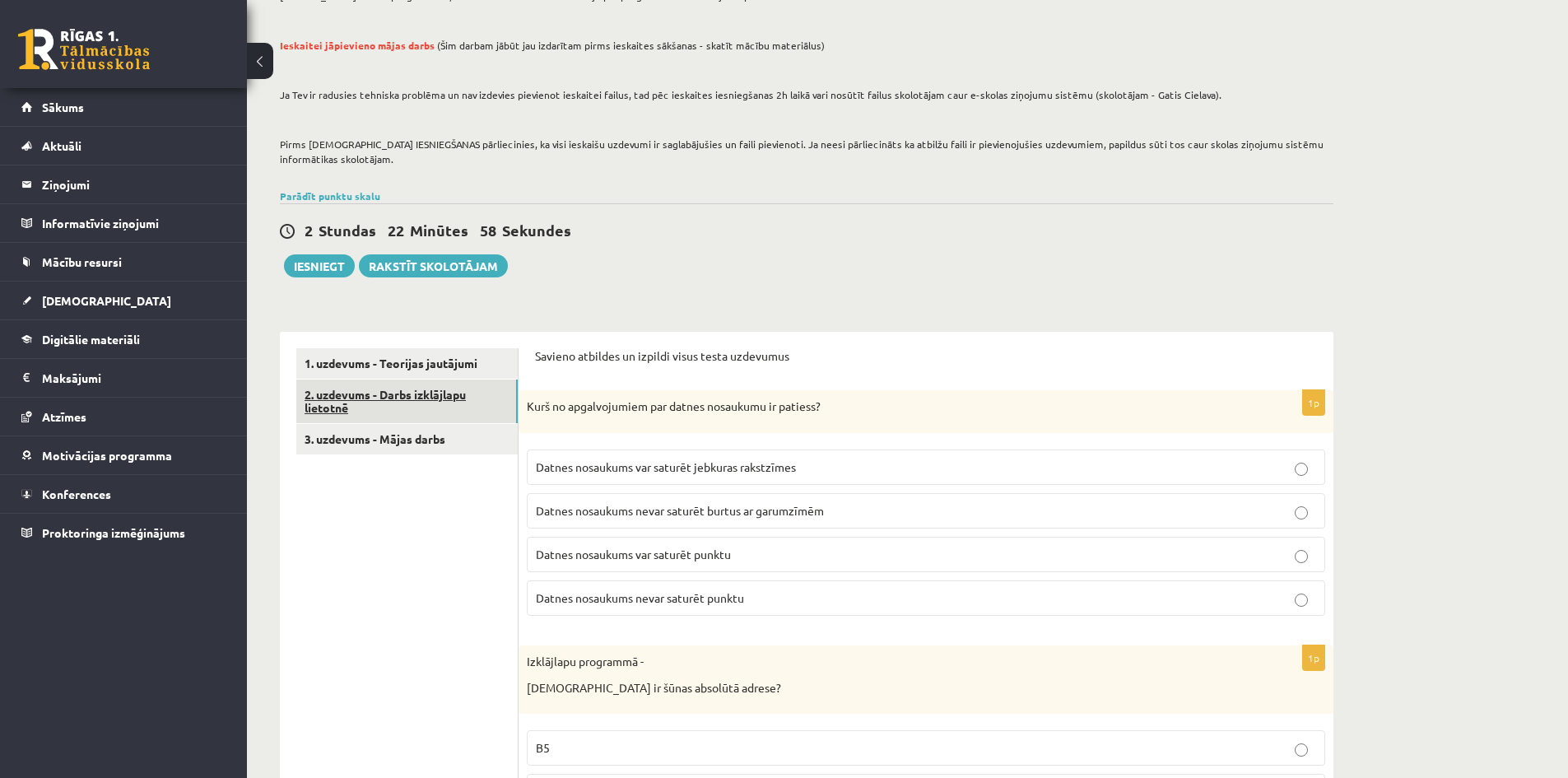
click at [414, 410] on link "2. uzdevums - Darbs izklājlapu lietotnē" at bounding box center [407, 401] width 222 height 45
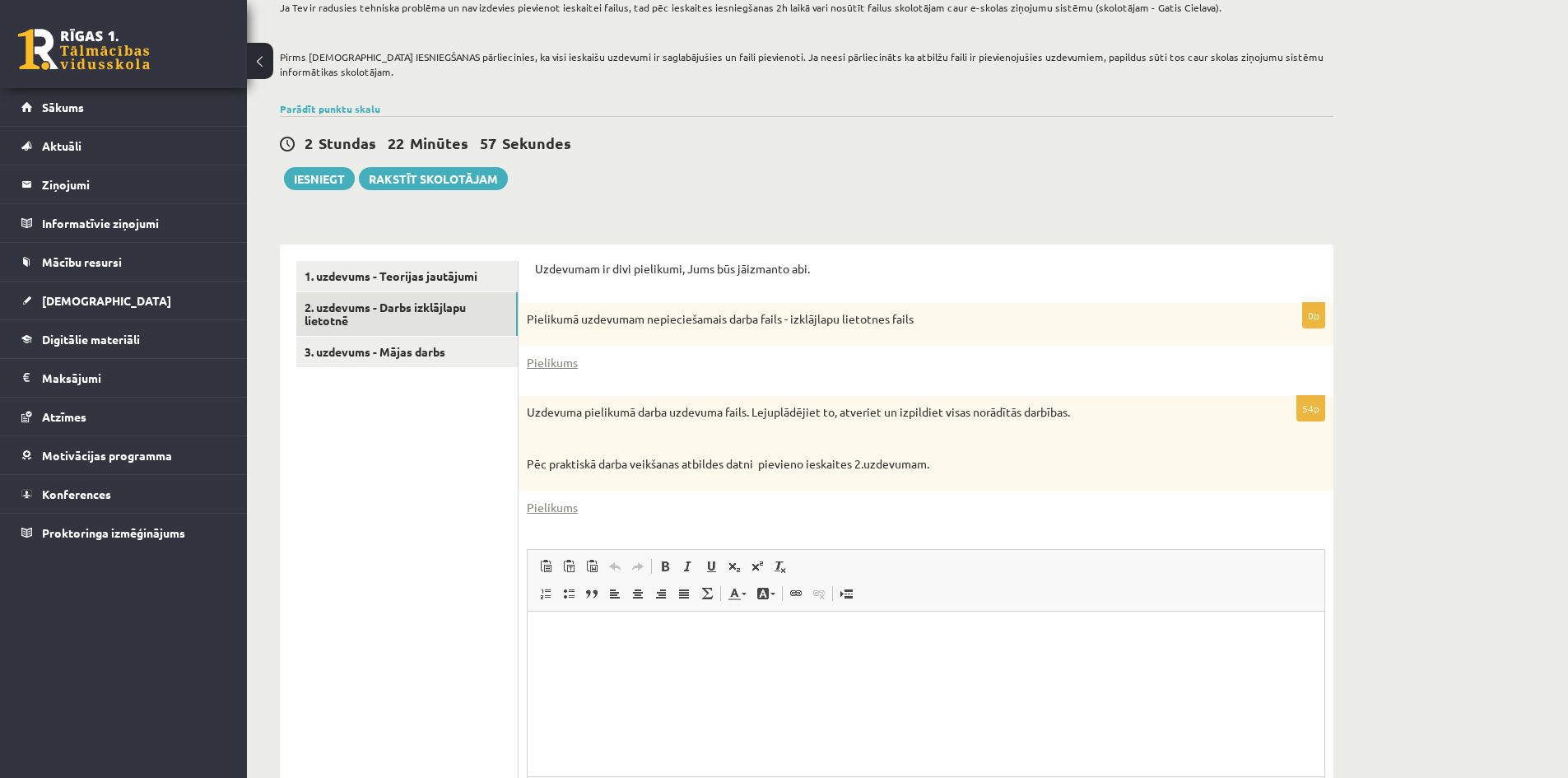
scroll to position [0, 0]
click at [429, 364] on link "3. uzdevums - Mājas darbs" at bounding box center [407, 352] width 222 height 31
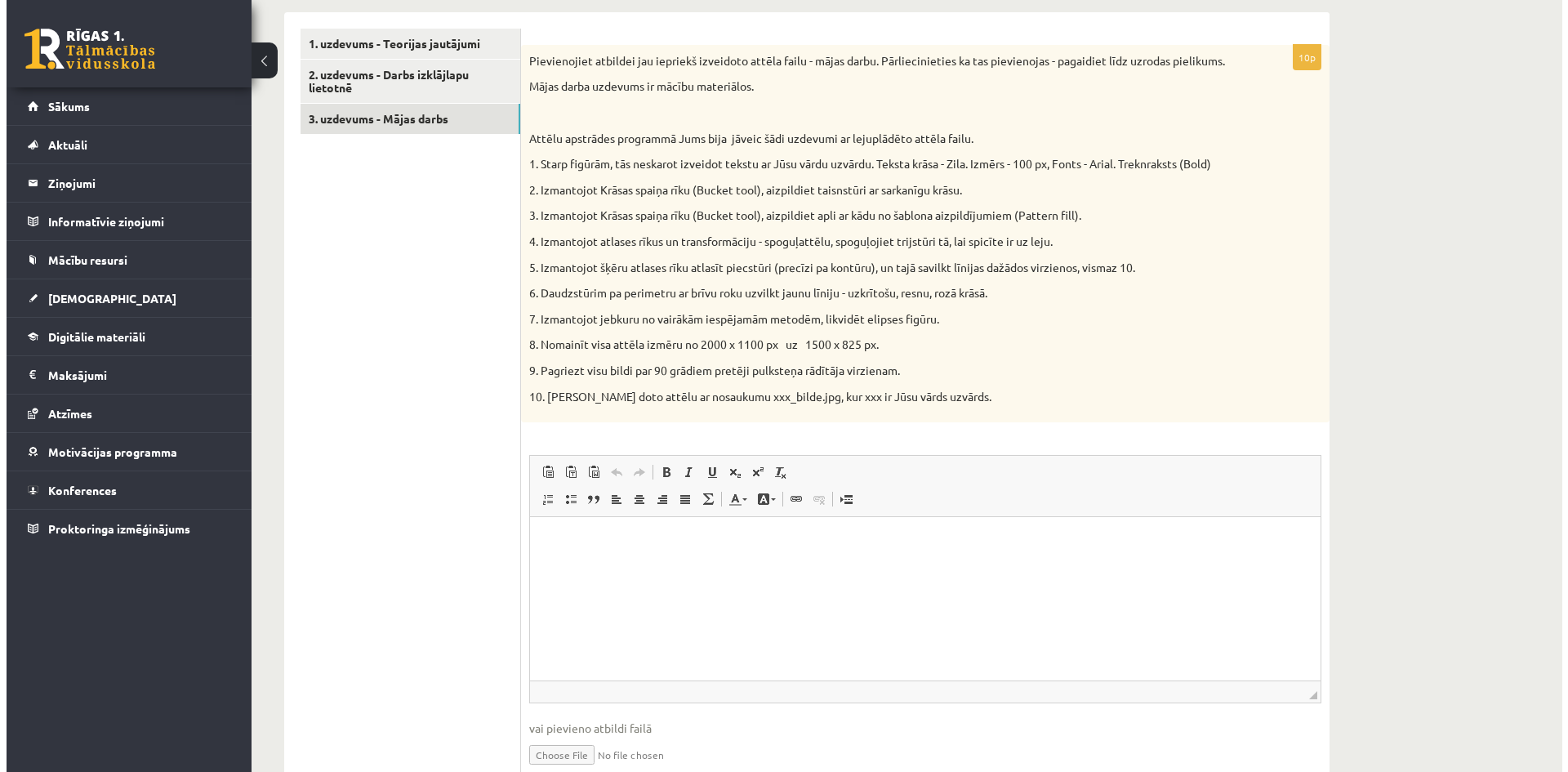
scroll to position [598, 0]
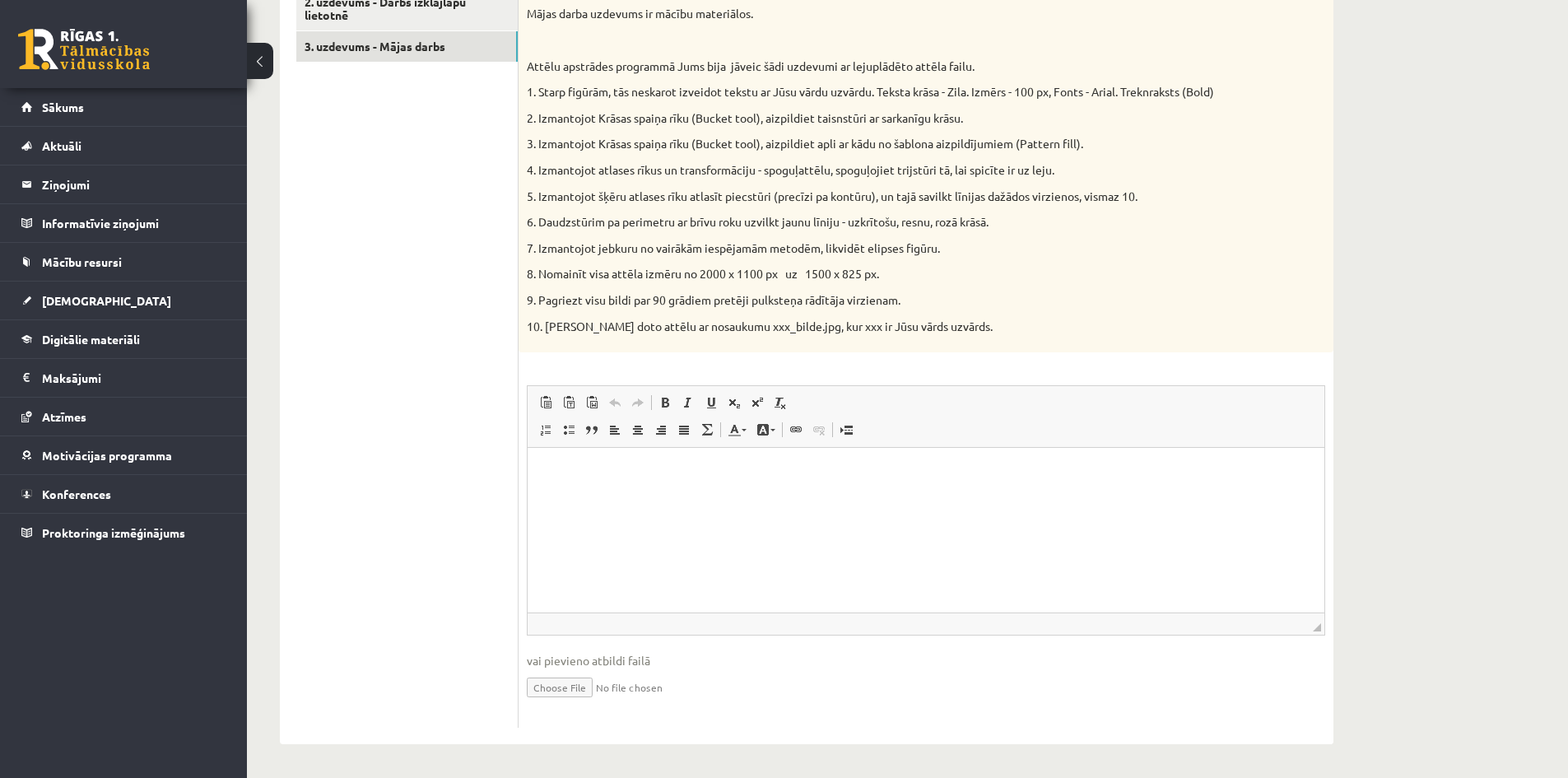
click at [563, 692] on input "file" at bounding box center [926, 686] width 799 height 33
type input "**********"
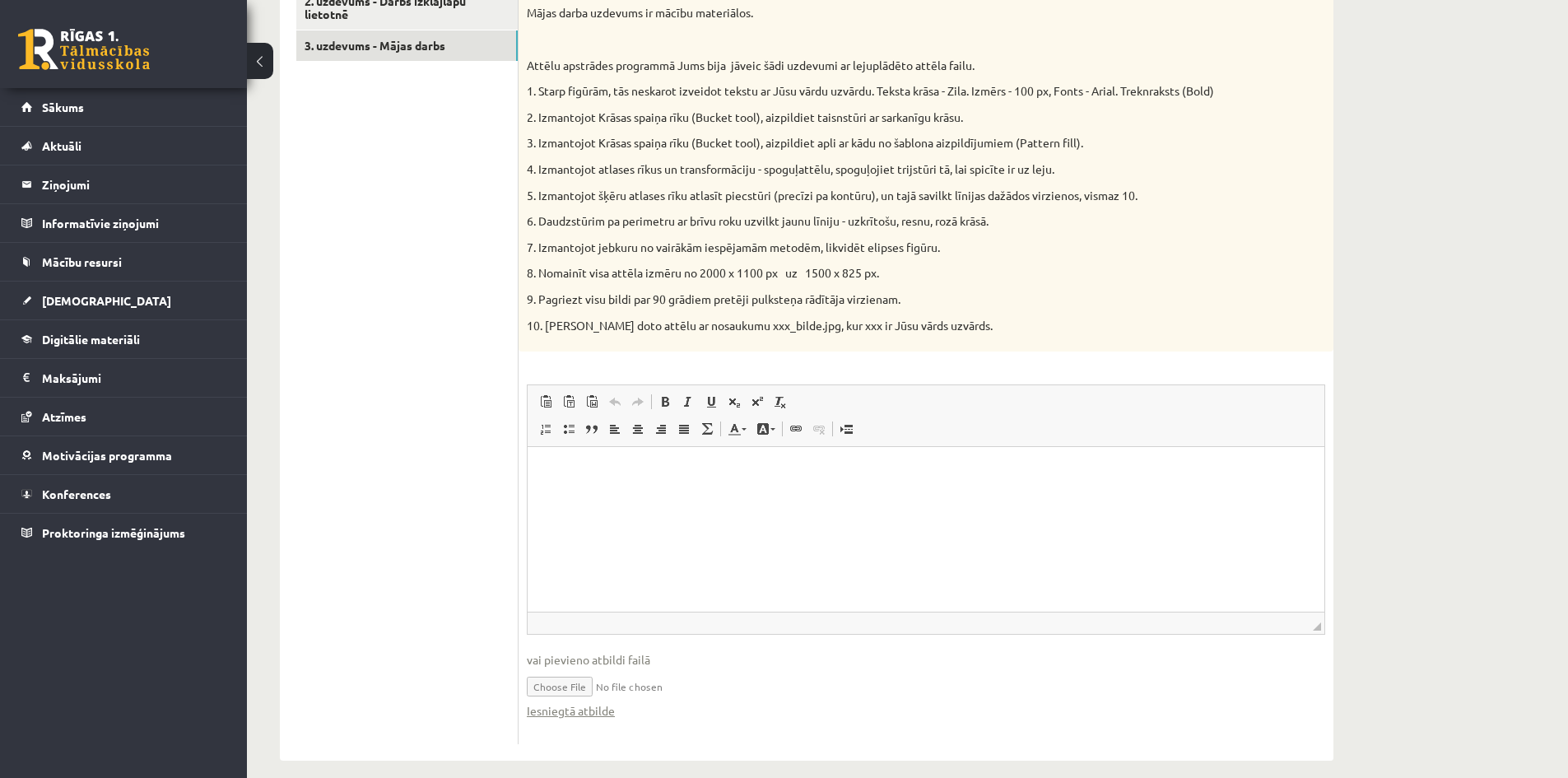
click at [574, 464] on p "Bagātinātā teksta redaktors, wiswyg-editor-user-answer-47024885856440" at bounding box center [926, 472] width 764 height 17
click at [544, 472] on p "**********" at bounding box center [926, 472] width 764 height 17
drag, startPoint x: 706, startPoint y: 466, endPoint x: 538, endPoint y: 477, distance: 168.4
click at [538, 477] on html "**********" at bounding box center [926, 472] width 797 height 50
click at [787, 432] on link "Saite Klaviatūras saīsne vadīšanas taustiņš+K" at bounding box center [796, 428] width 23 height 21
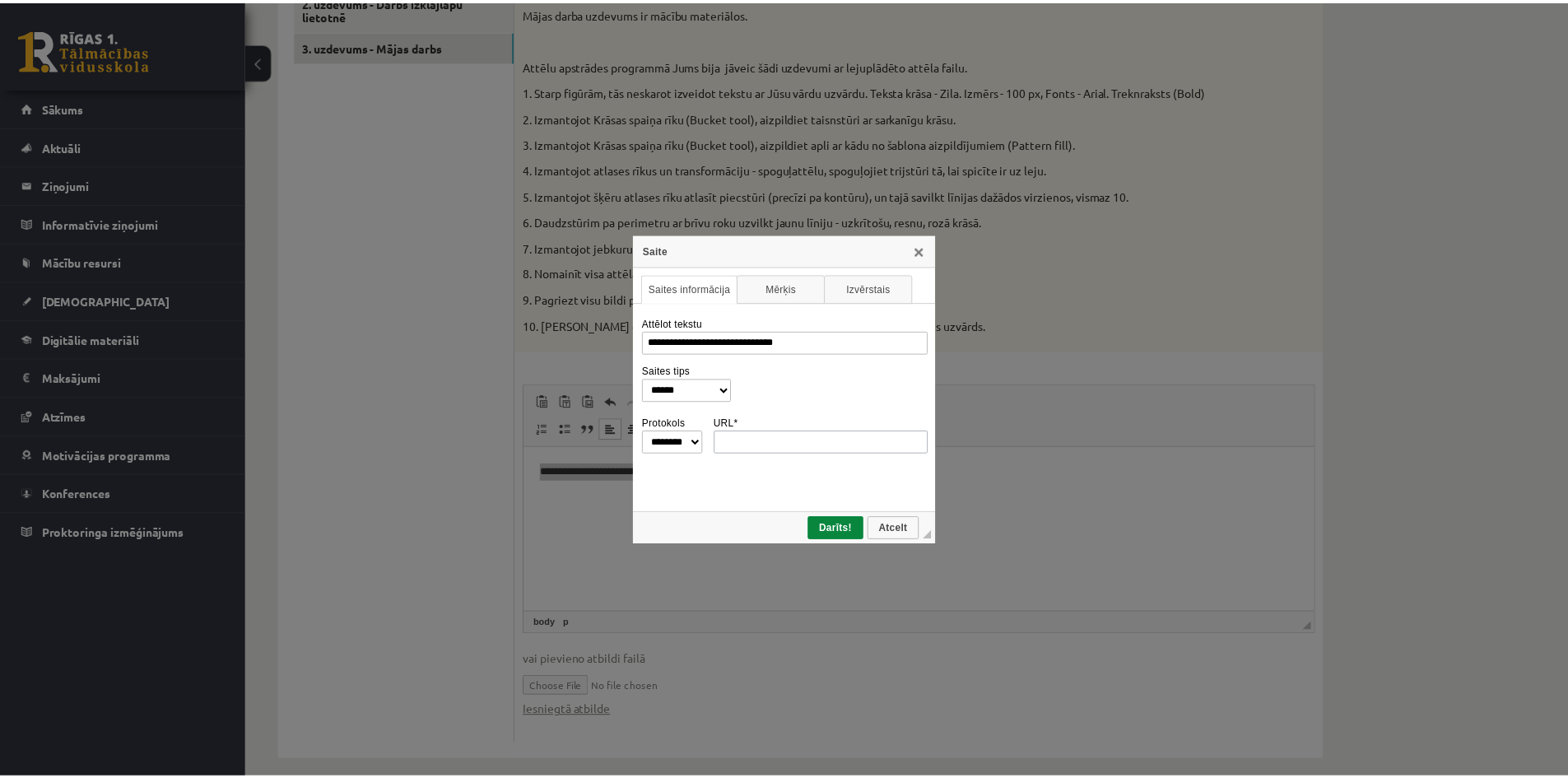
scroll to position [0, 0]
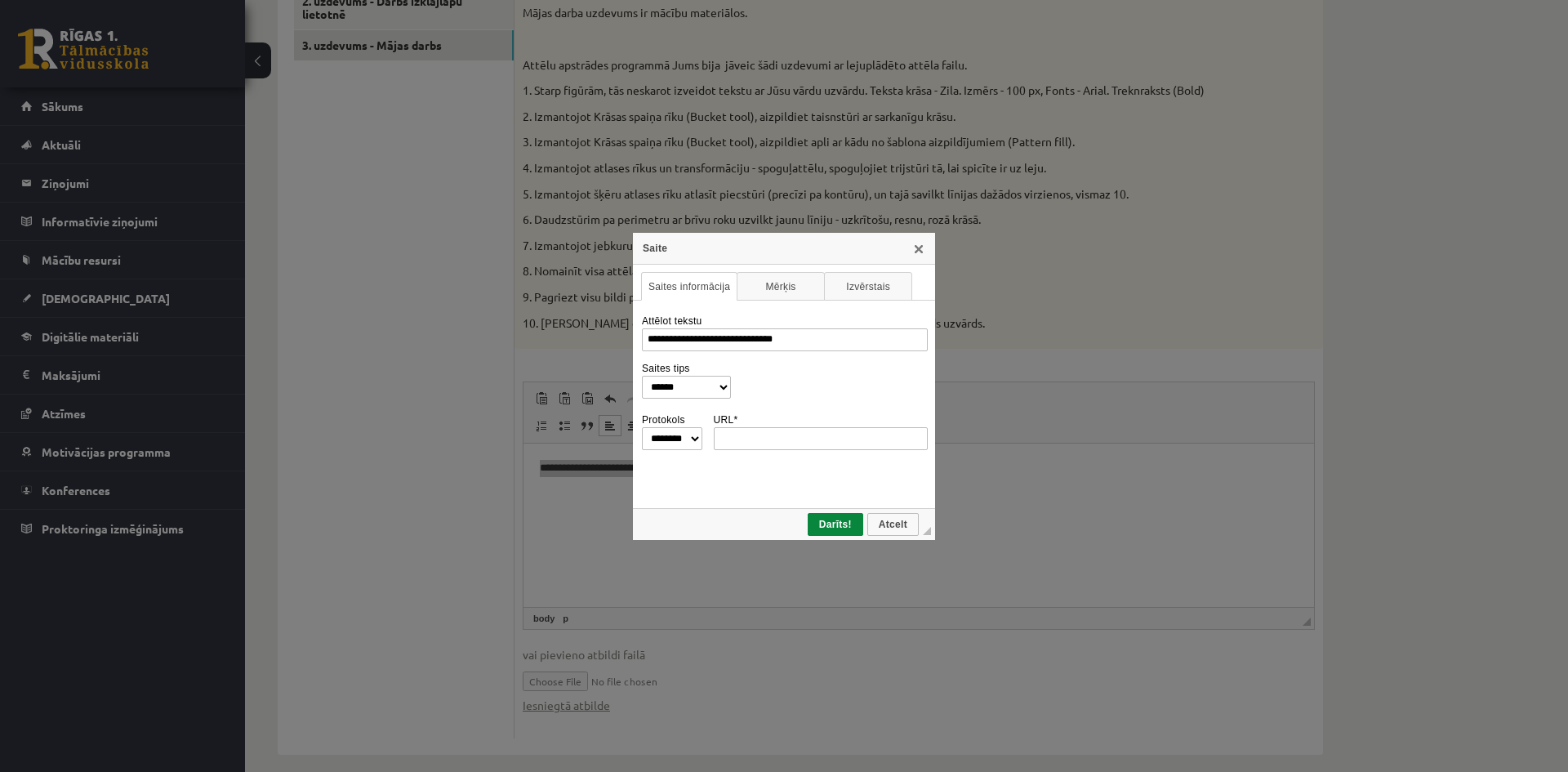
type input "**********"
select select "********"
type input "**********"
click at [819, 519] on span "Darīts!" at bounding box center [836, 523] width 53 height 11
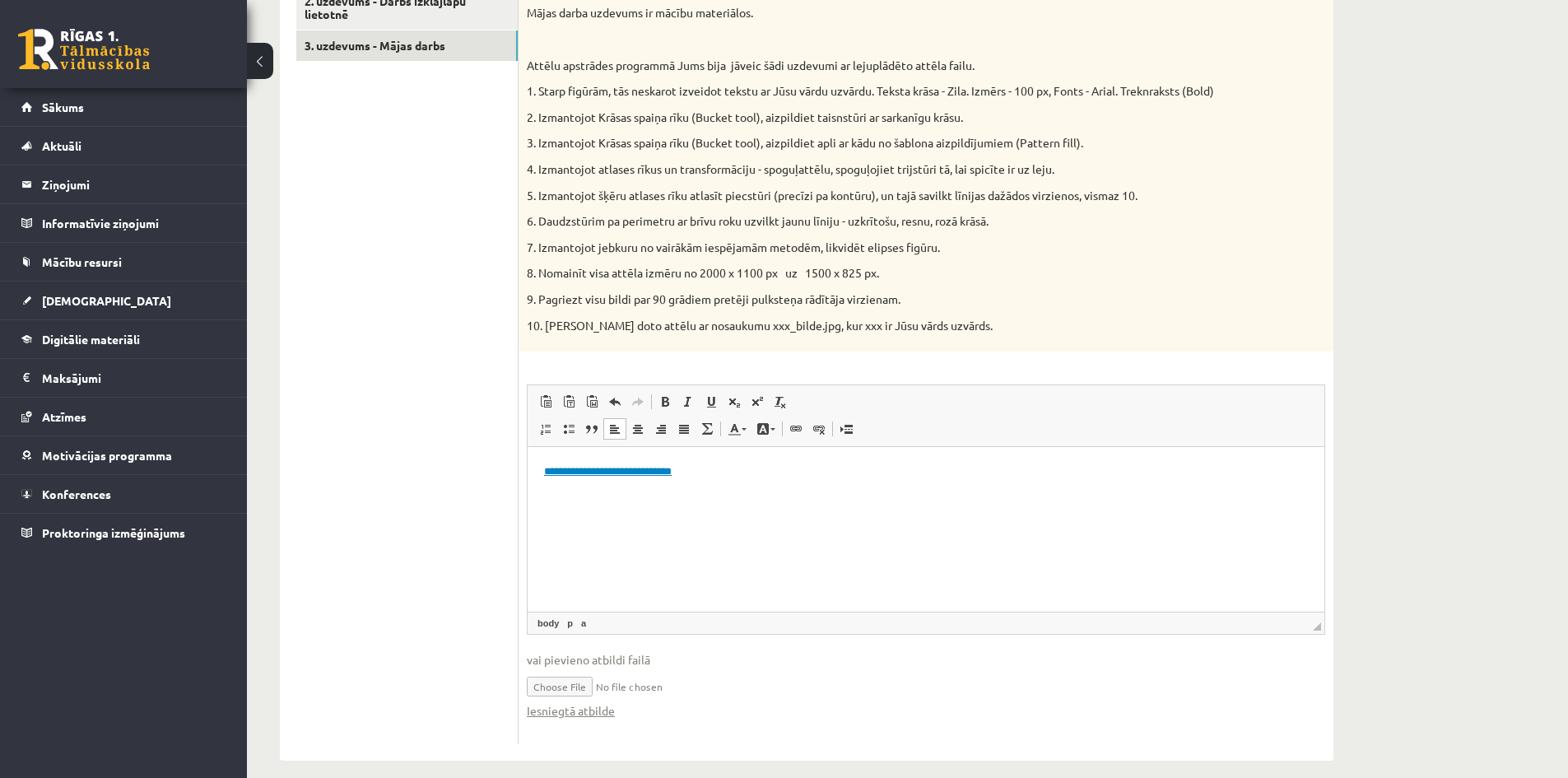
click at [776, 497] on html "**********" at bounding box center [926, 472] width 797 height 50
click at [636, 474] on link "**********" at bounding box center [607, 471] width 128 height 10
click at [713, 472] on p "**********" at bounding box center [926, 472] width 764 height 17
drag, startPoint x: 718, startPoint y: 469, endPoint x: 527, endPoint y: 476, distance: 191.1
click at [528, 476] on html "**********" at bounding box center [926, 472] width 797 height 50
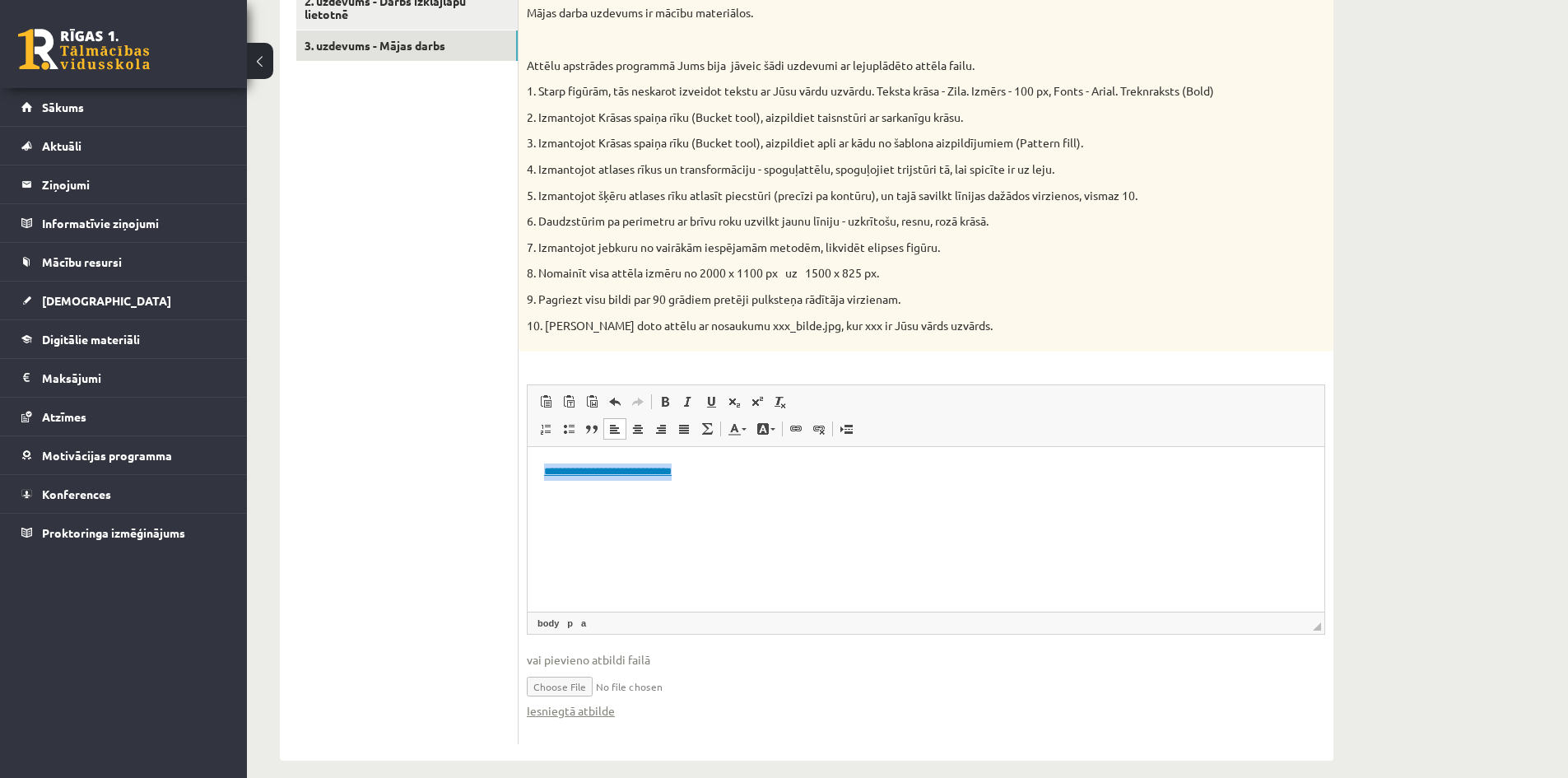
copy link "**********"
click at [719, 472] on p "**********" at bounding box center [926, 472] width 764 height 17
click at [540, 473] on html "**********" at bounding box center [926, 472] width 797 height 50
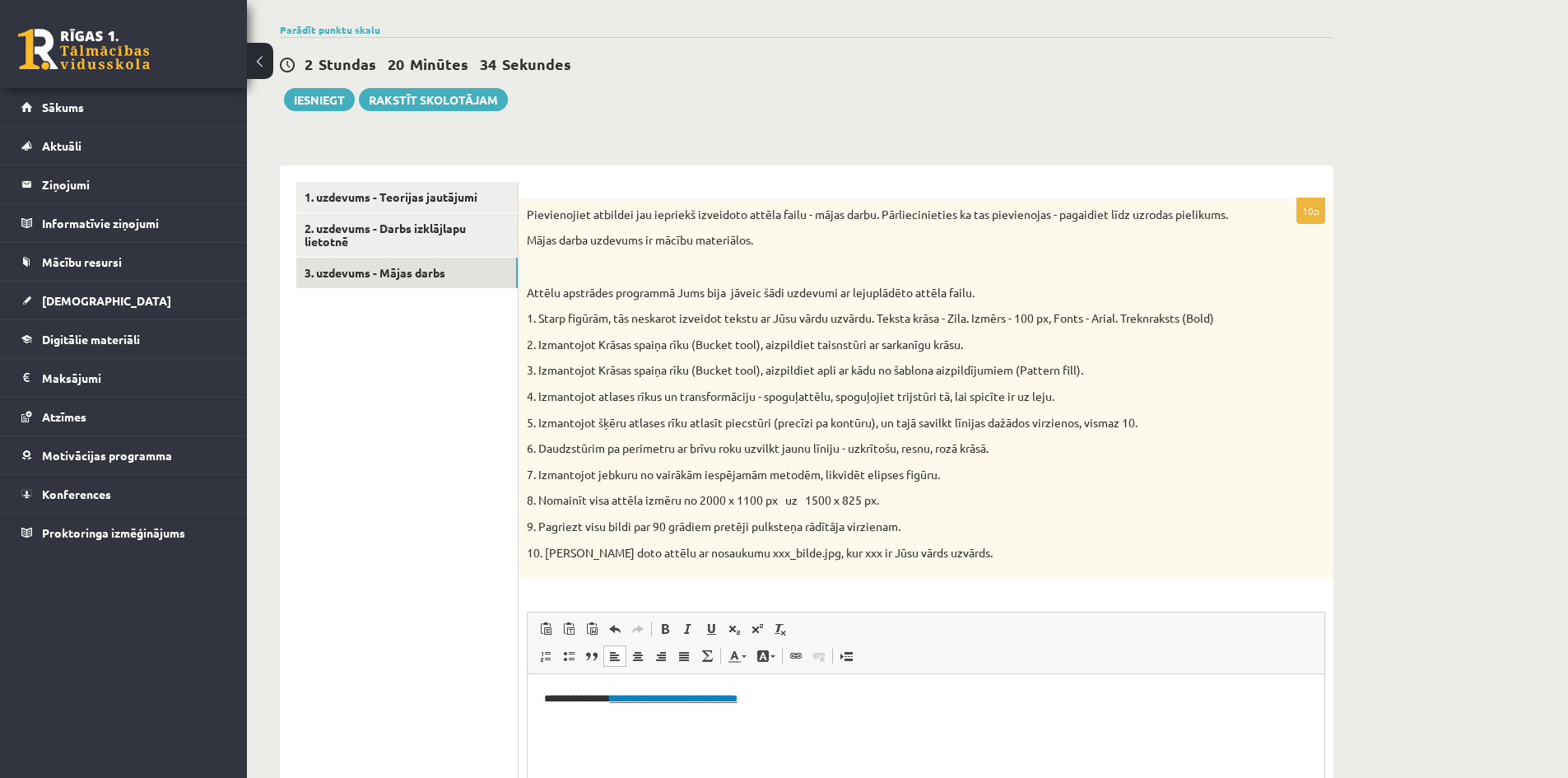
scroll to position [373, 0]
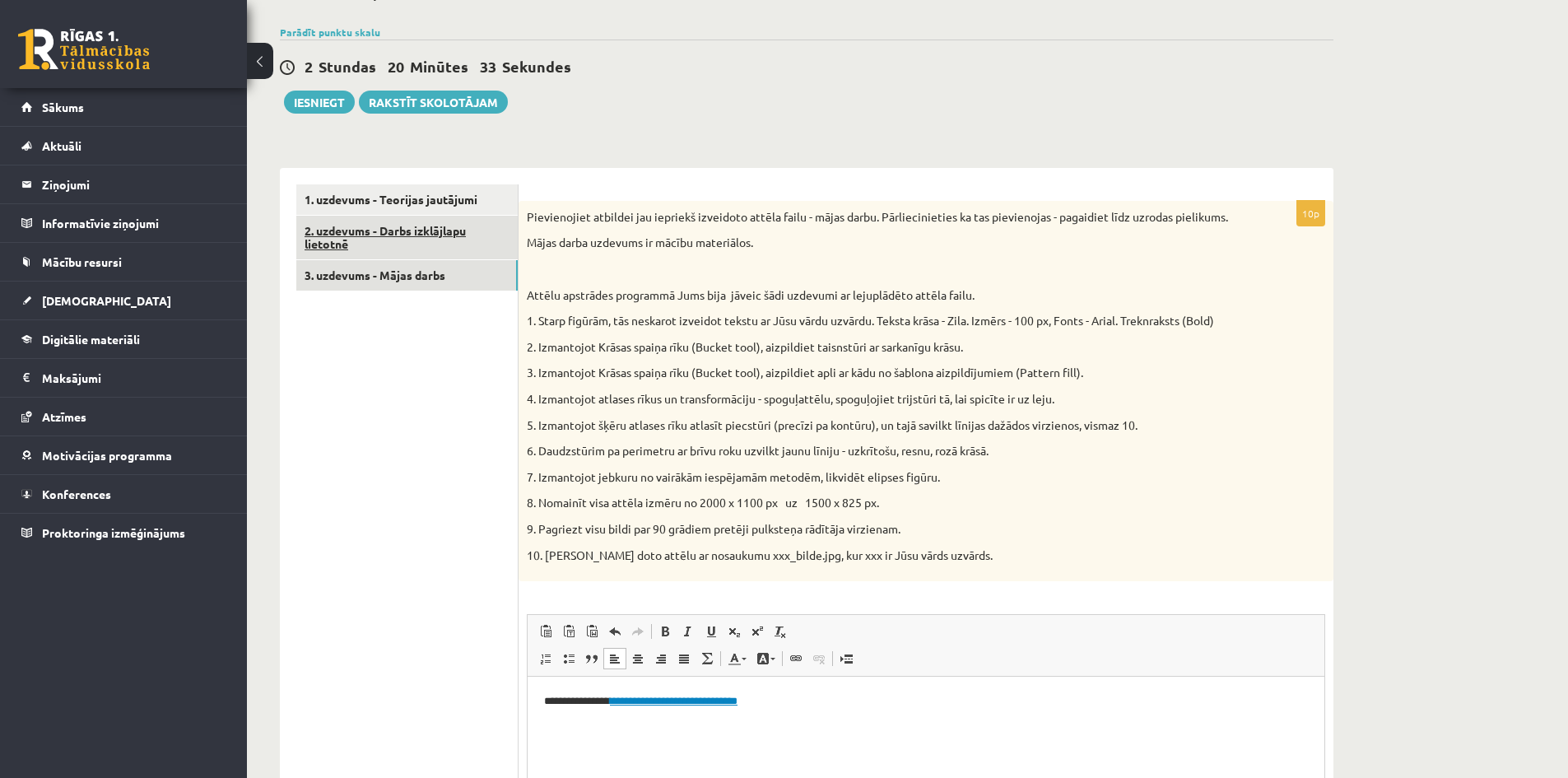
click at [413, 237] on link "2. uzdevums - Darbs izklājlapu lietotnē" at bounding box center [407, 238] width 222 height 45
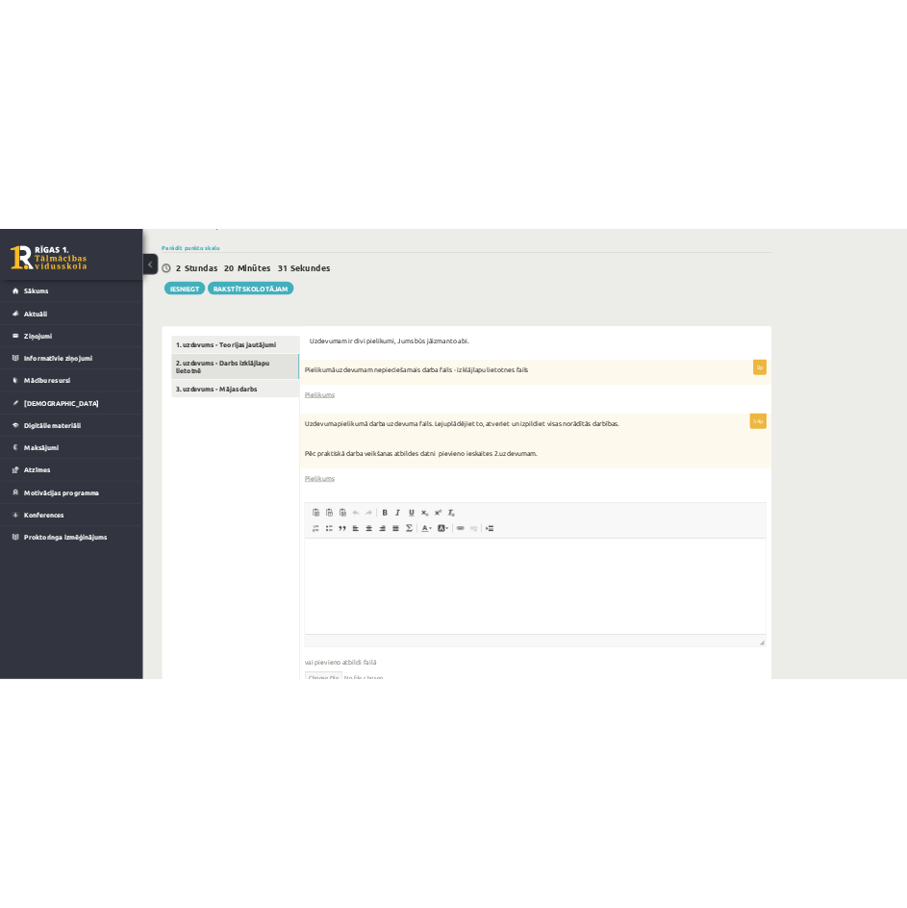
scroll to position [0, 0]
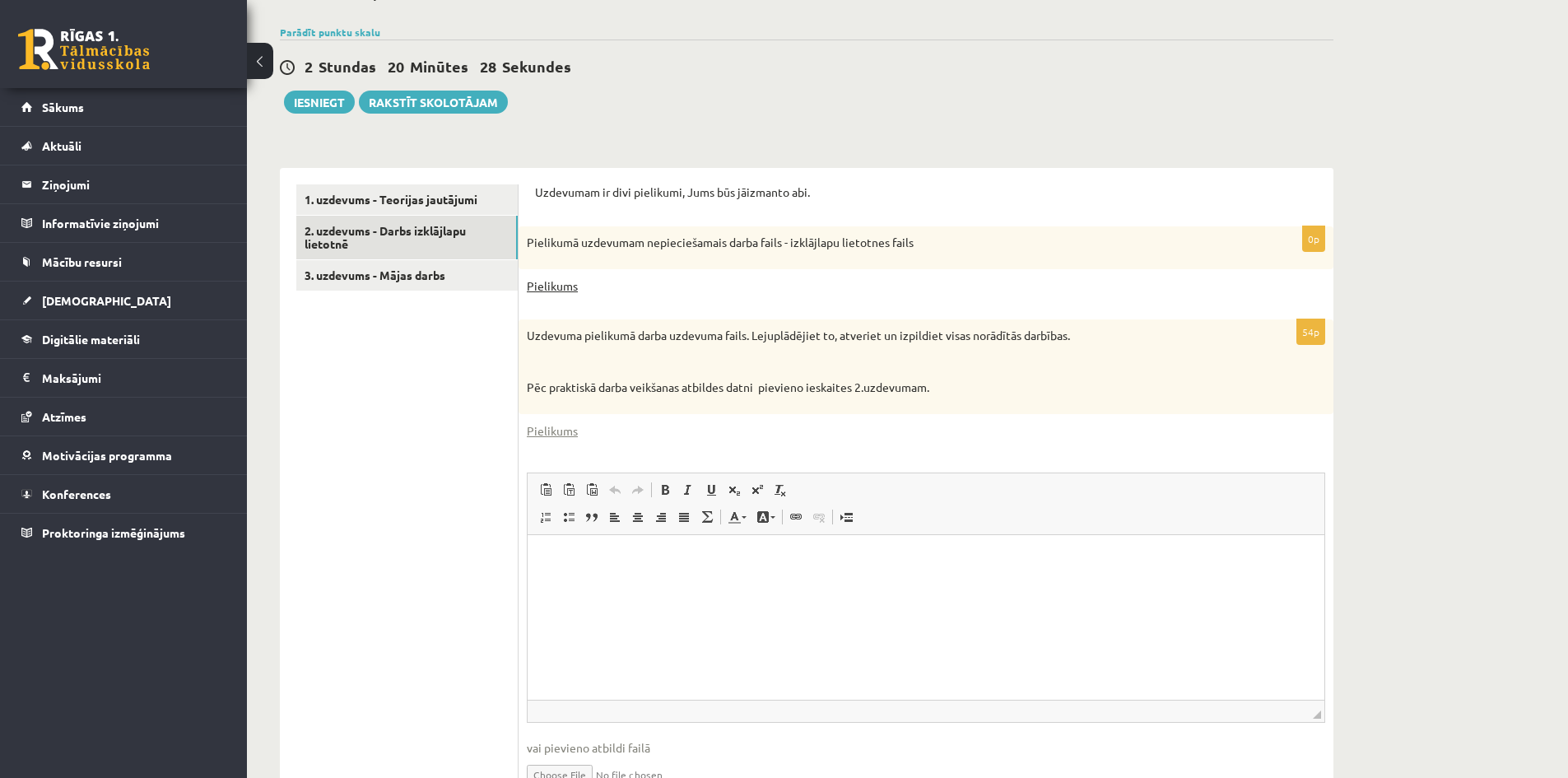
click at [552, 287] on link "Pielikums" at bounding box center [552, 286] width 51 height 17
click at [552, 433] on link "Pielikums" at bounding box center [552, 431] width 51 height 17
